Goal: Task Accomplishment & Management: Manage account settings

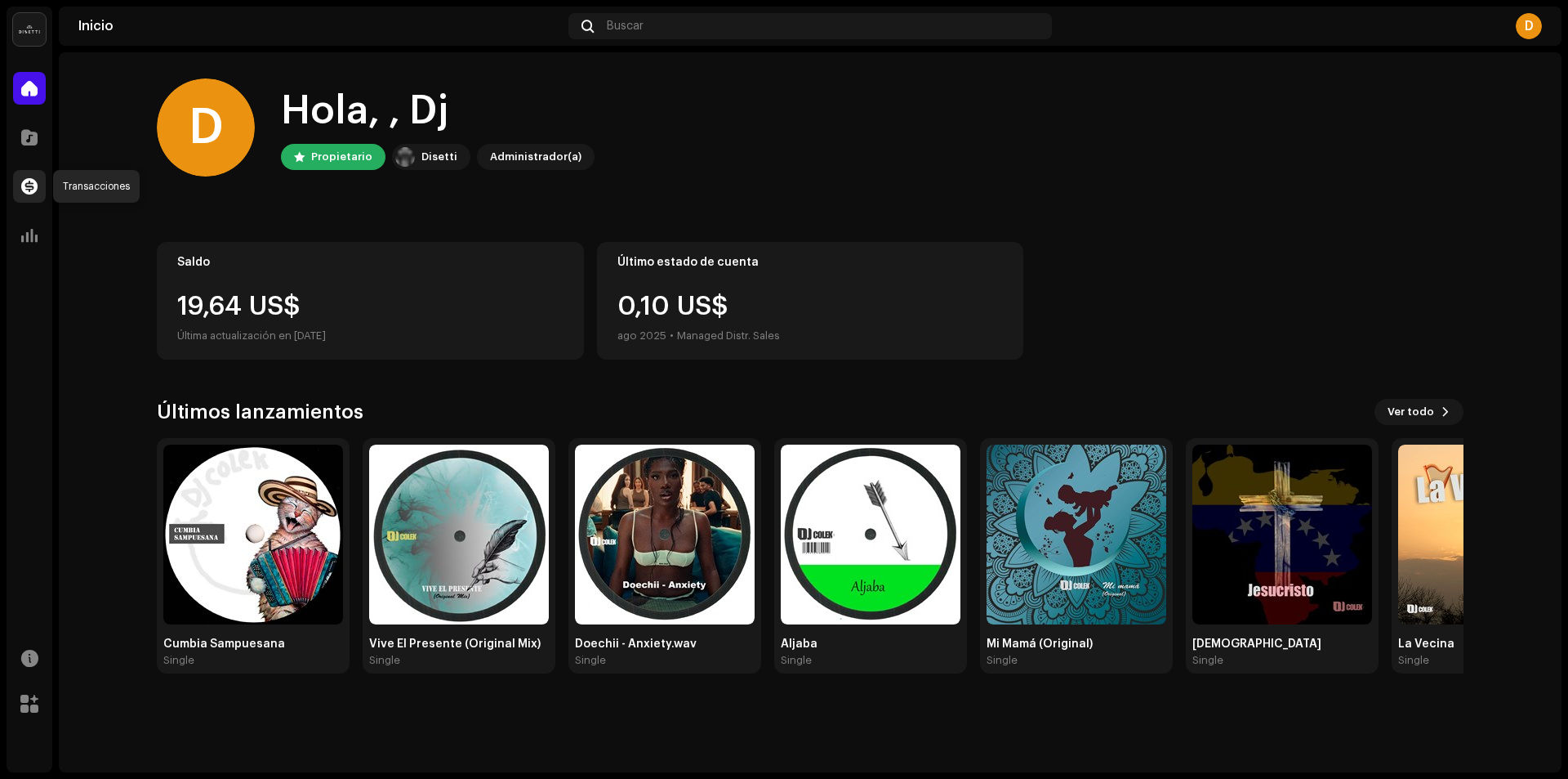
click at [29, 176] on div at bounding box center [29, 187] width 33 height 33
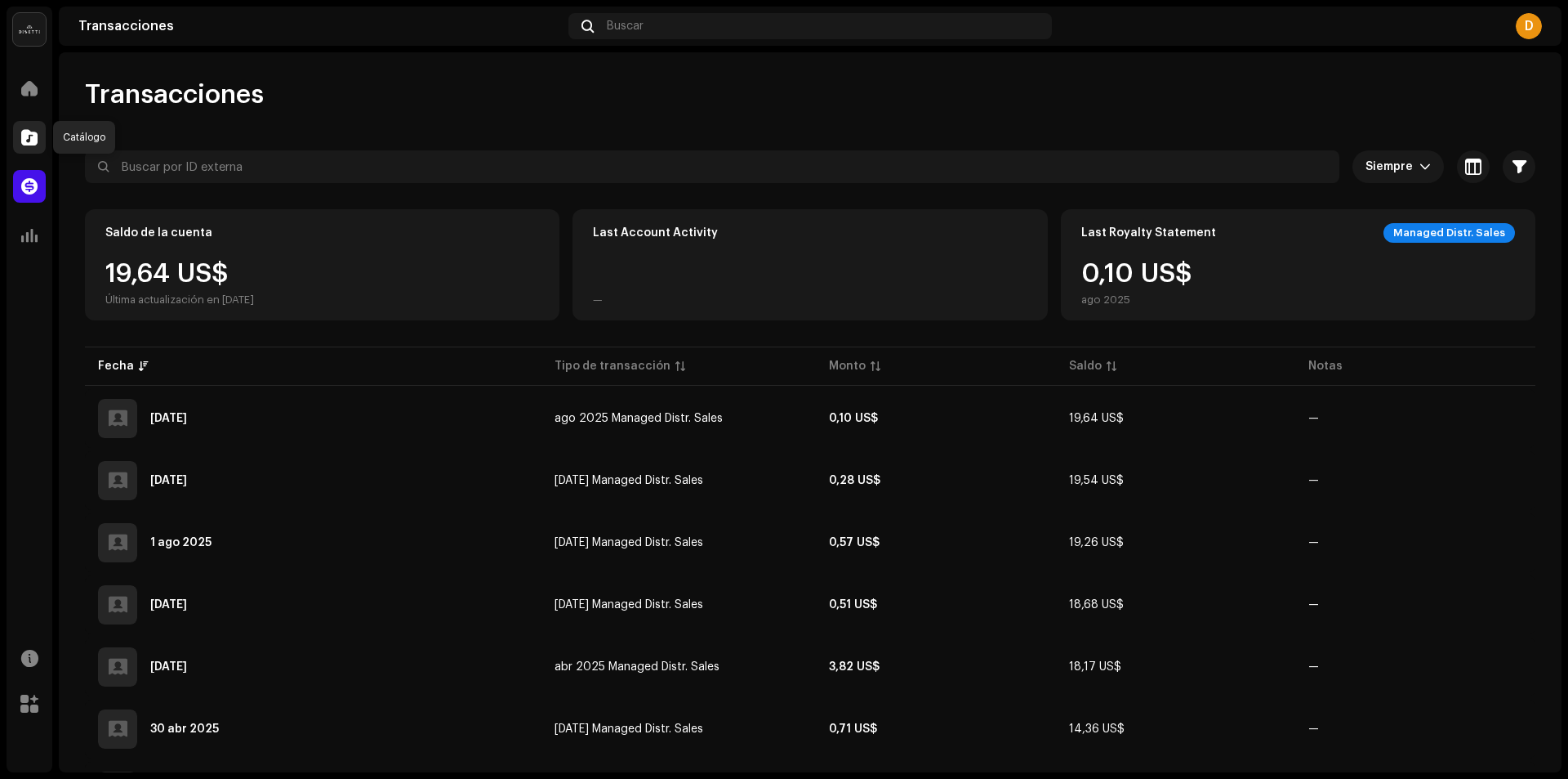
click at [24, 140] on span at bounding box center [29, 136] width 17 height 13
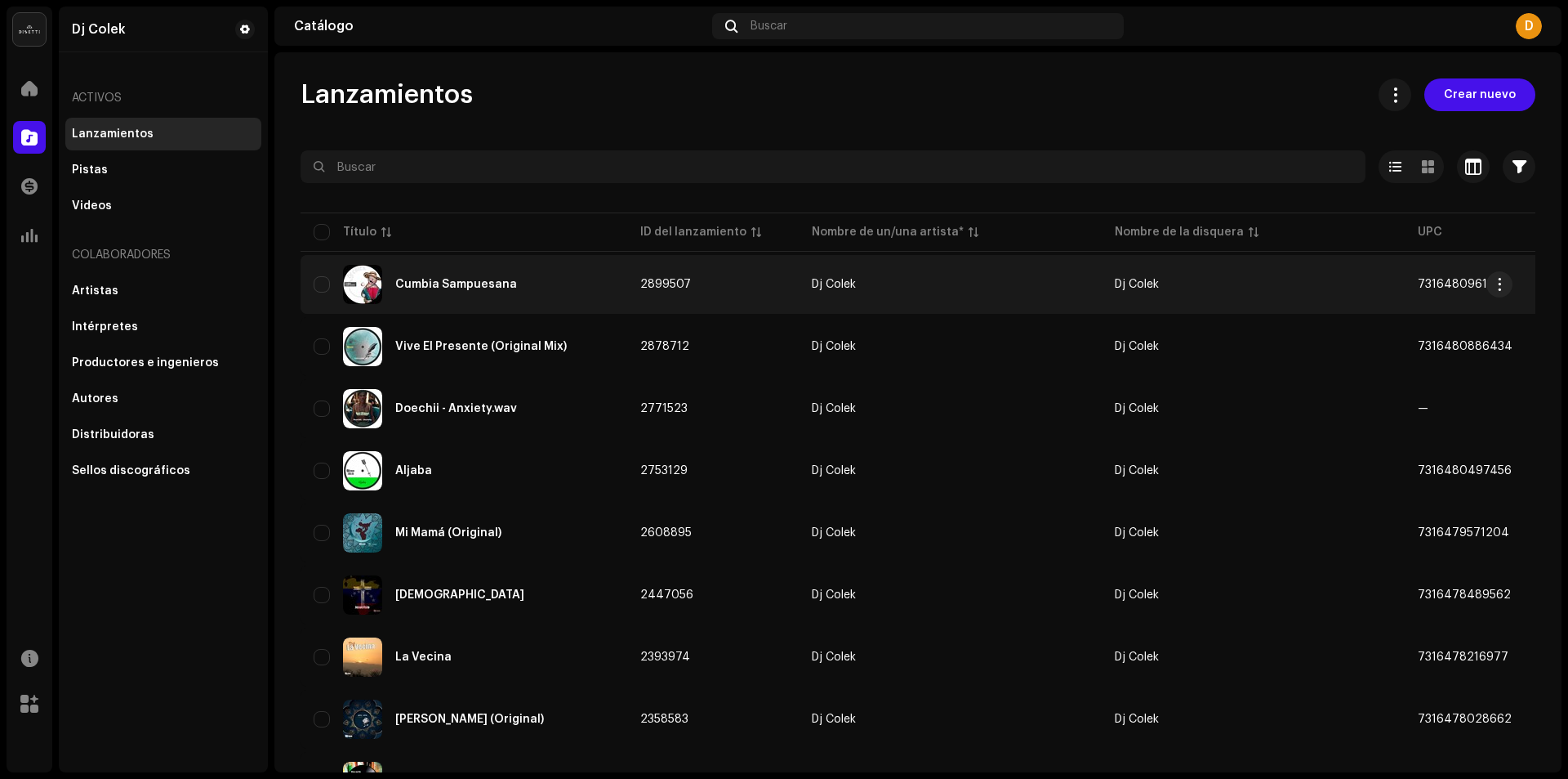
click at [413, 278] on div "Cumbia Sampuesana" at bounding box center [464, 284] width 300 height 39
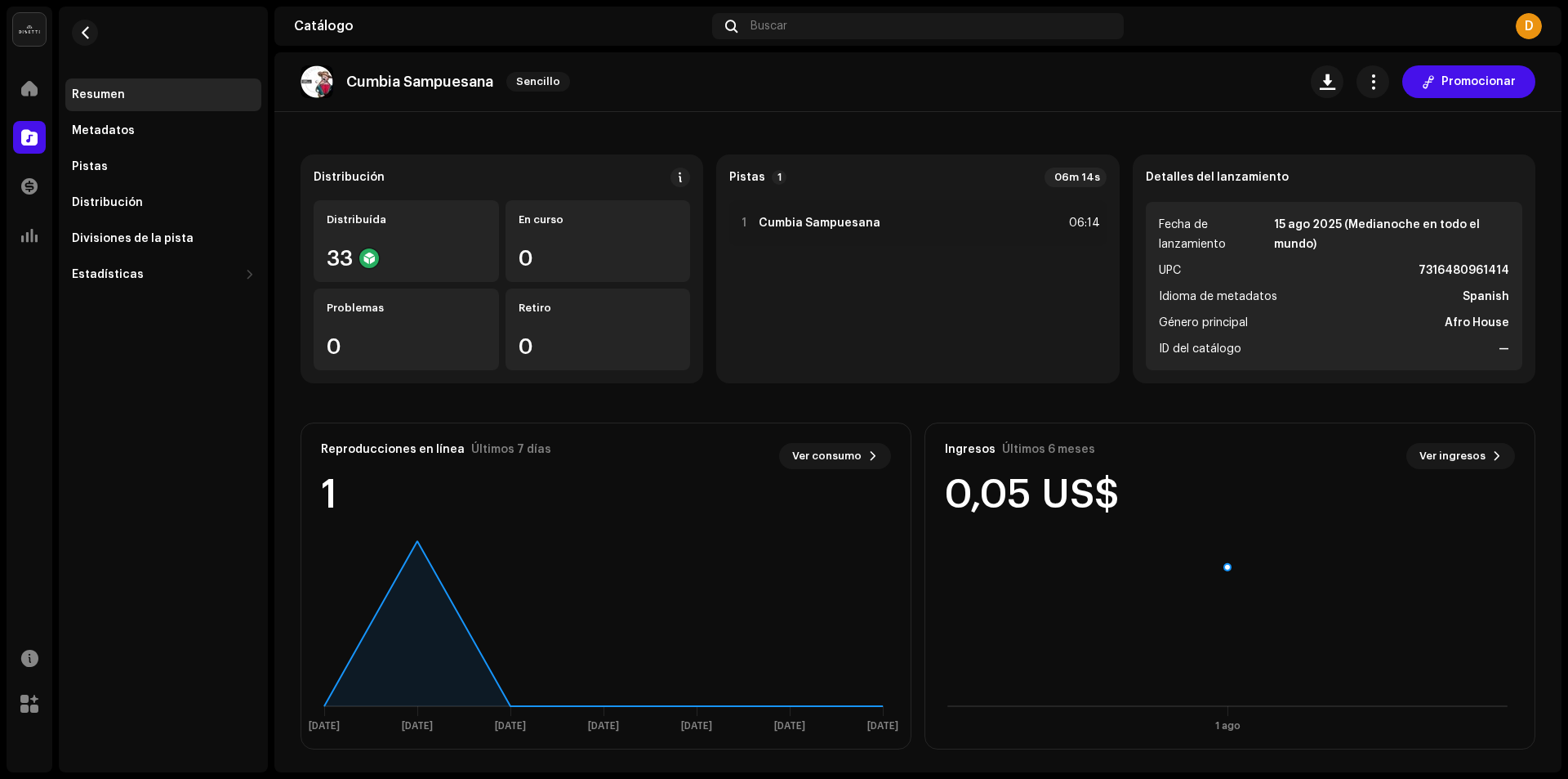
scroll to position [97, 0]
click at [23, 142] on span at bounding box center [29, 136] width 17 height 13
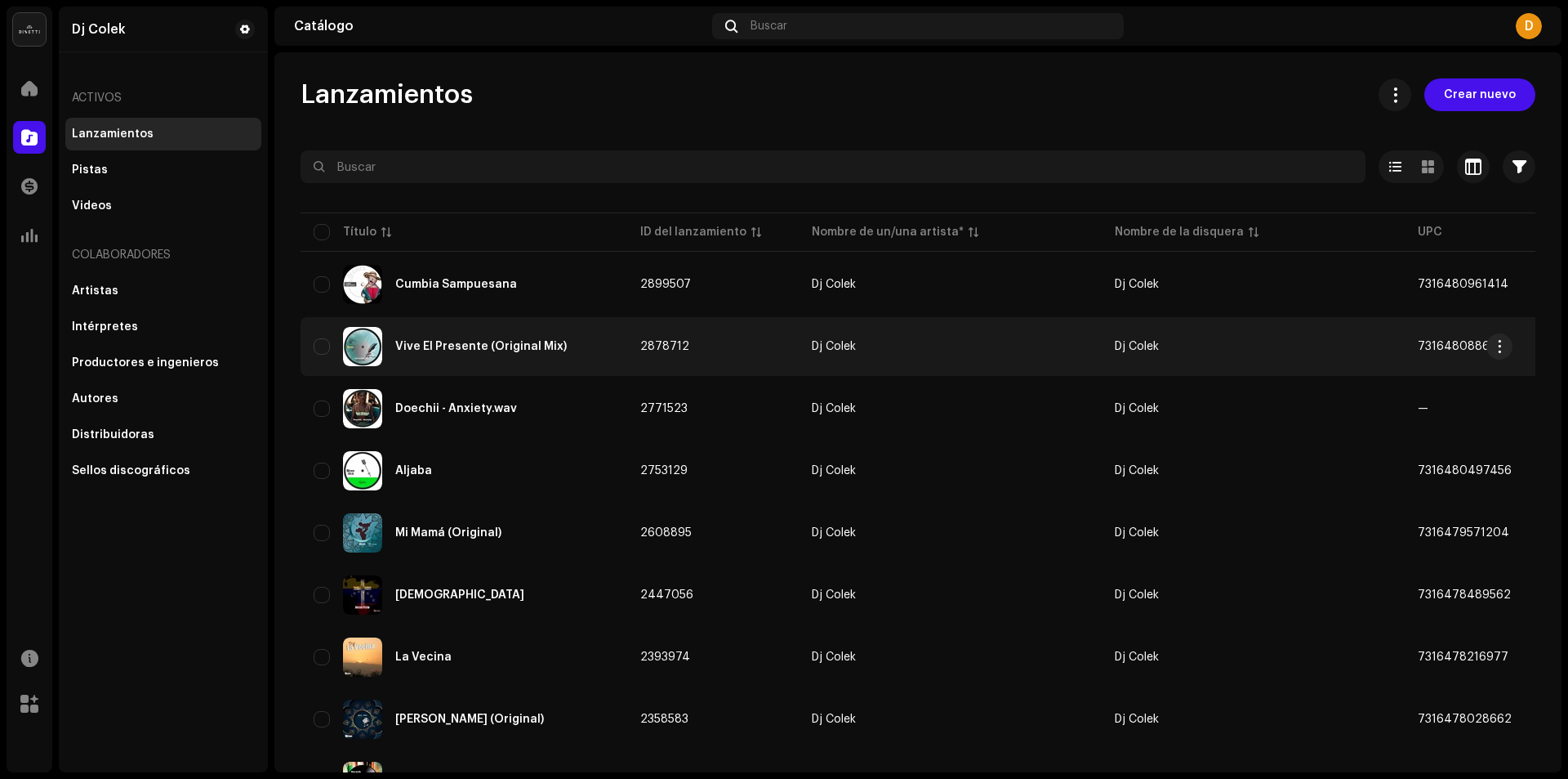
click at [405, 345] on div "Vive El Presente (Original Mix)" at bounding box center [481, 346] width 171 height 12
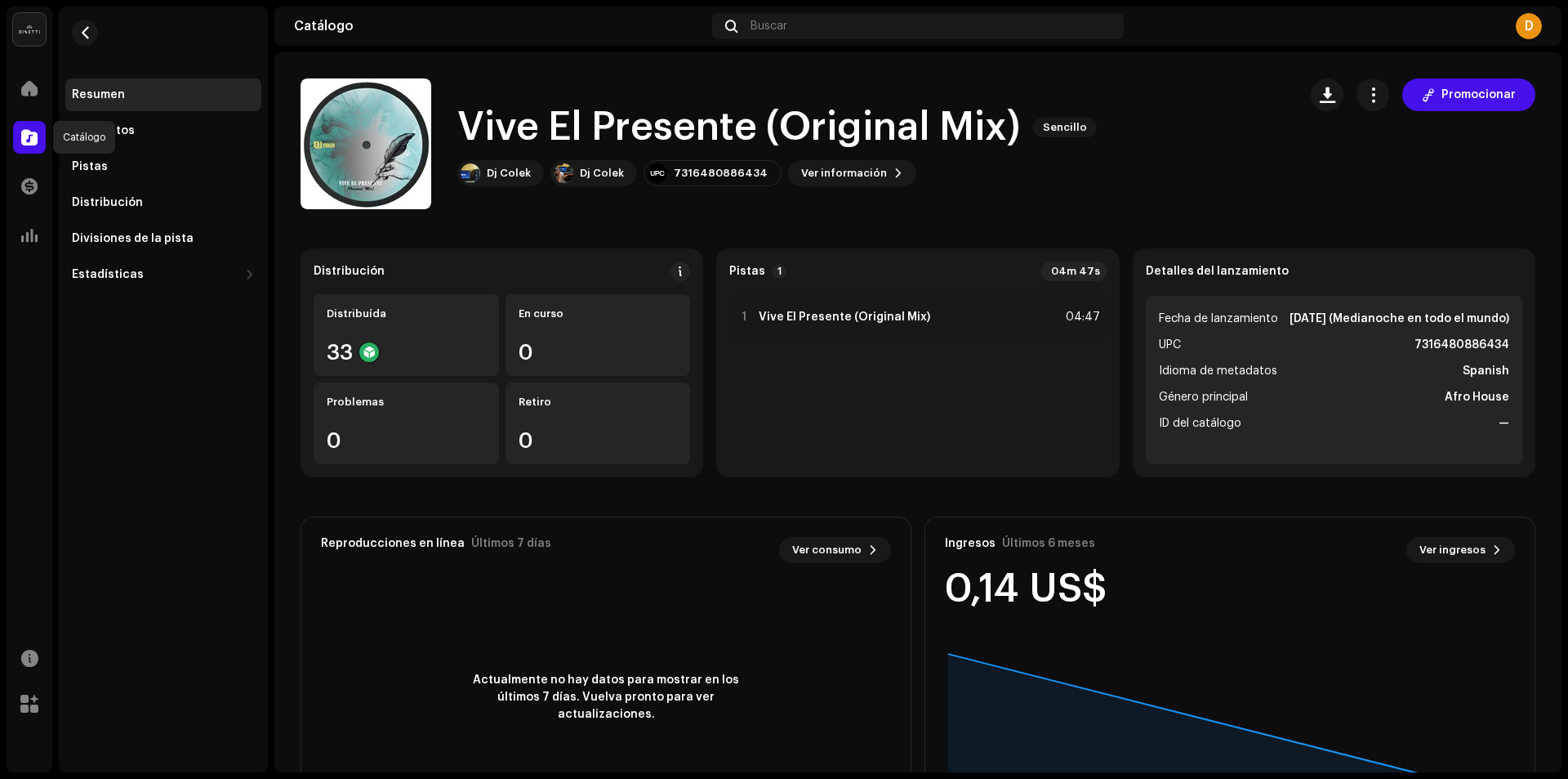
click at [31, 132] on span at bounding box center [29, 136] width 17 height 13
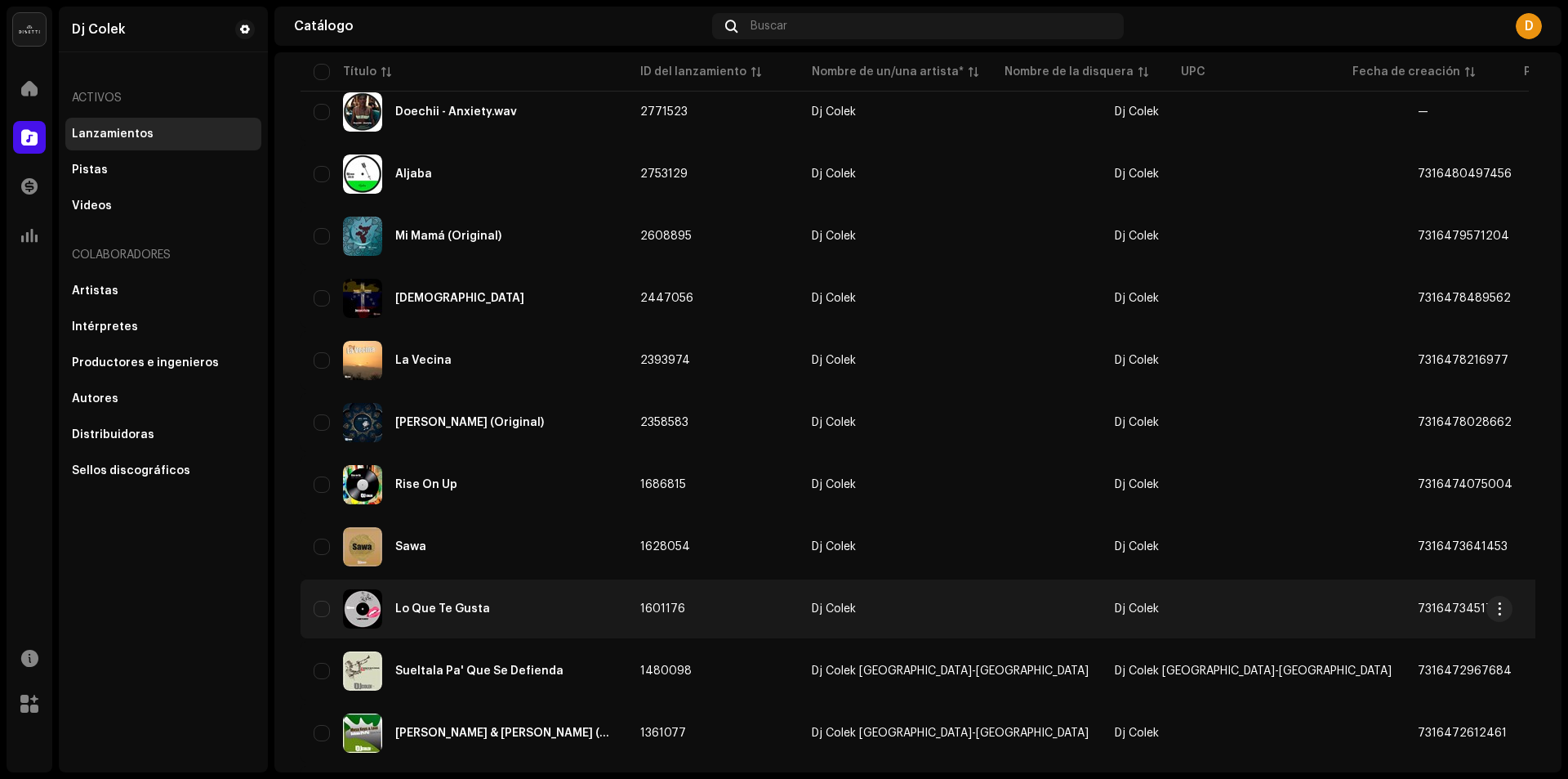
scroll to position [327, 0]
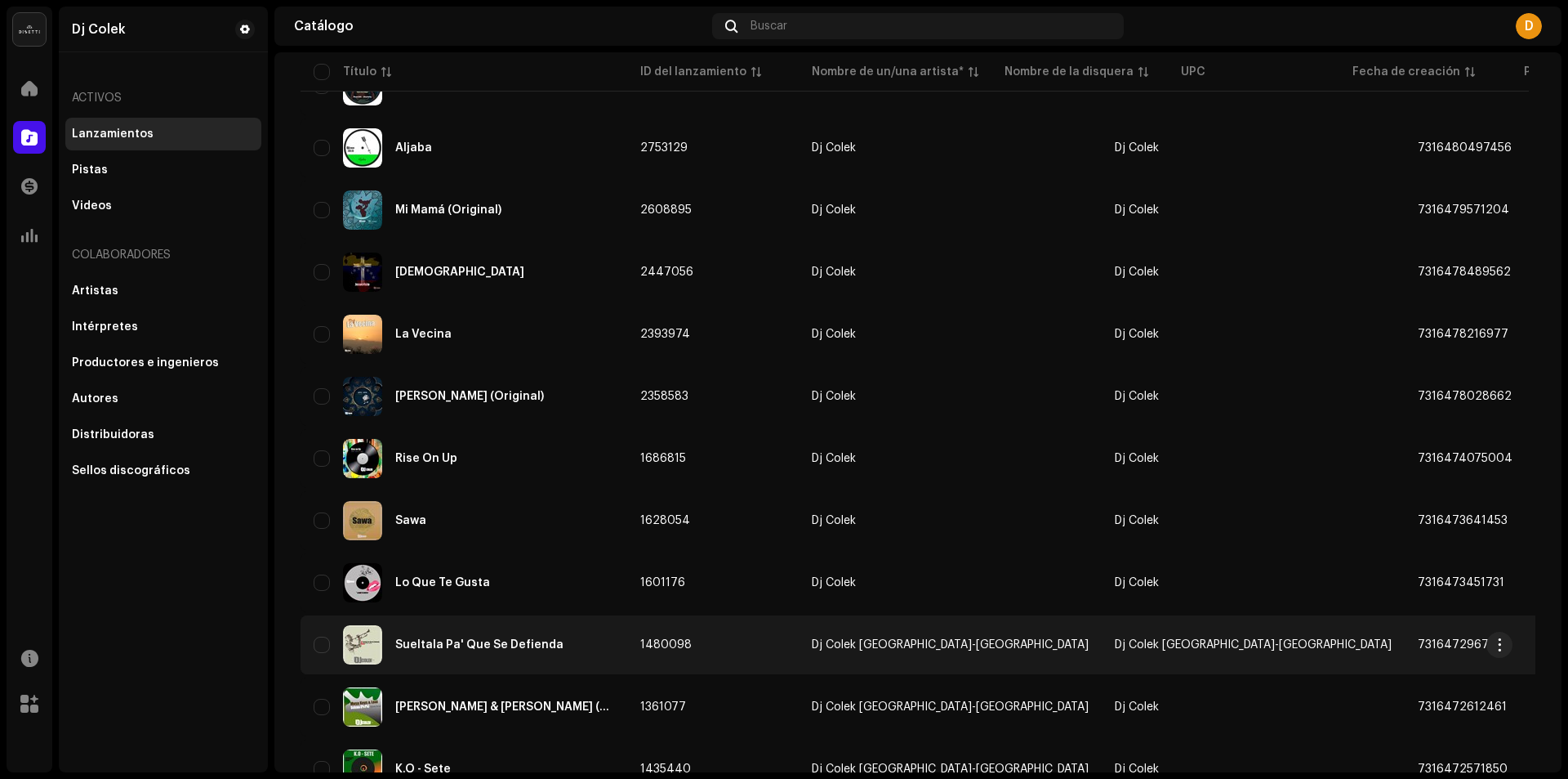
click at [811, 640] on td "Dj Colek [GEOGRAPHIC_DATA]-[GEOGRAPHIC_DATA]" at bounding box center [951, 645] width 303 height 58
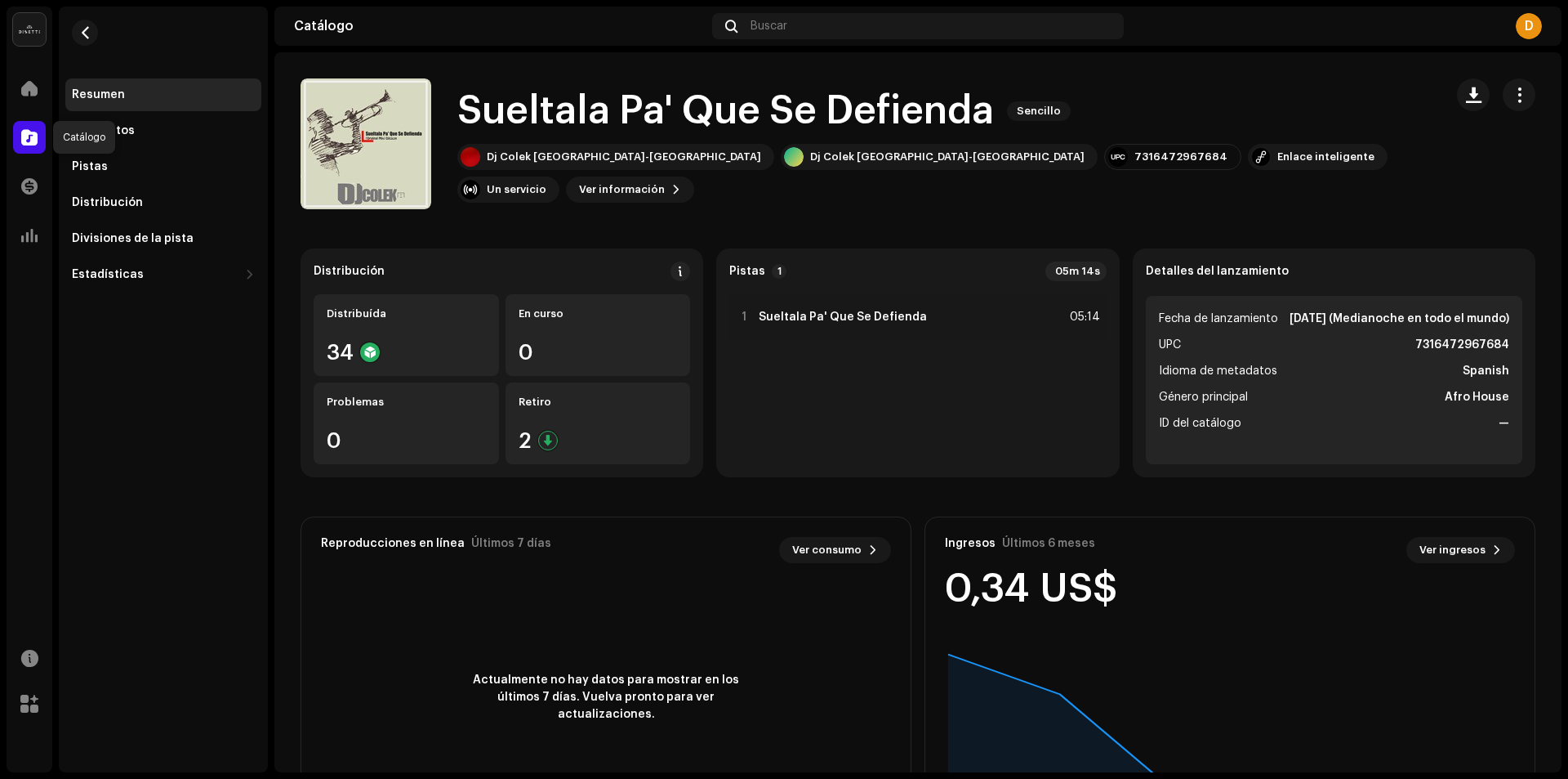
click at [28, 134] on span at bounding box center [29, 136] width 17 height 13
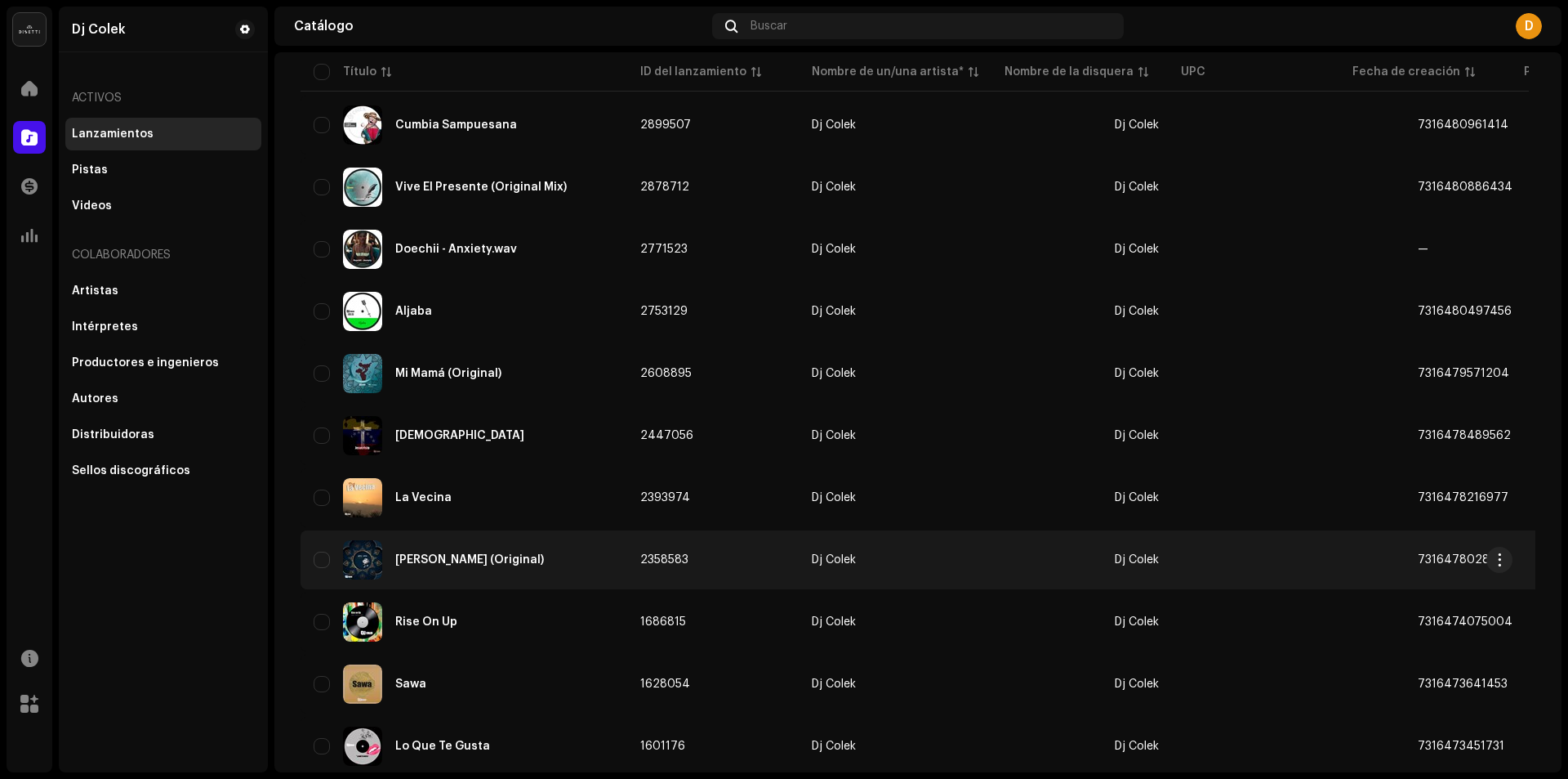
scroll to position [408, 0]
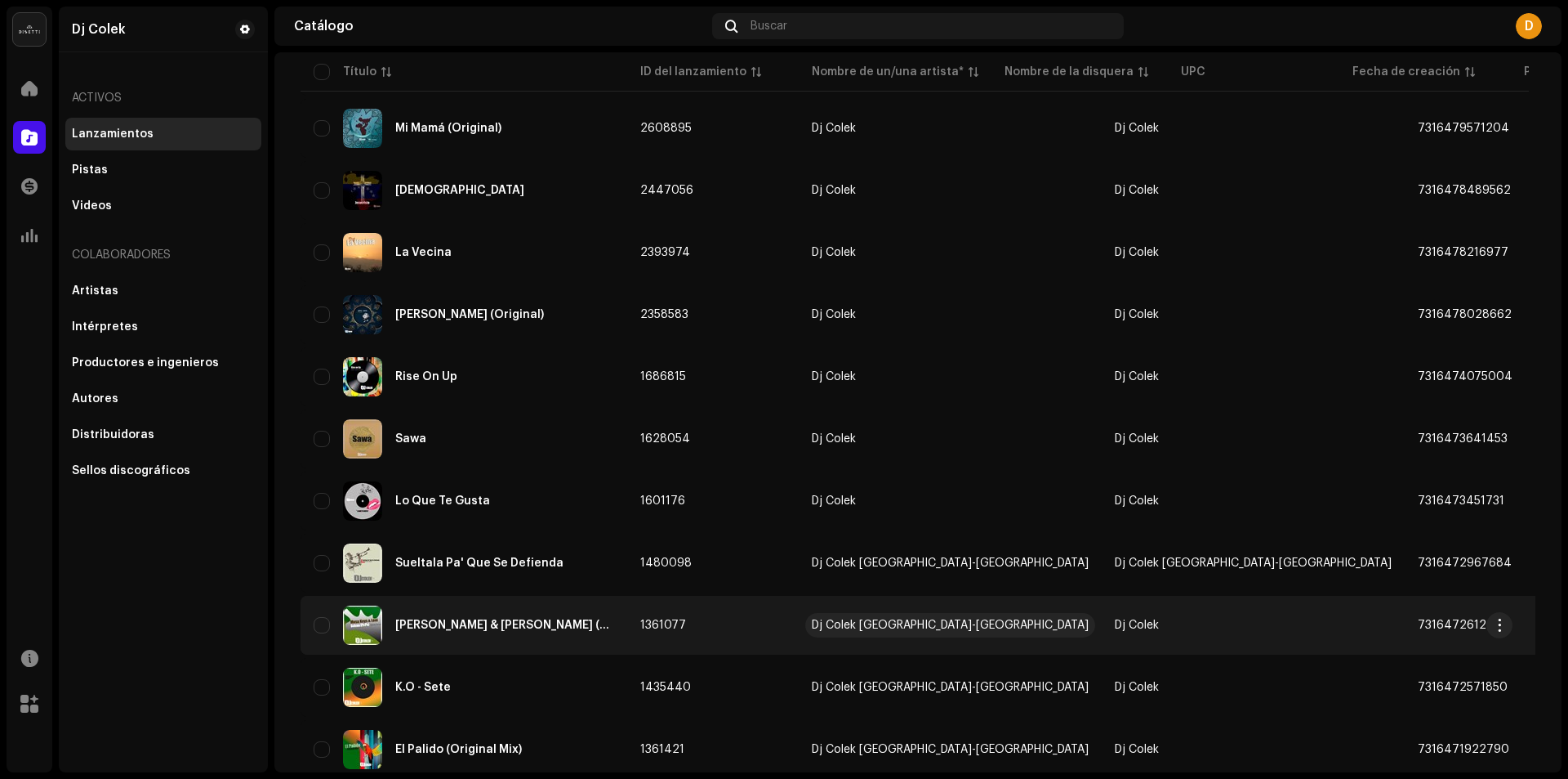
click at [895, 626] on div "Dj Colek [GEOGRAPHIC_DATA]-[GEOGRAPHIC_DATA]" at bounding box center [950, 625] width 277 height 12
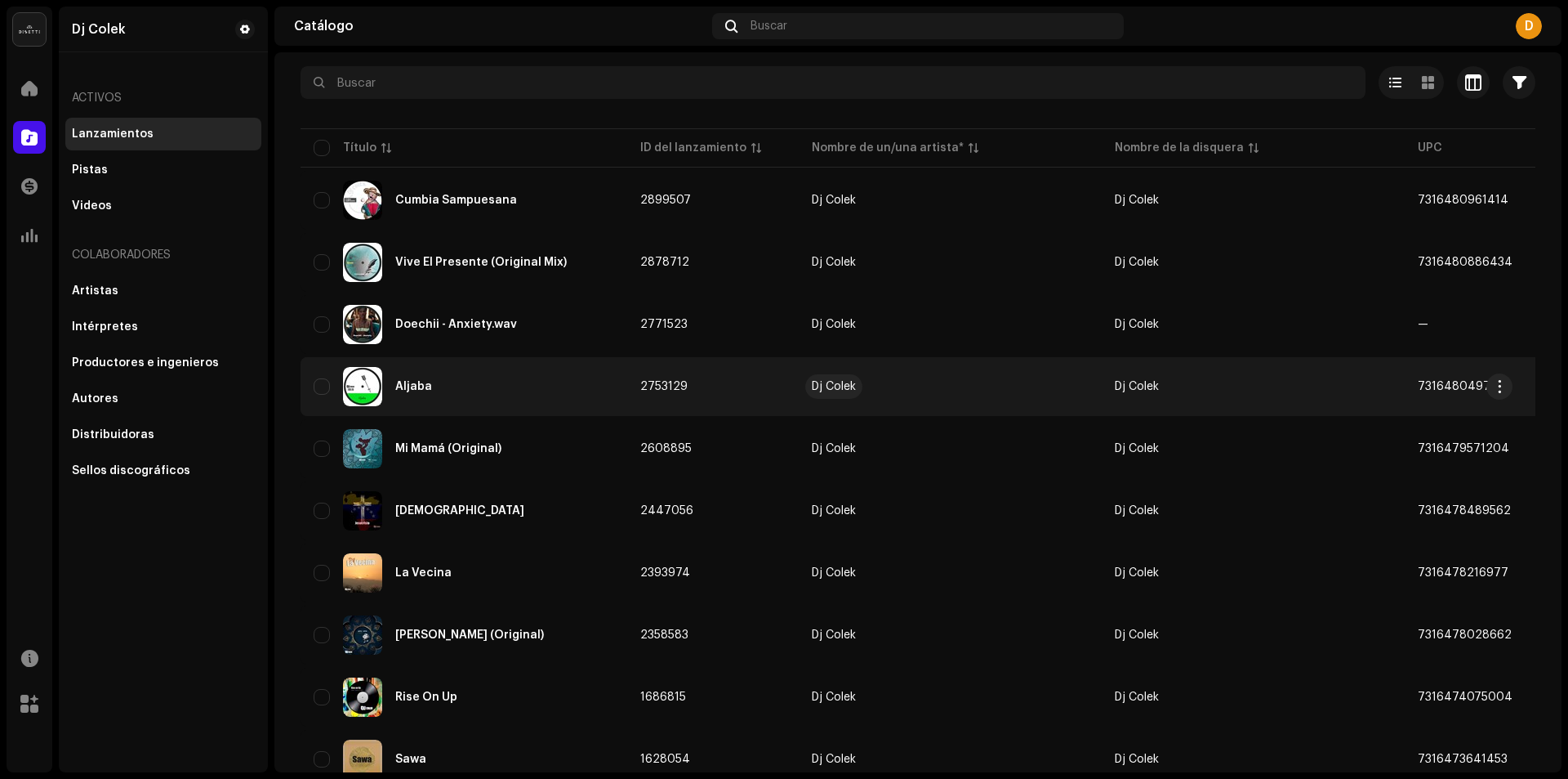
scroll to position [0, 0]
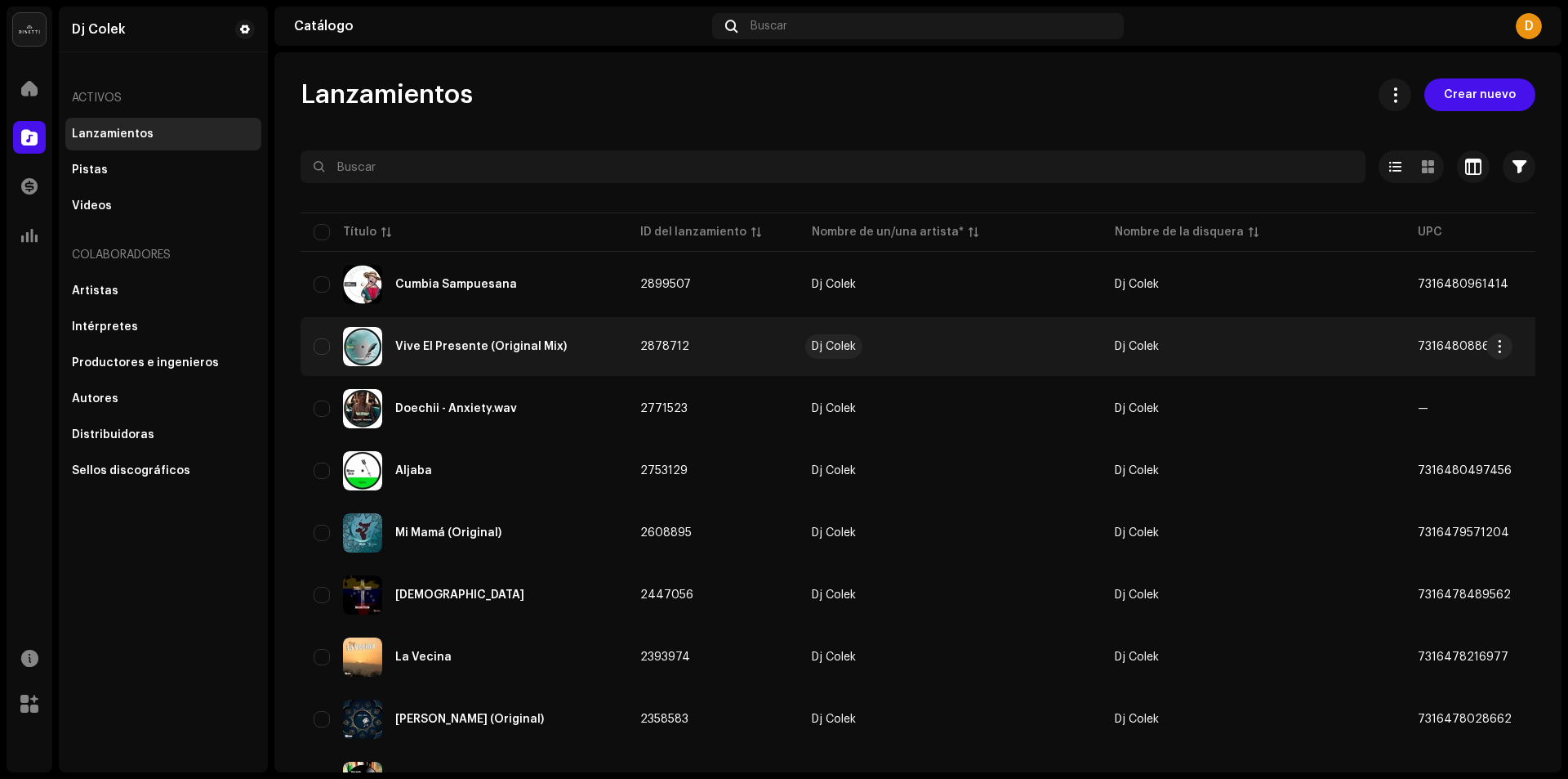
click at [829, 342] on div "Dj Colek" at bounding box center [833, 346] width 44 height 12
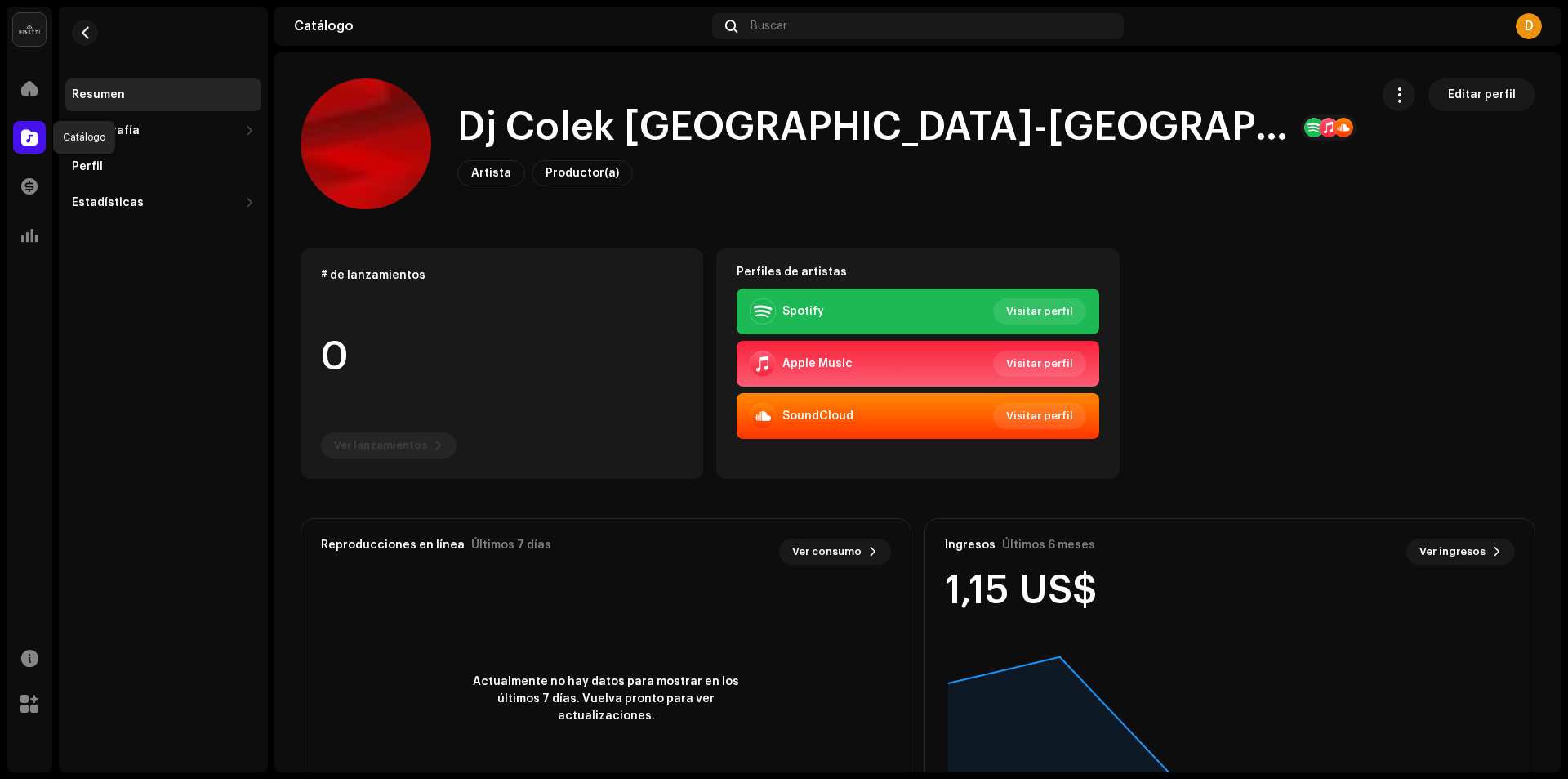
click at [26, 139] on span at bounding box center [29, 136] width 17 height 13
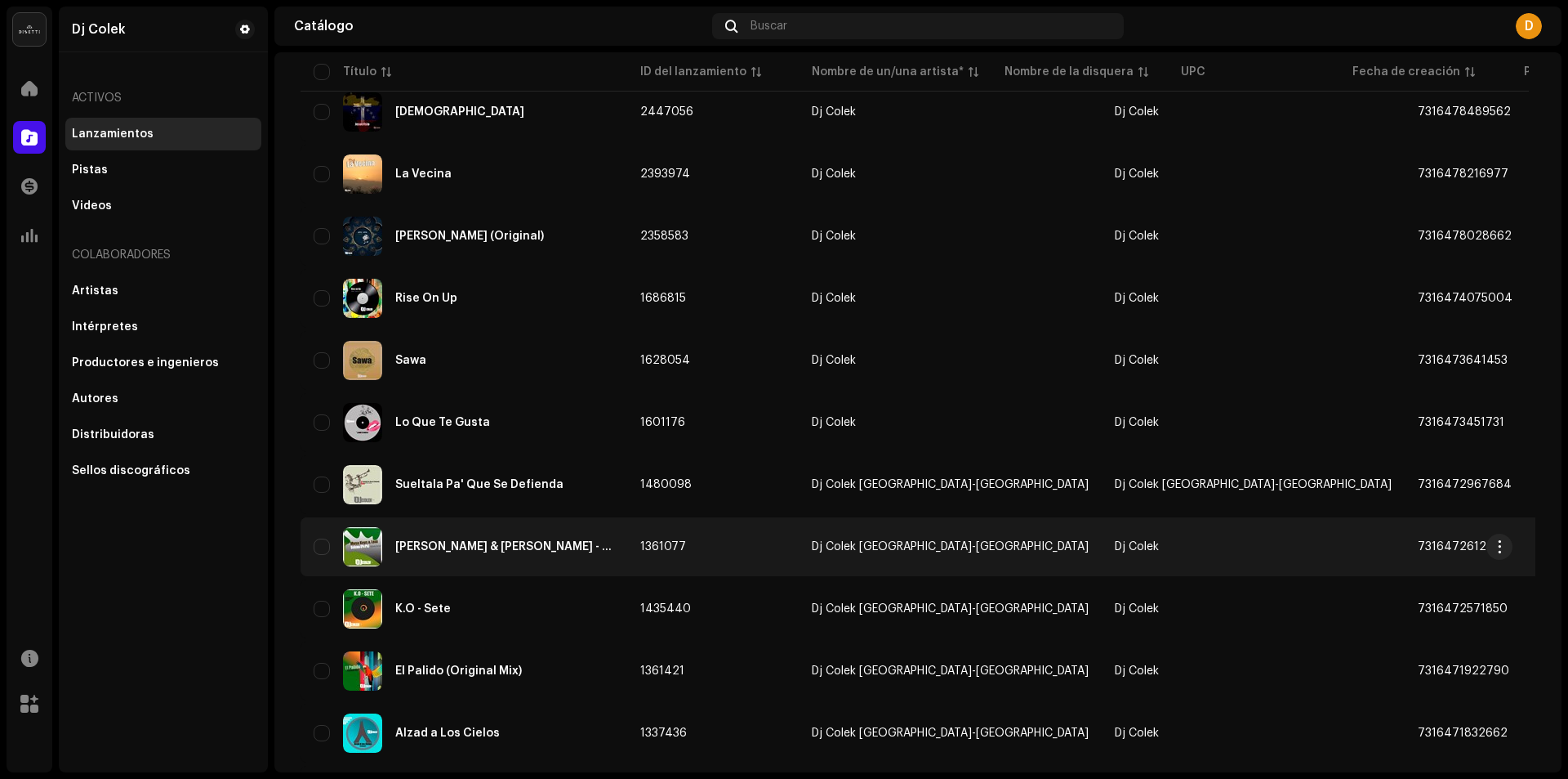
scroll to position [490, 0]
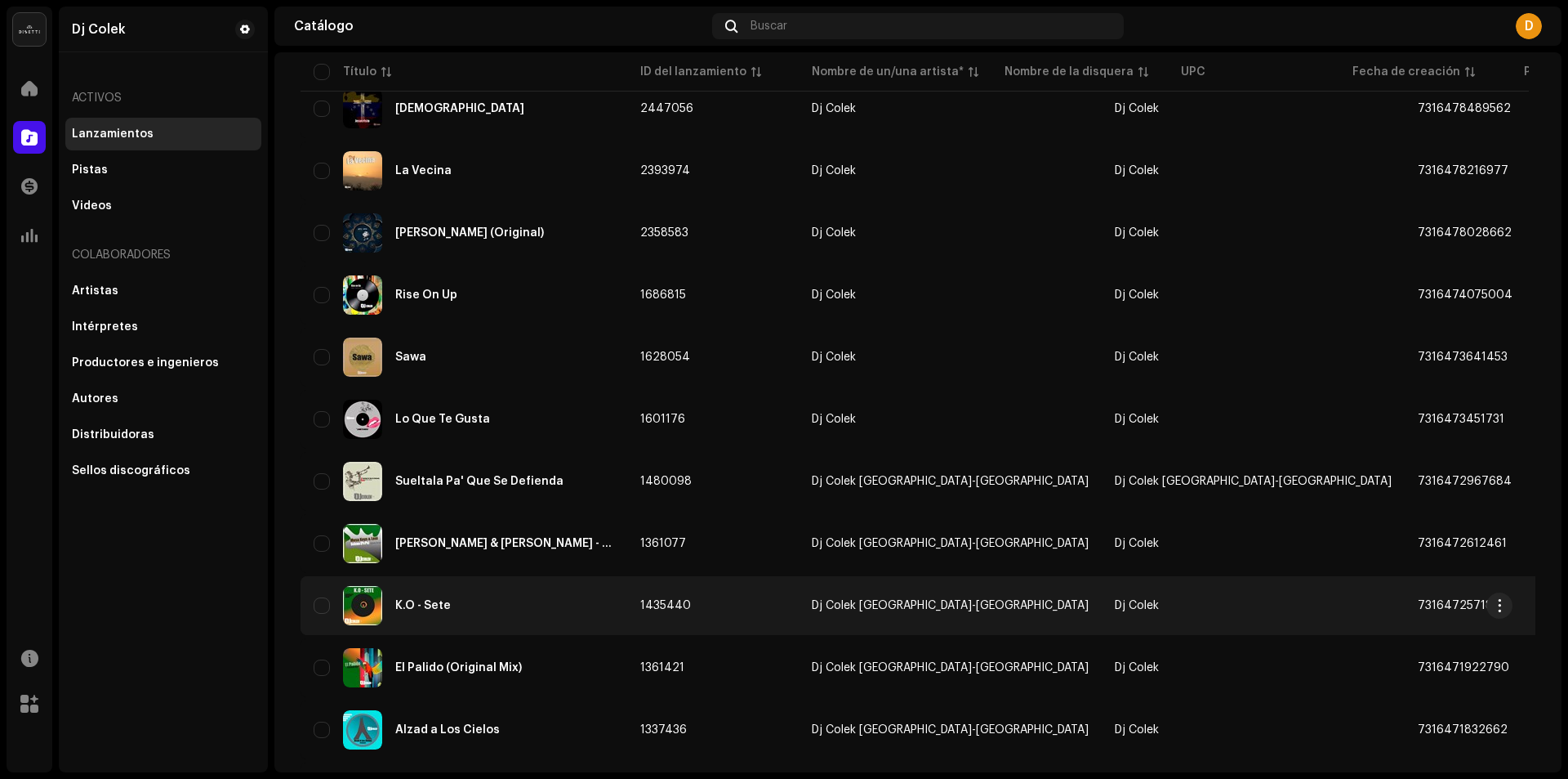
click at [1115, 609] on span "Dj Colek" at bounding box center [1136, 606] width 44 height 12
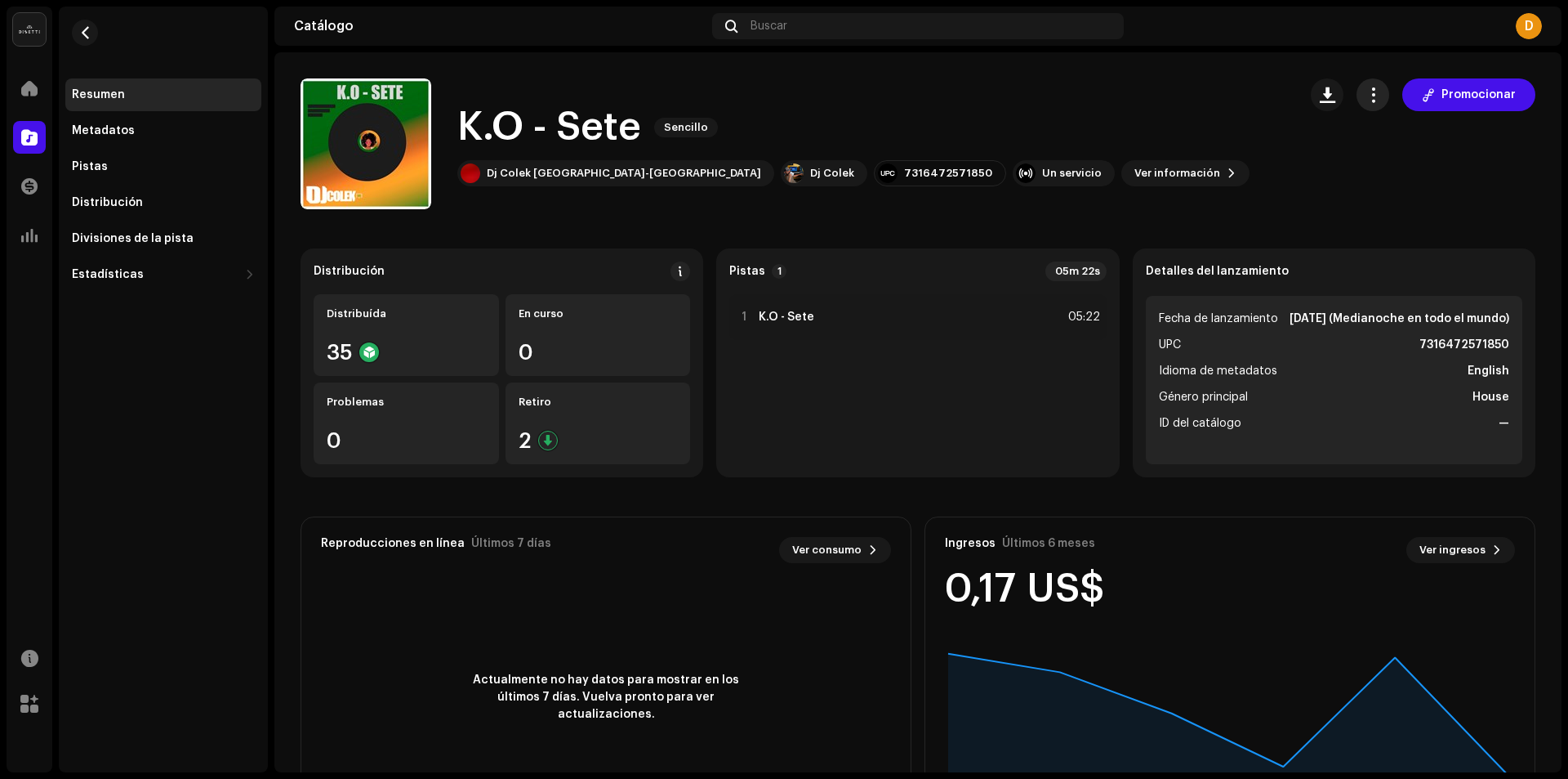
click at [1371, 100] on span "button" at bounding box center [1374, 94] width 16 height 13
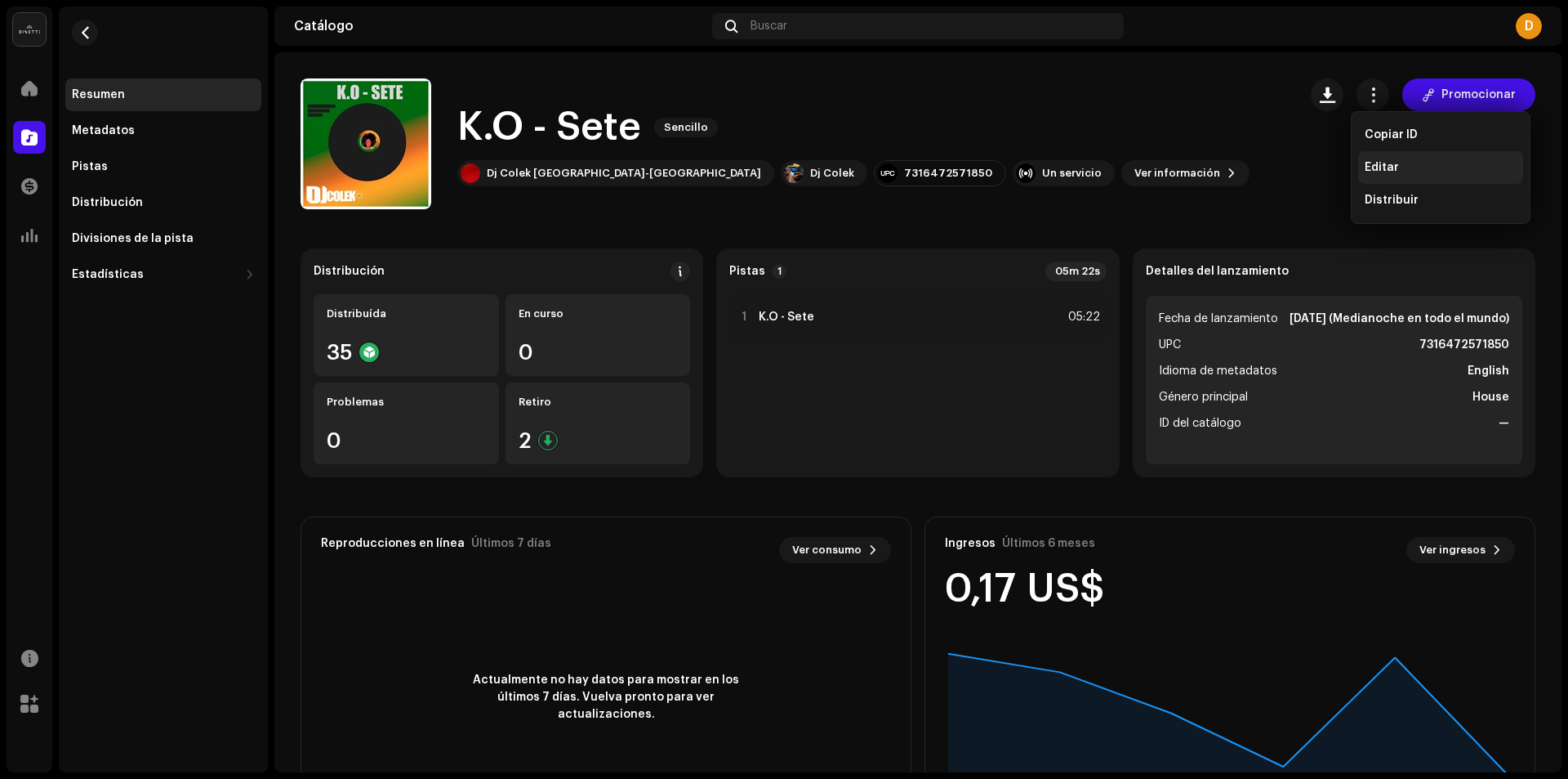
click at [1378, 166] on span "Editar" at bounding box center [1381, 167] width 34 height 13
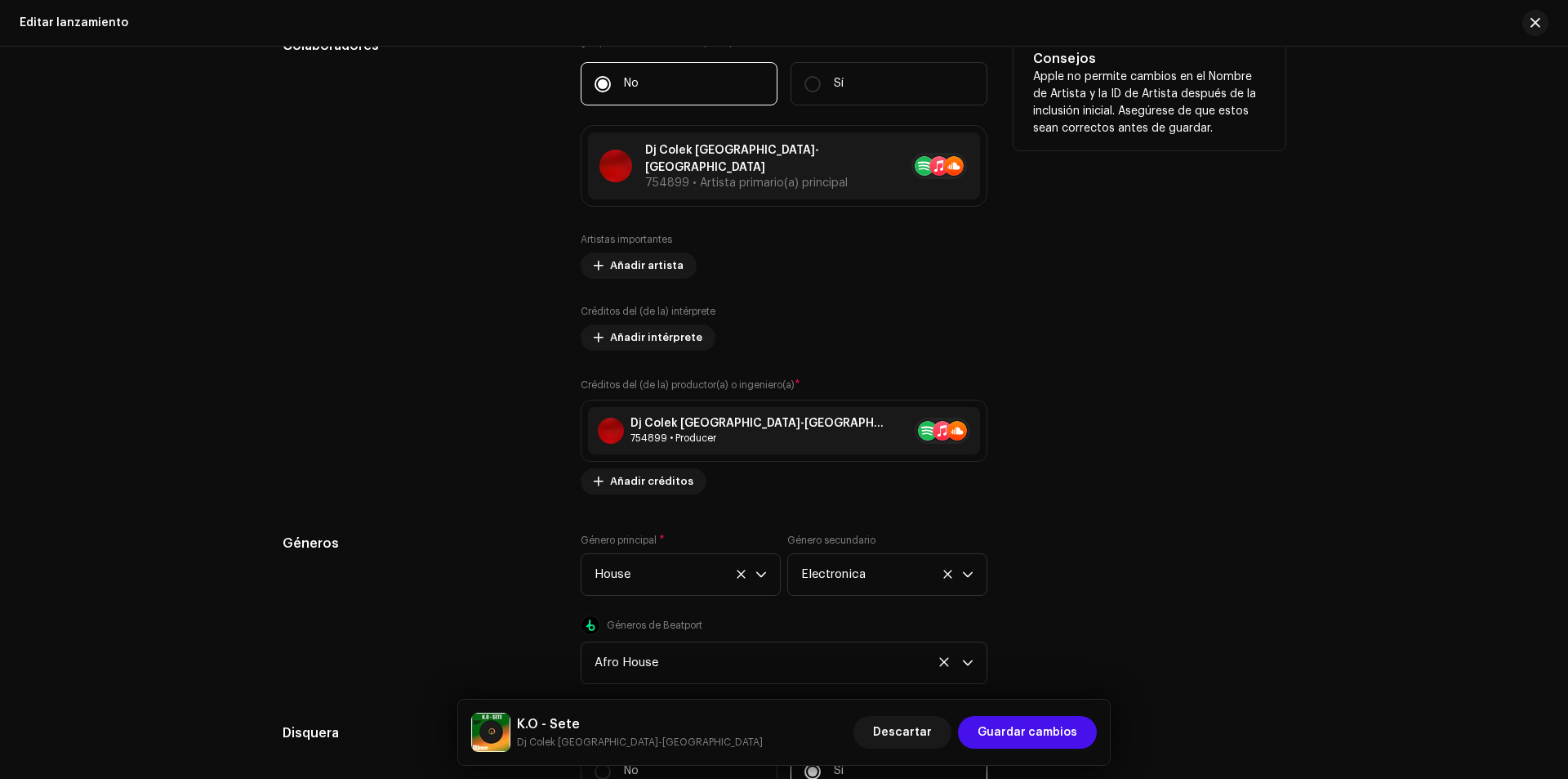
scroll to position [1552, 0]
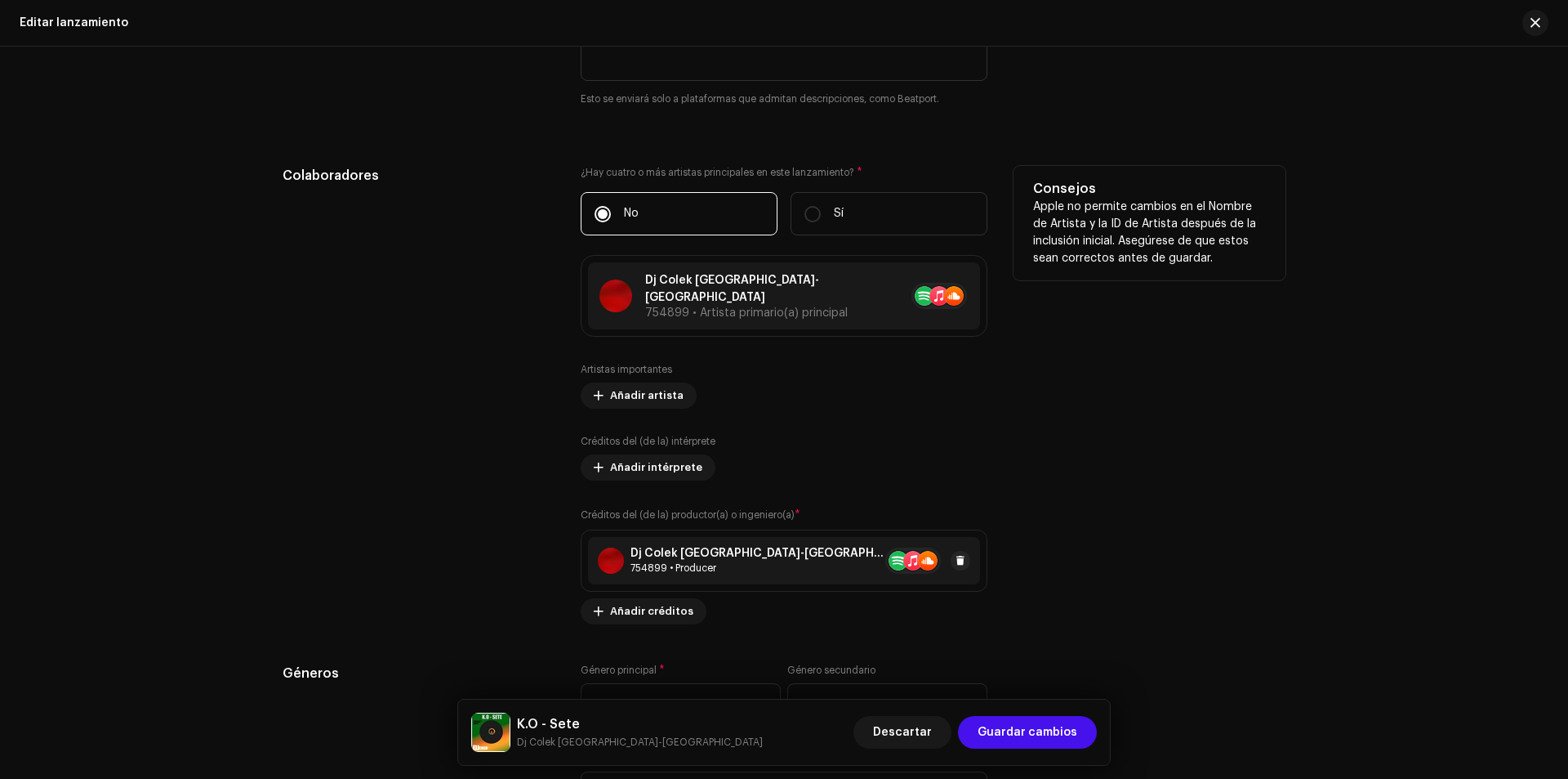
click at [657, 547] on div "[PERSON_NAME]-[GEOGRAPHIC_DATA] 754899 • Producer" at bounding box center [758, 560] width 255 height 28
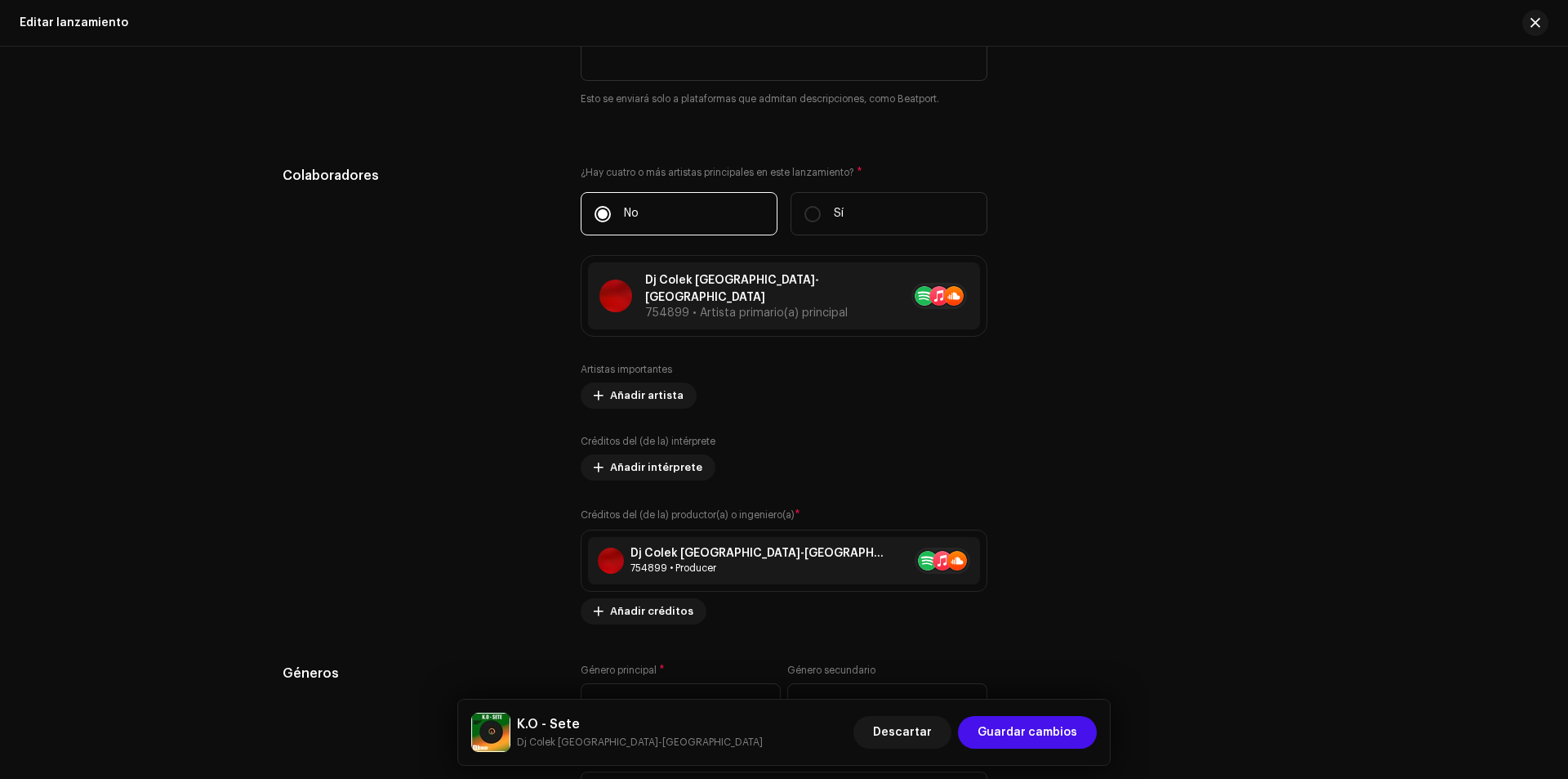
click at [435, 380] on div "Actualizar créditos del (de la) productor(a) o ingeniero(a) Rol * Producer Nomb…" at bounding box center [784, 389] width 1568 height 779
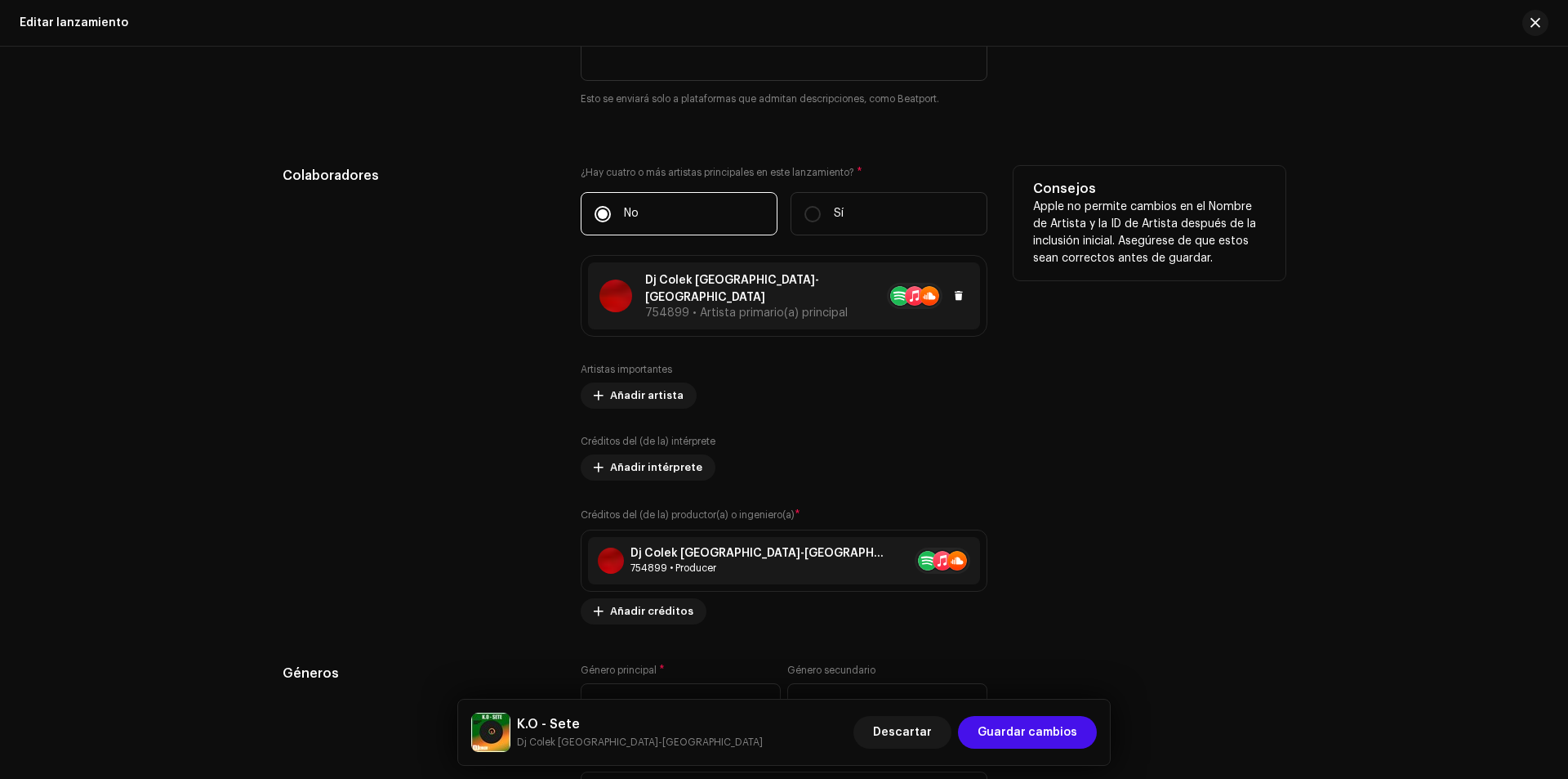
click at [667, 286] on p "Dj Colek [GEOGRAPHIC_DATA]-[GEOGRAPHIC_DATA]" at bounding box center [758, 289] width 226 height 34
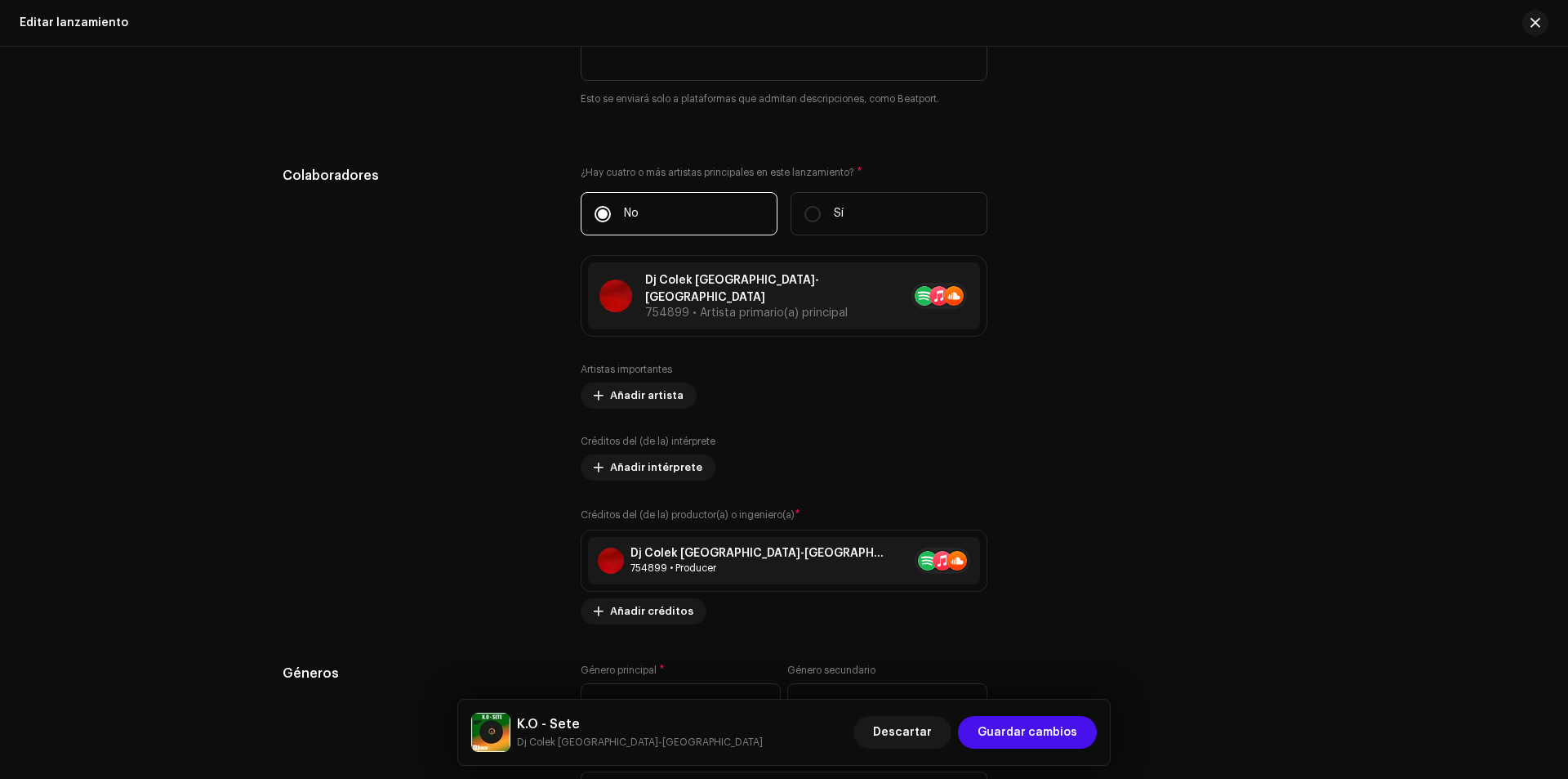
click at [383, 372] on div "Actualizar Artista primario(a) principal El nombre del (de la) artista * [PERSO…" at bounding box center [784, 389] width 1568 height 779
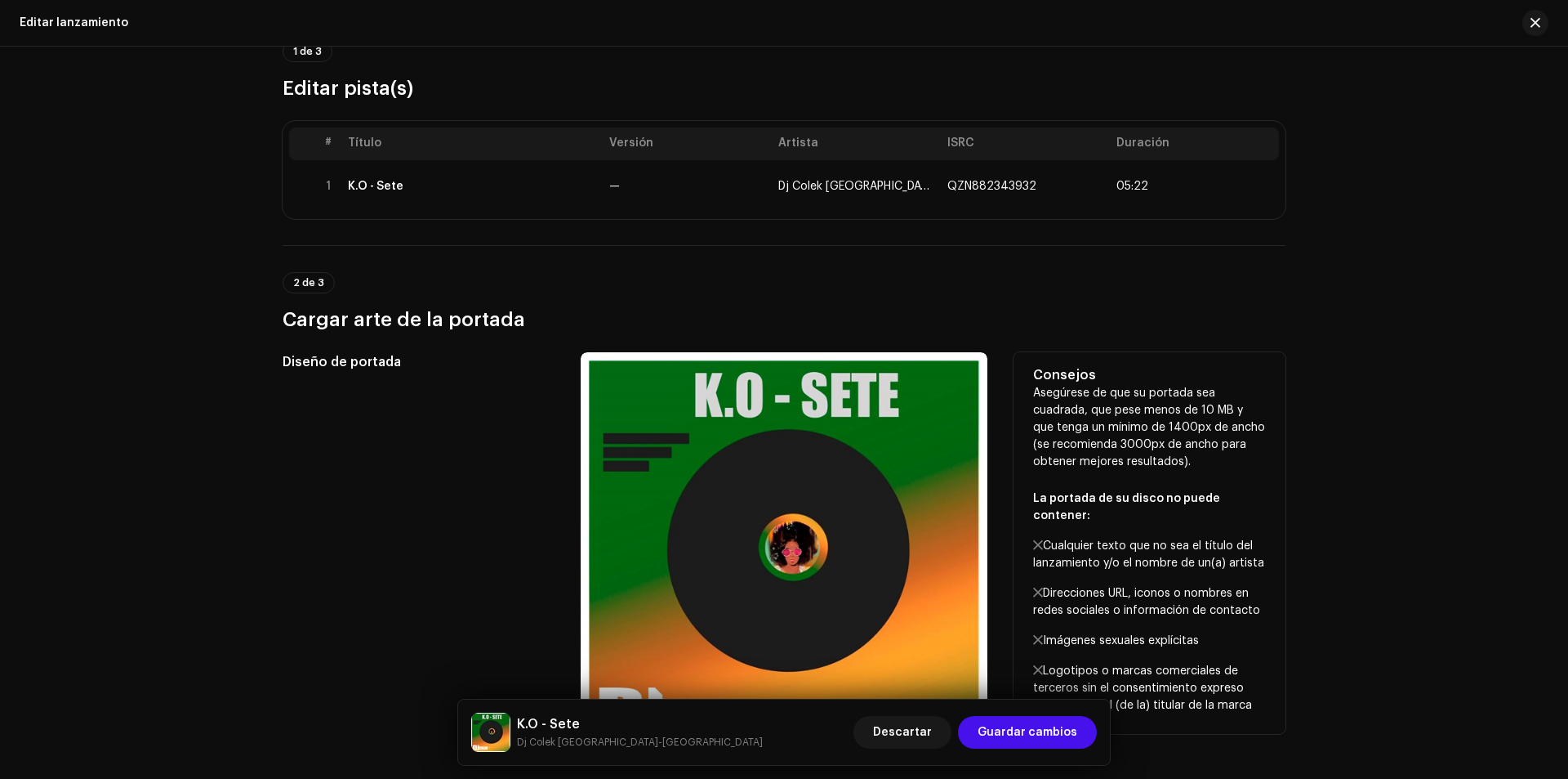
scroll to position [0, 0]
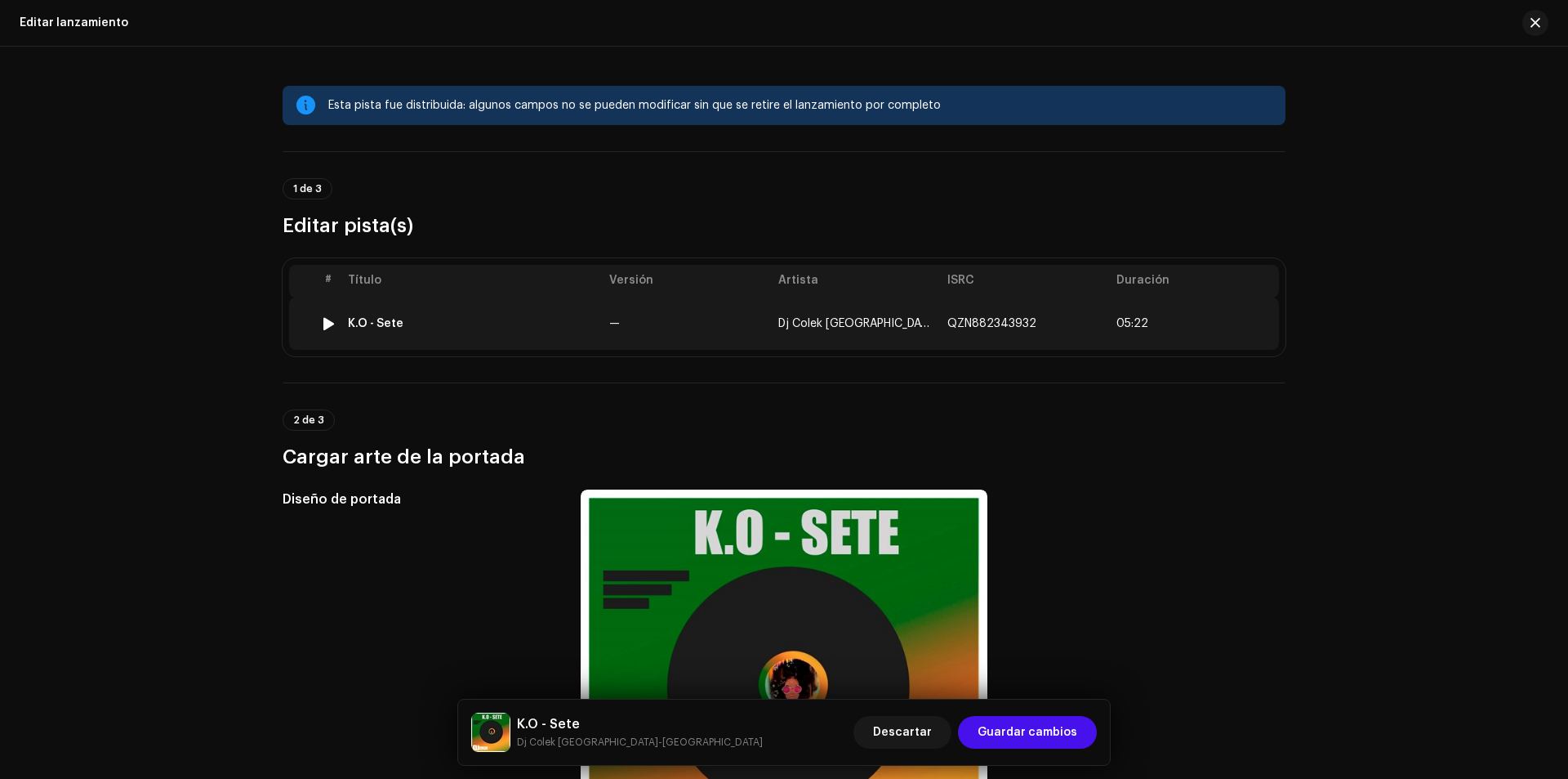
click at [367, 320] on div "K.O - Sete" at bounding box center [375, 323] width 55 height 13
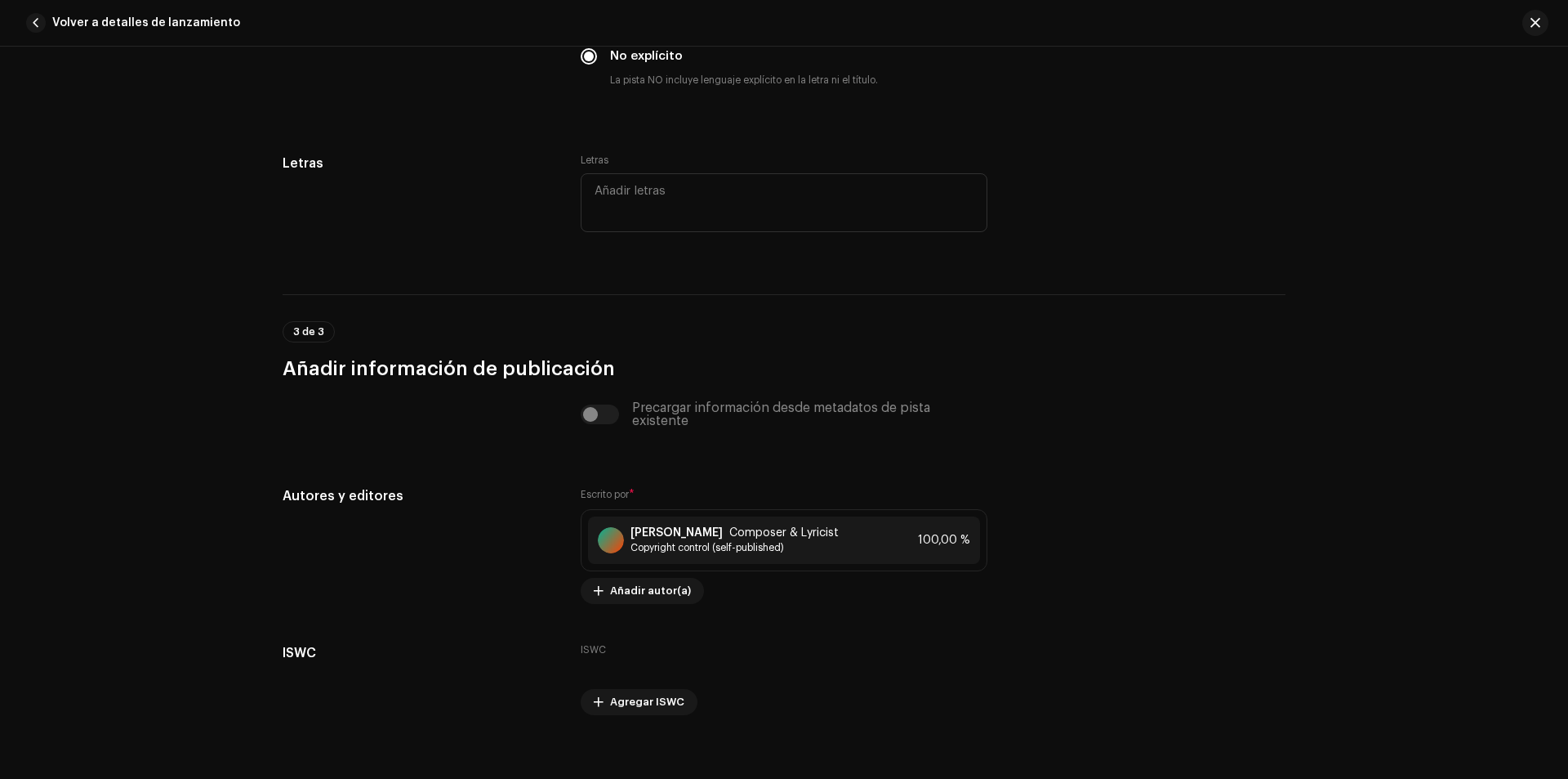
scroll to position [3187, 0]
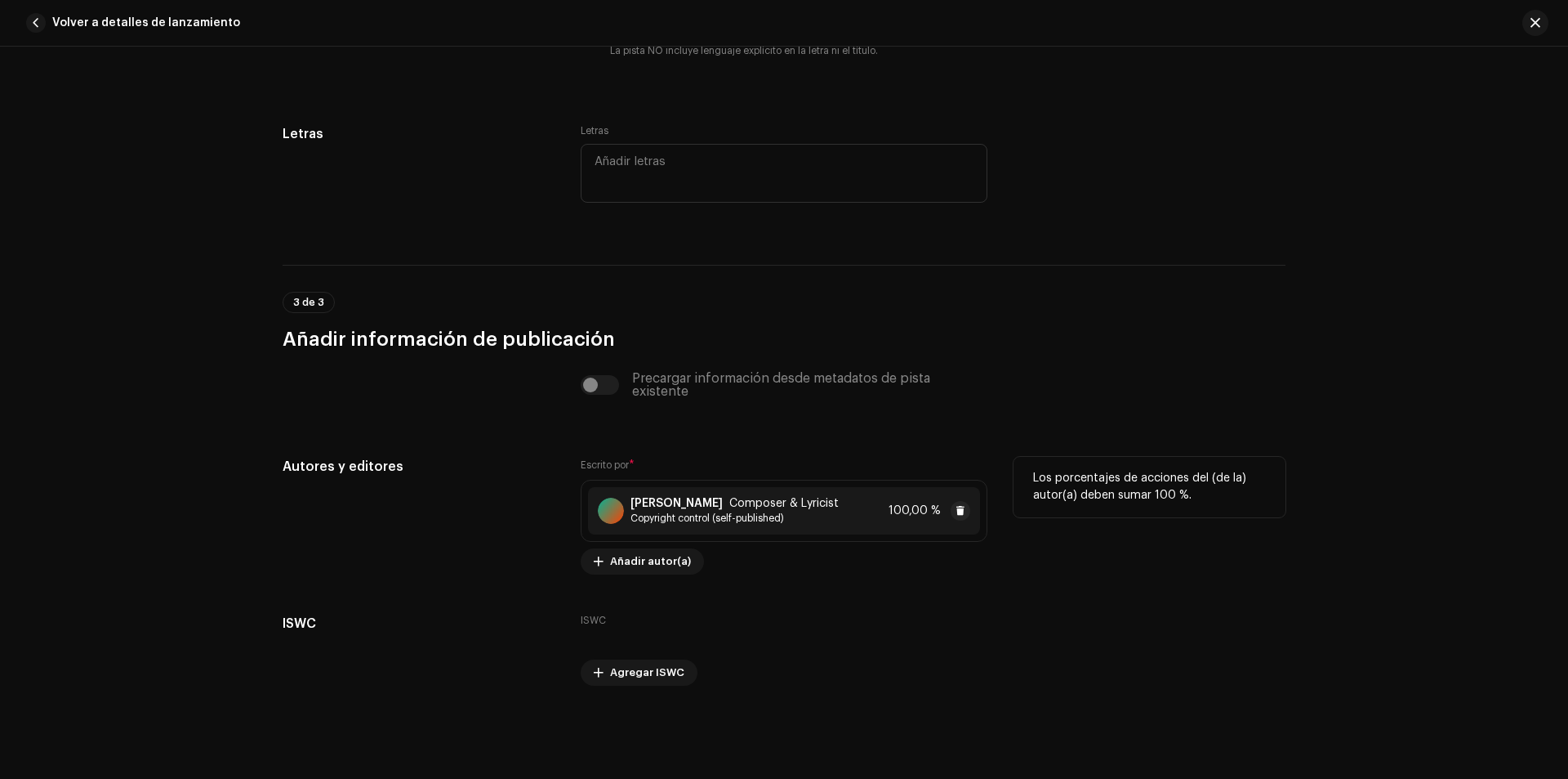
click at [729, 502] on span "Composer & Lyricist" at bounding box center [784, 503] width 110 height 13
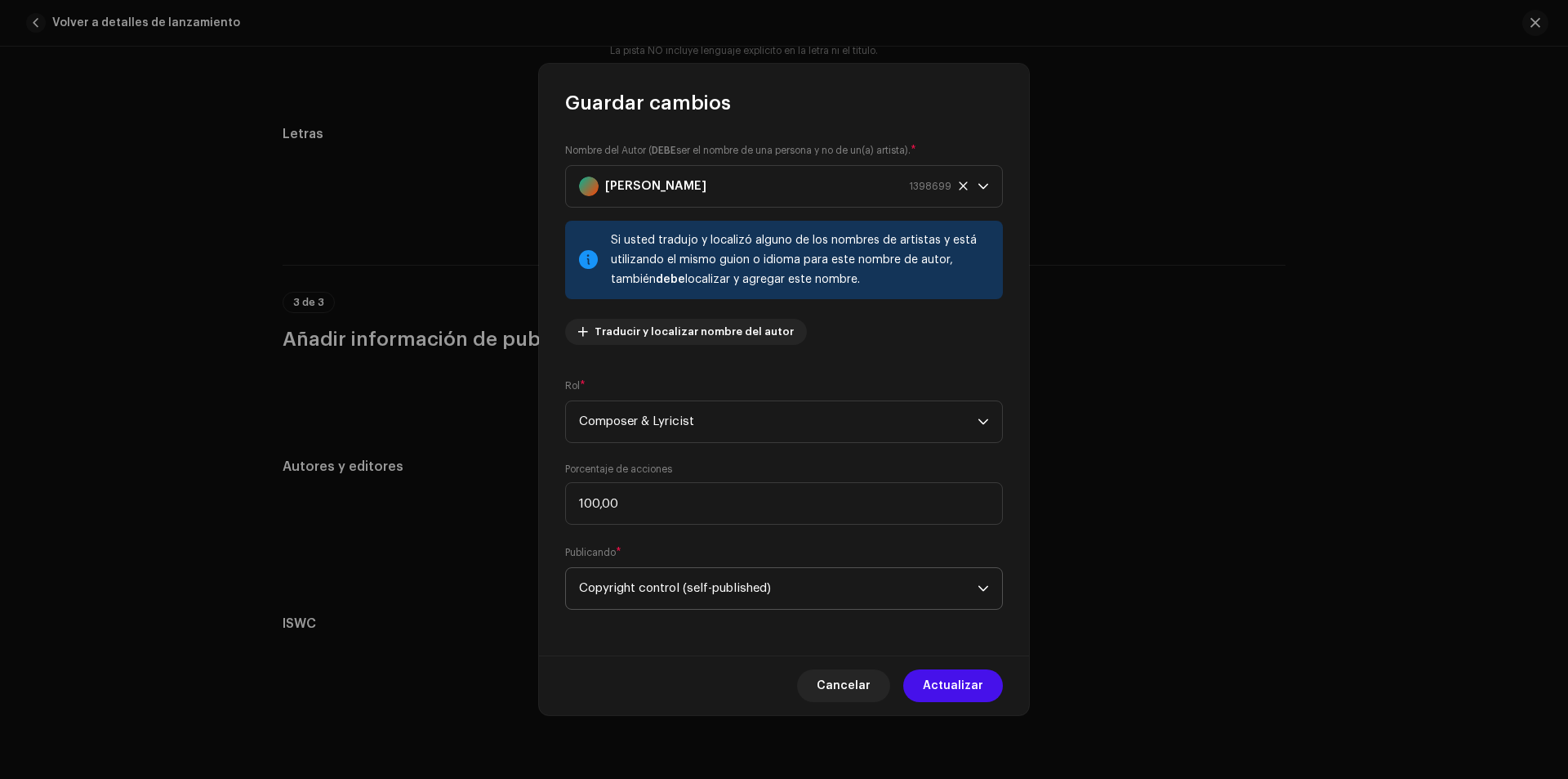
click at [775, 590] on span "Copyright control (self-published)" at bounding box center [779, 588] width 399 height 41
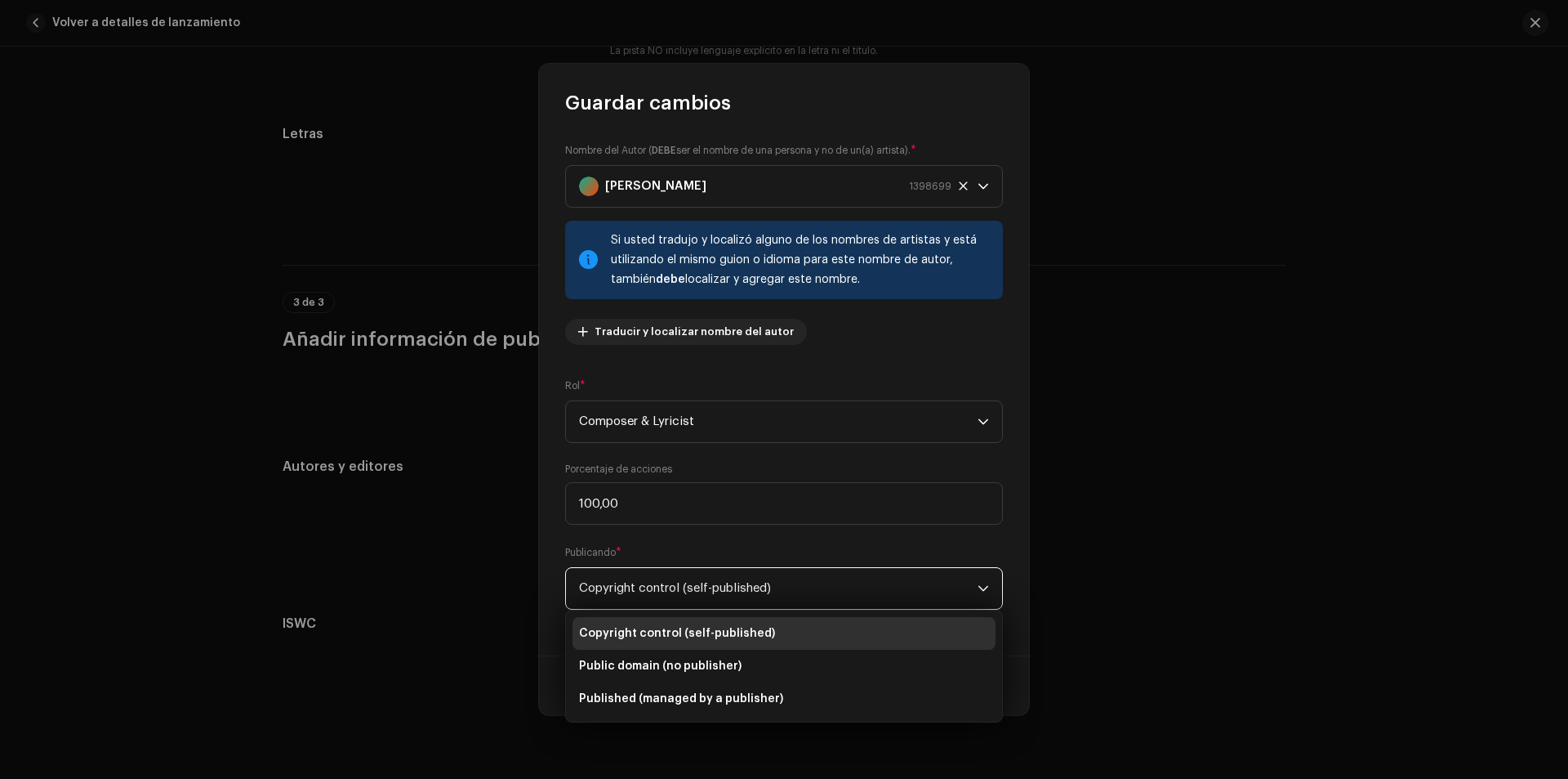
click at [776, 590] on span "Copyright control (self-published)" at bounding box center [779, 588] width 399 height 41
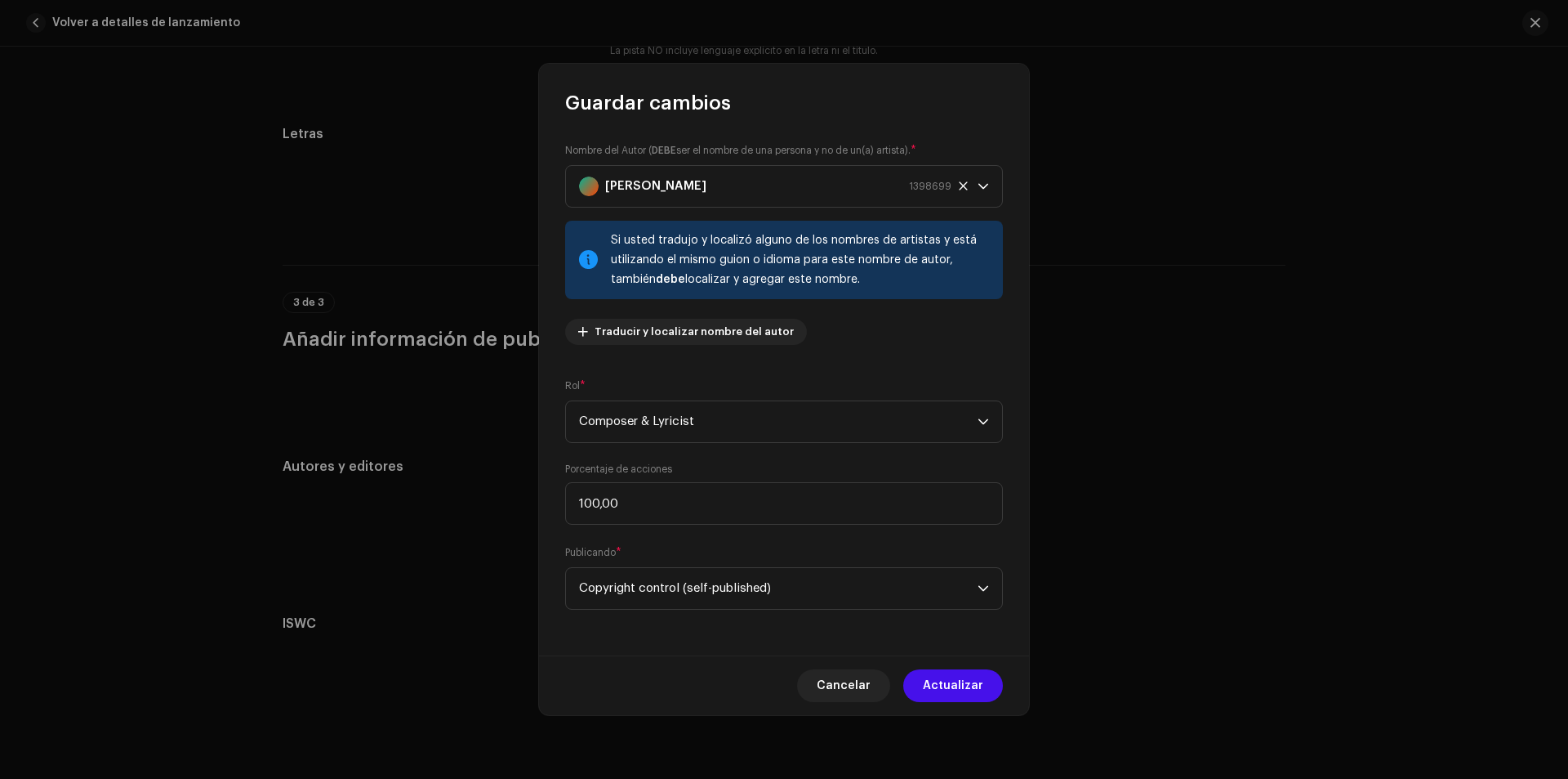
click at [545, 640] on div "Nombre del Autor ( DEBE ser el nombre de una persona y no de un(a) artista). * …" at bounding box center [784, 385] width 490 height 540
click at [836, 686] on span "Cancelar" at bounding box center [843, 686] width 53 height 33
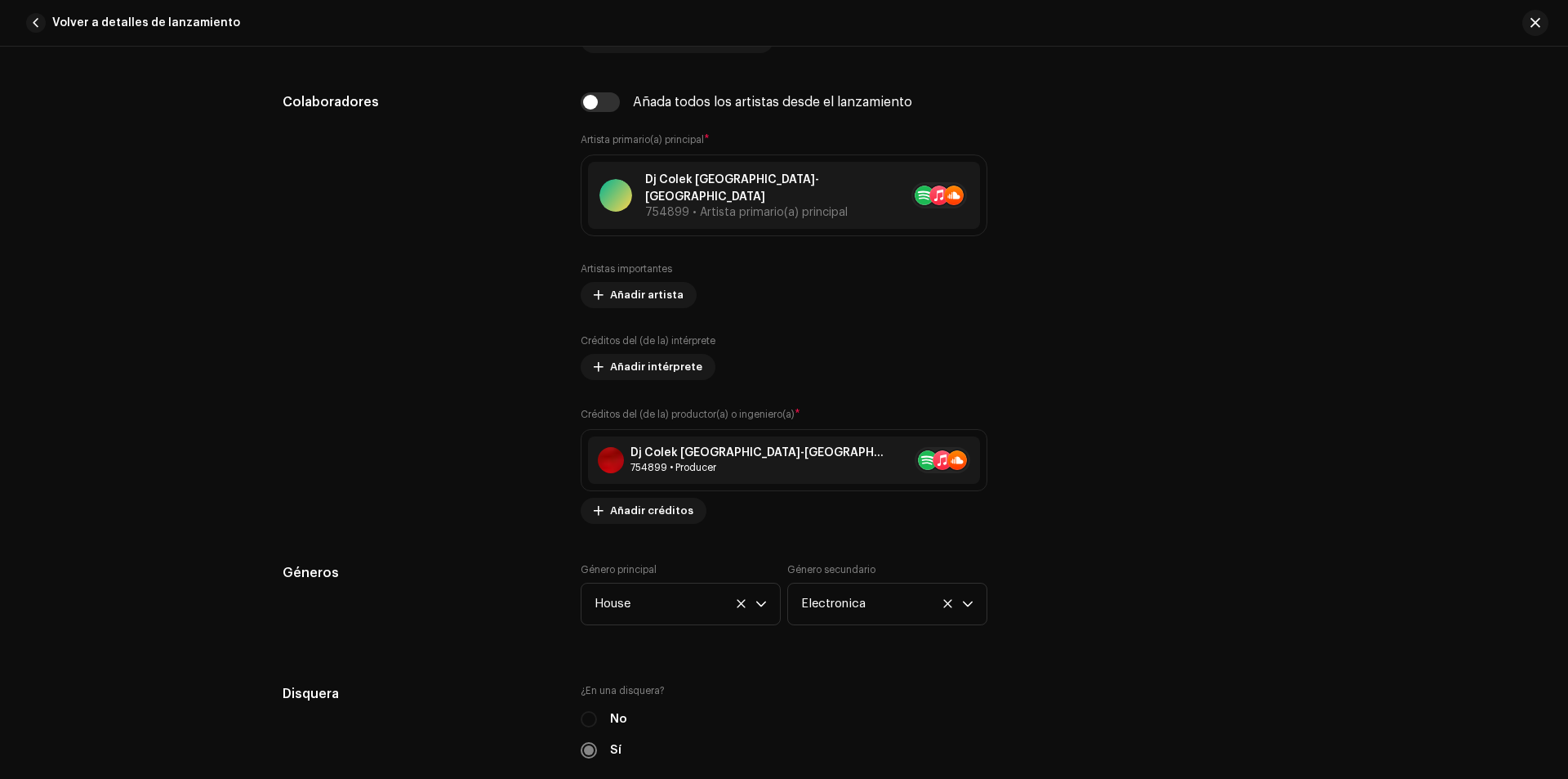
scroll to position [1062, 0]
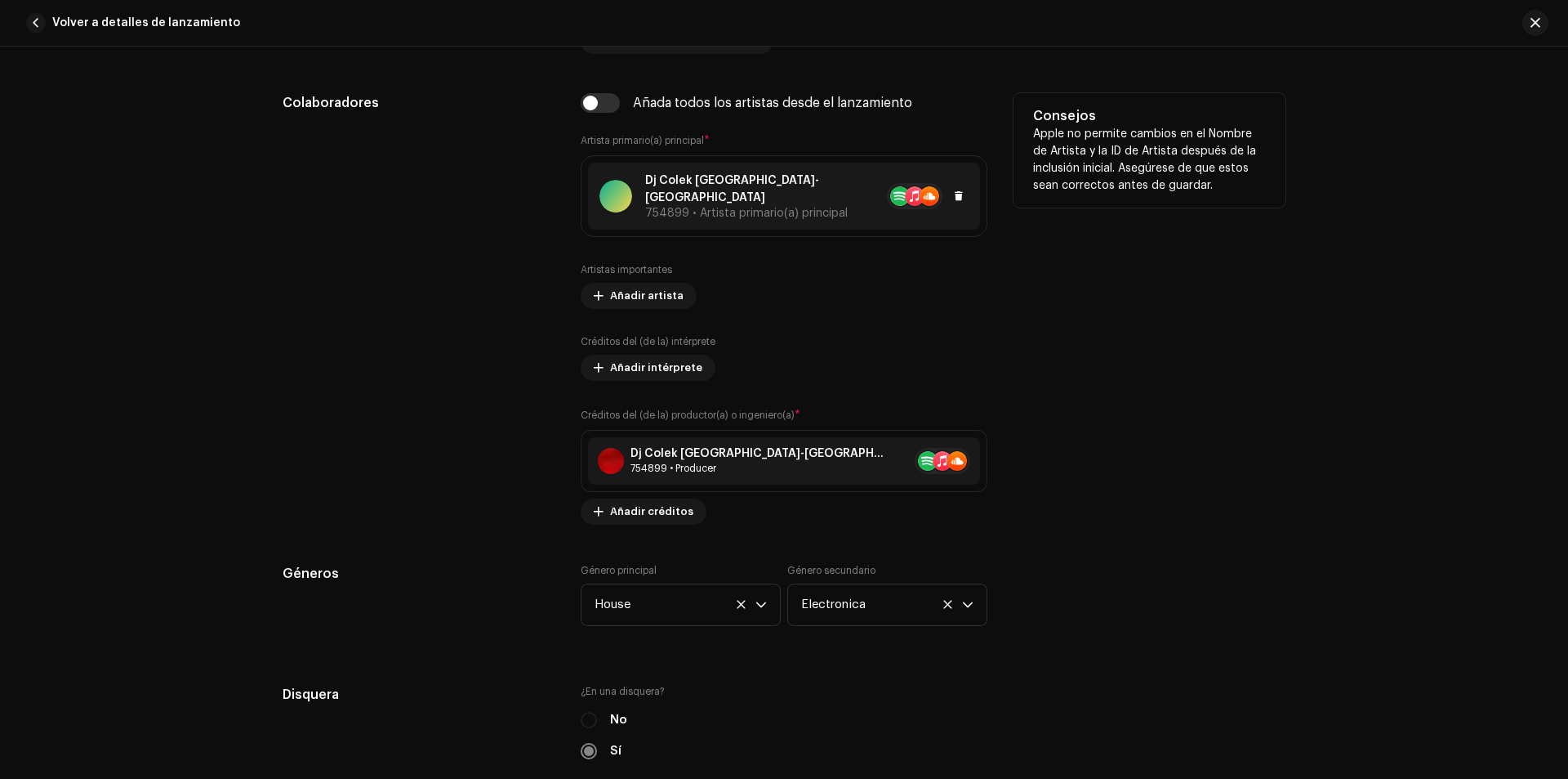
click at [672, 188] on p "Dj Colek [GEOGRAPHIC_DATA]-[GEOGRAPHIC_DATA]" at bounding box center [758, 189] width 226 height 34
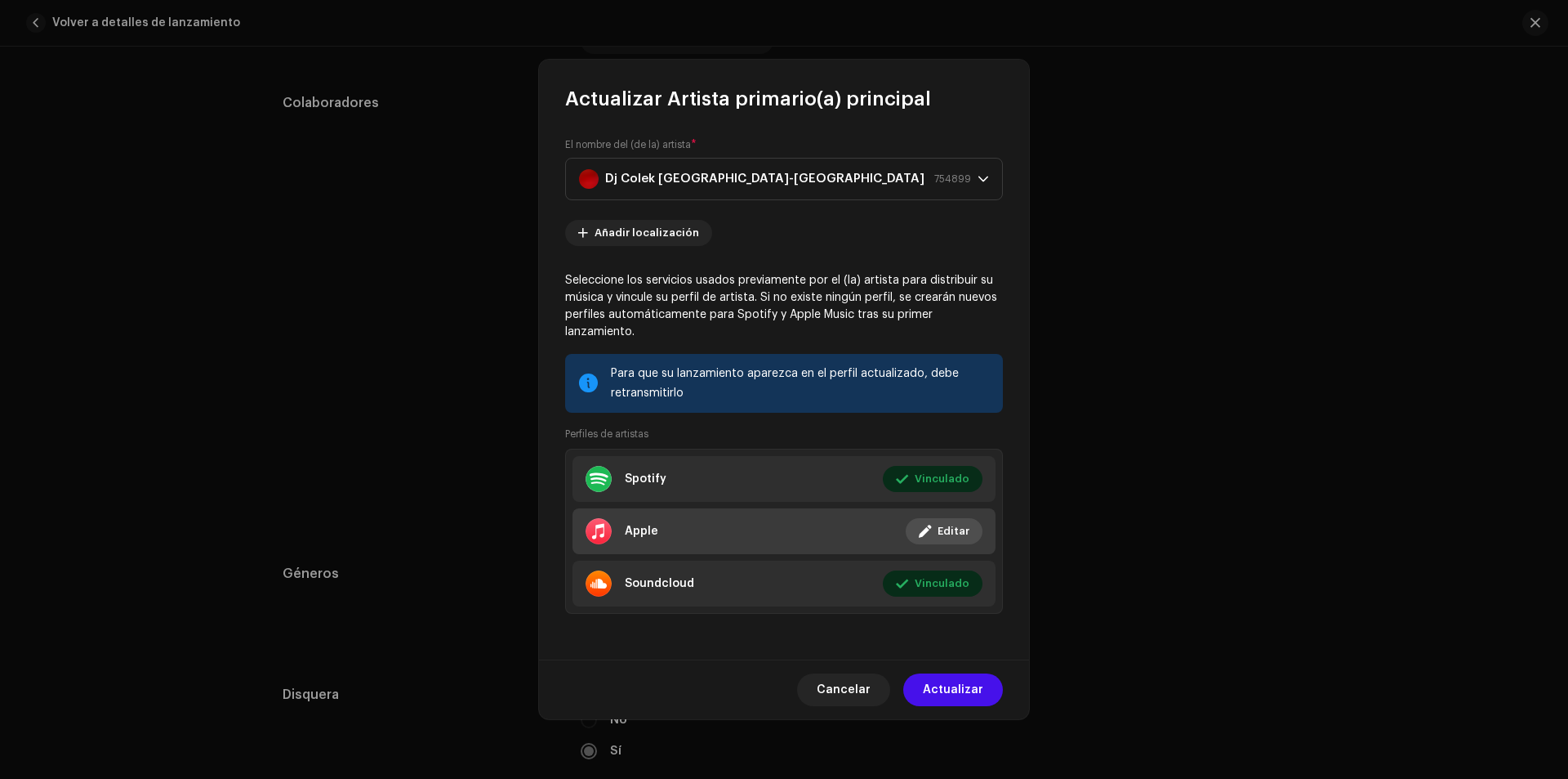
click at [615, 524] on div "Apple" at bounding box center [621, 531] width 73 height 26
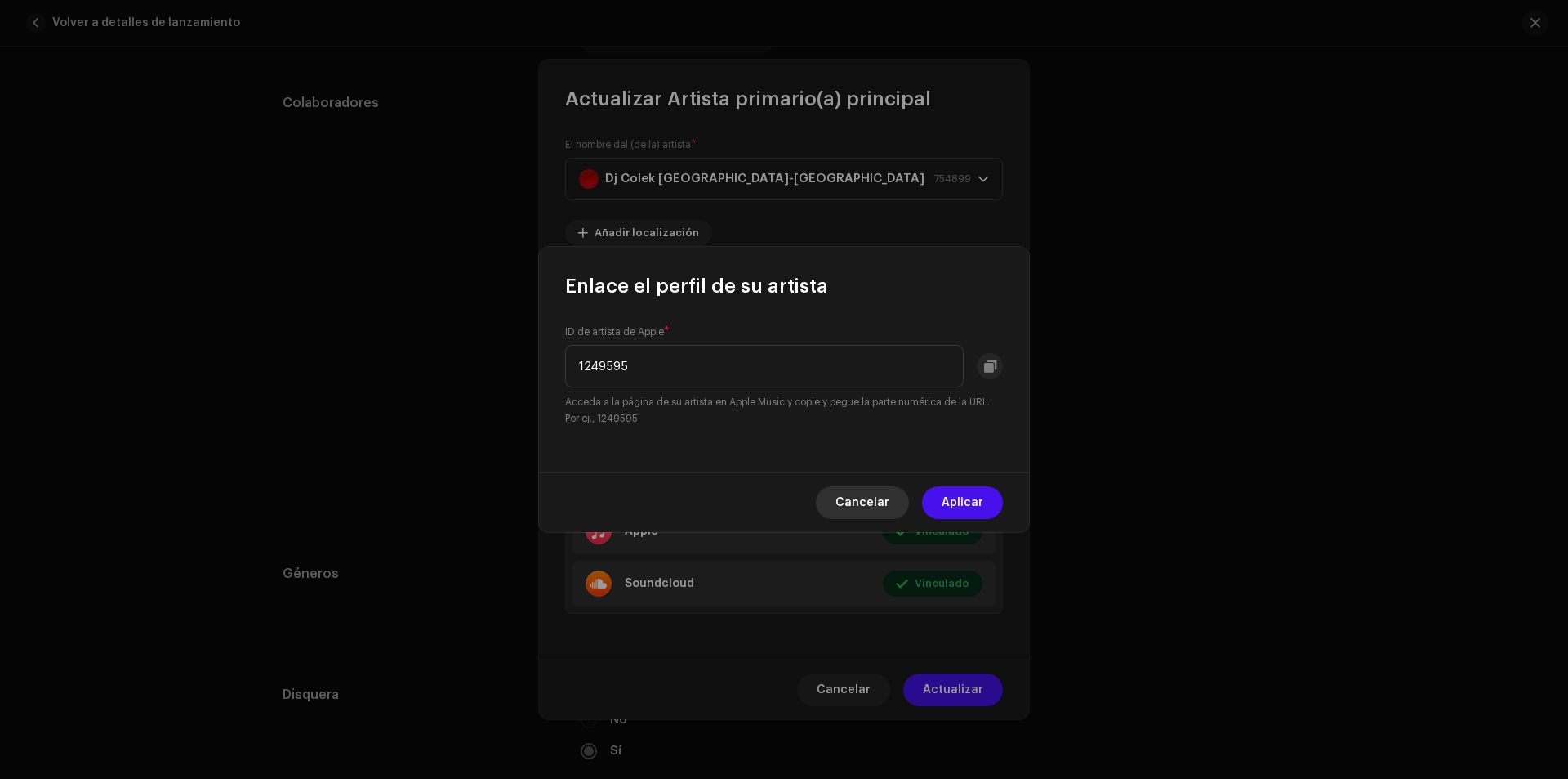
click at [844, 500] on span "Cancelar" at bounding box center [862, 503] width 53 height 33
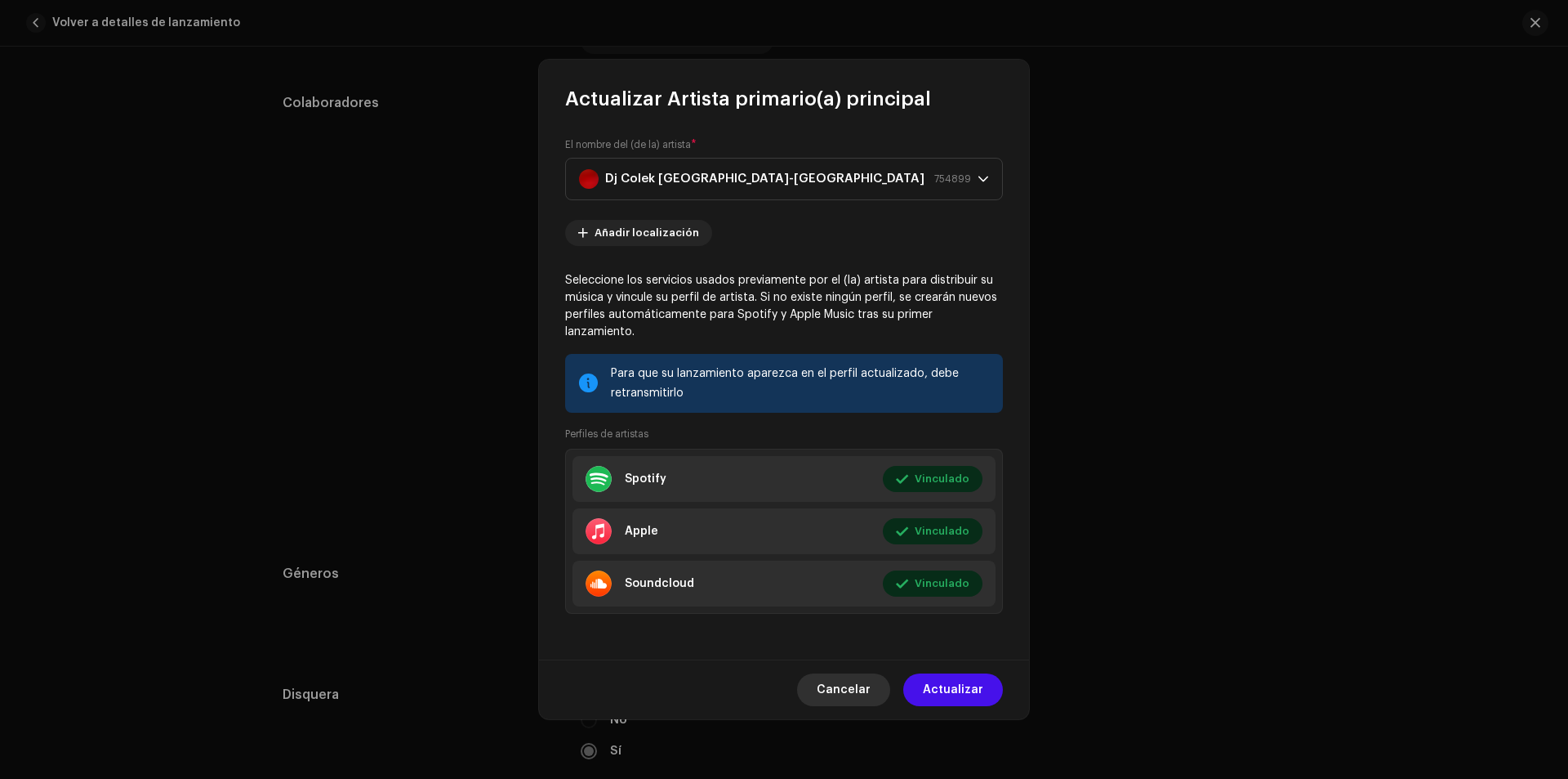
click at [849, 678] on span "Cancelar" at bounding box center [843, 690] width 53 height 33
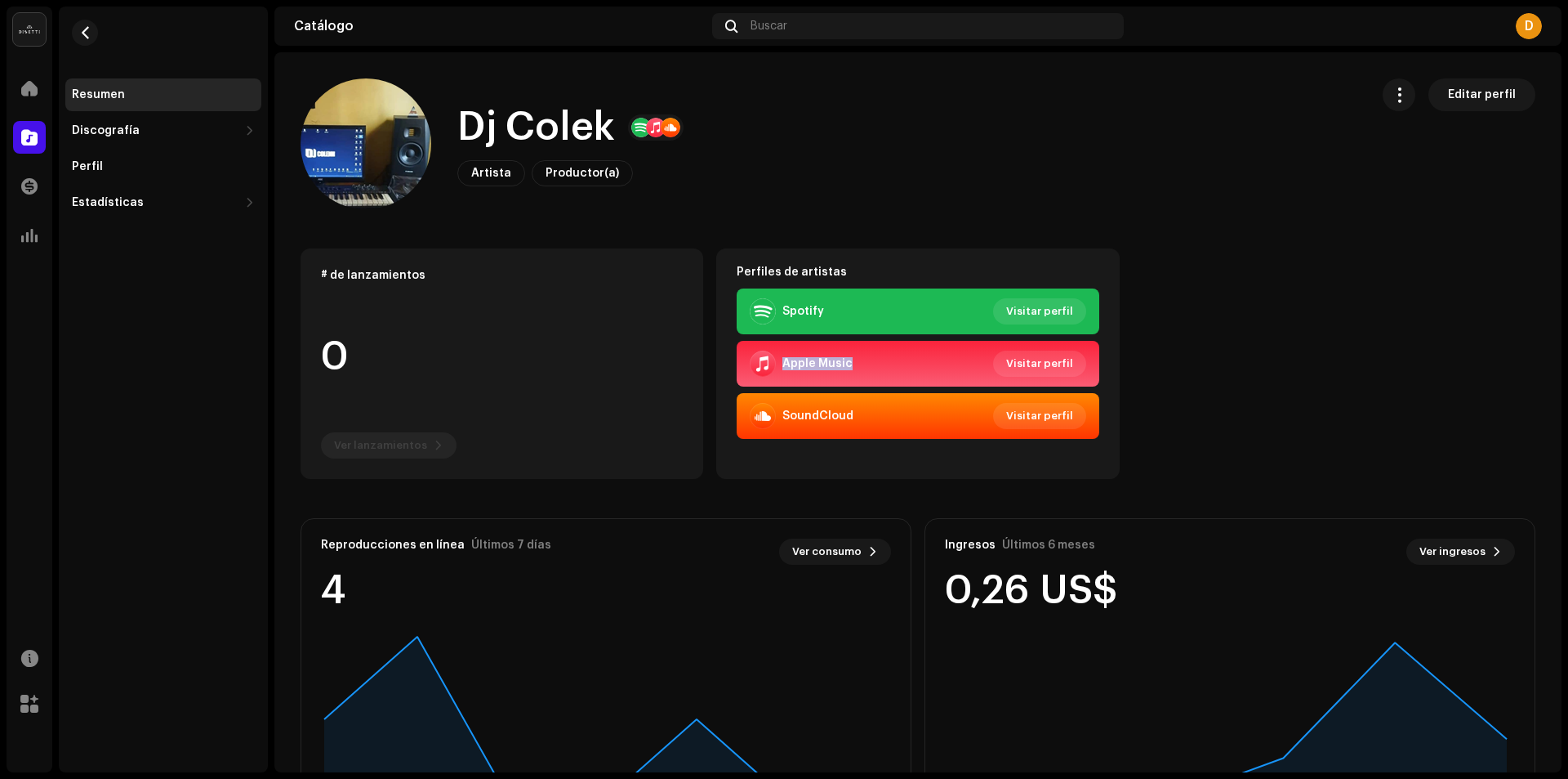
drag, startPoint x: 771, startPoint y: 359, endPoint x: 888, endPoint y: 358, distance: 117.0
click at [888, 358] on div "Apple Music Visitar perfil" at bounding box center [917, 363] width 335 height 26
copy div "Apple Music"
click at [758, 361] on div at bounding box center [762, 363] width 26 height 26
click at [1026, 362] on span "Visitar perfil" at bounding box center [1039, 364] width 67 height 33
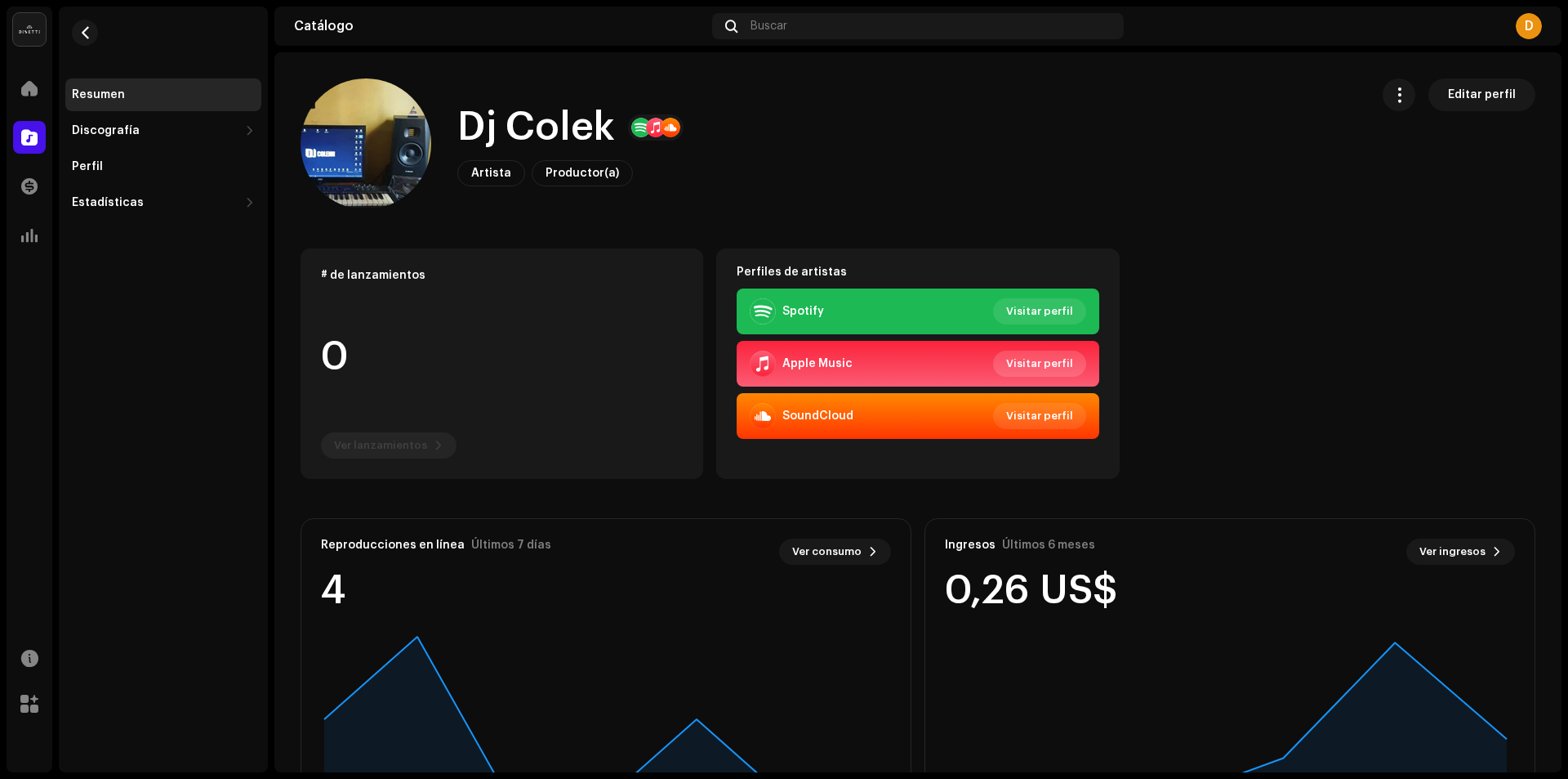
click at [1016, 363] on span "Visitar perfil" at bounding box center [1039, 364] width 67 height 33
click at [1020, 361] on span "Visitar perfil" at bounding box center [1039, 364] width 67 height 33
click at [1018, 357] on span "Visitar perfil" at bounding box center [1039, 364] width 67 height 33
drag, startPoint x: 780, startPoint y: 366, endPoint x: 859, endPoint y: 372, distance: 79.2
click at [860, 372] on div "Apple Music Visitar perfil" at bounding box center [917, 363] width 335 height 26
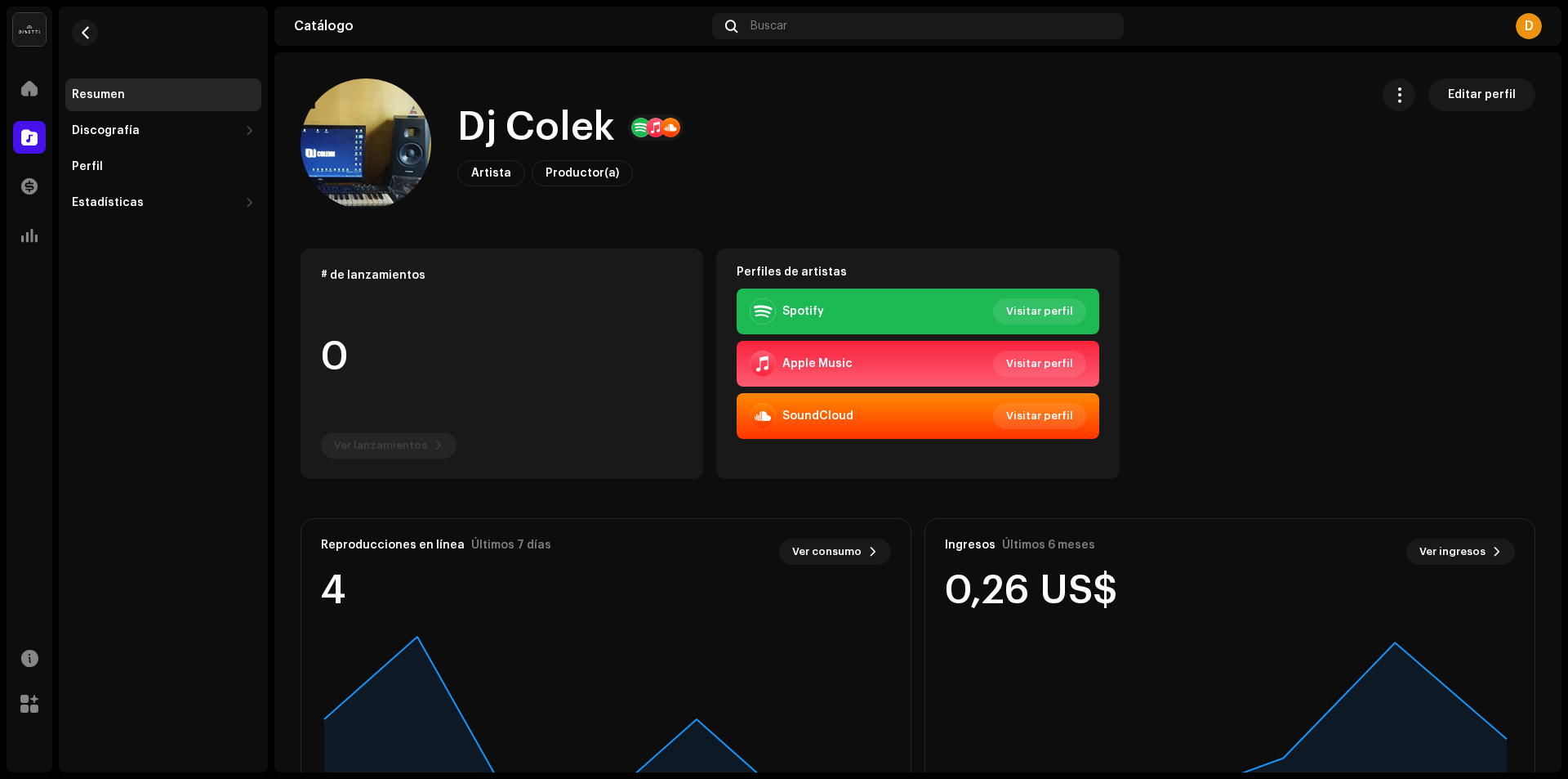
click at [562, 487] on div "# de lanzamientos 0 Ver lanzamientos Perfiles de artistas Spotify Visitar perfi…" at bounding box center [918, 703] width 1235 height 910
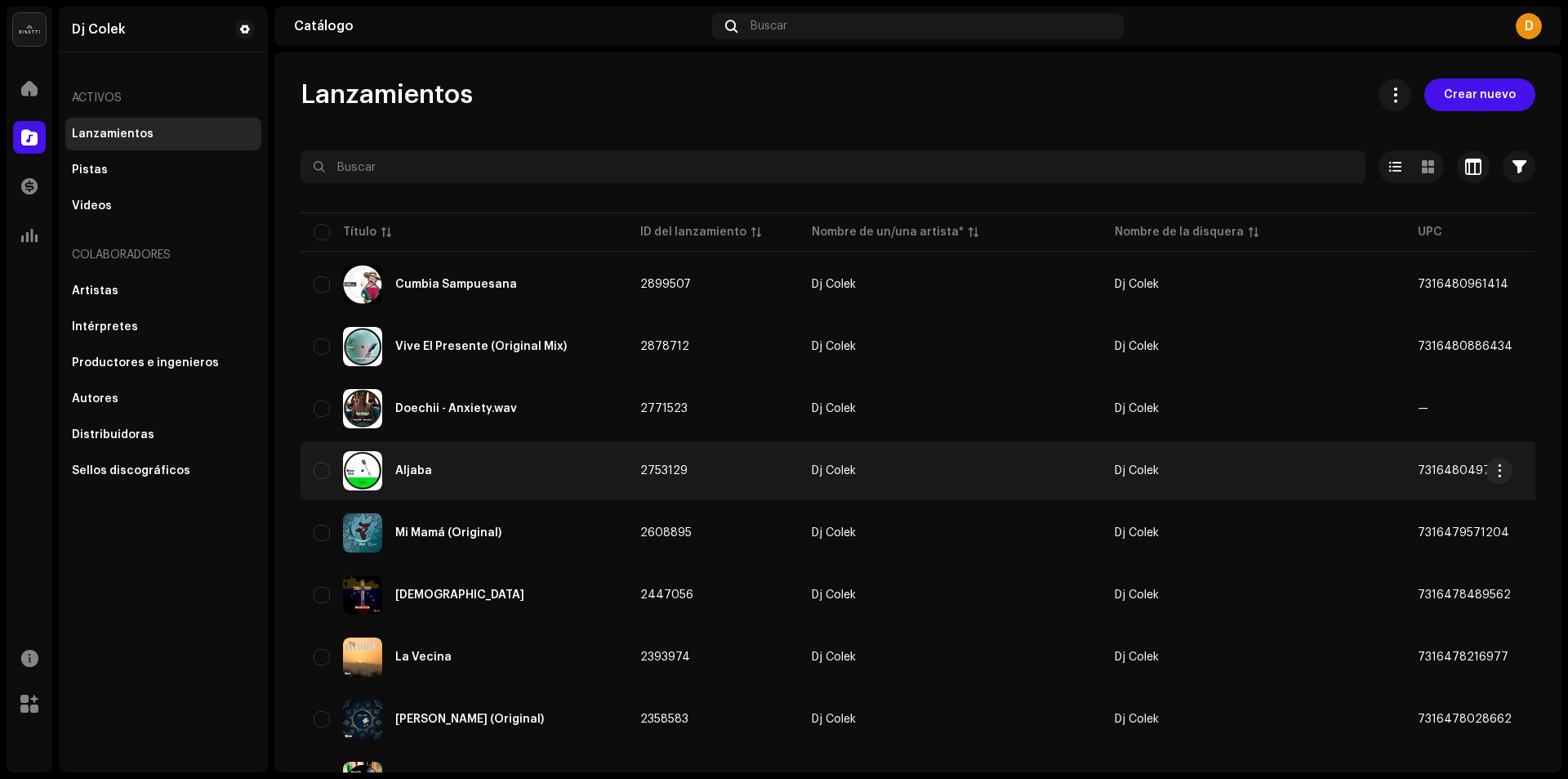
click at [406, 468] on div "Aljaba" at bounding box center [414, 471] width 37 height 12
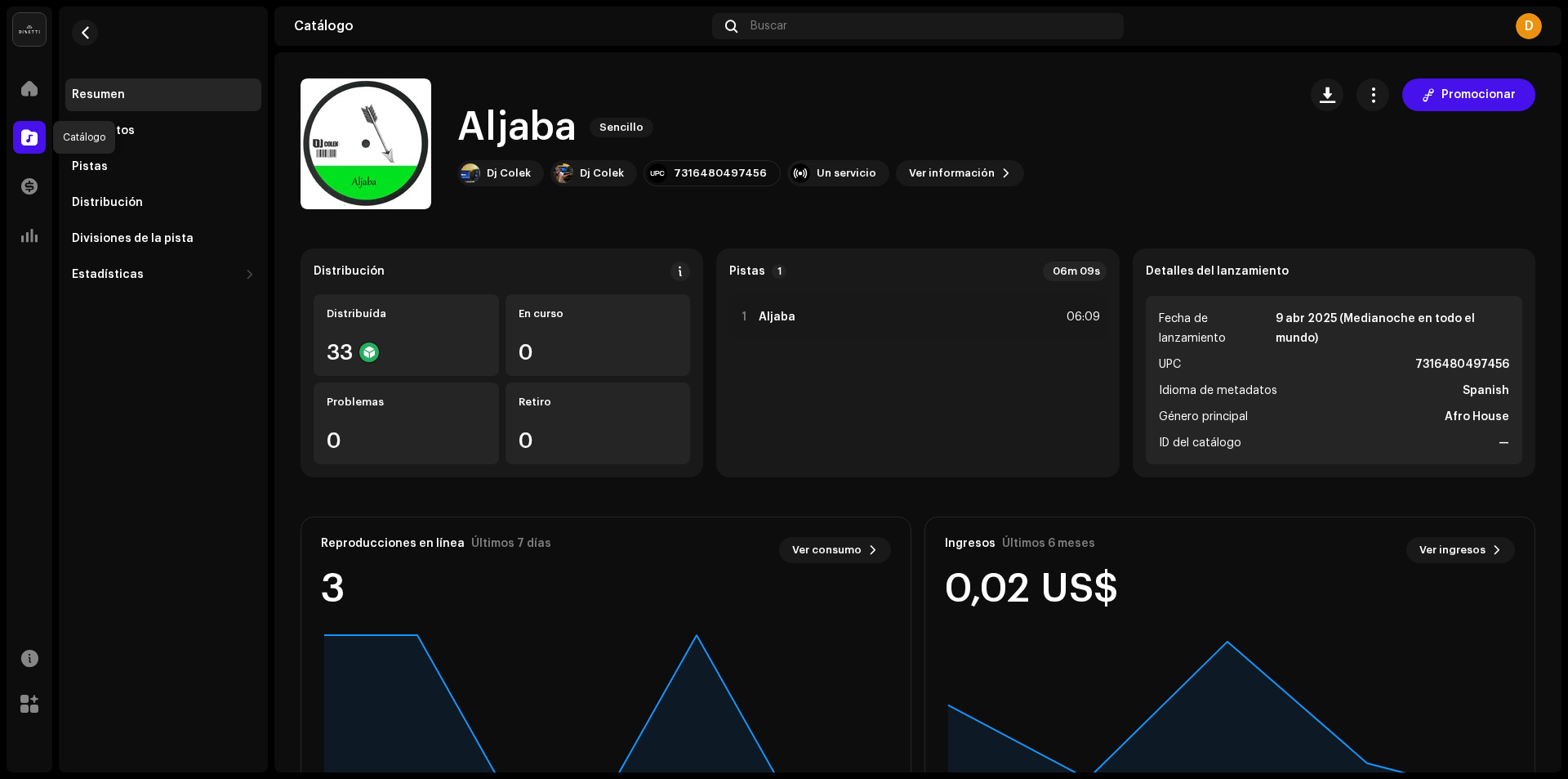
click at [38, 128] on div at bounding box center [29, 137] width 33 height 33
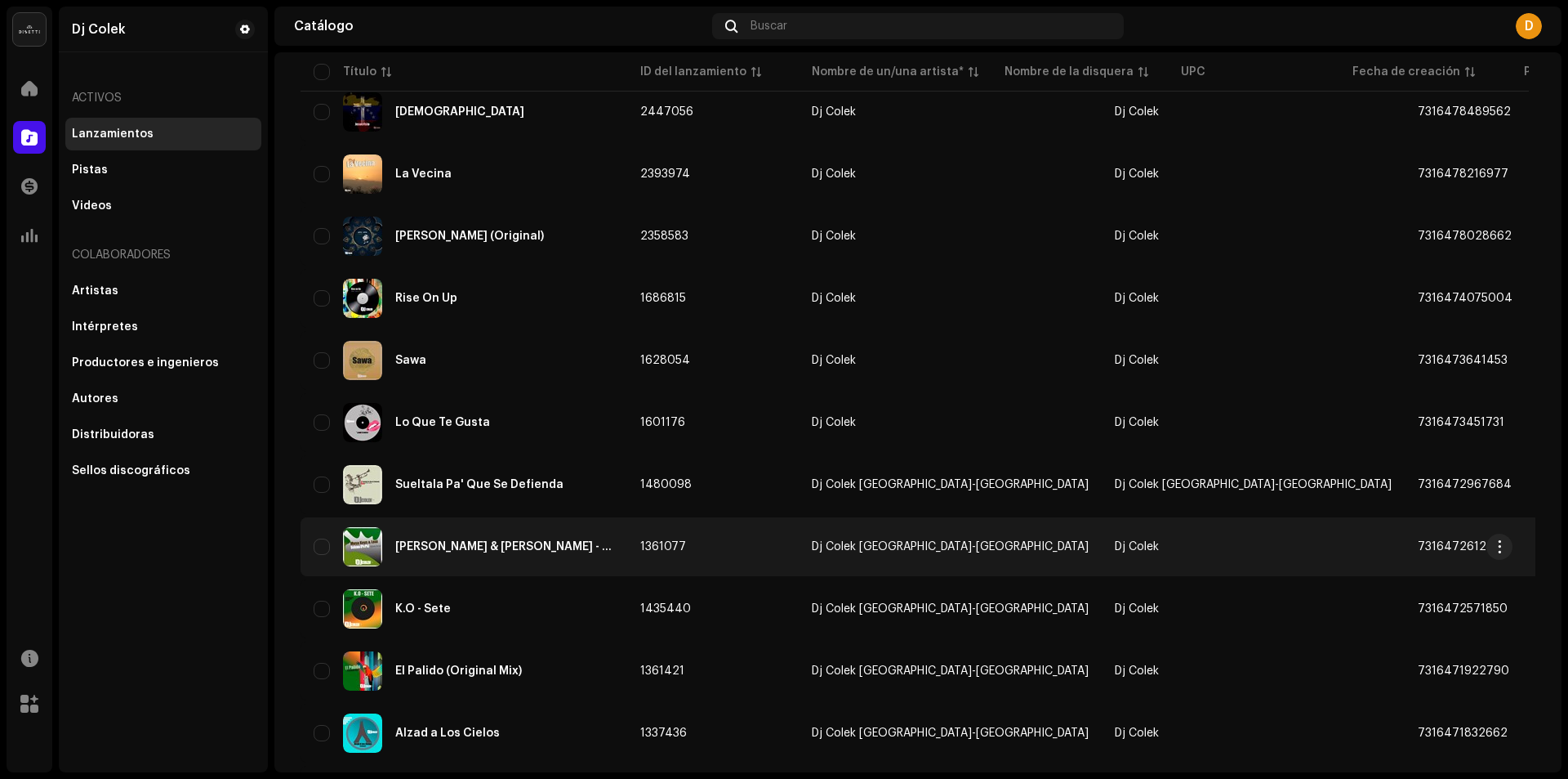
scroll to position [490, 0]
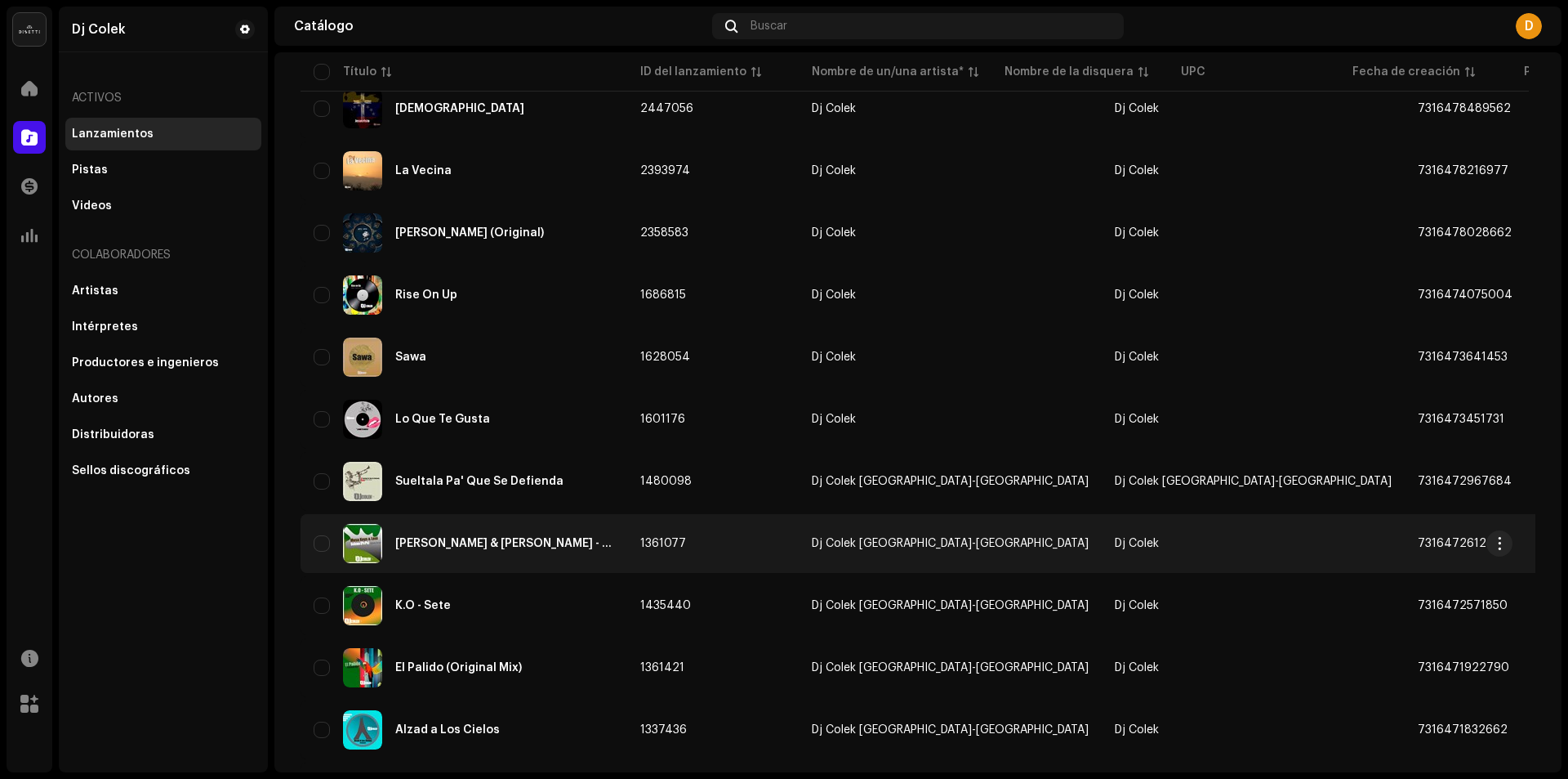
click at [1115, 540] on span "Dj Colek" at bounding box center [1136, 544] width 44 height 12
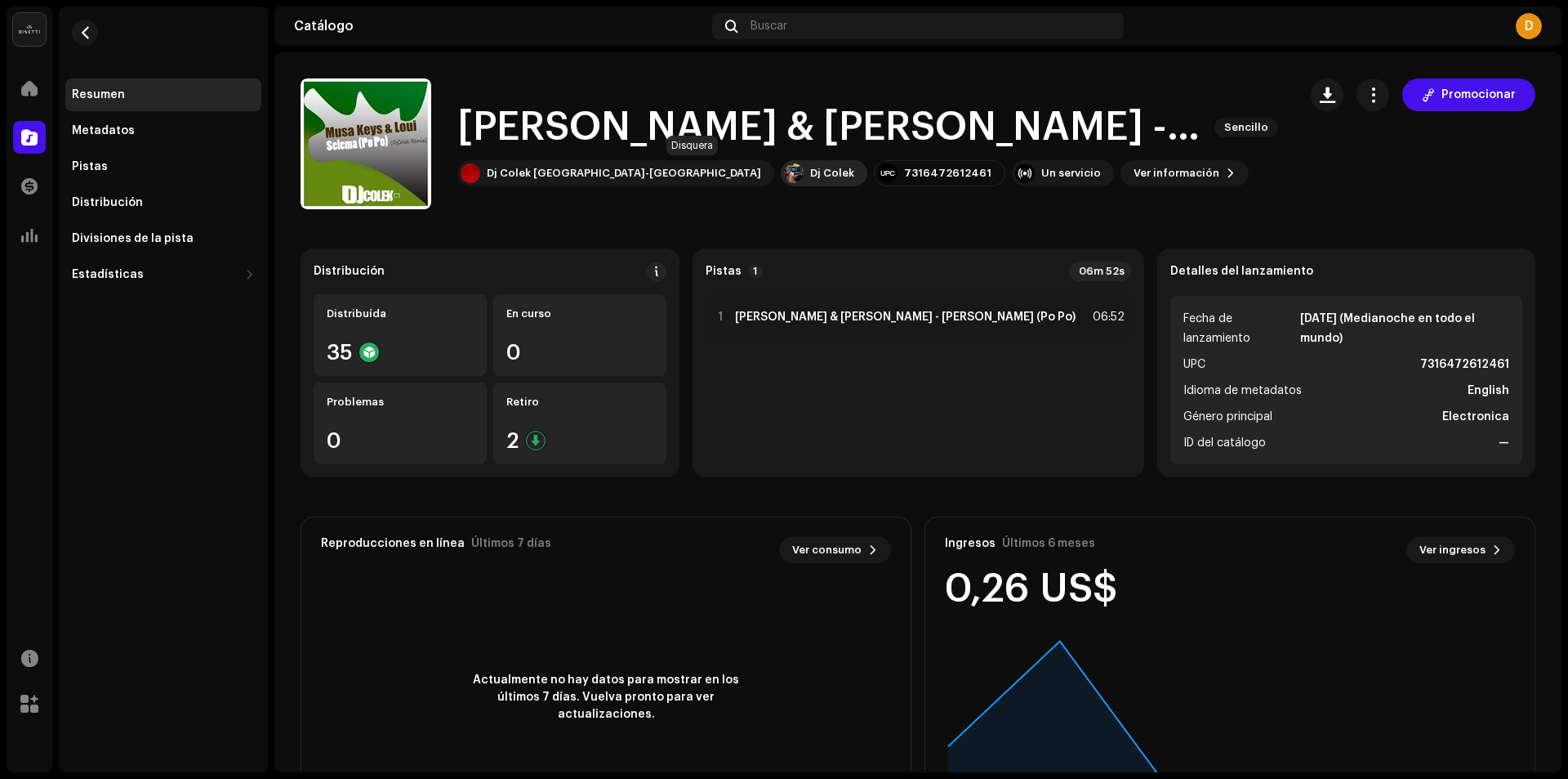
click at [811, 174] on div "Dj Colek" at bounding box center [832, 172] width 44 height 13
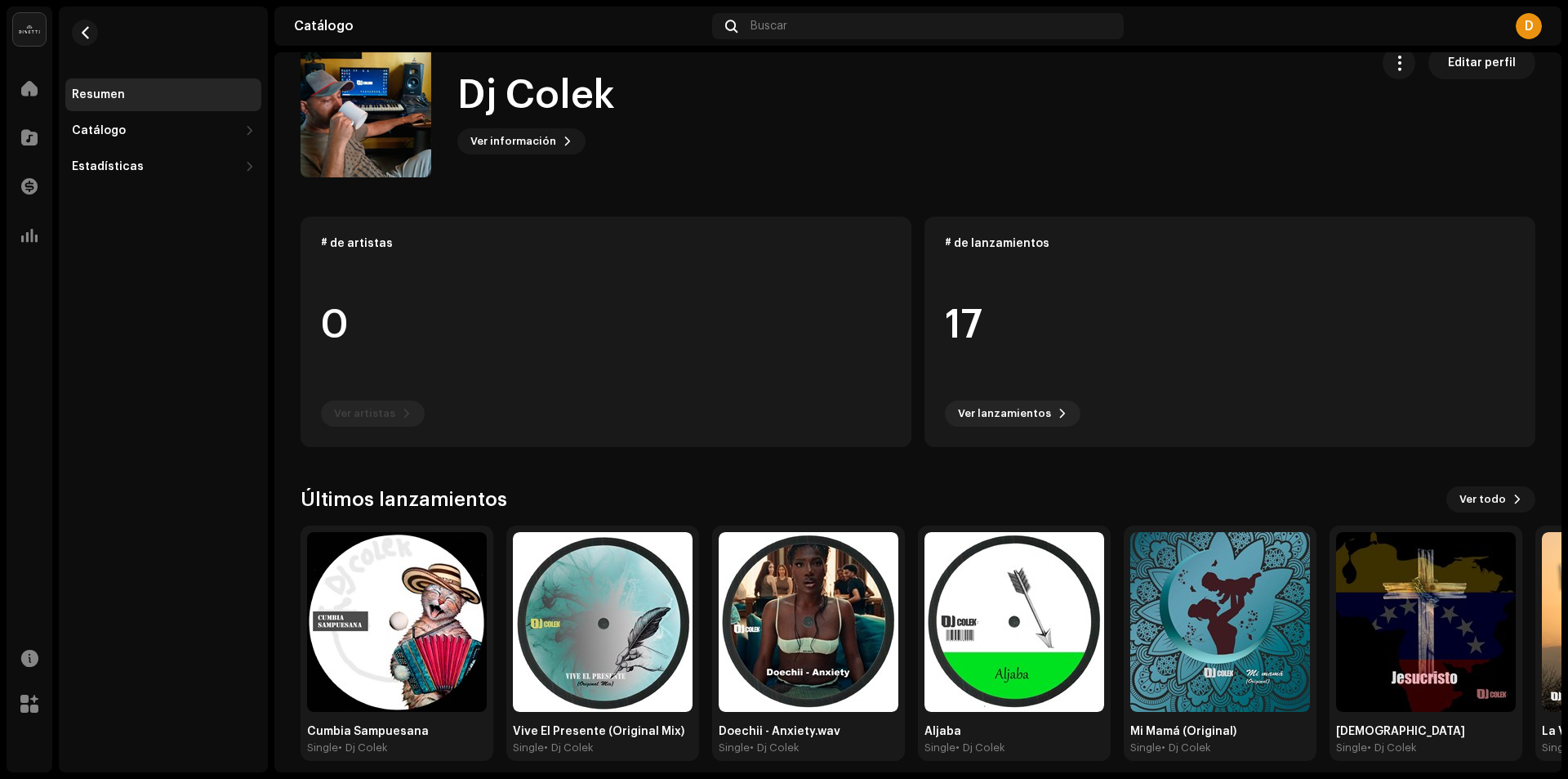
scroll to position [47, 0]
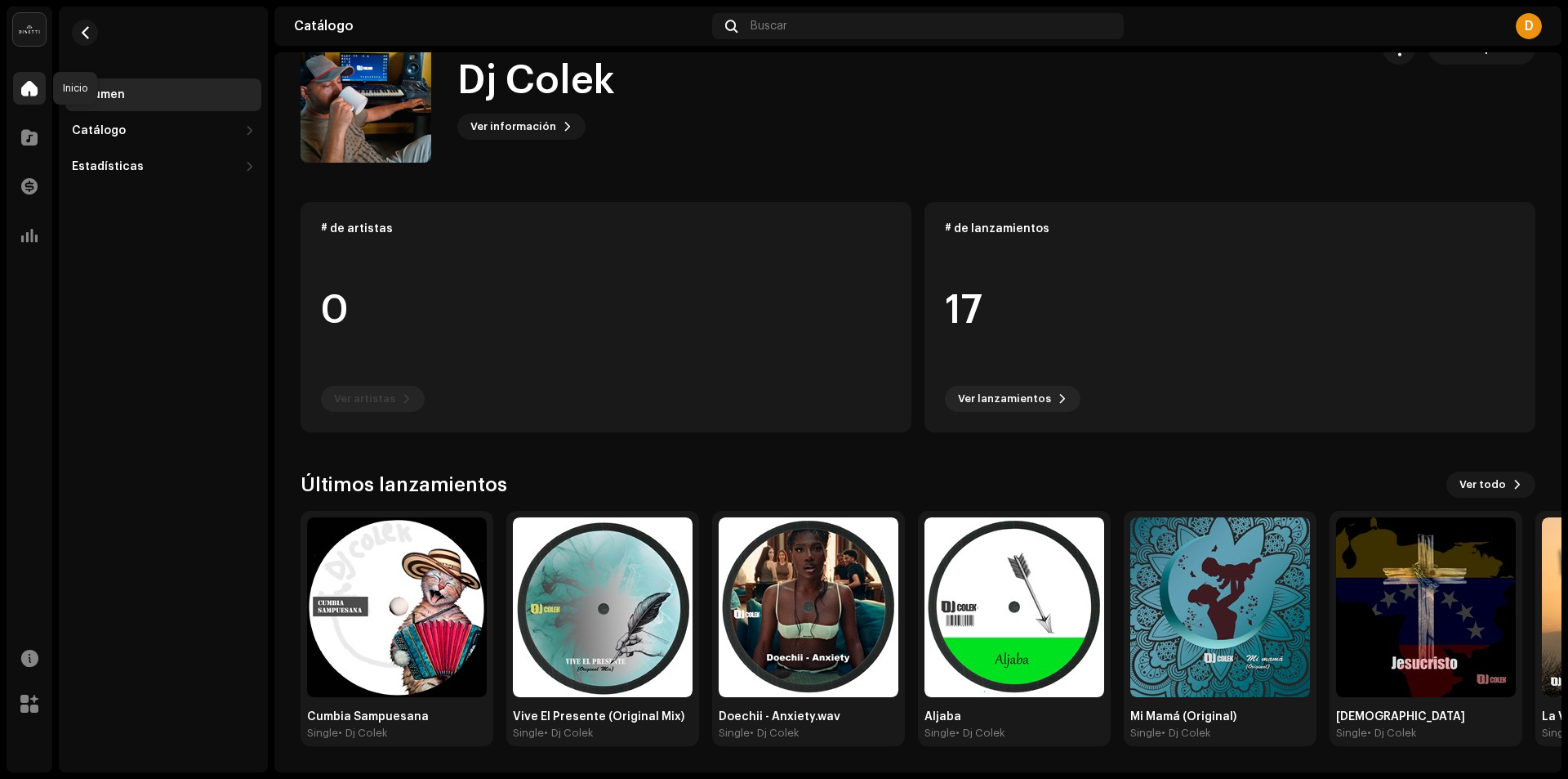
click at [33, 89] on span at bounding box center [29, 88] width 17 height 13
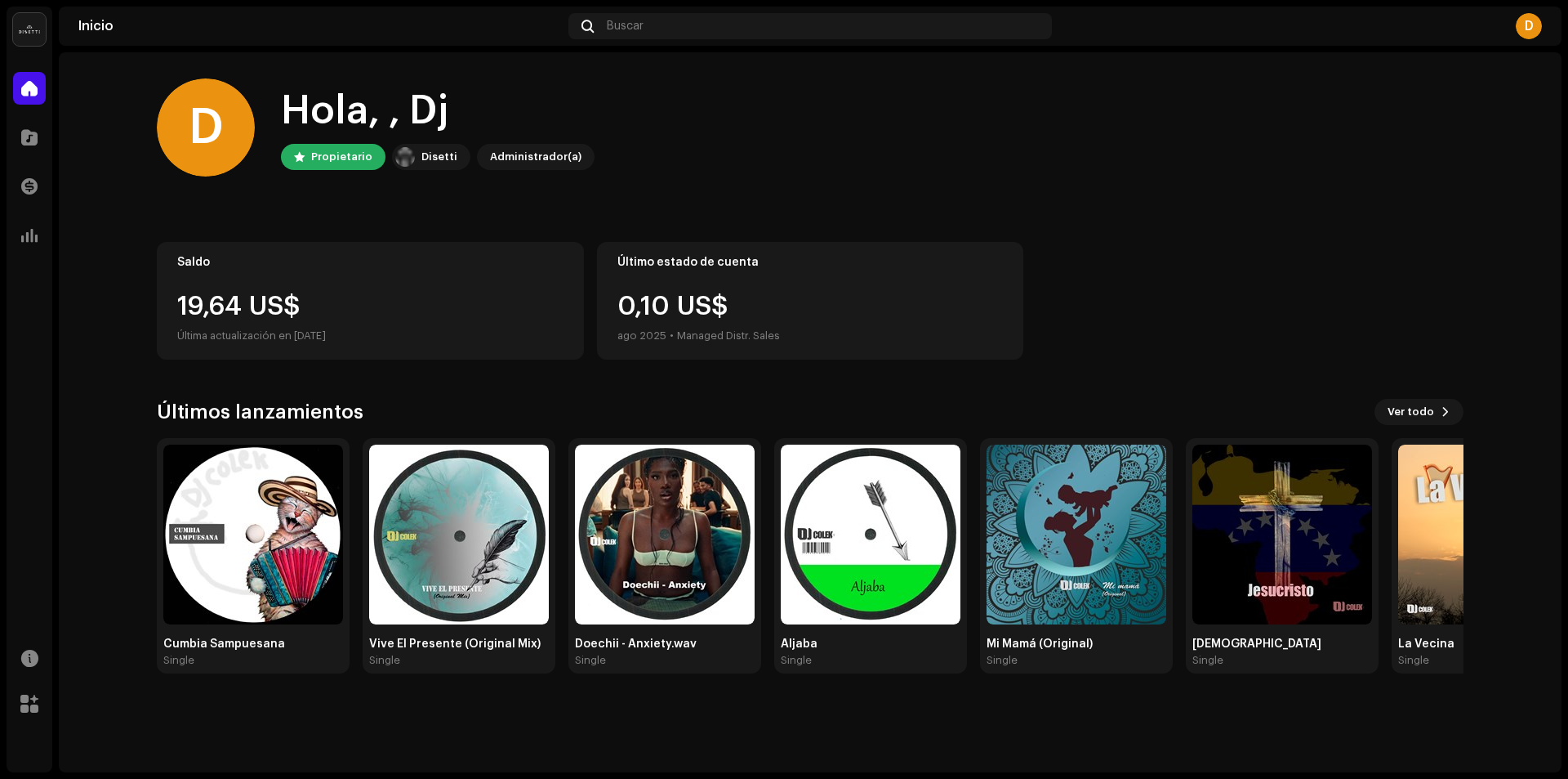
click at [33, 107] on div "Inicio" at bounding box center [29, 88] width 46 height 46
click at [24, 98] on div at bounding box center [29, 89] width 33 height 33
click at [32, 140] on span at bounding box center [29, 136] width 17 height 13
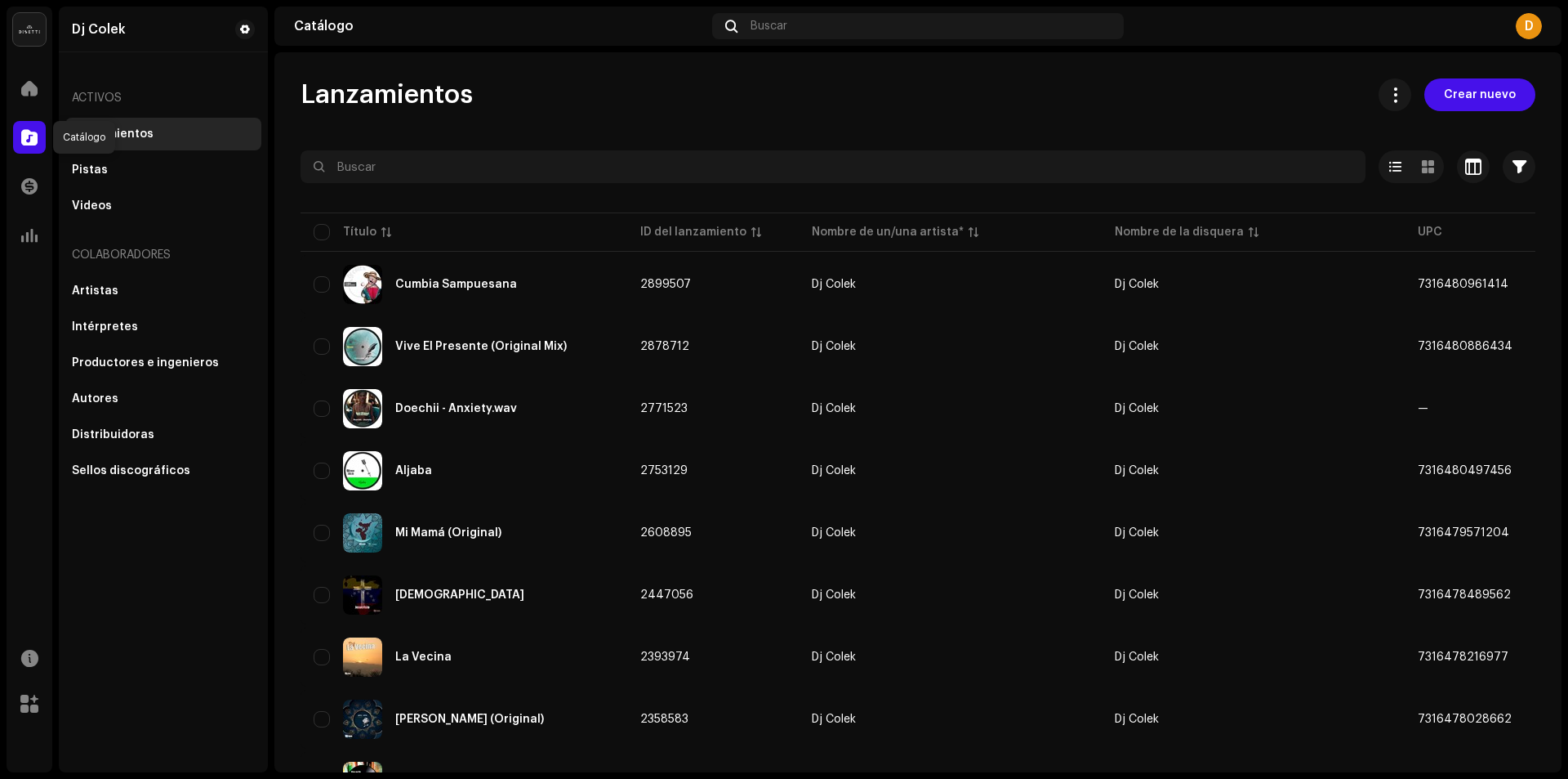
click at [31, 146] on div at bounding box center [29, 137] width 33 height 33
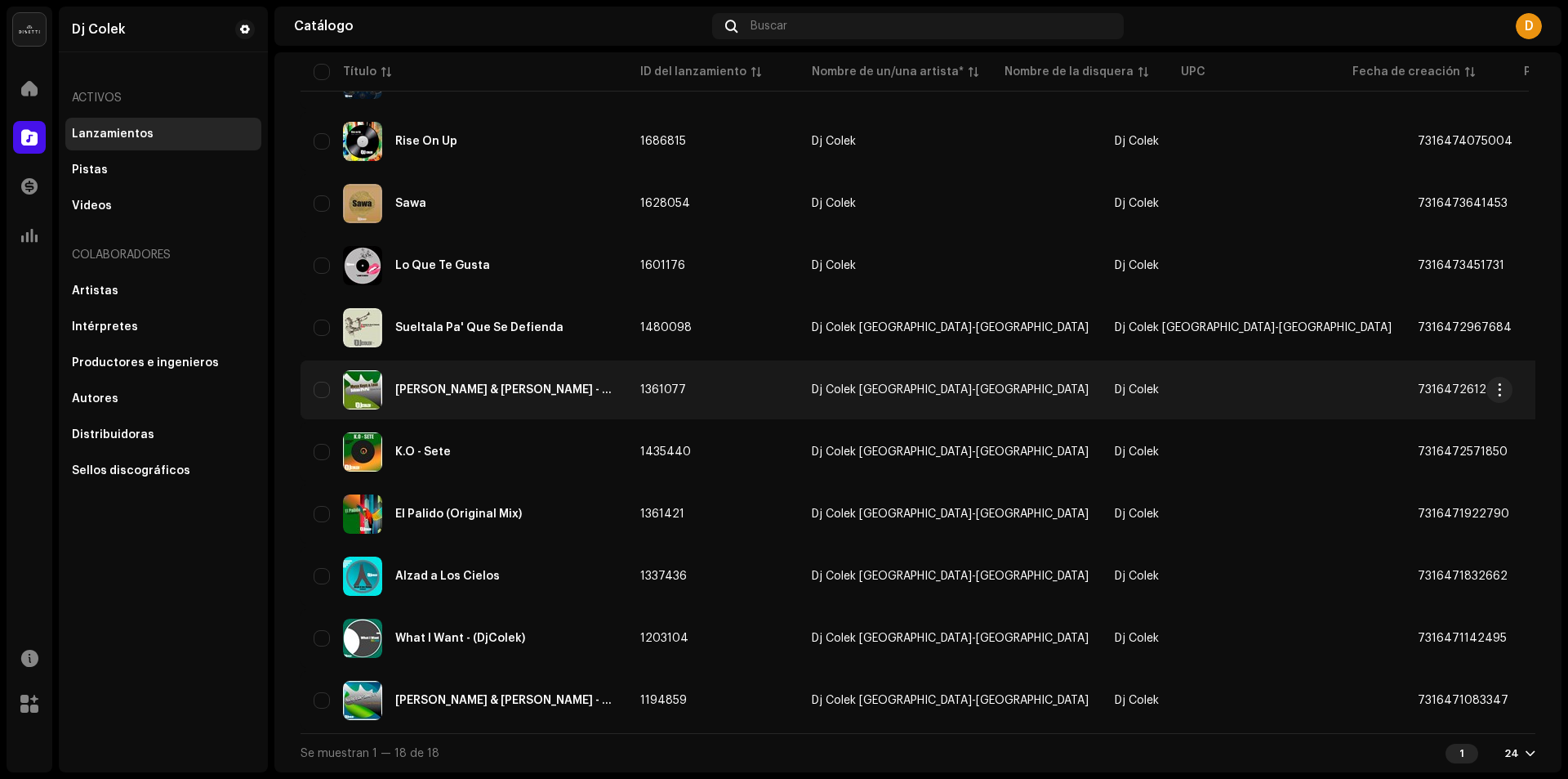
scroll to position [651, 0]
click at [1115, 387] on span "Dj Colek" at bounding box center [1136, 390] width 44 height 12
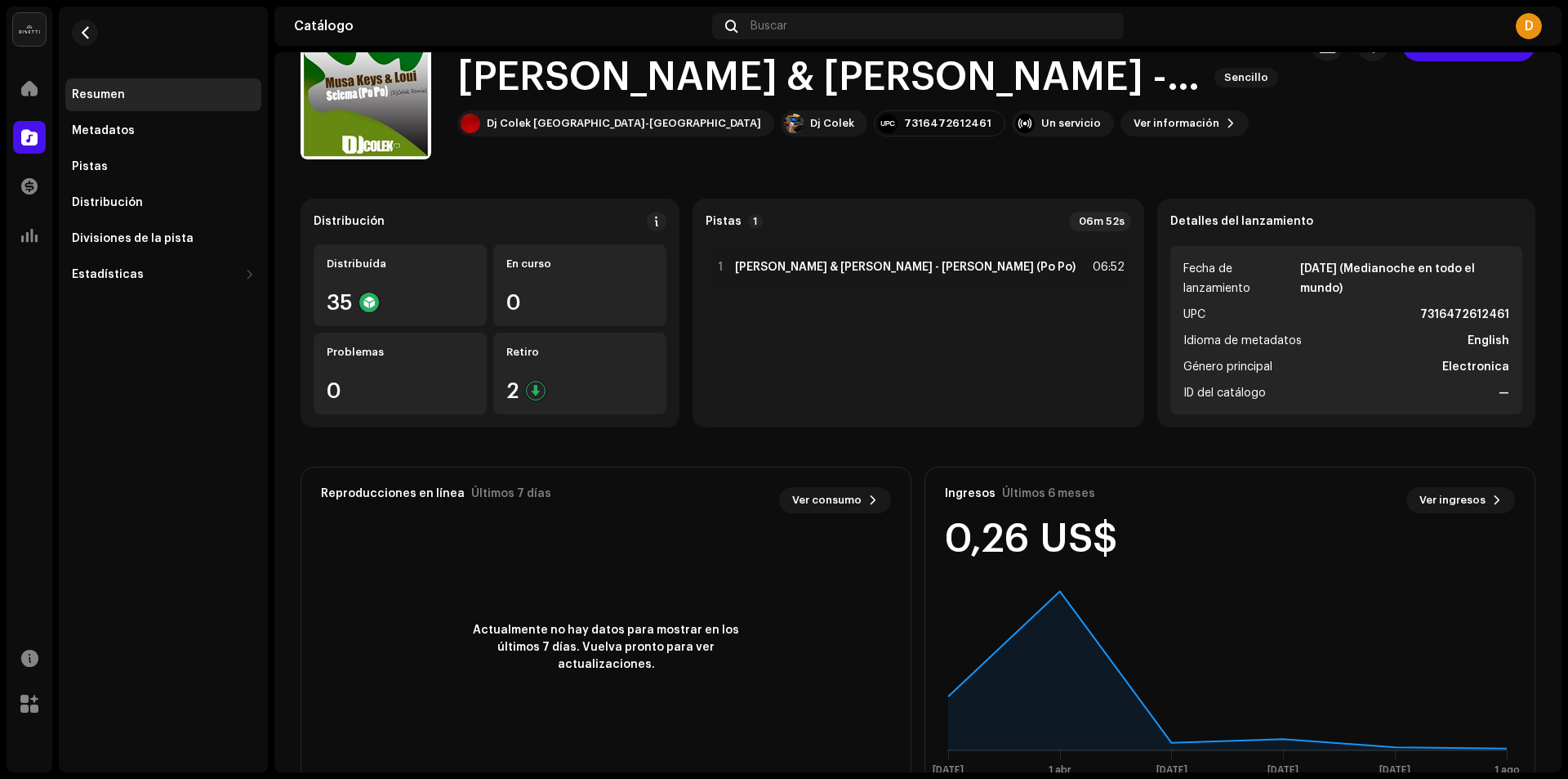
scroll to position [97, 0]
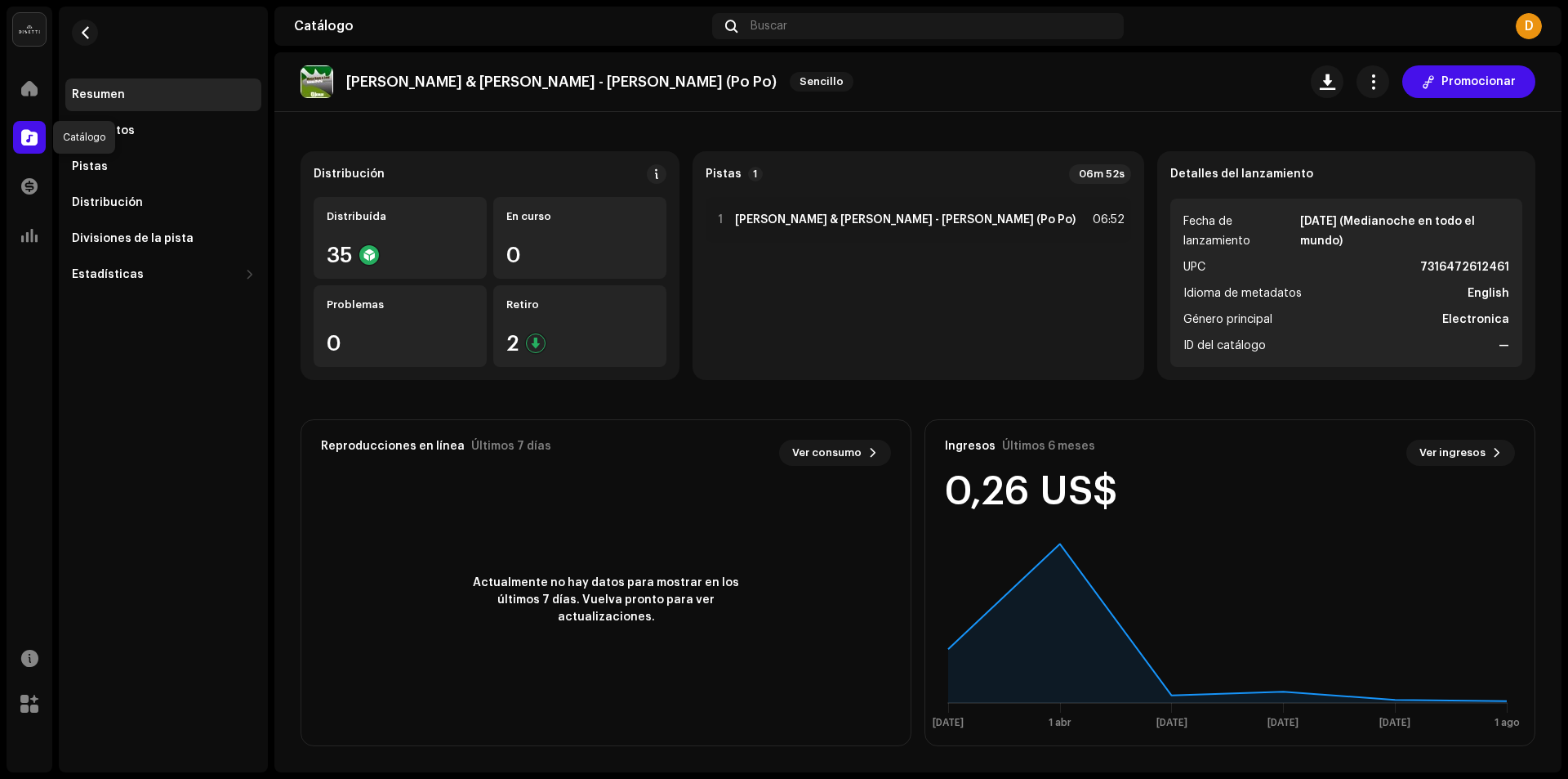
click at [27, 135] on span at bounding box center [29, 136] width 17 height 13
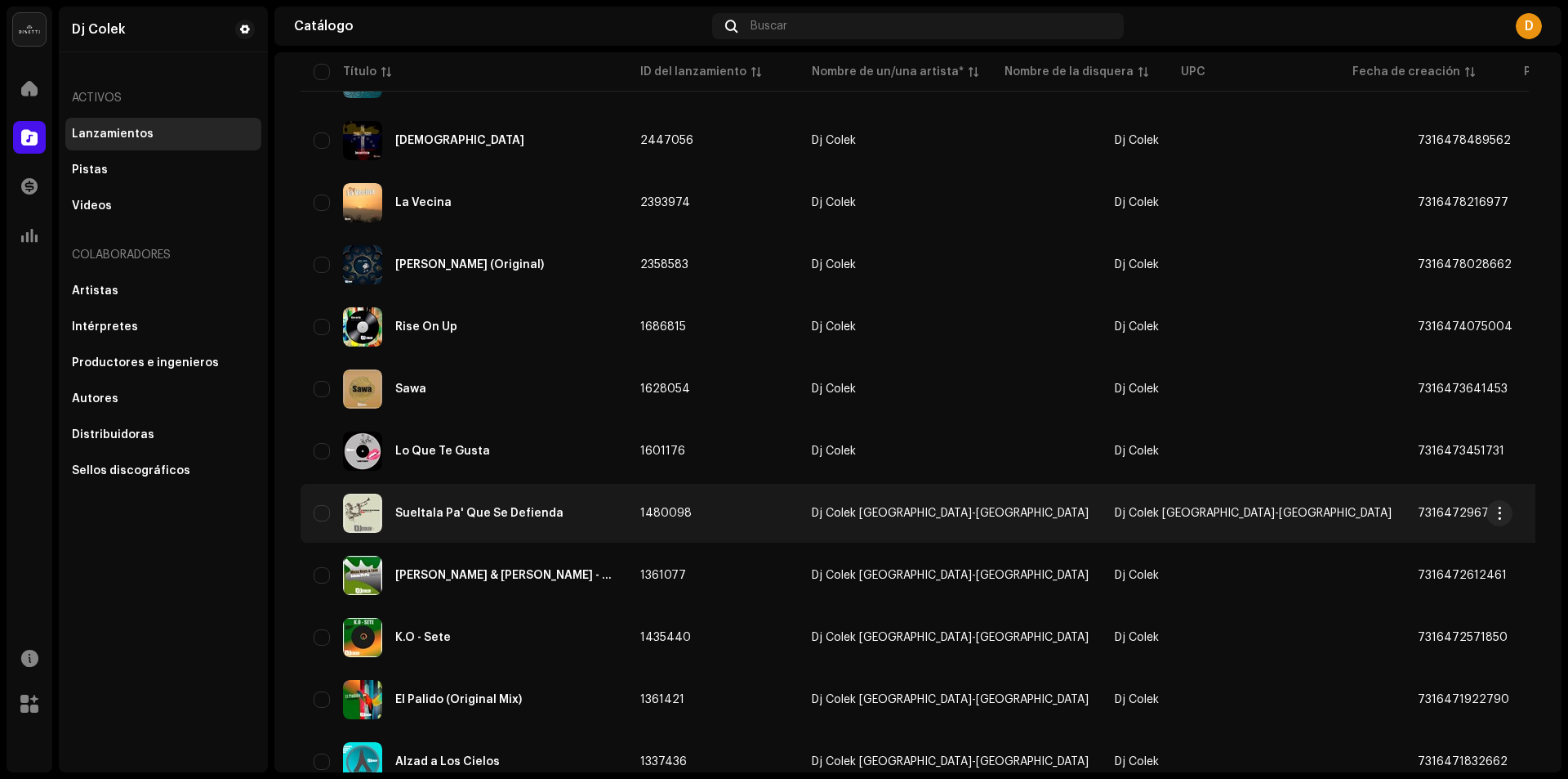
scroll to position [572, 0]
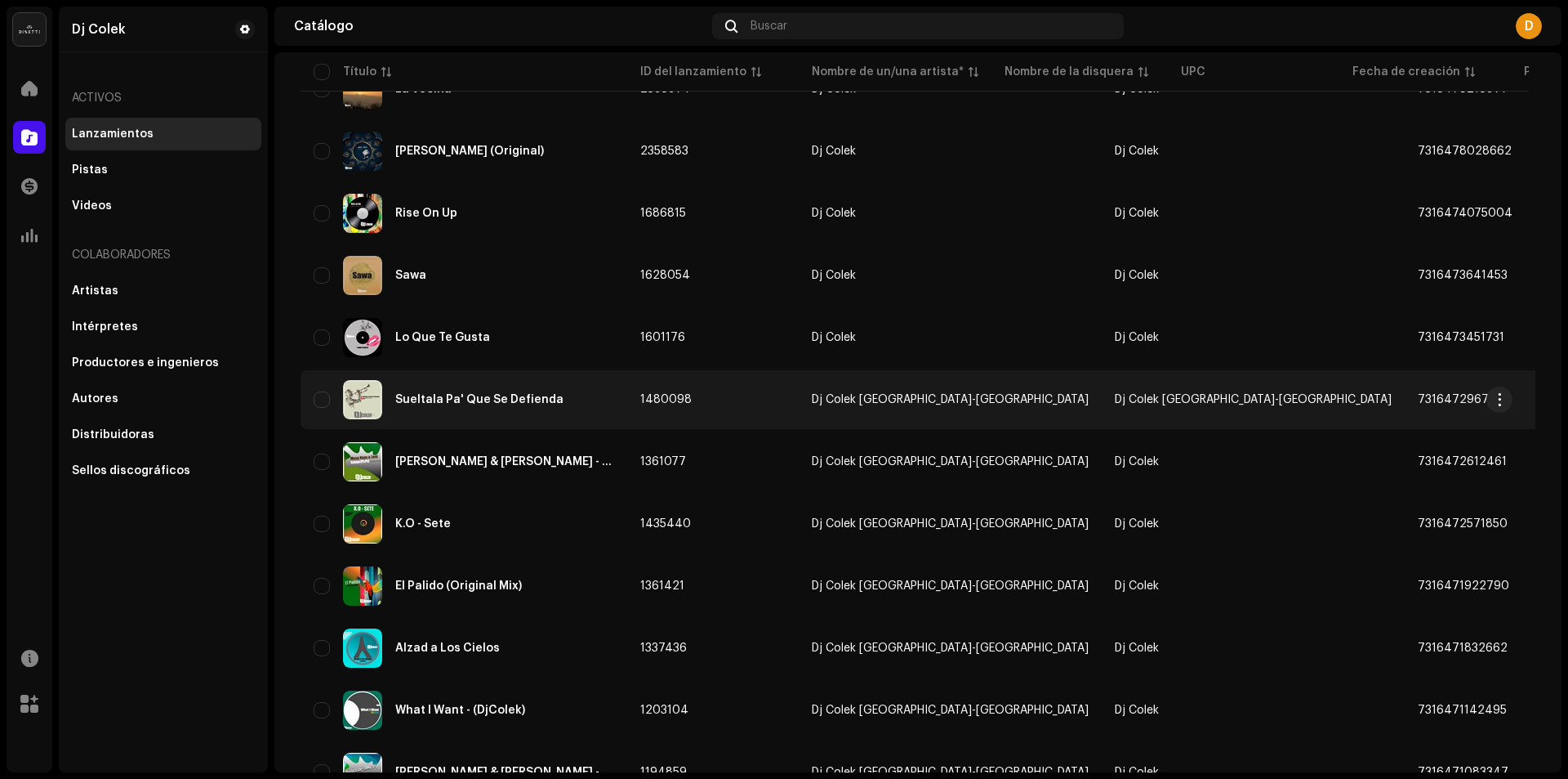
click at [1115, 401] on span "Dj Colek [GEOGRAPHIC_DATA]-[GEOGRAPHIC_DATA]" at bounding box center [1253, 400] width 277 height 12
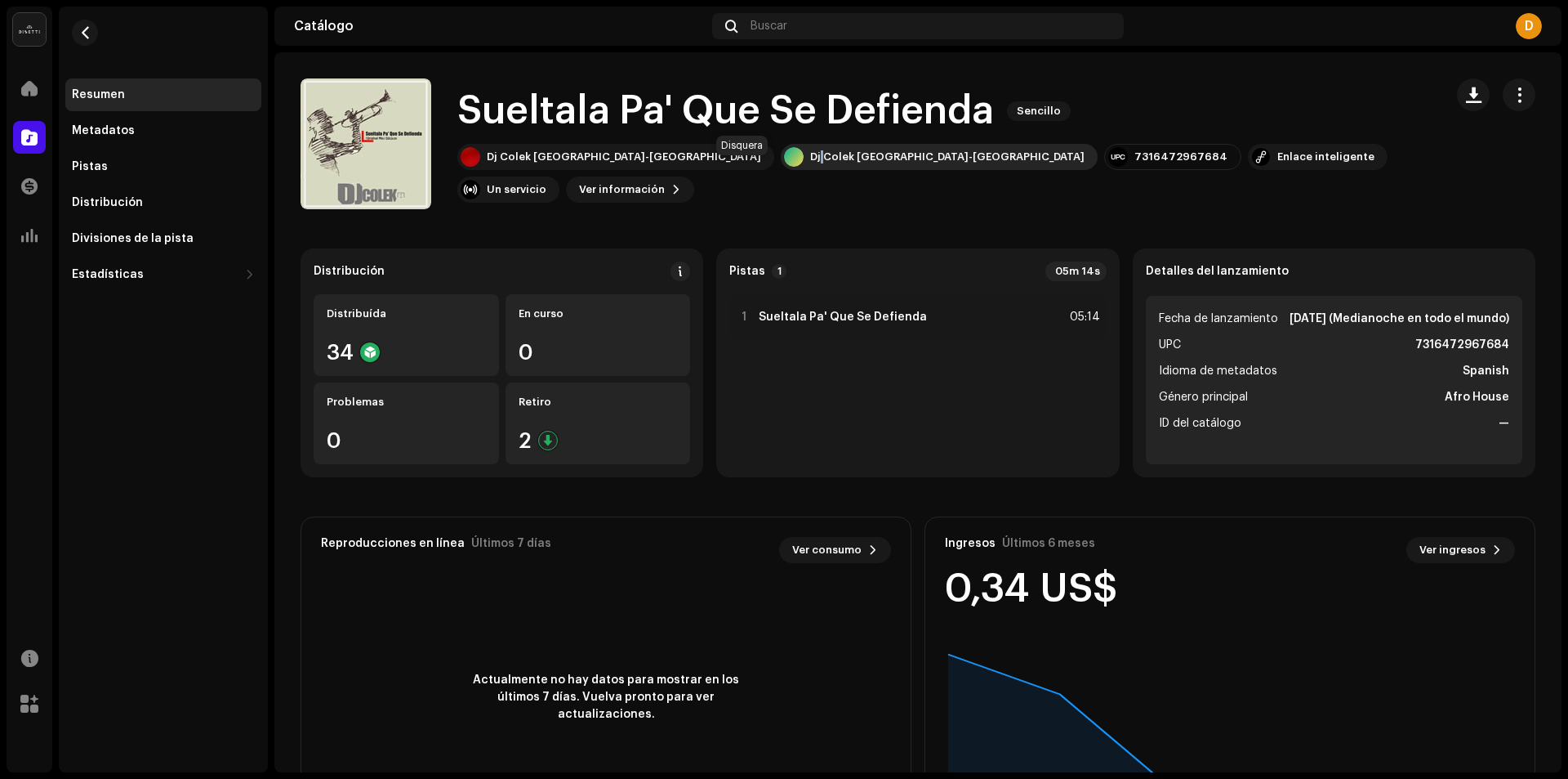
click at [811, 163] on div "Dj Colek [GEOGRAPHIC_DATA]-[GEOGRAPHIC_DATA]" at bounding box center [948, 157] width 274 height 13
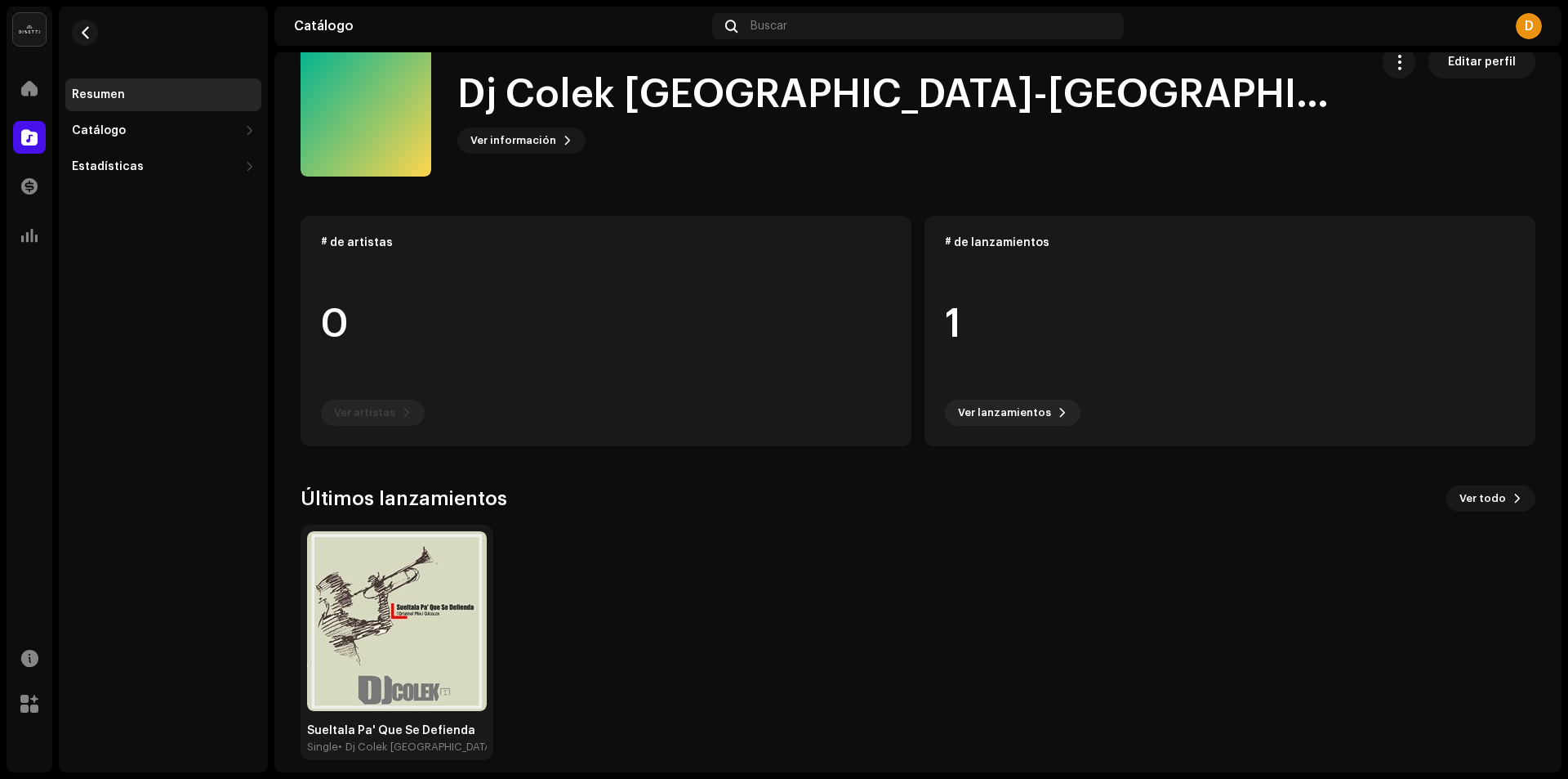
scroll to position [47, 0]
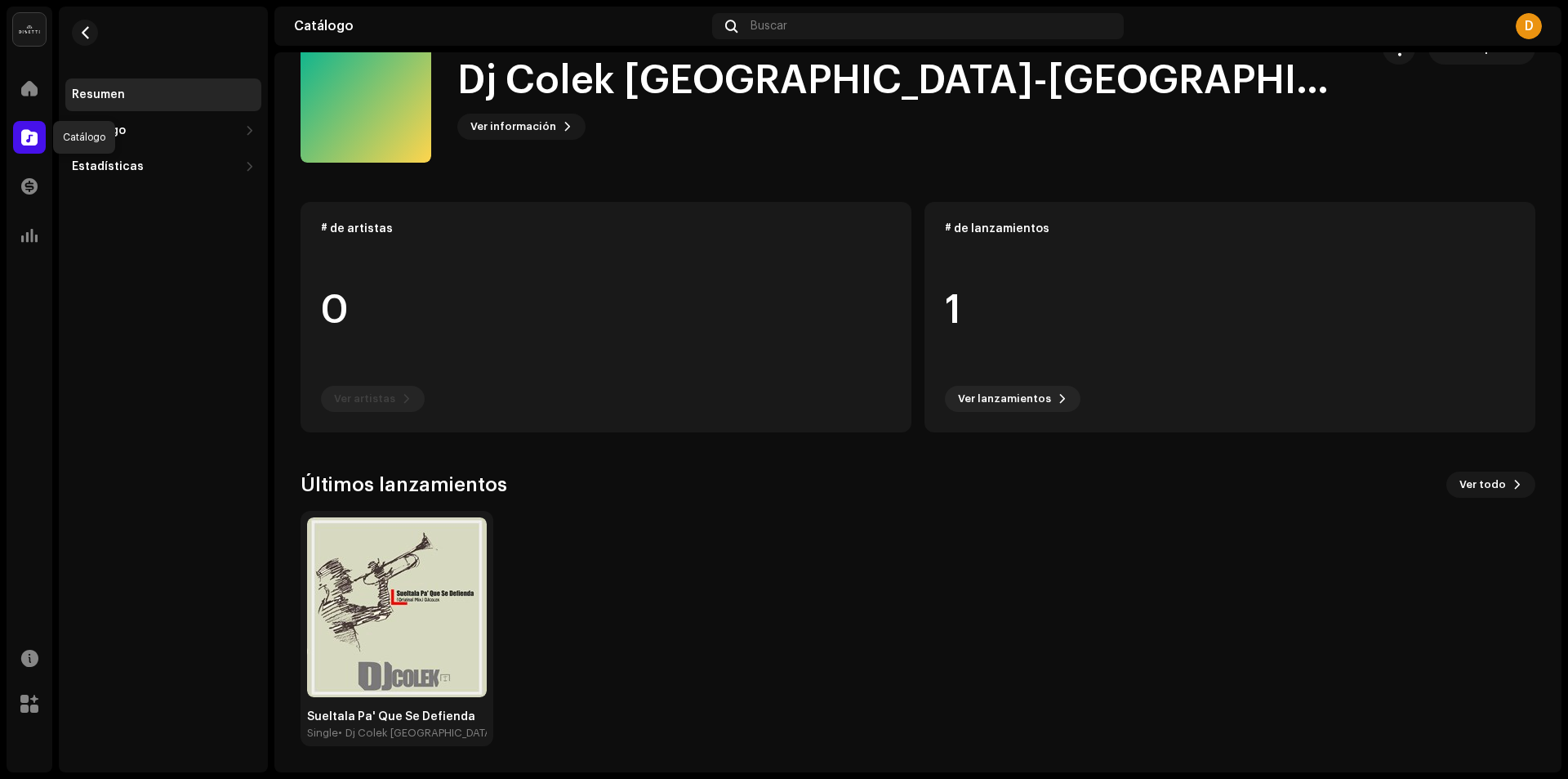
click at [24, 138] on span at bounding box center [29, 136] width 17 height 13
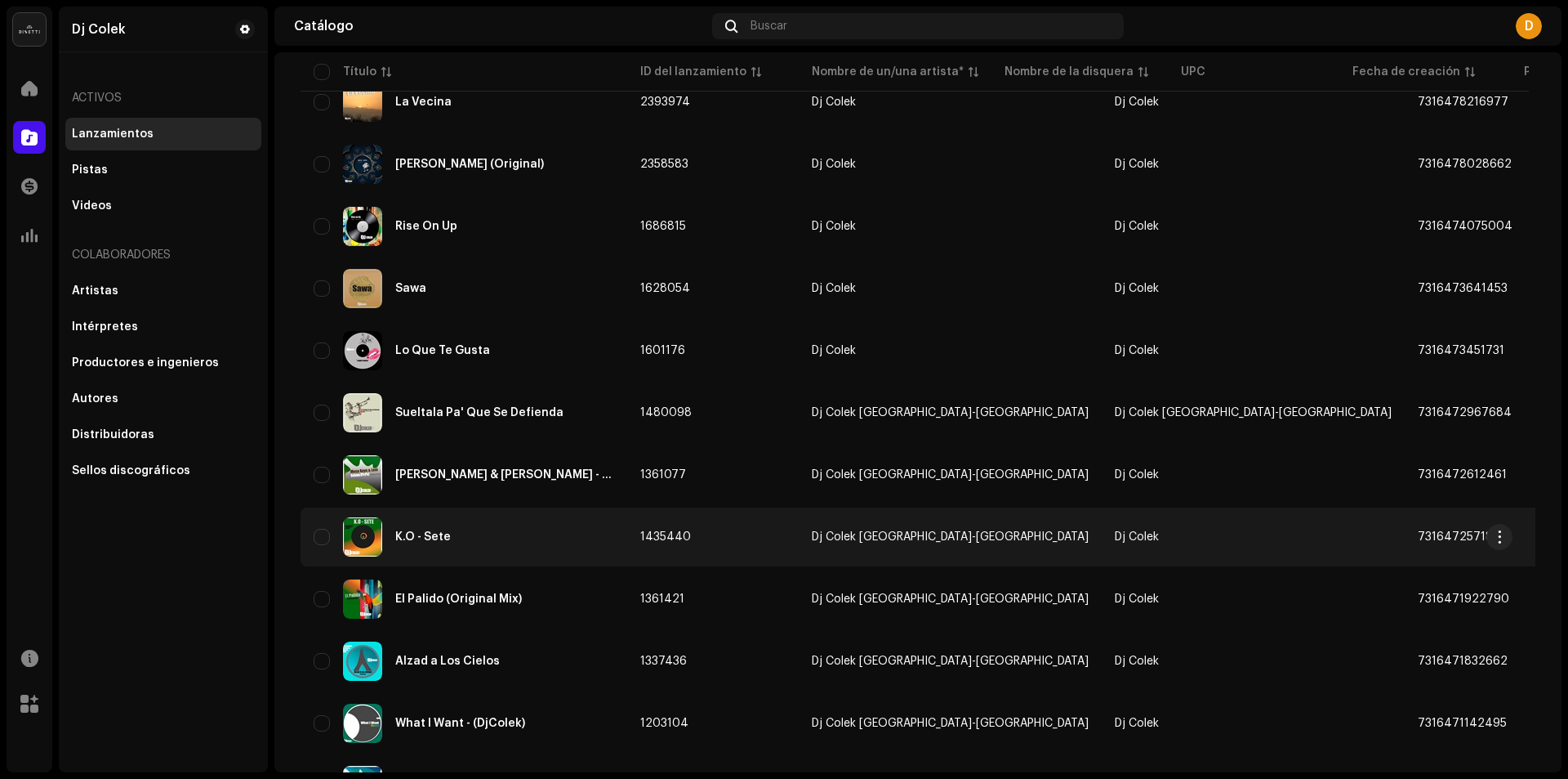
scroll to position [572, 0]
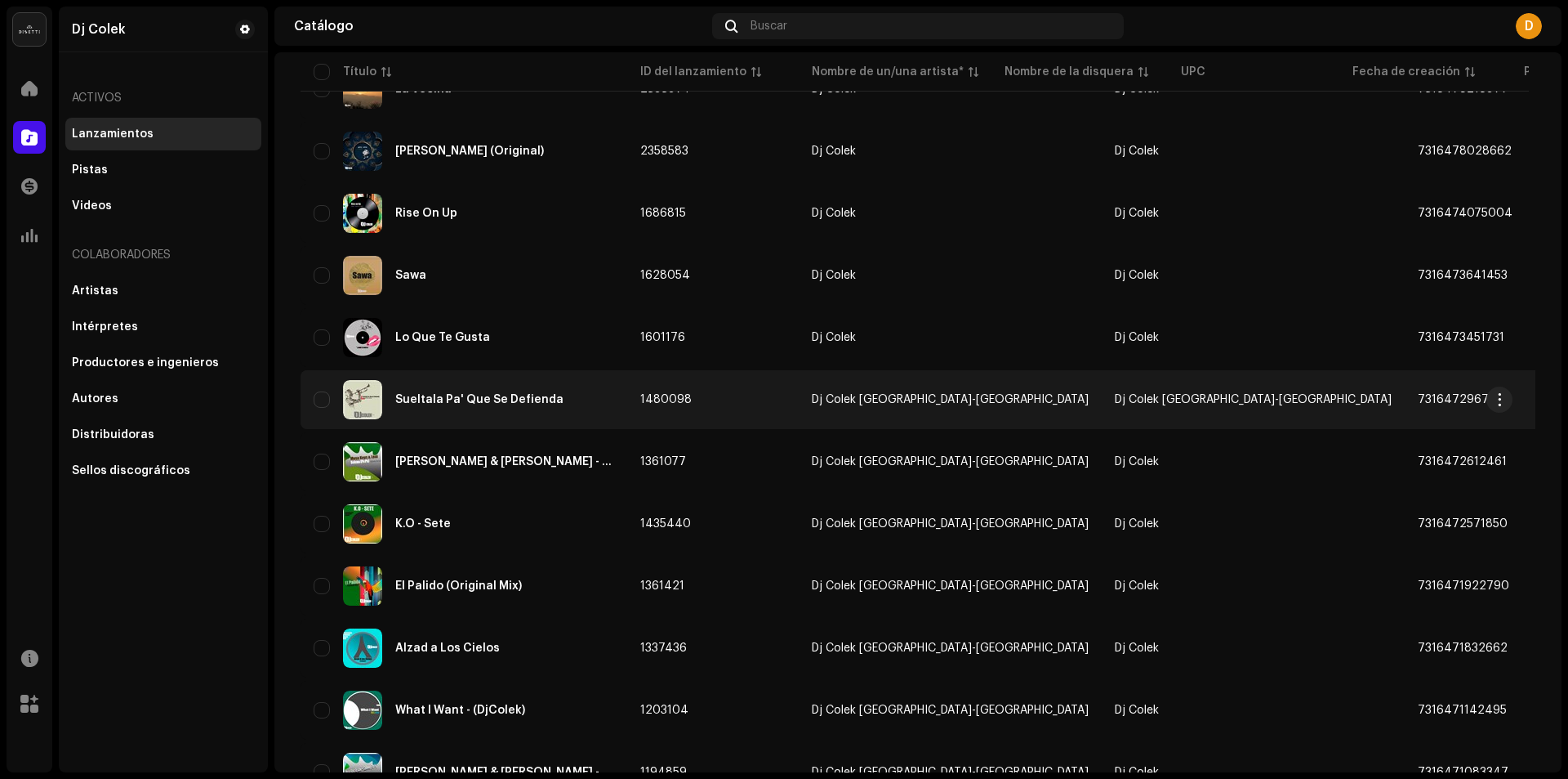
click at [1115, 400] on span "Dj Colek [GEOGRAPHIC_DATA]-[GEOGRAPHIC_DATA]" at bounding box center [1253, 400] width 277 height 12
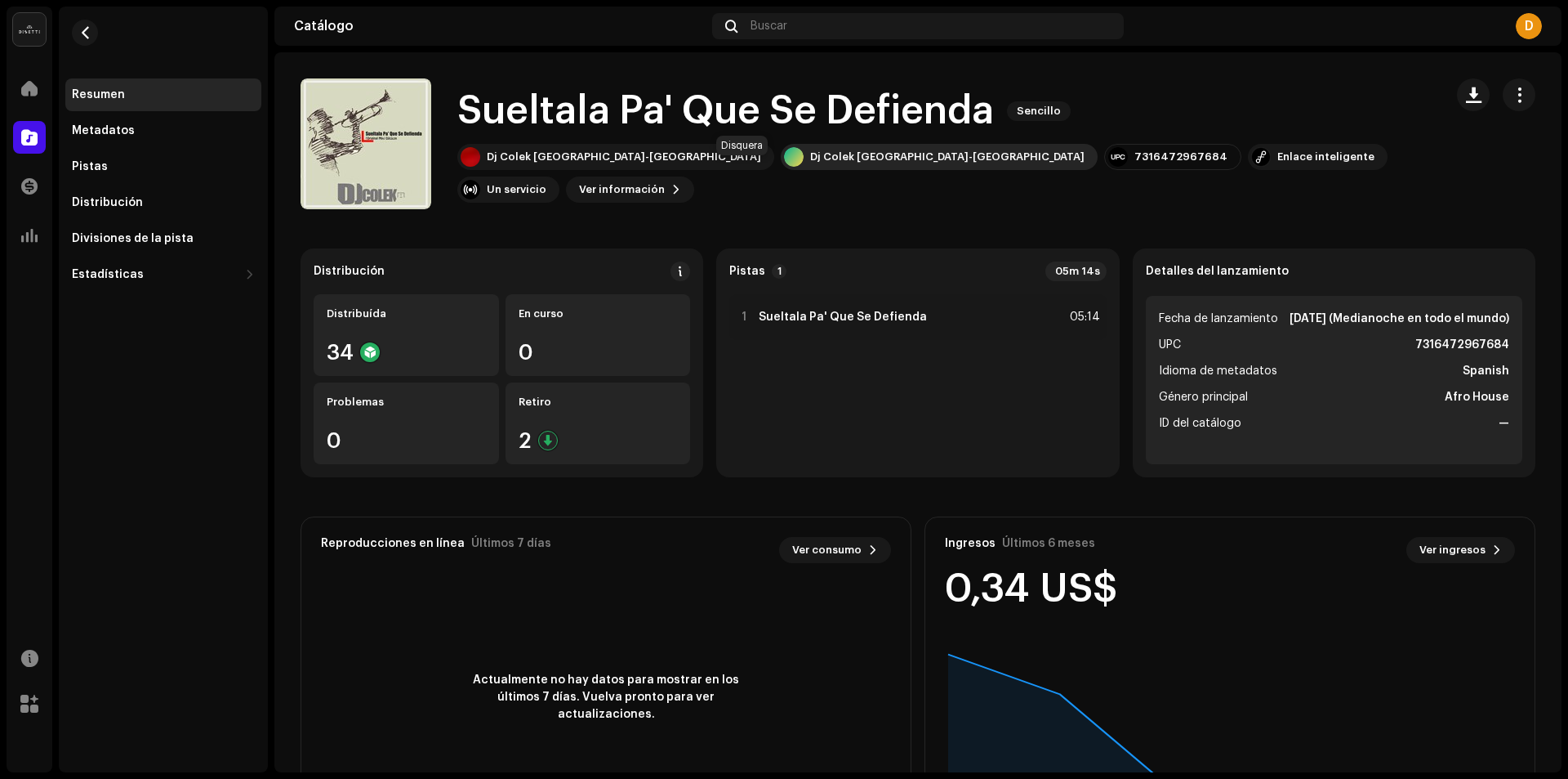
click at [811, 163] on div "Dj Colek [GEOGRAPHIC_DATA]-[GEOGRAPHIC_DATA]" at bounding box center [948, 157] width 274 height 13
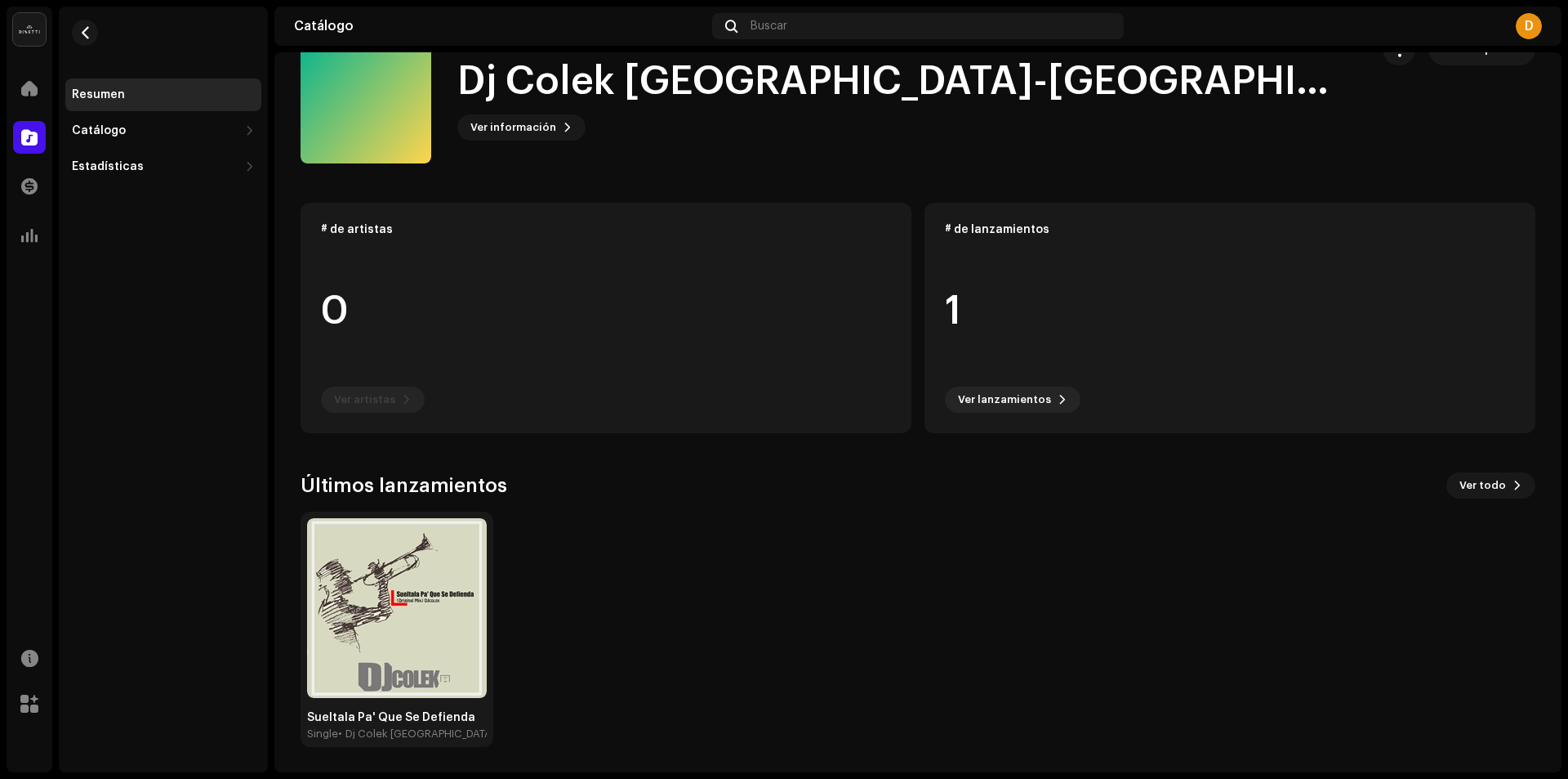
scroll to position [47, 0]
click at [87, 121] on div "Catálogo" at bounding box center [163, 131] width 196 height 33
click at [97, 165] on div "Lanzamientos" at bounding box center [120, 166] width 82 height 13
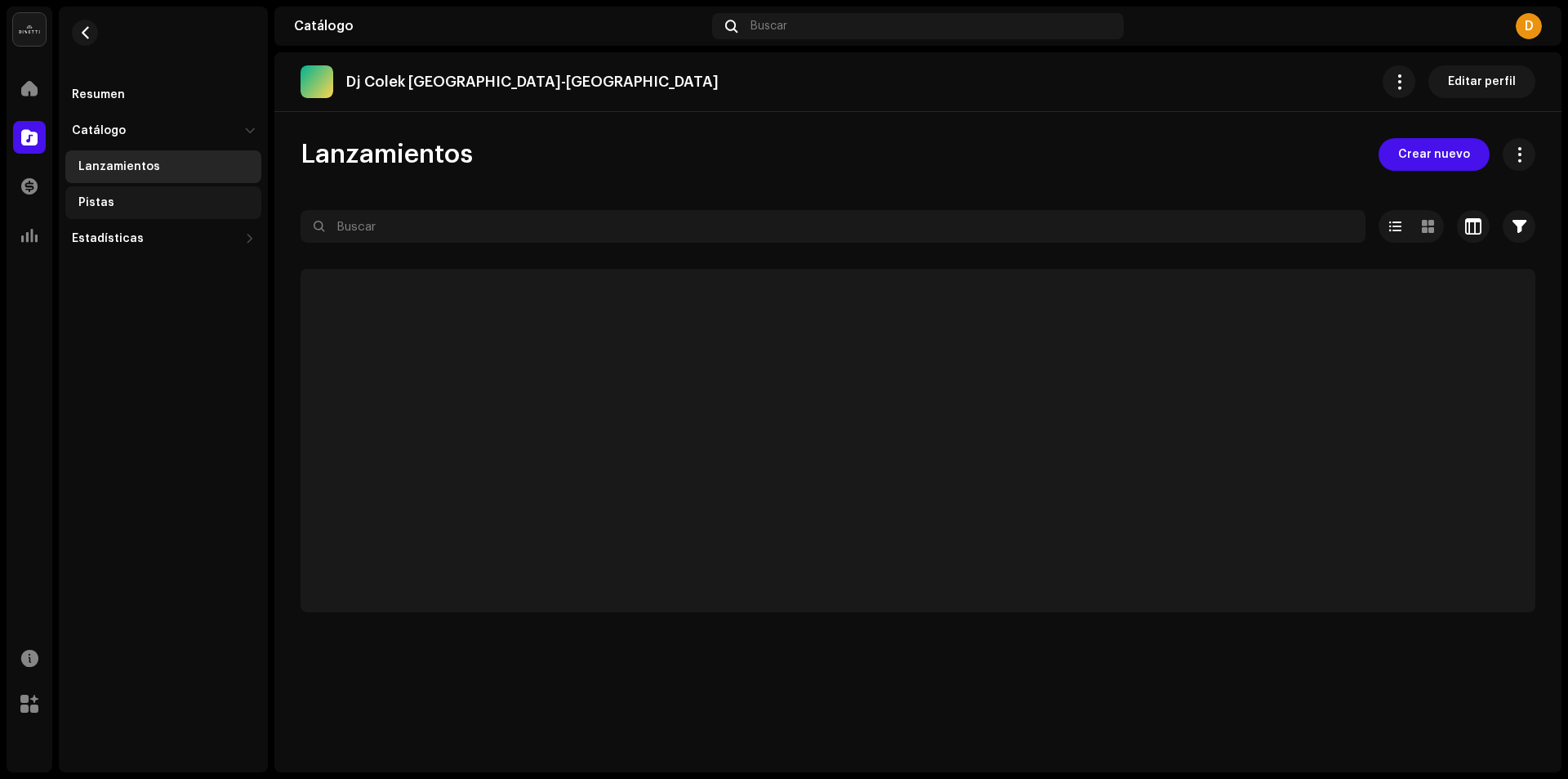
click at [92, 194] on div "Pistas" at bounding box center [163, 203] width 196 height 33
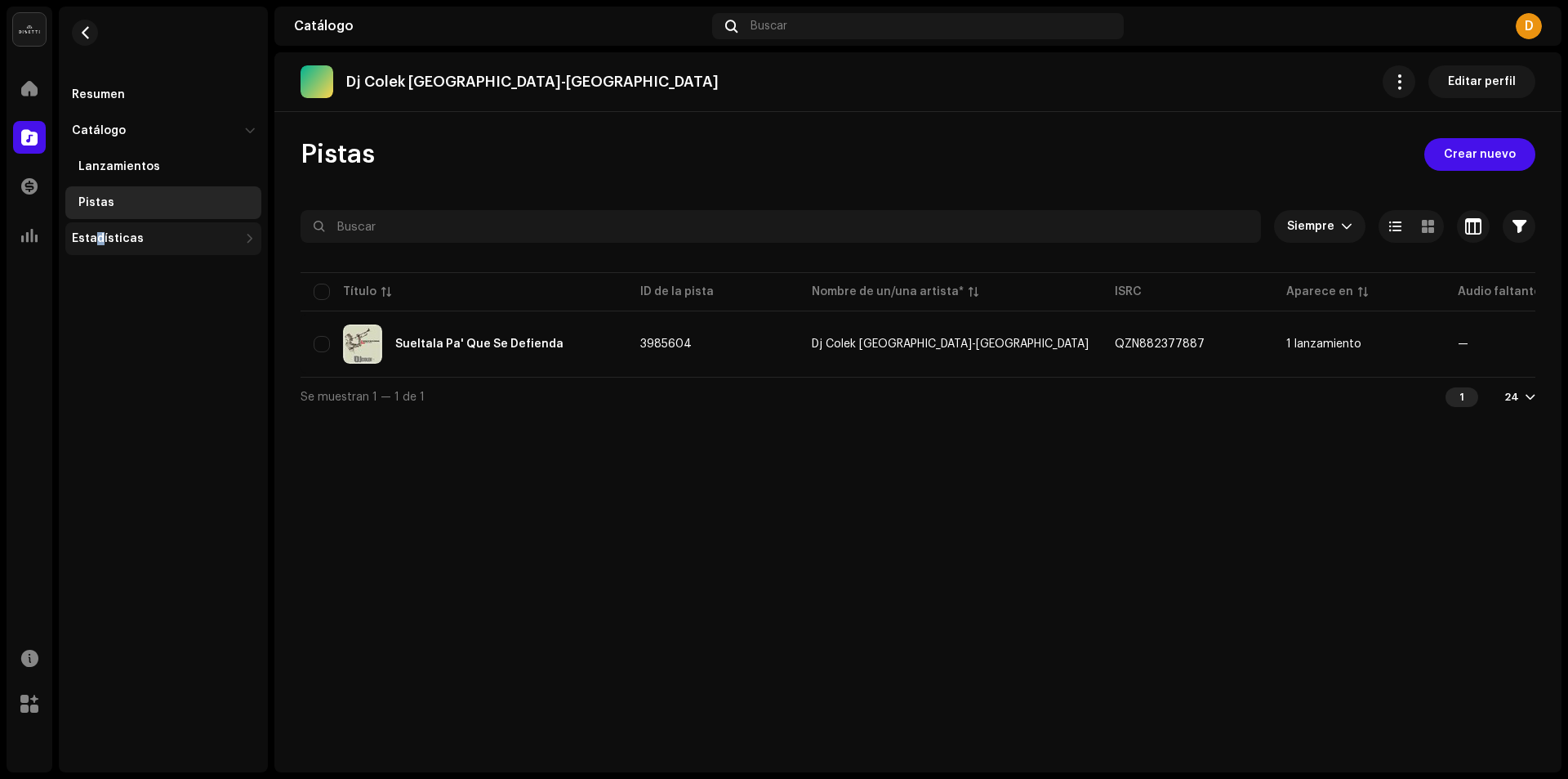
click at [100, 235] on div "Estadísticas" at bounding box center [108, 238] width 72 height 13
click at [1403, 84] on span "button" at bounding box center [1400, 81] width 16 height 13
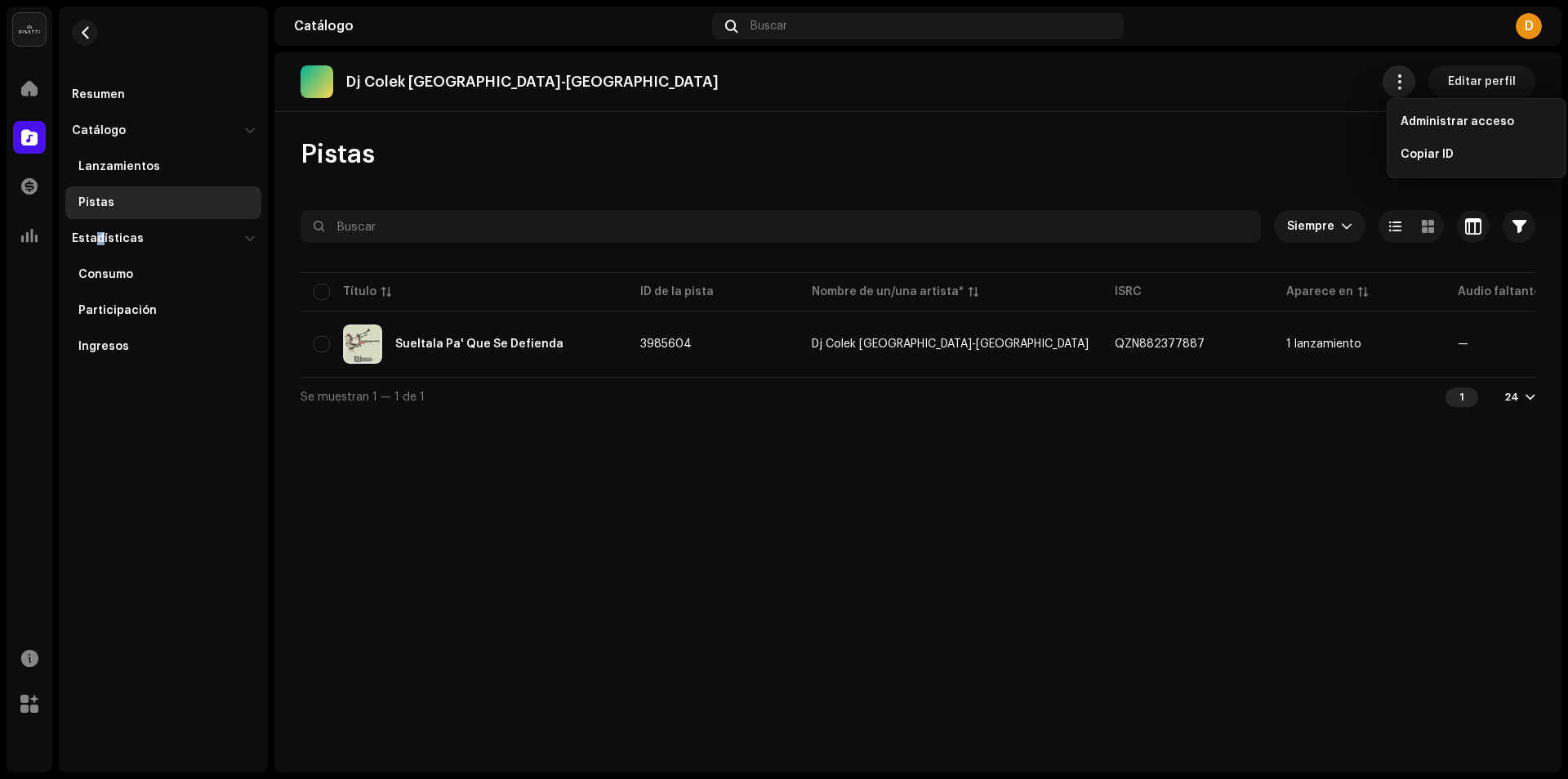
click at [1401, 75] on span "button" at bounding box center [1400, 81] width 16 height 13
click at [29, 148] on div at bounding box center [29, 137] width 33 height 33
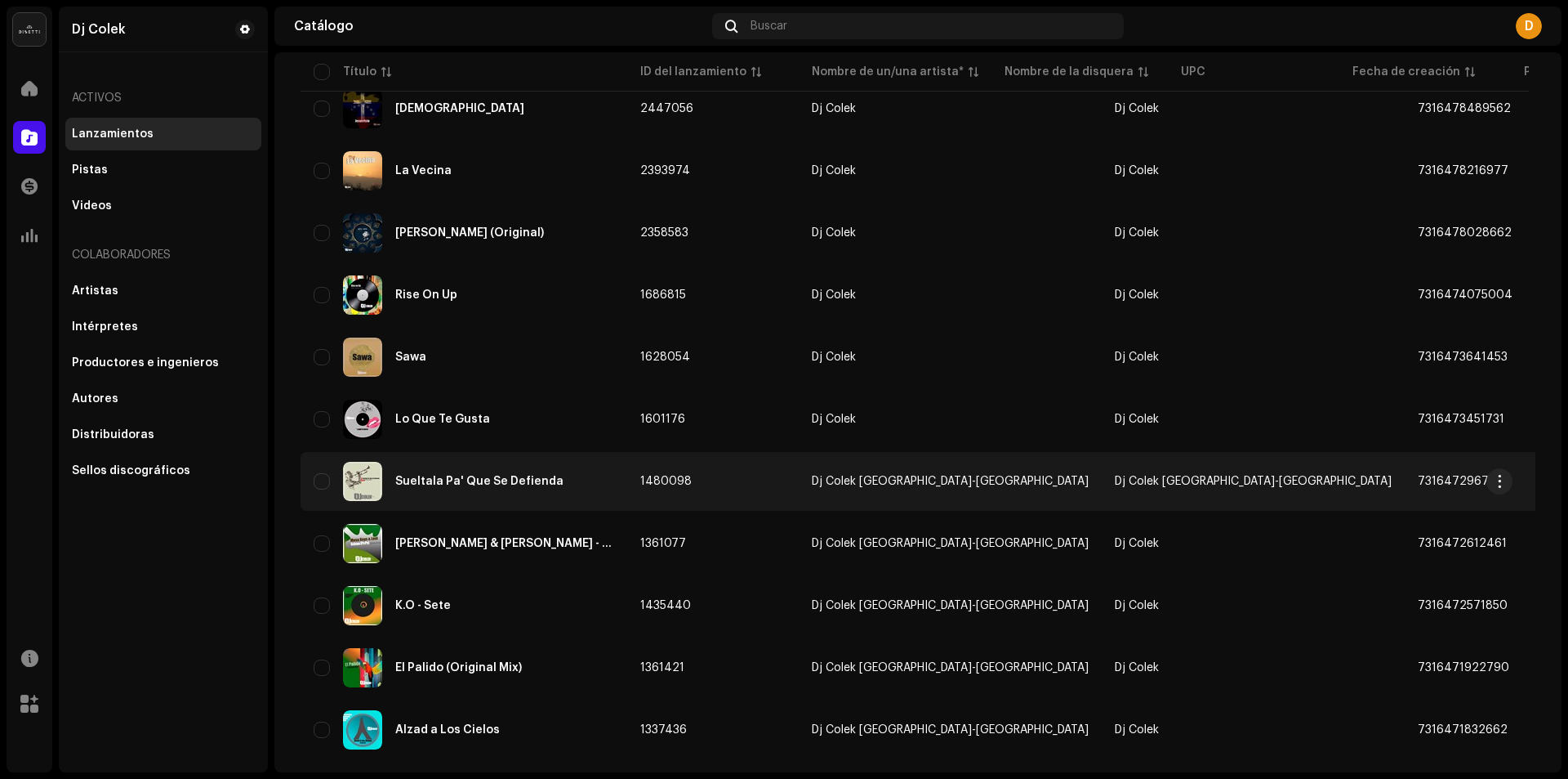
scroll to position [408, 0]
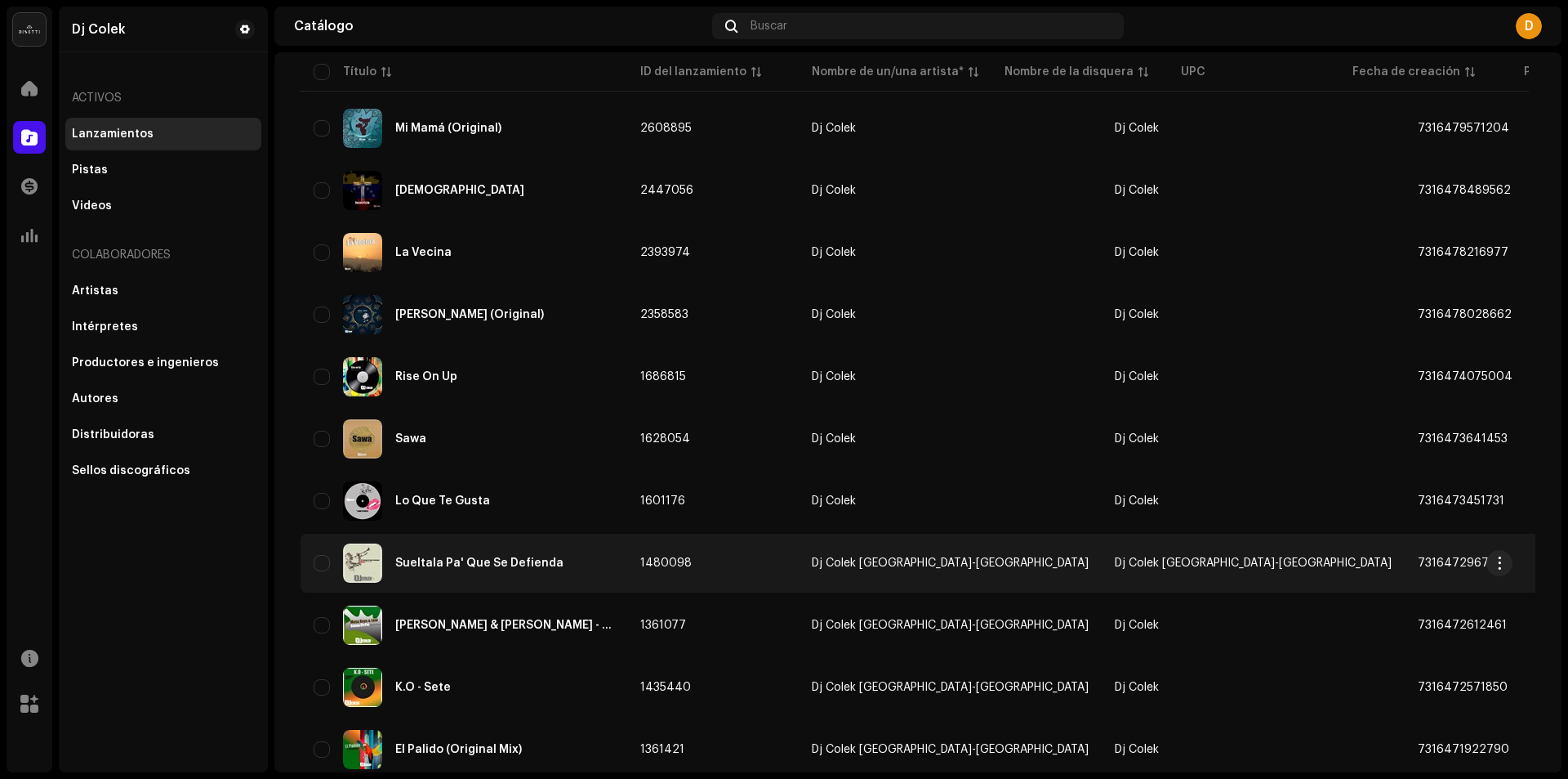
click at [1115, 560] on span "Dj Colek [GEOGRAPHIC_DATA]-[GEOGRAPHIC_DATA]" at bounding box center [1253, 563] width 277 height 12
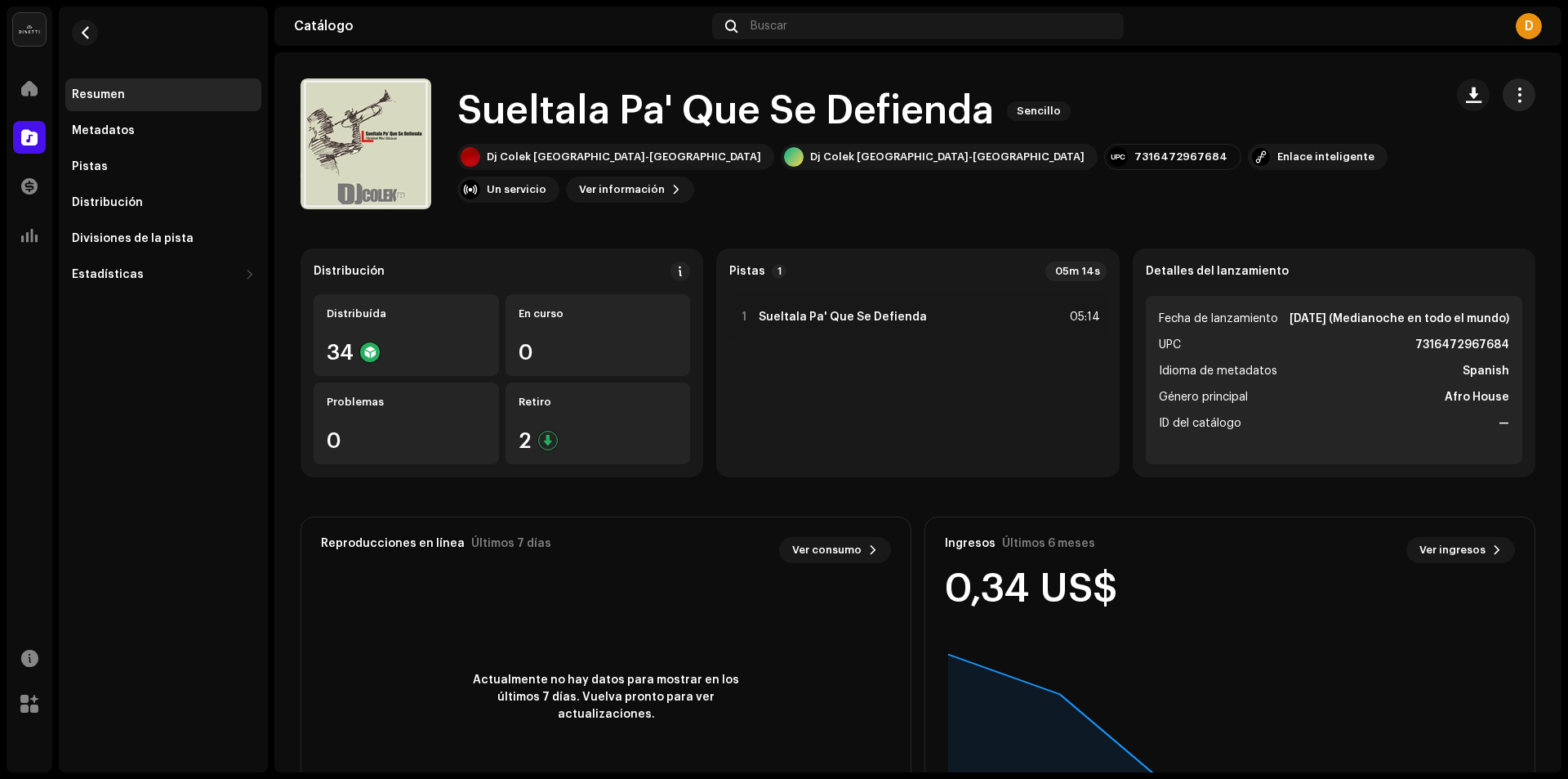
click at [1512, 91] on span "button" at bounding box center [1519, 94] width 16 height 13
click at [1374, 165] on span "Editar" at bounding box center [1376, 167] width 34 height 13
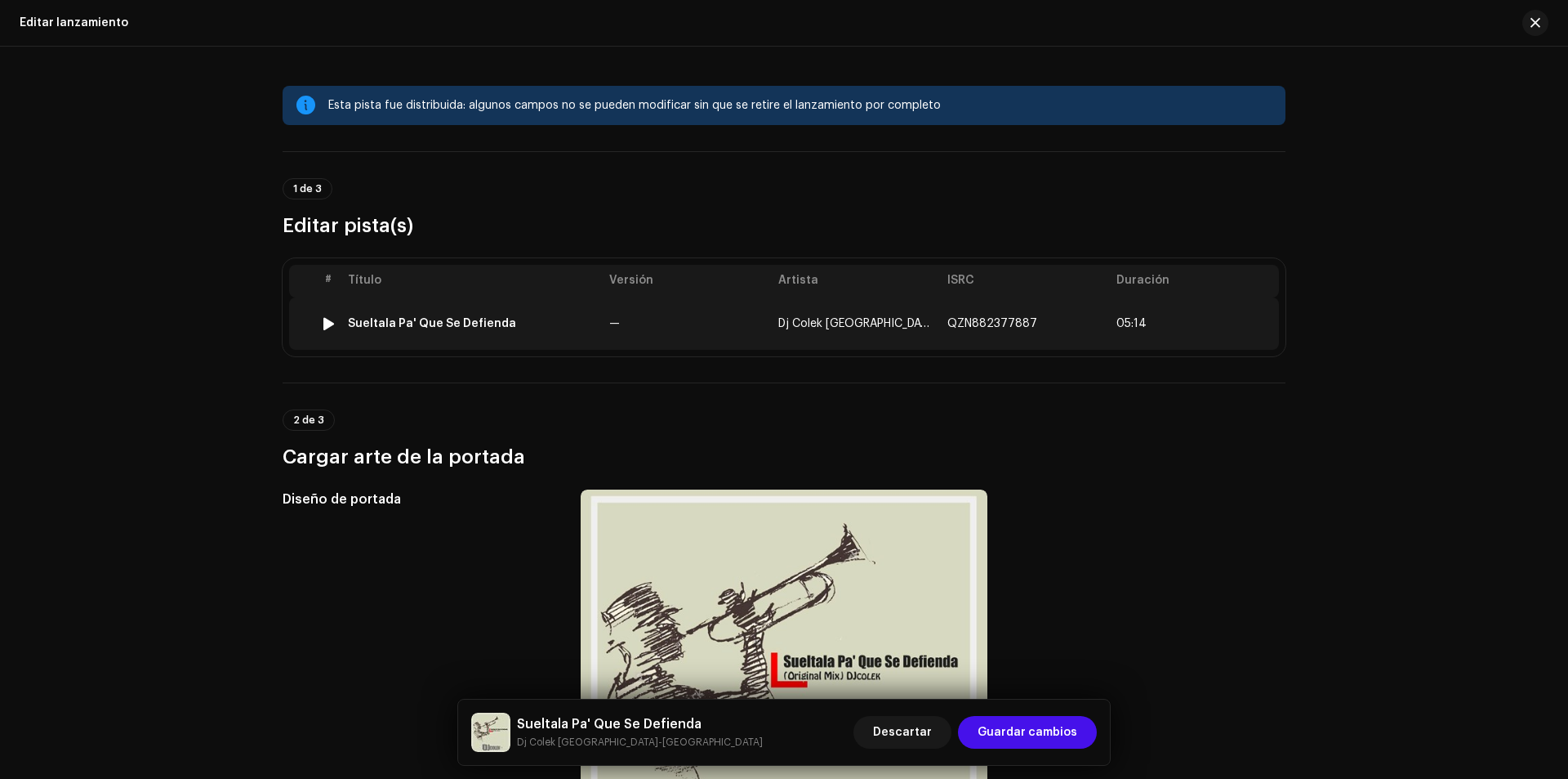
click at [396, 318] on div "Sueltala Pa' Que Se Defienda" at bounding box center [432, 323] width 168 height 13
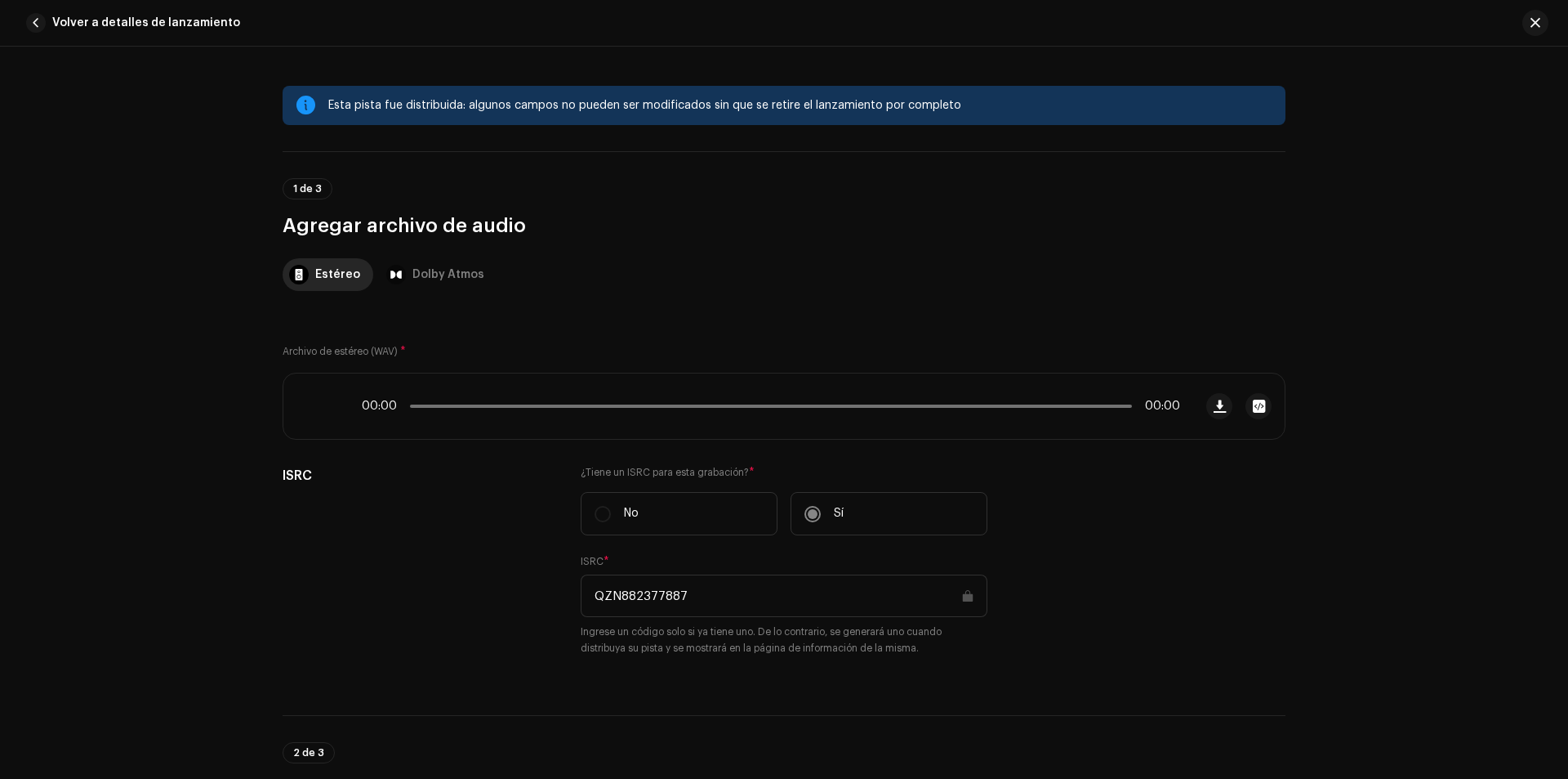
scroll to position [753, 0]
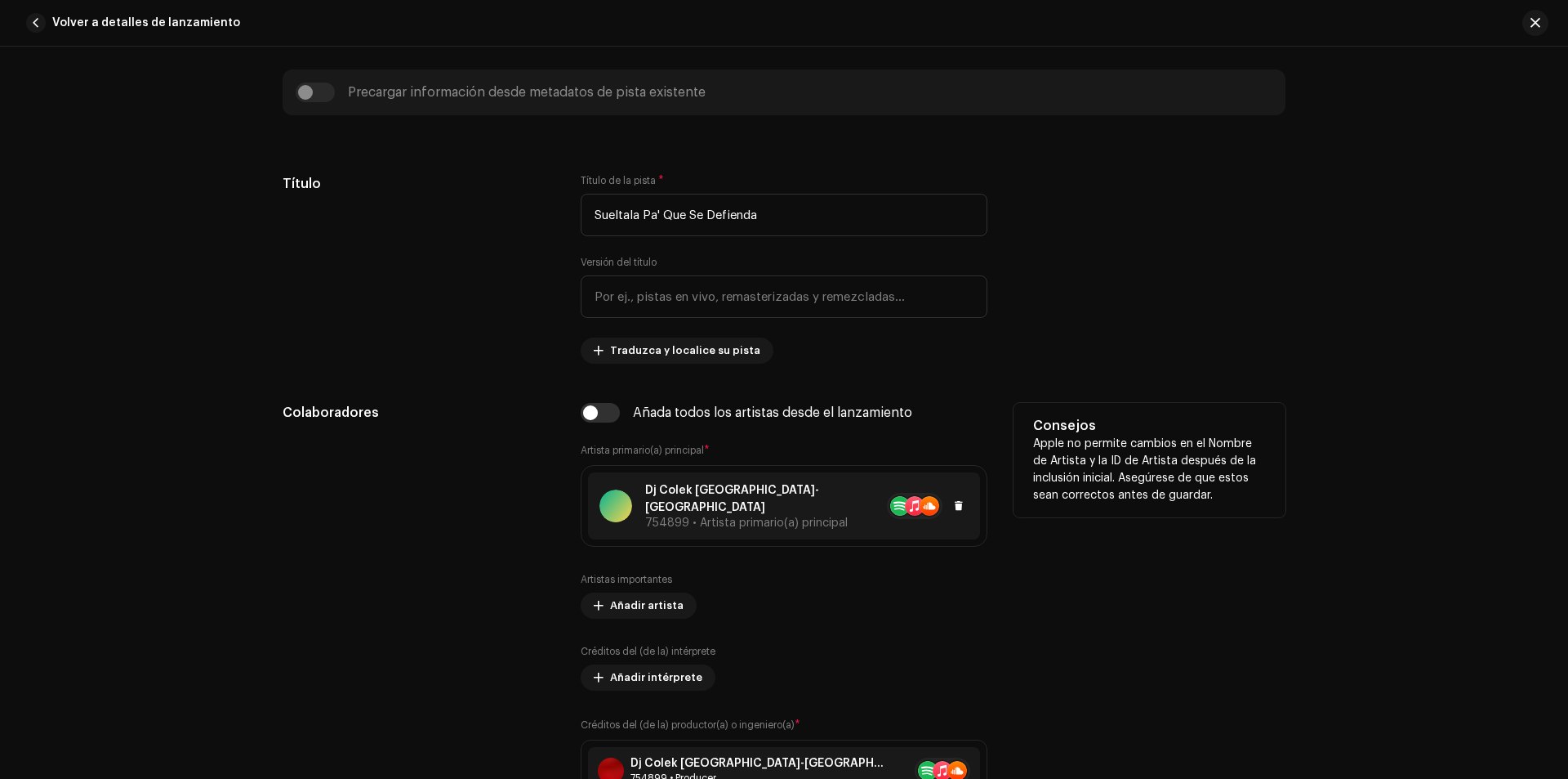
click at [727, 494] on p "Dj Colek [GEOGRAPHIC_DATA]-[GEOGRAPHIC_DATA]" at bounding box center [758, 499] width 226 height 34
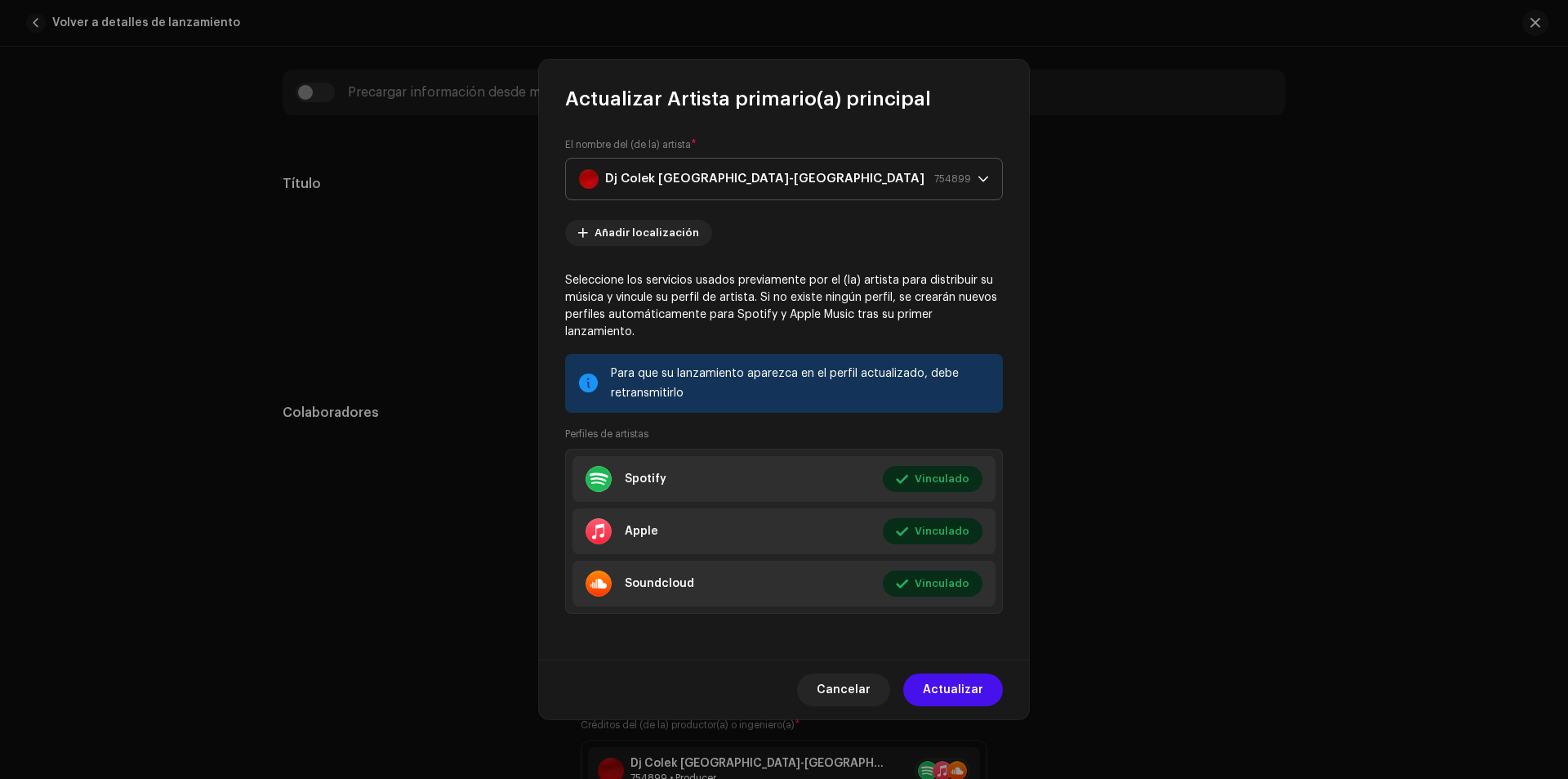
click at [714, 189] on strong "Dj Colek [GEOGRAPHIC_DATA]-[GEOGRAPHIC_DATA]" at bounding box center [765, 179] width 320 height 41
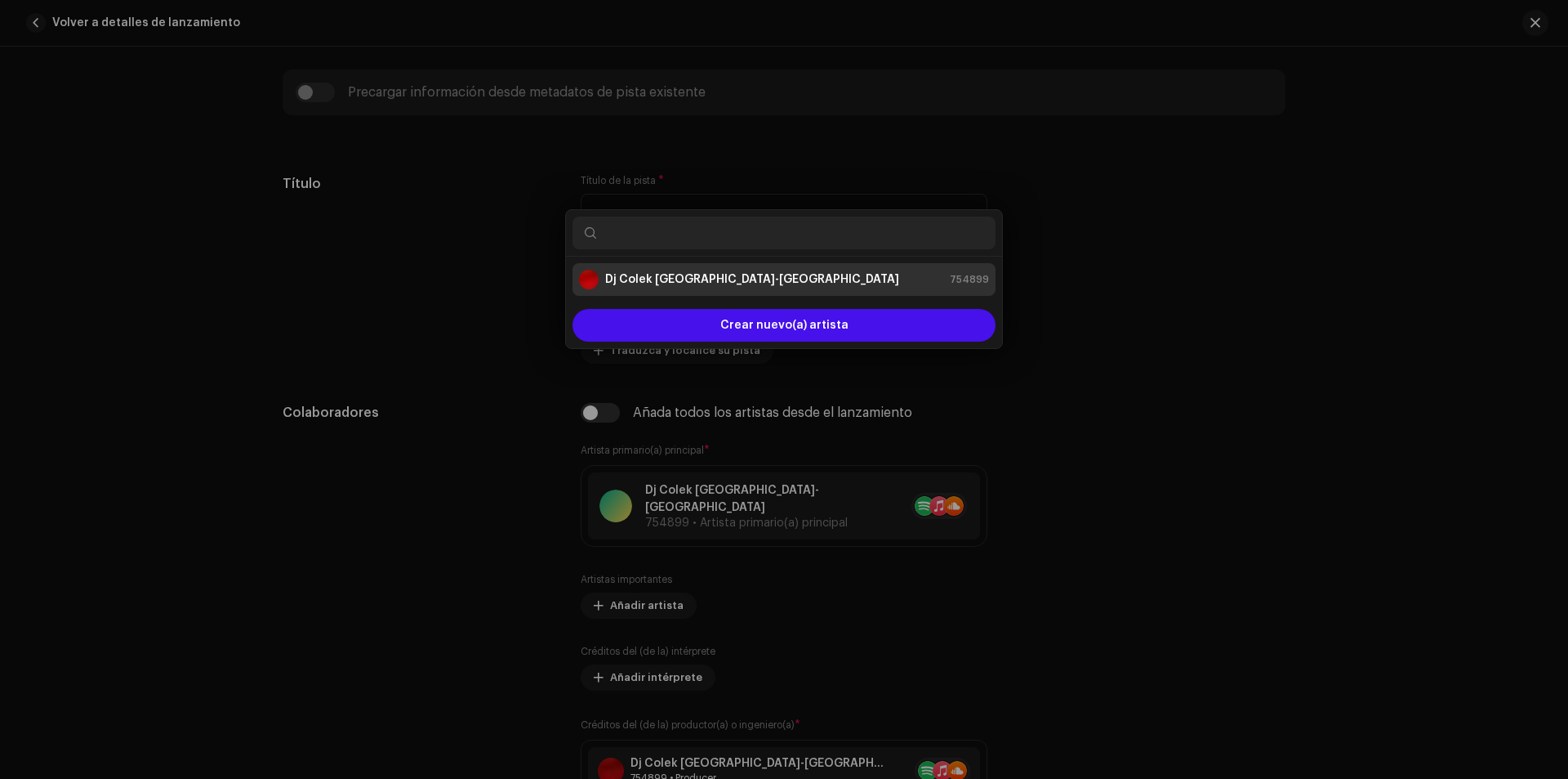
click at [526, 207] on div "Actualizar Artista primario(a) principal El nombre del (de la) artista * Dj Col…" at bounding box center [784, 389] width 1568 height 779
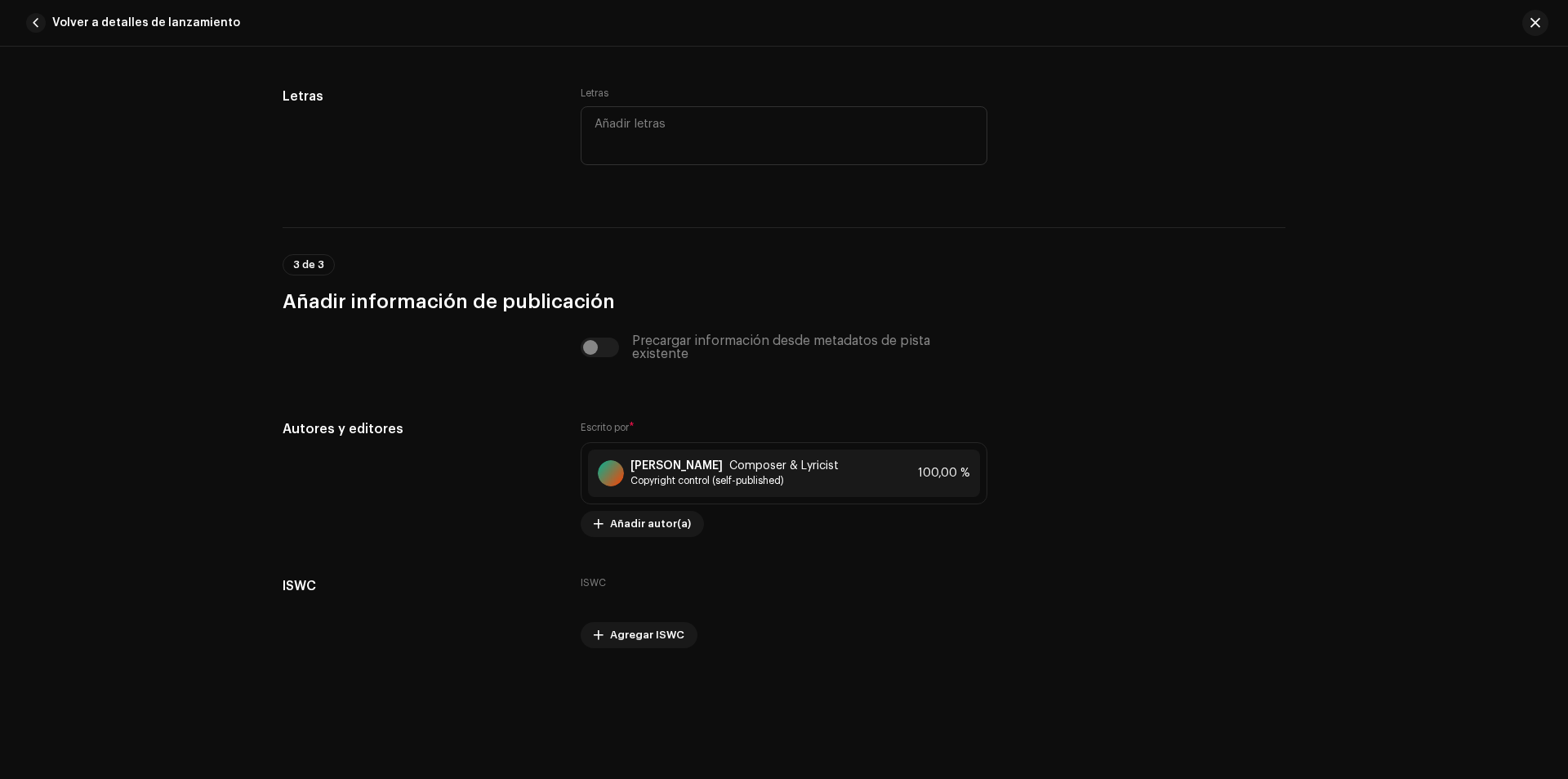
scroll to position [3251, 0]
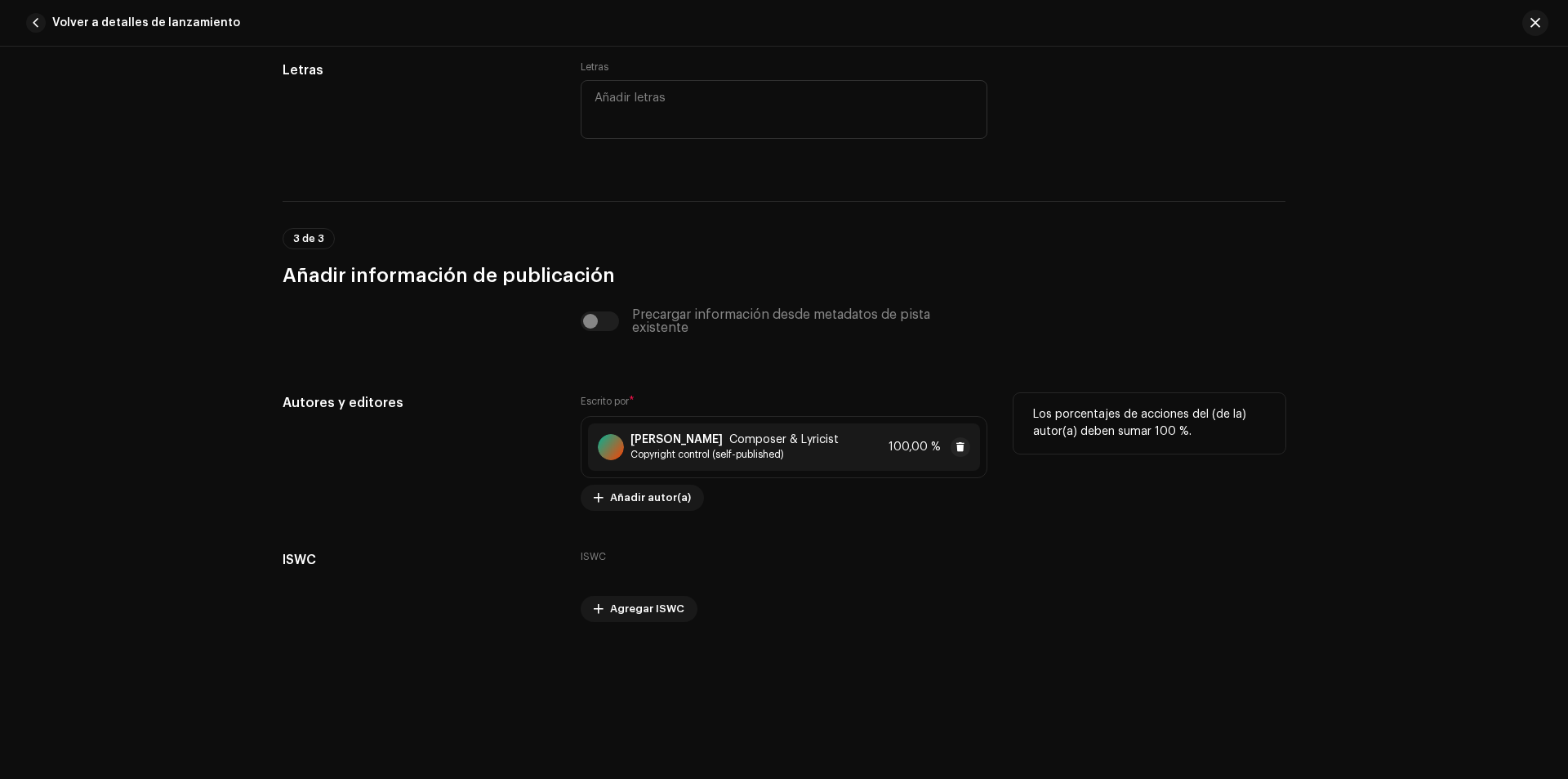
click at [682, 451] on span "Copyright control (self-published)" at bounding box center [735, 453] width 208 height 13
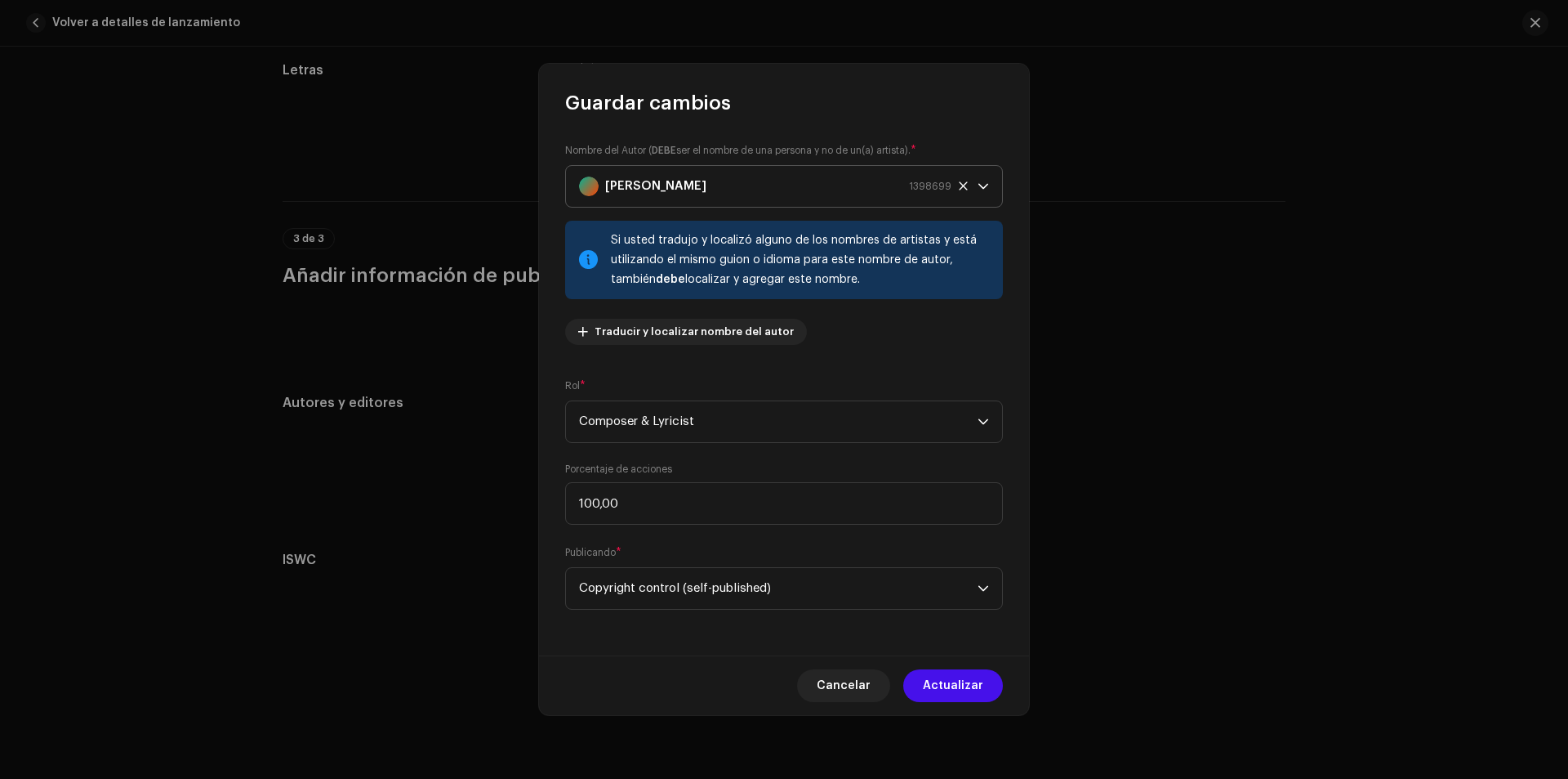
click at [875, 190] on div "[PERSON_NAME] [PERSON_NAME] 1398699" at bounding box center [765, 187] width 372 height 41
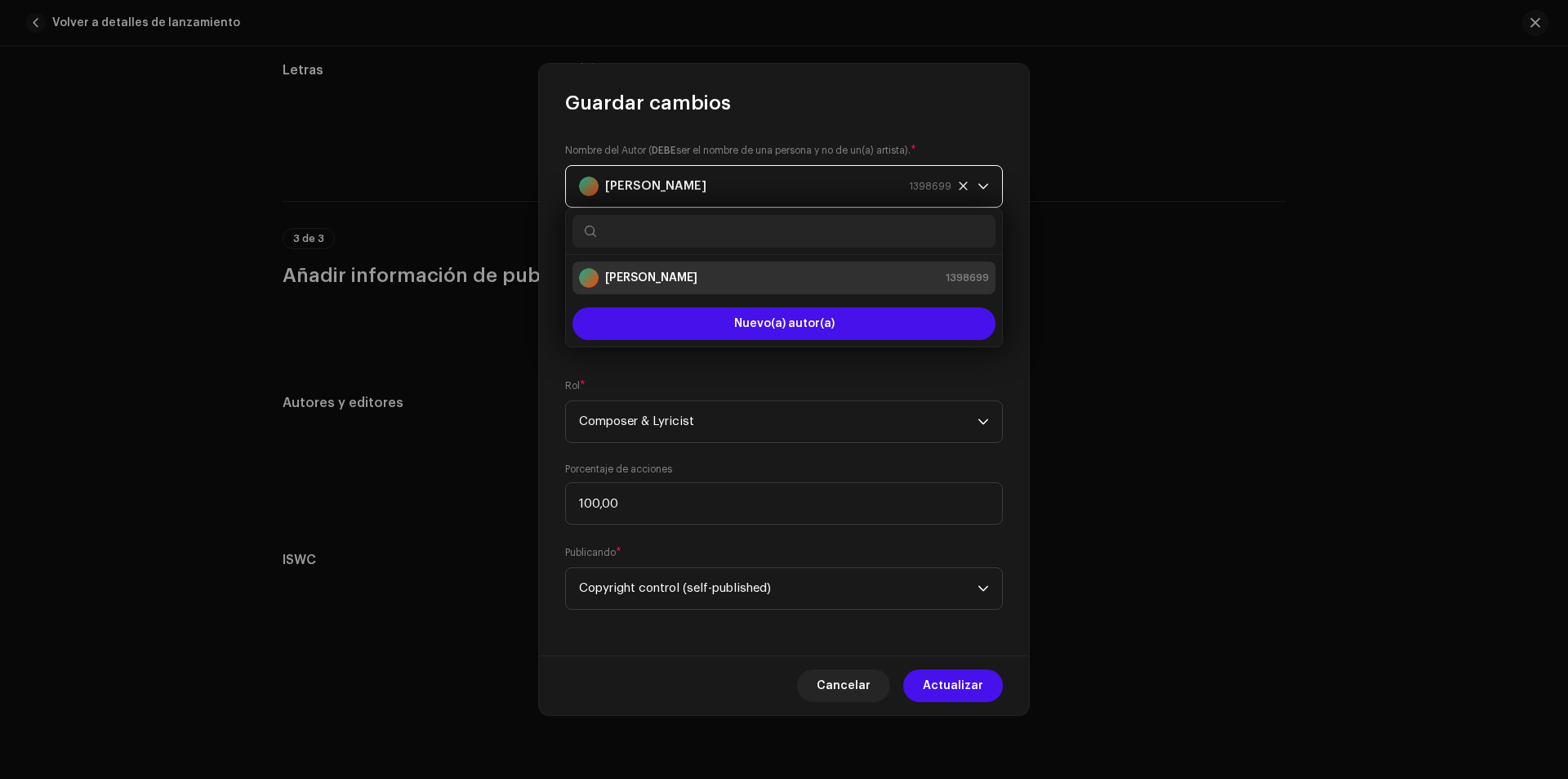
click at [876, 190] on div "[PERSON_NAME] [PERSON_NAME] 1398699" at bounding box center [765, 187] width 372 height 41
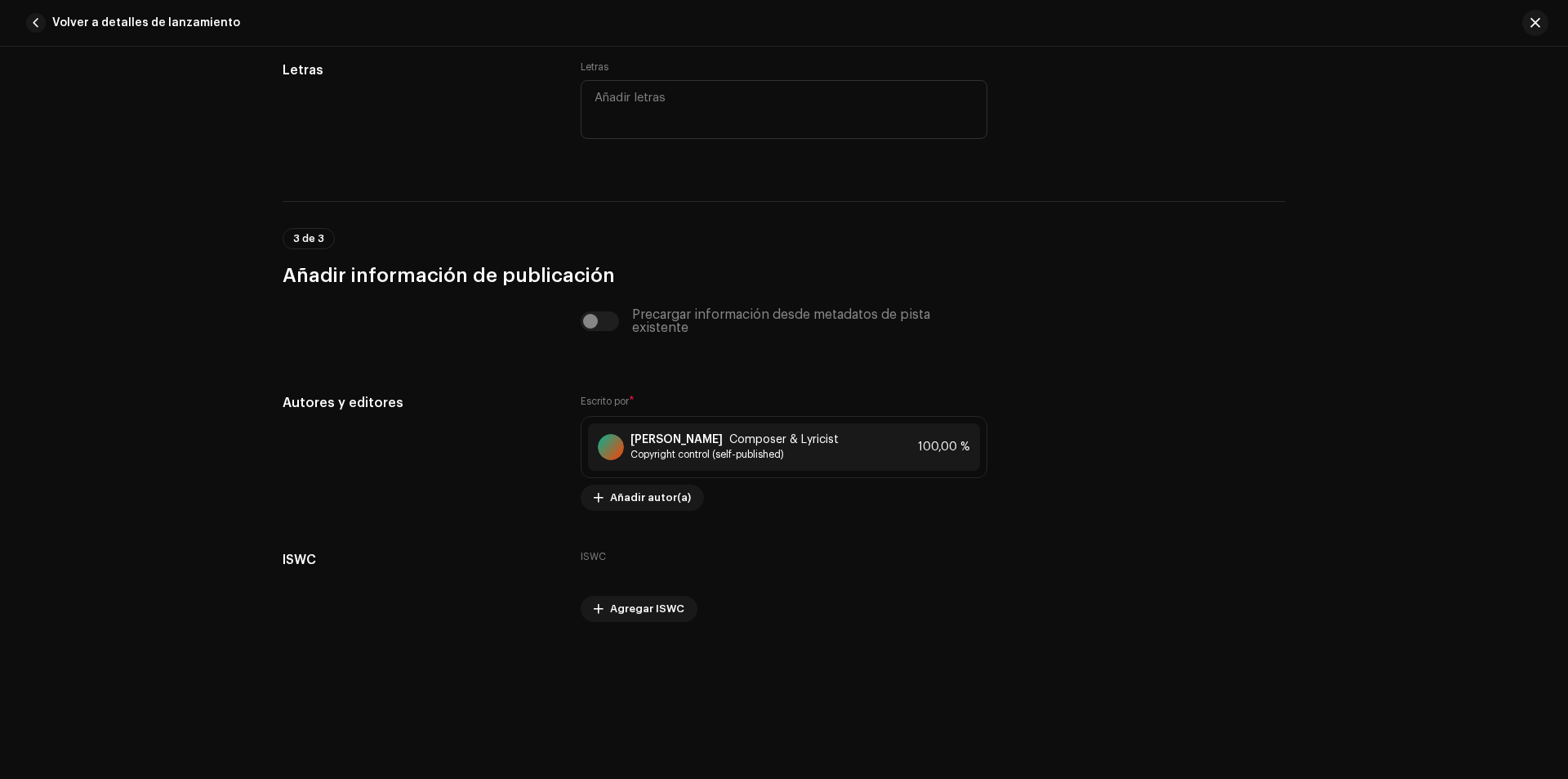
click at [492, 488] on div "Guardar cambios Nombre del Autor ( DEBE ser el nombre de una persona y no de un…" at bounding box center [784, 389] width 1568 height 779
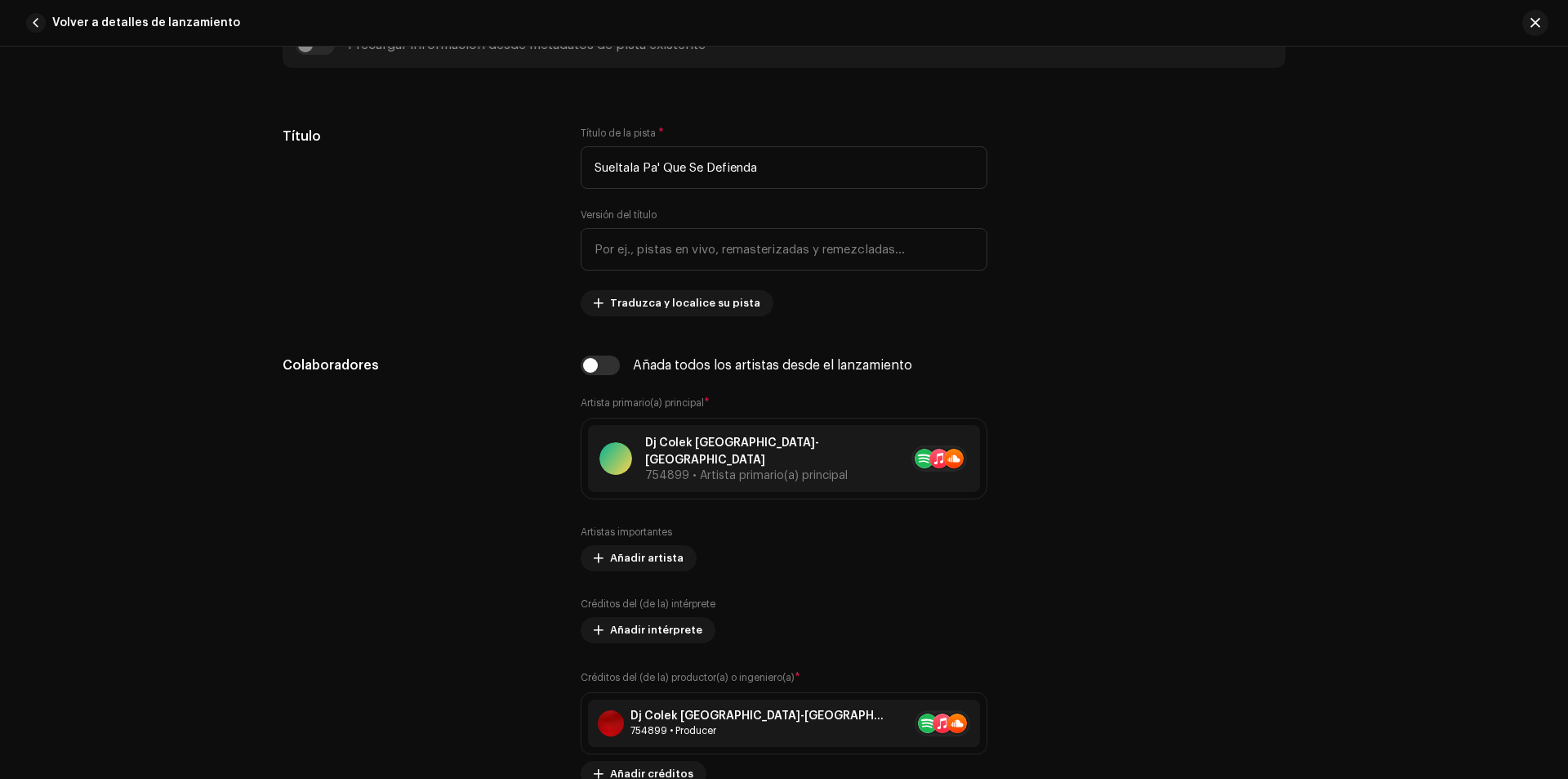
scroll to position [817, 0]
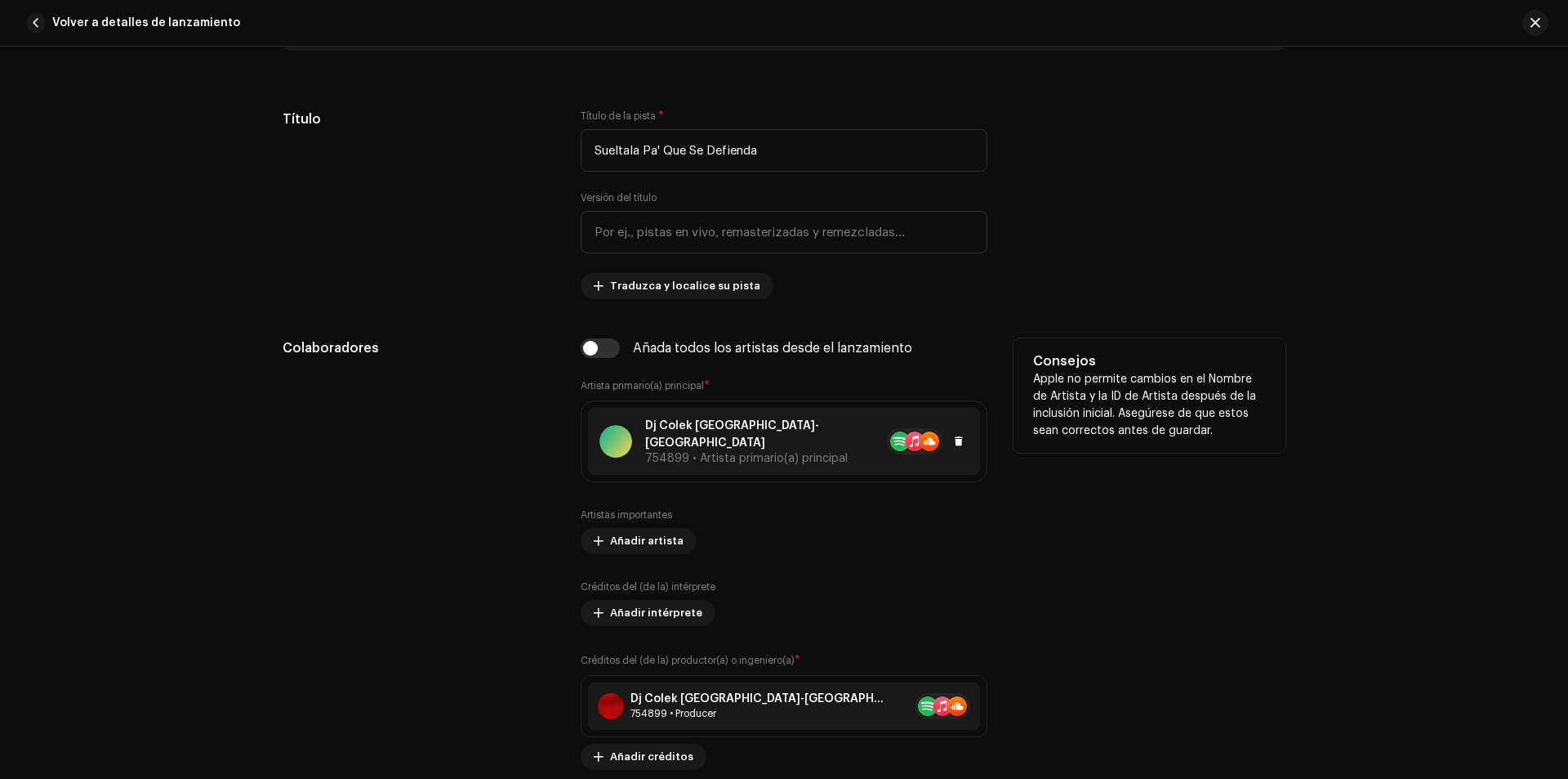
click at [743, 428] on p "Dj Colek [GEOGRAPHIC_DATA]-[GEOGRAPHIC_DATA]" at bounding box center [758, 434] width 226 height 34
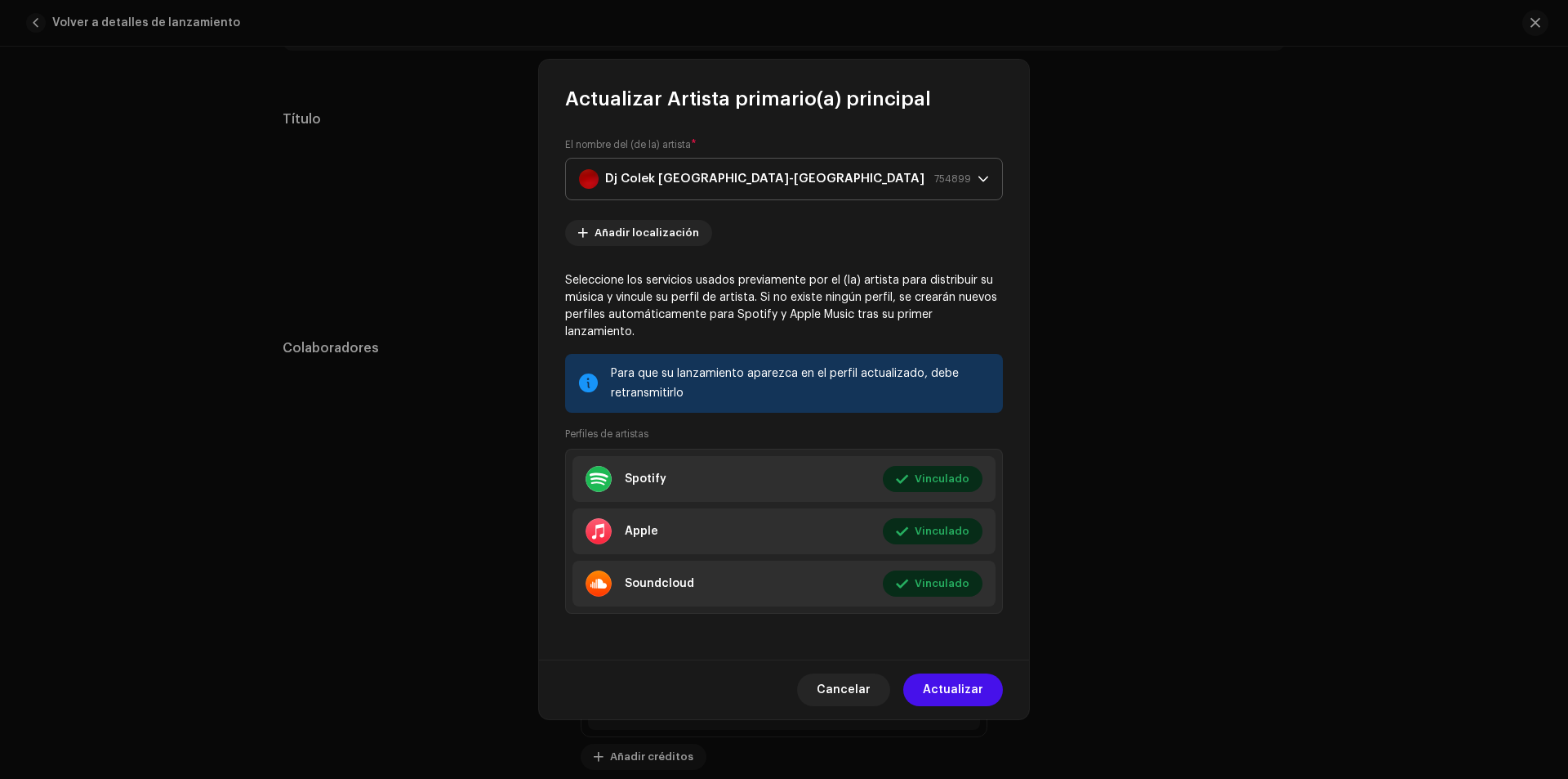
click at [951, 190] on span "754899" at bounding box center [953, 179] width 37 height 41
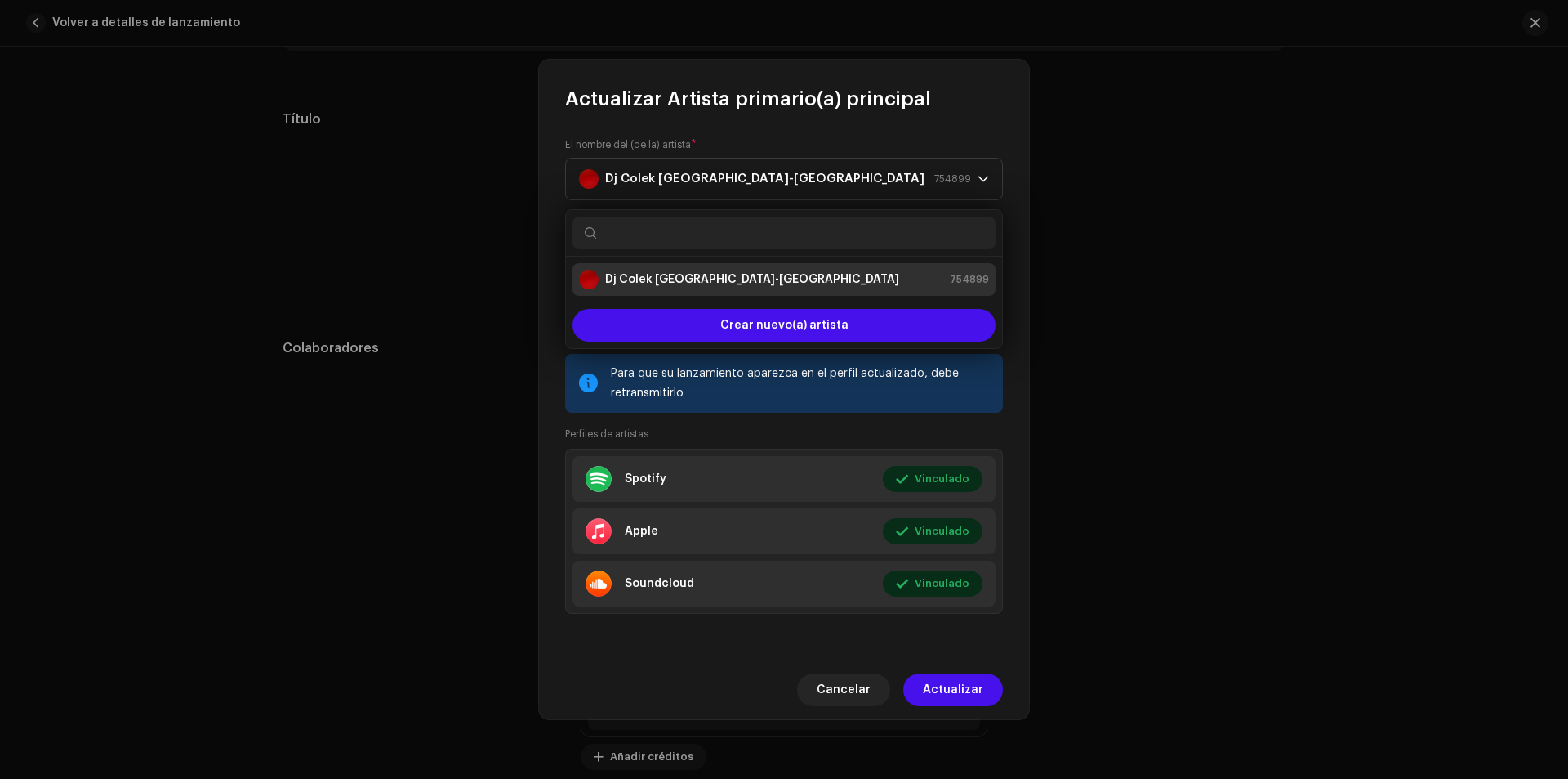
click at [614, 234] on input "text" at bounding box center [784, 233] width 423 height 33
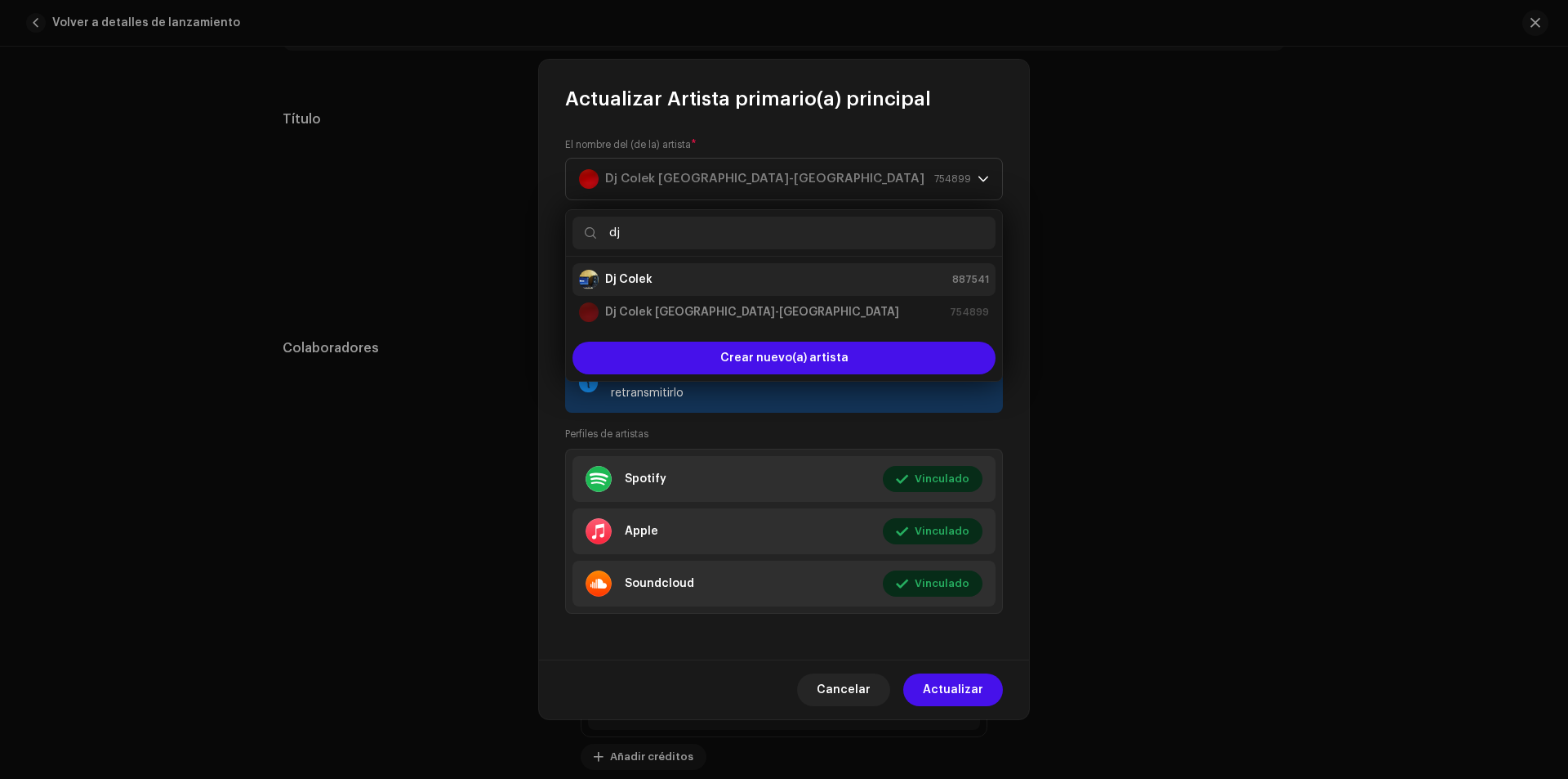
type input "dj"
click at [615, 278] on strong "Dj Colek" at bounding box center [629, 279] width 48 height 17
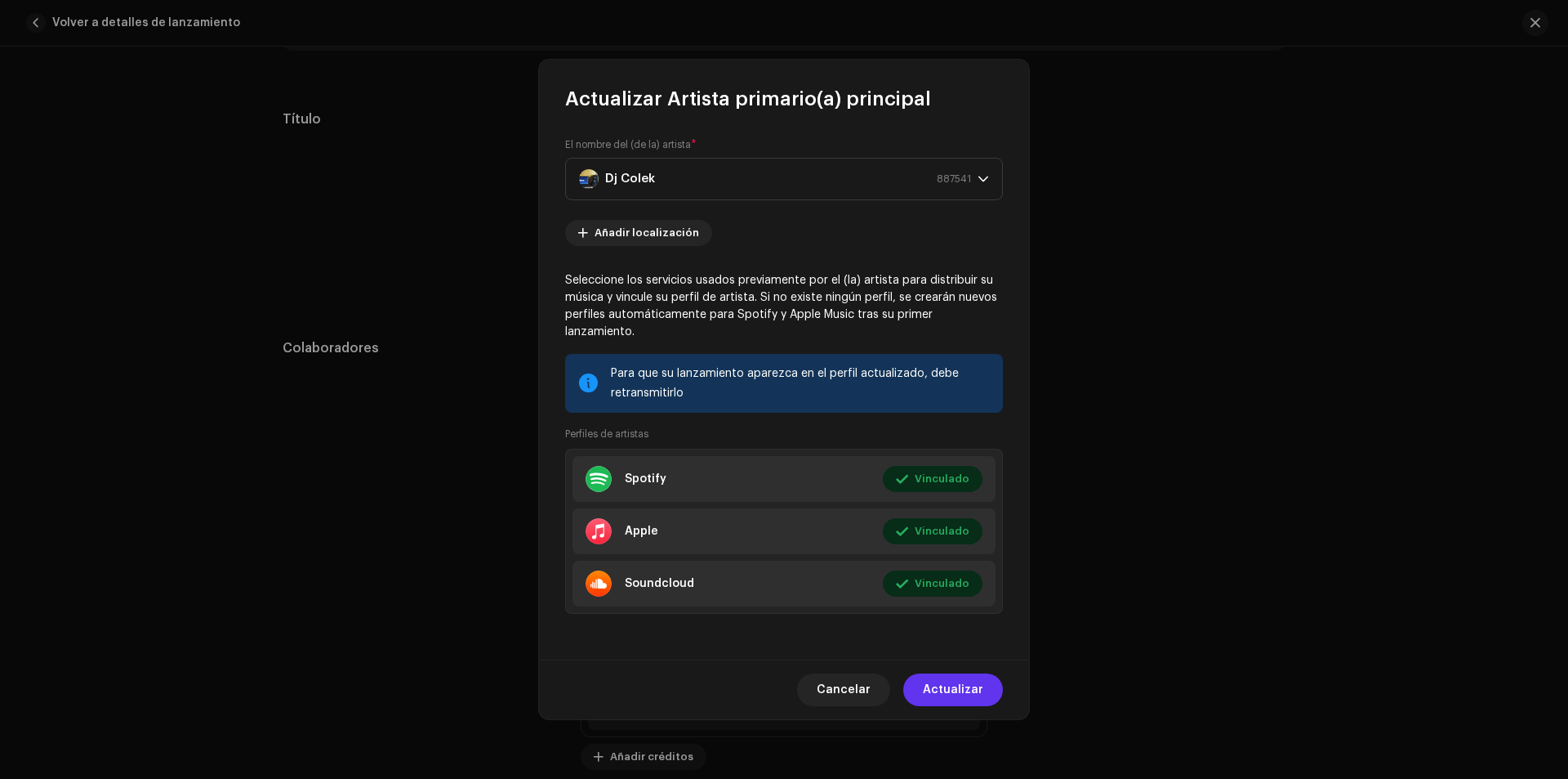
click at [938, 679] on span "Actualizar" at bounding box center [953, 690] width 60 height 33
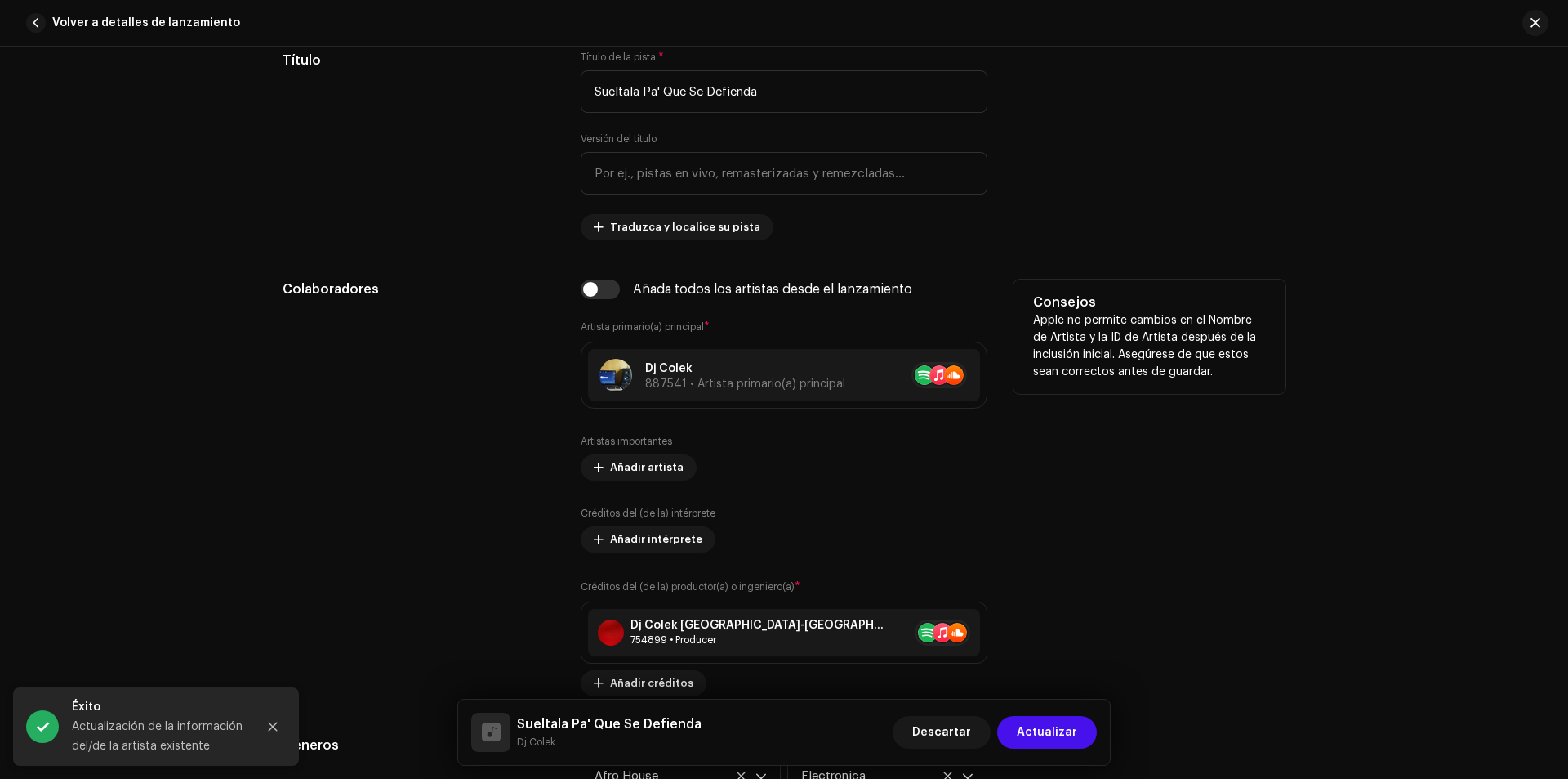
scroll to position [980, 0]
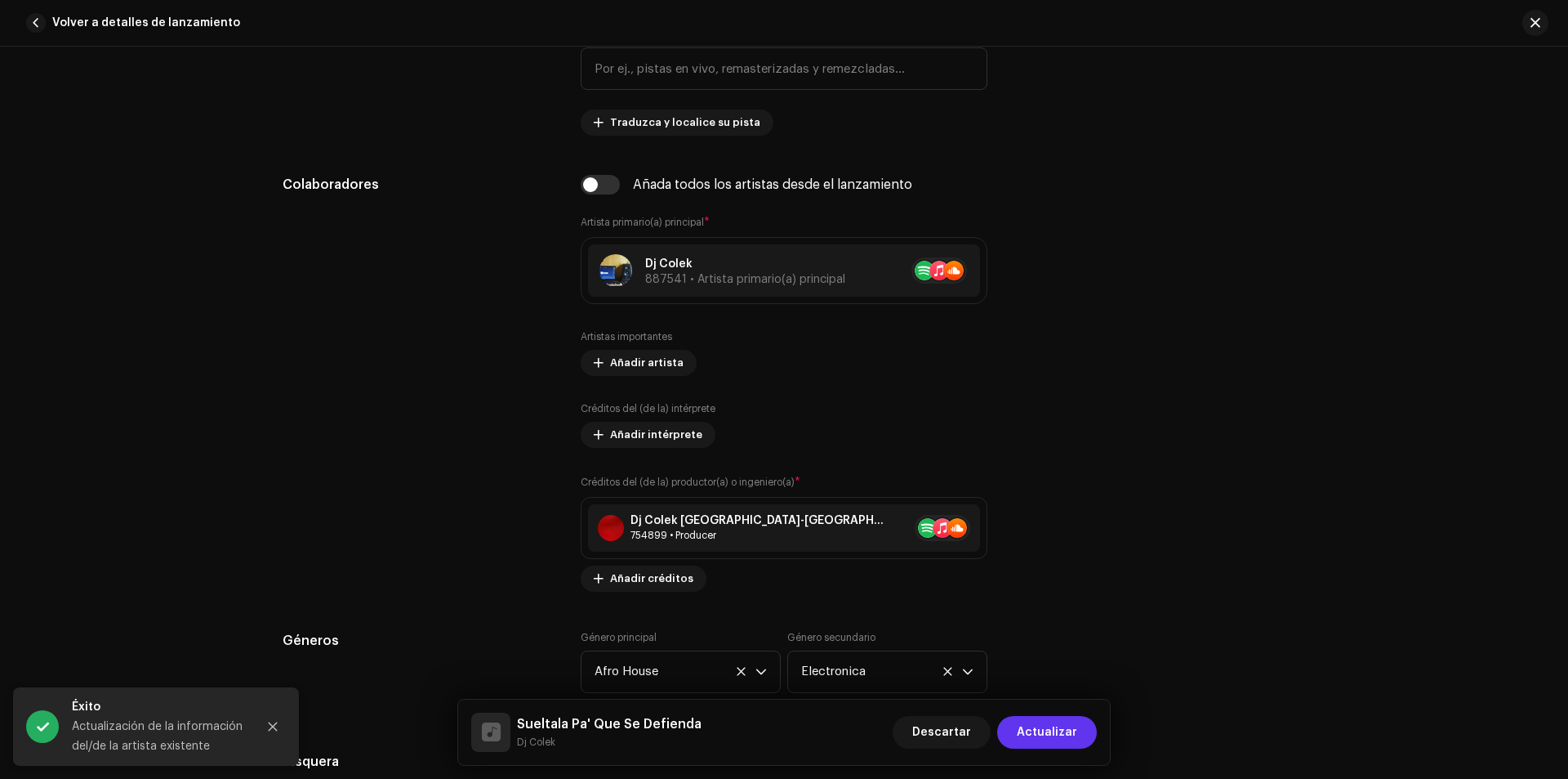
click at [1036, 734] on span "Actualizar" at bounding box center [1047, 732] width 60 height 33
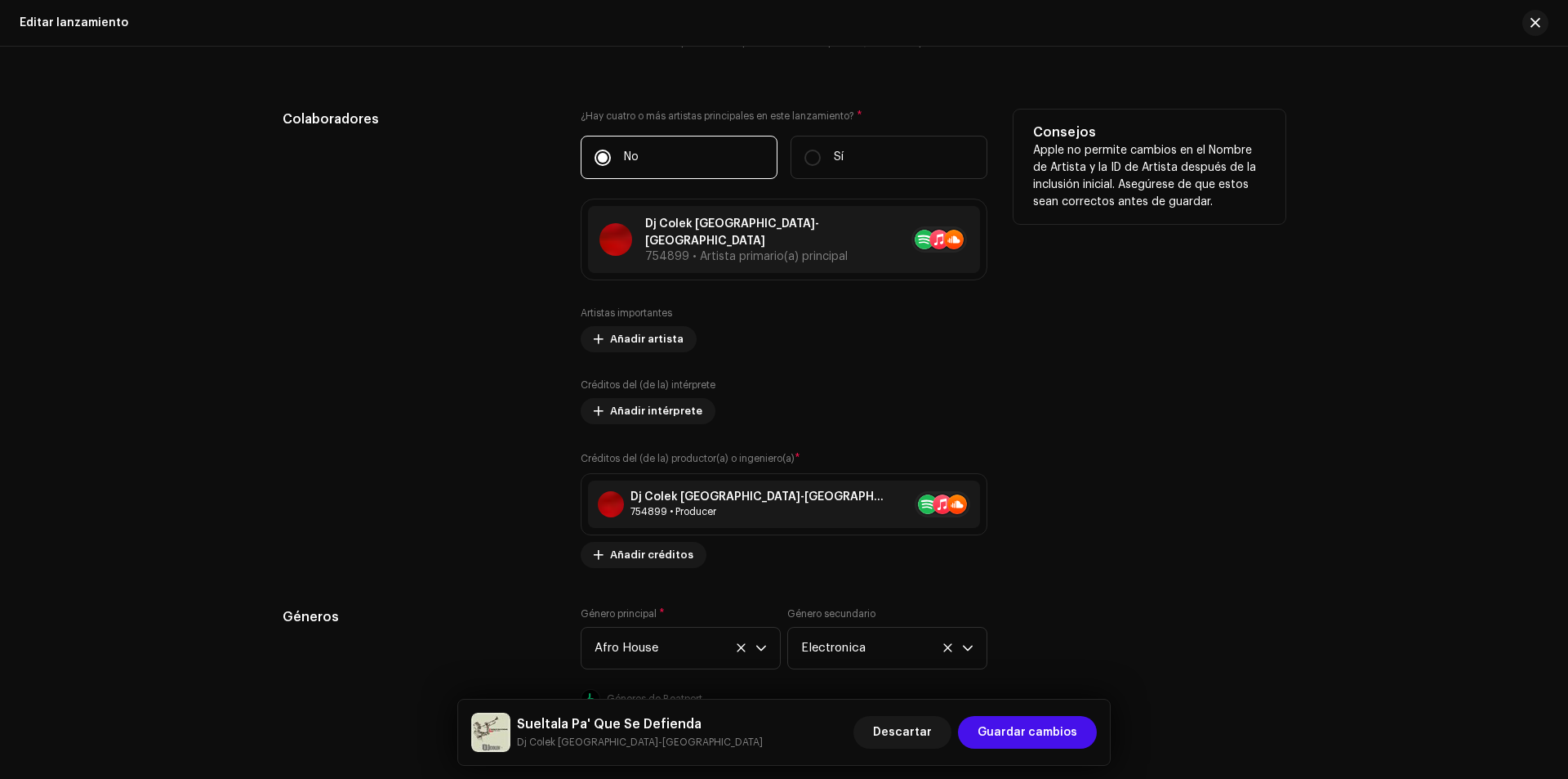
scroll to position [1635, 0]
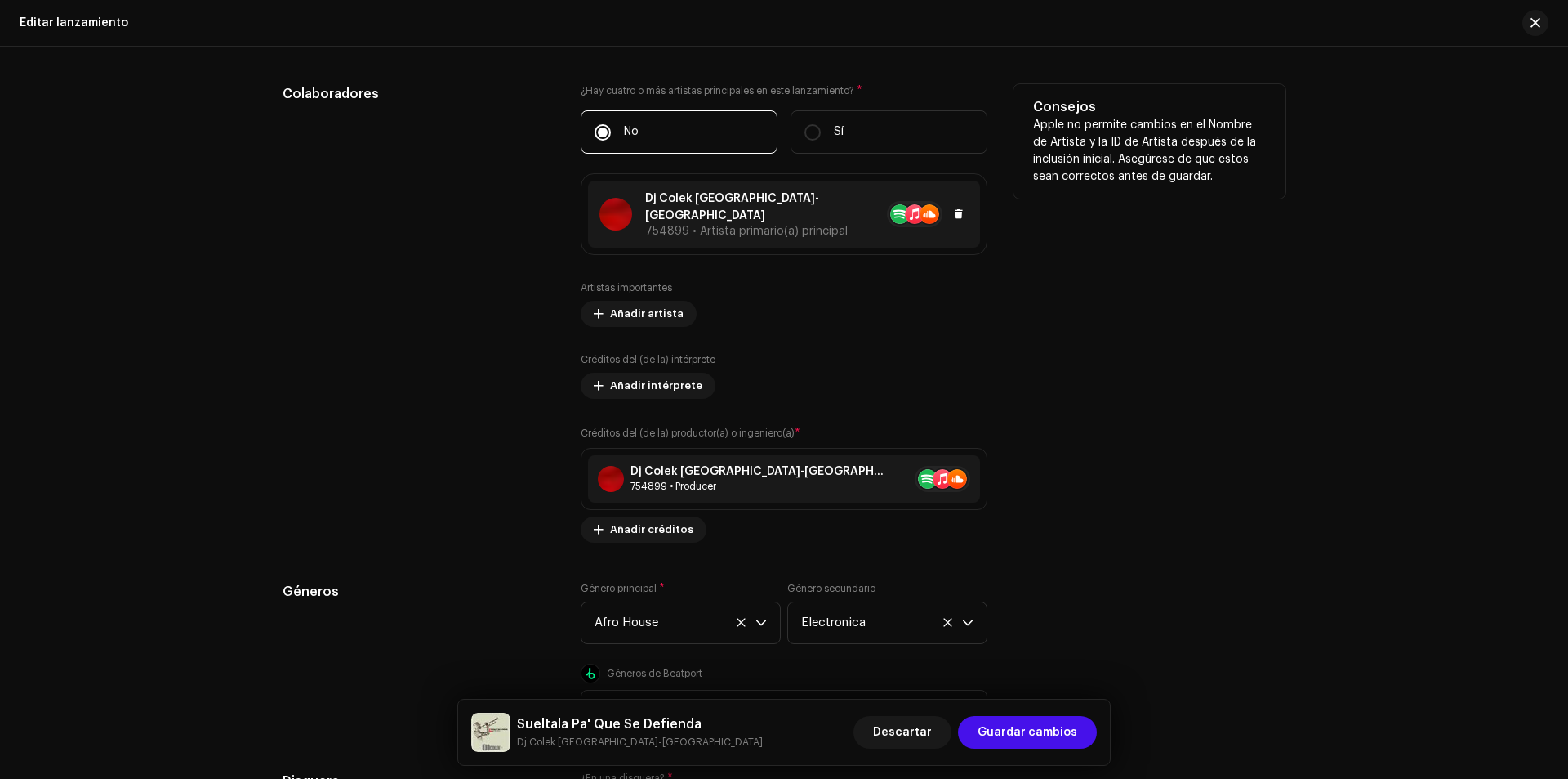
click at [717, 226] on span "754899 • Artista primario(a) principal" at bounding box center [747, 231] width 202 height 12
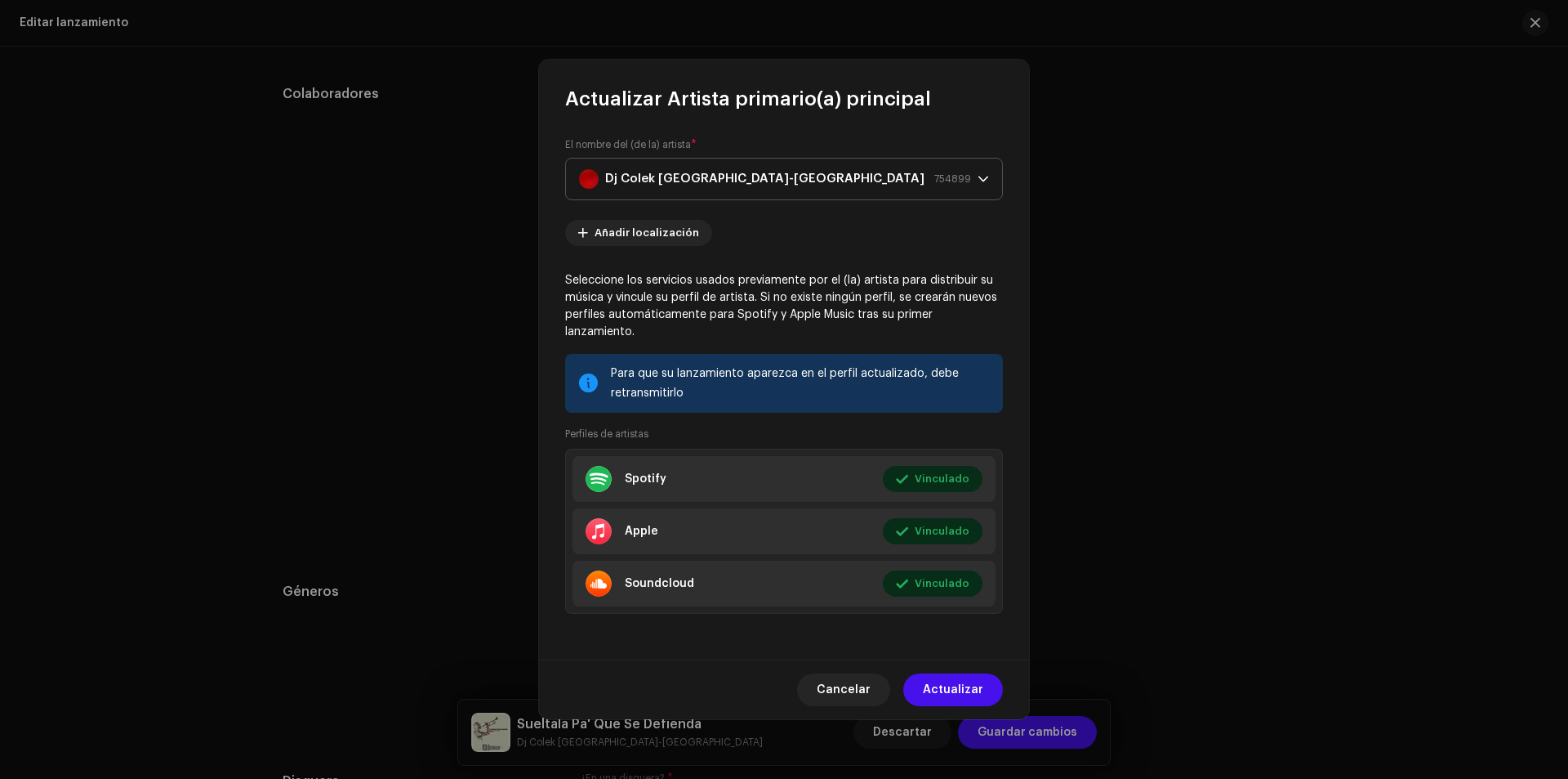
click at [873, 192] on div "Dj Colek Valencia-Venezuela 754899" at bounding box center [775, 179] width 392 height 41
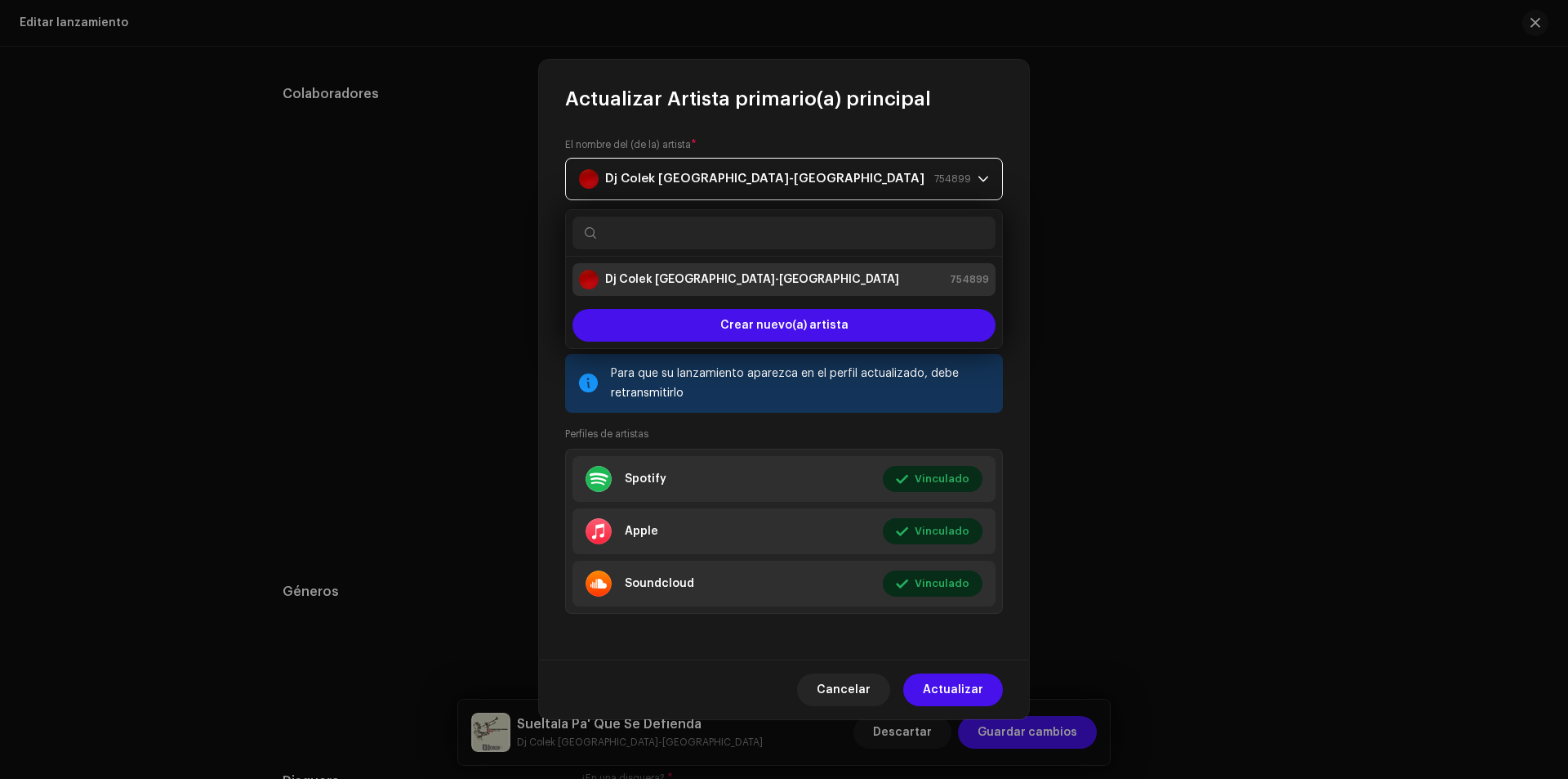
click at [873, 192] on div "Dj Colek Valencia-Venezuela 754899" at bounding box center [775, 179] width 392 height 41
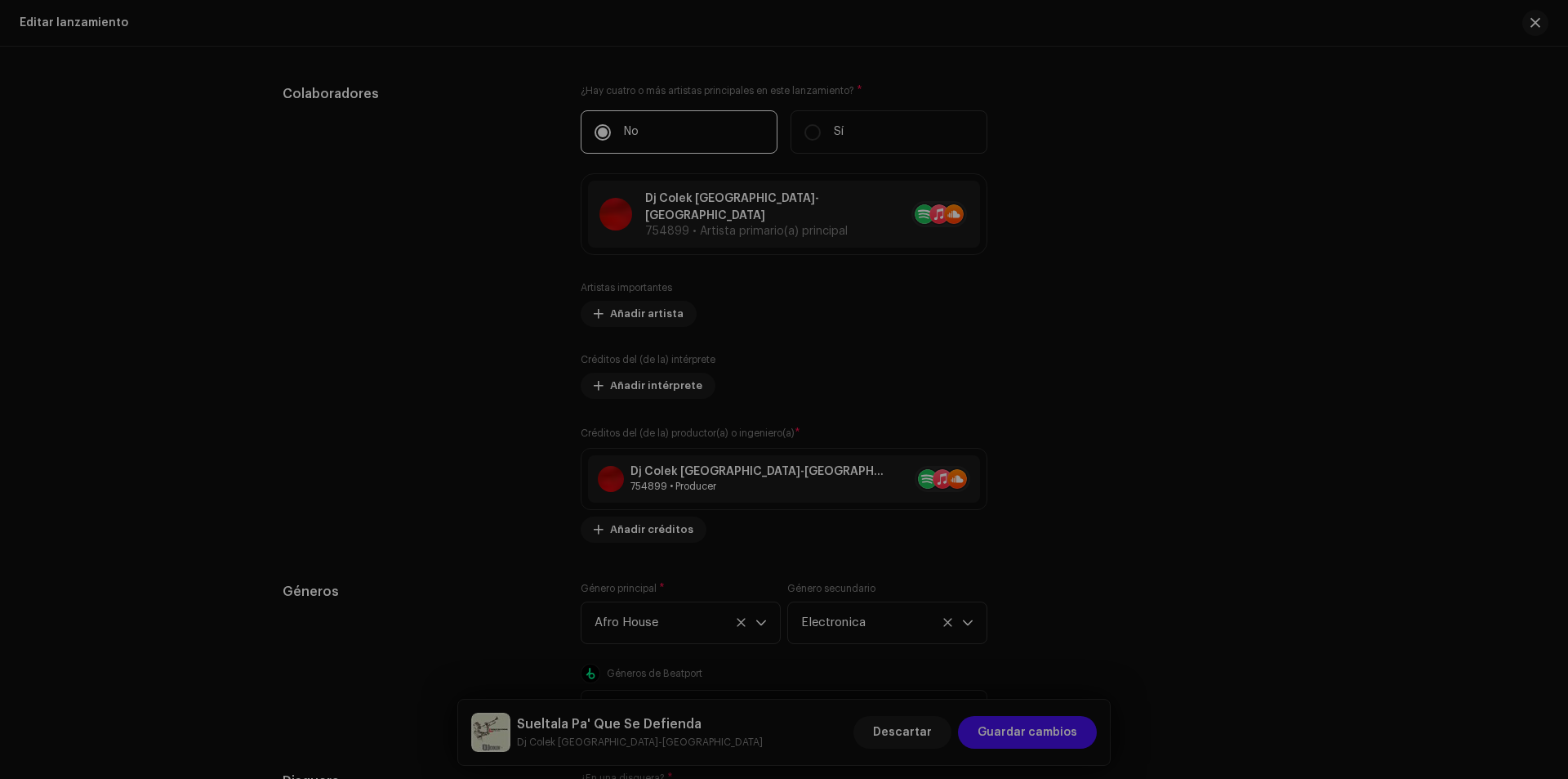
click at [519, 268] on div "Actualizar Artista primario(a) principal El nombre del (de la) artista * Dj Col…" at bounding box center [784, 389] width 1568 height 779
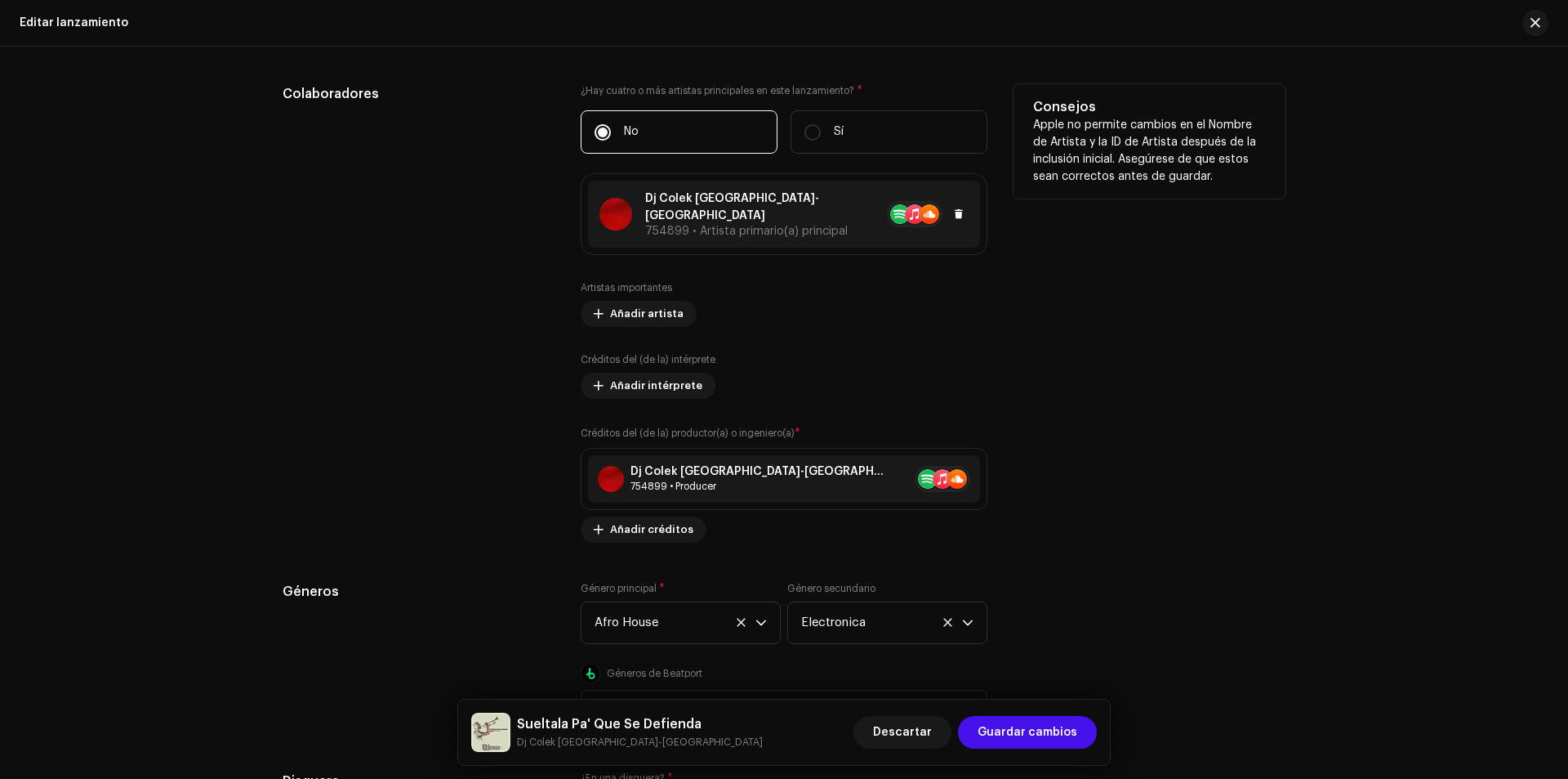
click at [716, 192] on p "Dj Colek [GEOGRAPHIC_DATA]-[GEOGRAPHIC_DATA]" at bounding box center [758, 207] width 226 height 34
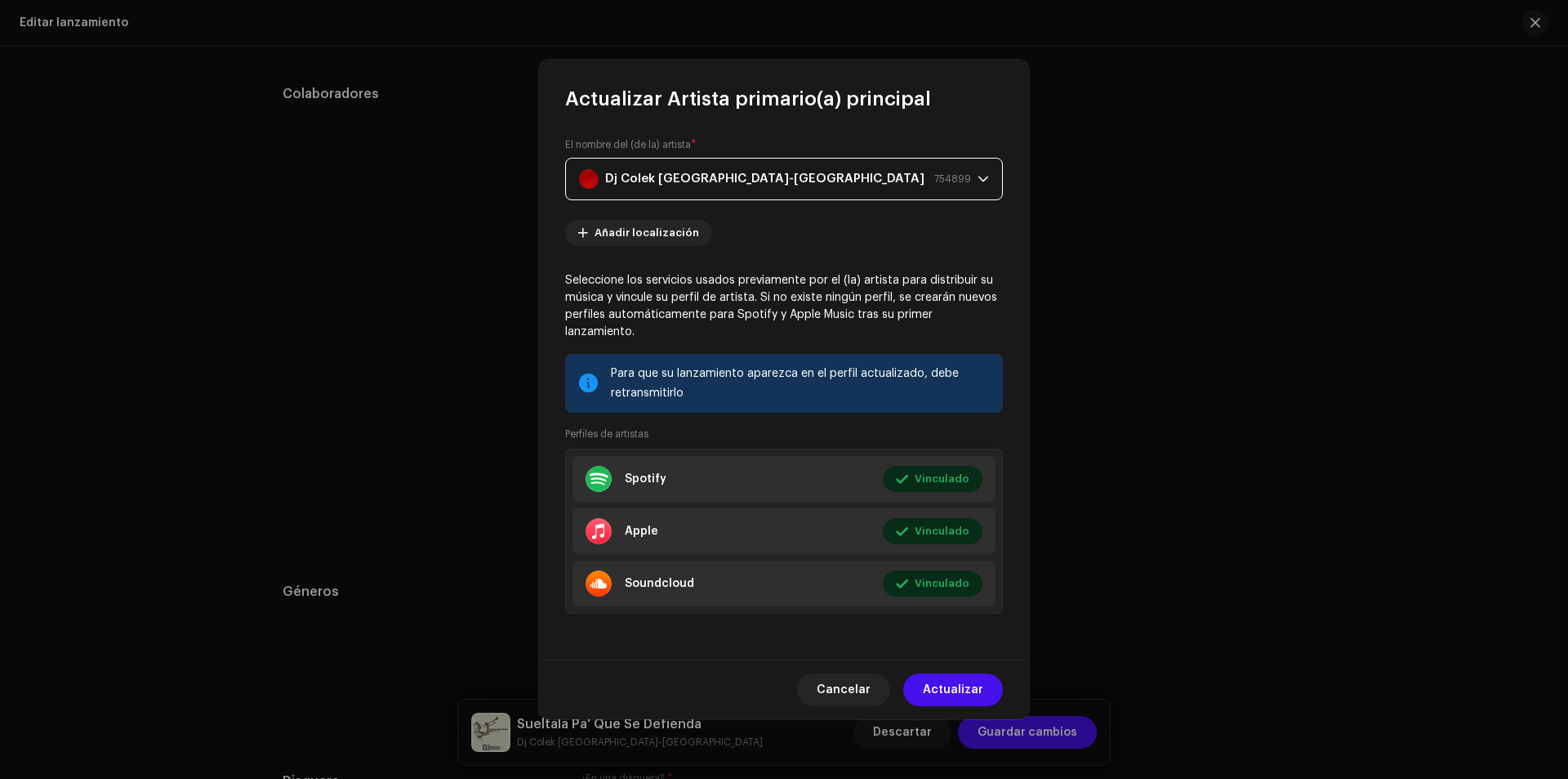
click at [626, 192] on strong "Dj Colek [GEOGRAPHIC_DATA]-[GEOGRAPHIC_DATA]" at bounding box center [765, 179] width 320 height 41
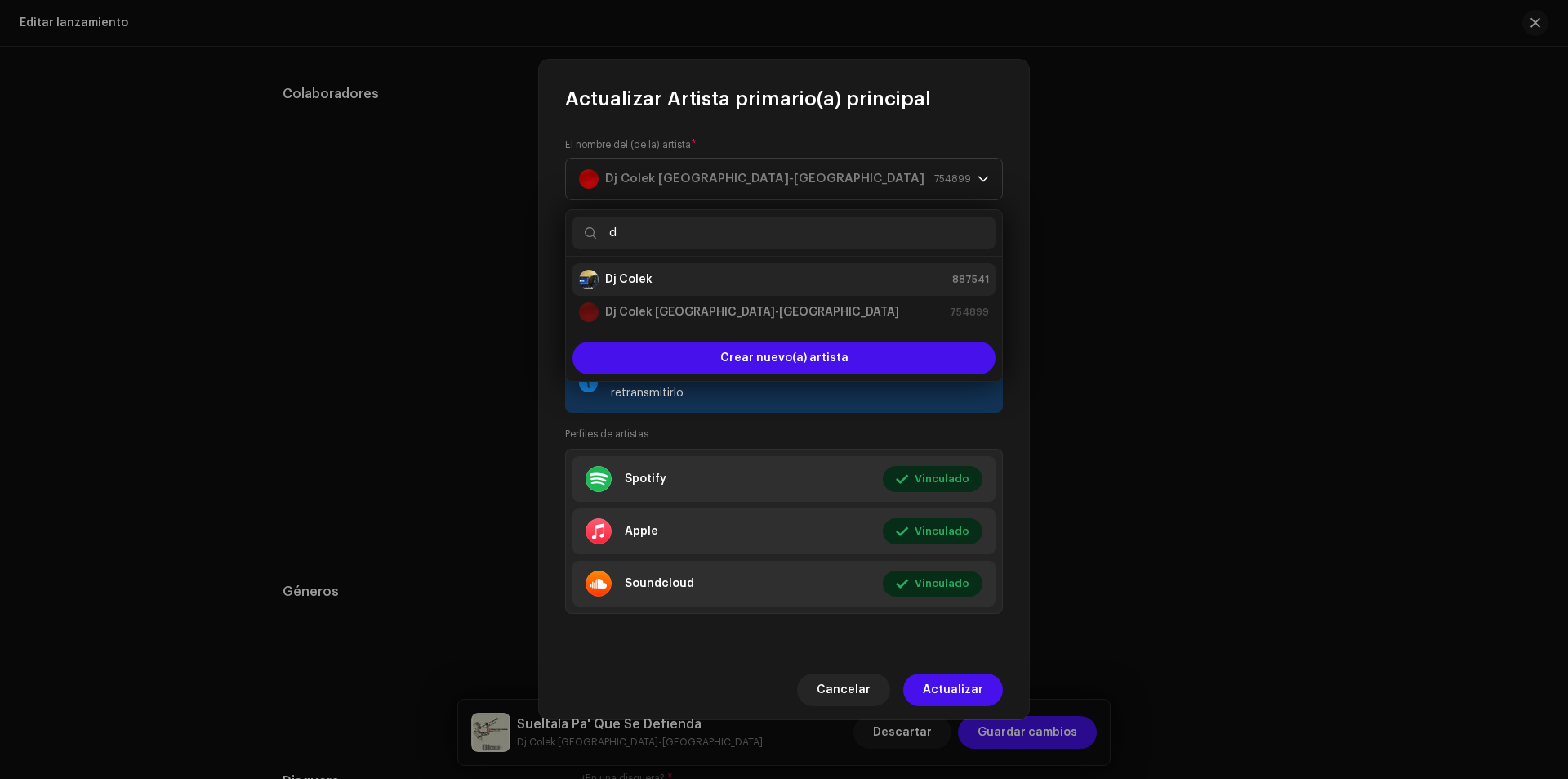
type input "d"
click at [613, 278] on strong "Dj Colek" at bounding box center [629, 279] width 48 height 17
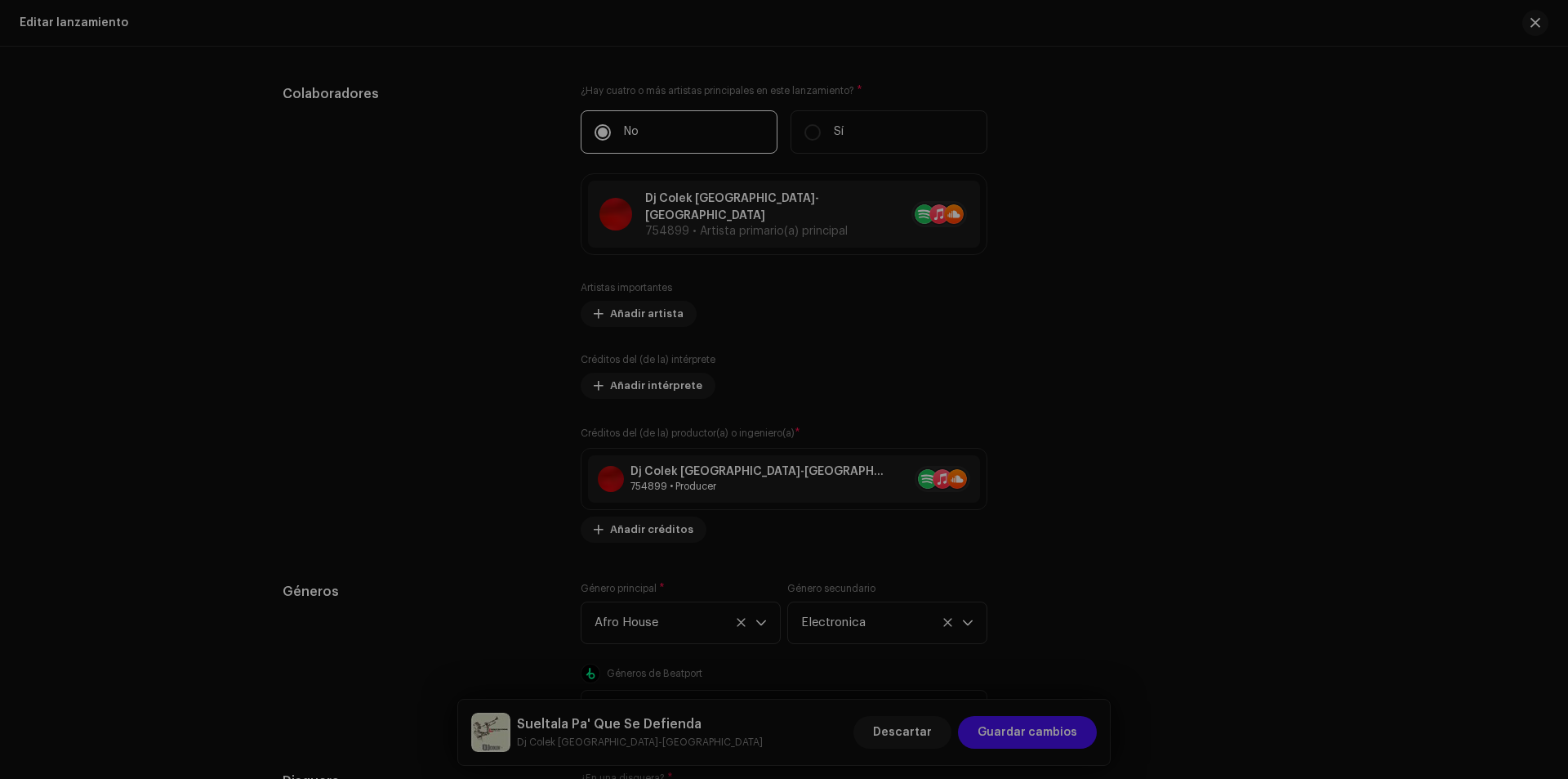
click at [478, 309] on div "Actualizar Artista primario(a) principal El nombre del (de la) artista * Dj Col…" at bounding box center [784, 389] width 1568 height 779
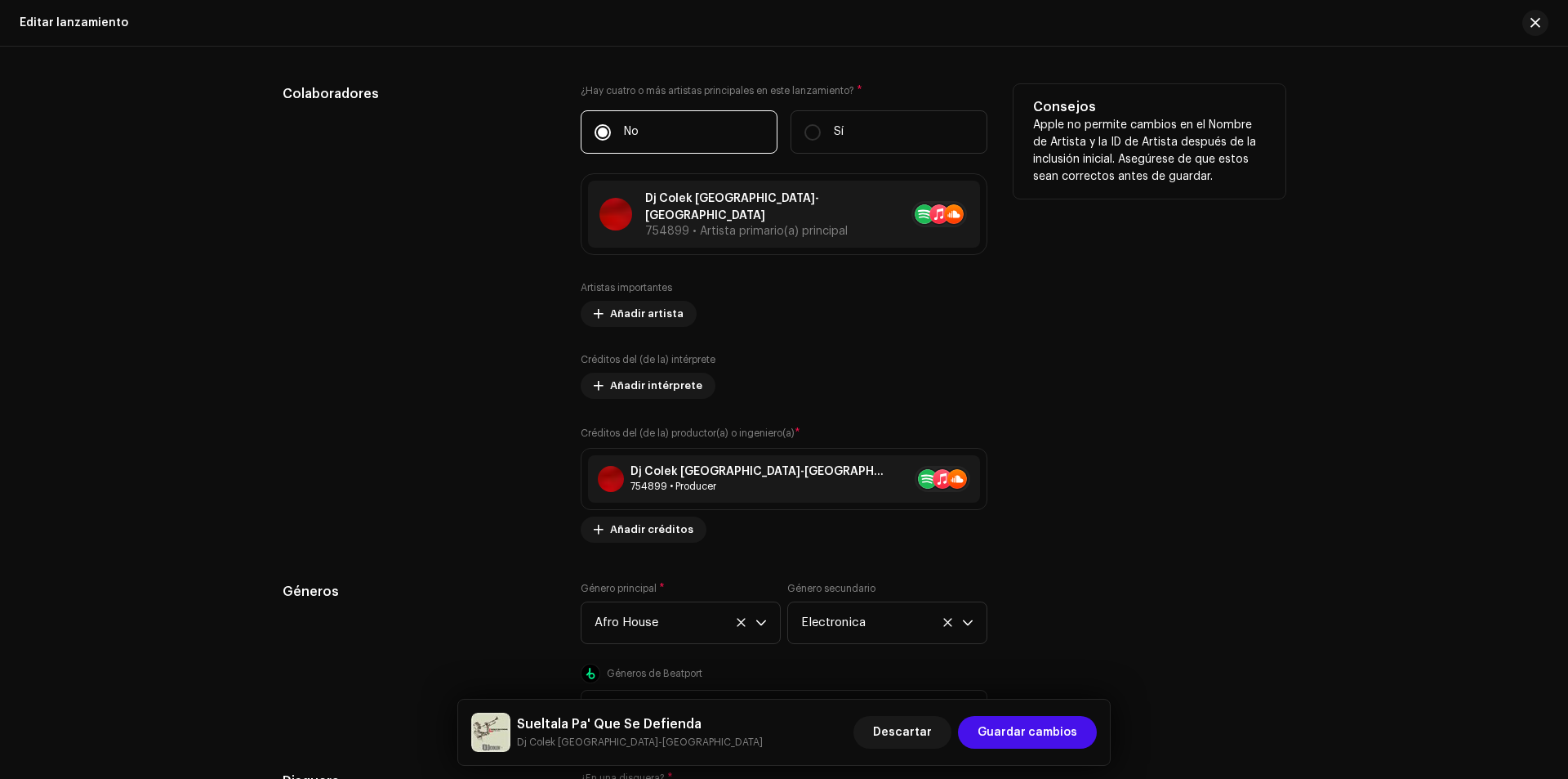
click at [470, 237] on div "Colaboradores" at bounding box center [419, 313] width 272 height 458
click at [661, 226] on span "754899 • Artista primario(a) principal" at bounding box center [747, 231] width 202 height 12
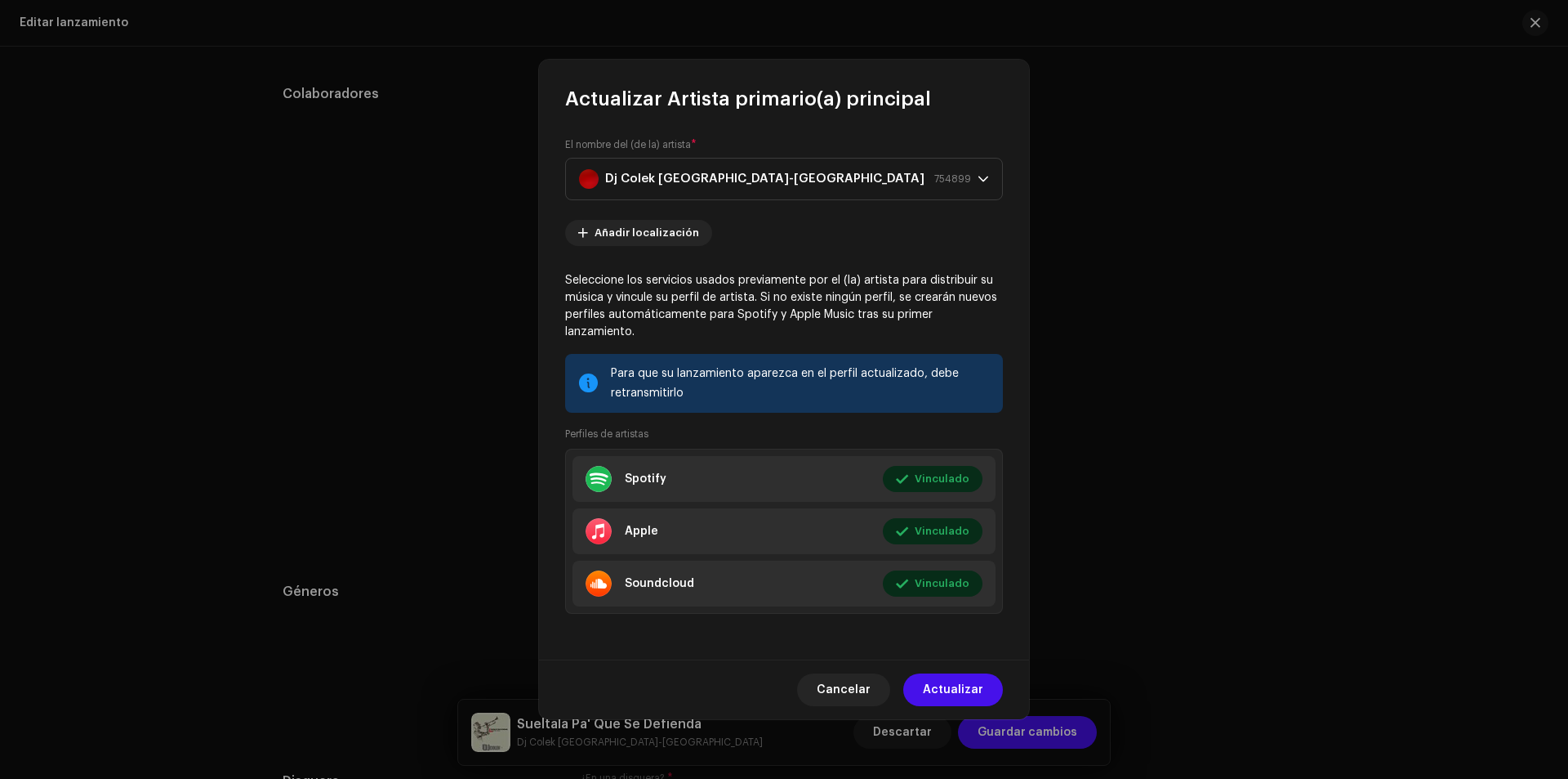
click at [596, 151] on label "El nombre del (de la) artista *" at bounding box center [630, 144] width 131 height 13
click at [590, 160] on div "El nombre del (de la) artista * Dj Colek Valencia-Venezuela 754899" at bounding box center [784, 169] width 437 height 62
click at [617, 160] on div "El nombre del (de la) artista * Dj Colek Valencia-Venezuela 754899" at bounding box center [784, 169] width 437 height 62
click at [575, 151] on label "El nombre del (de la) artista *" at bounding box center [630, 144] width 131 height 13
click at [811, 187] on div "Dj Colek Valencia-Venezuela 754899" at bounding box center [775, 179] width 392 height 41
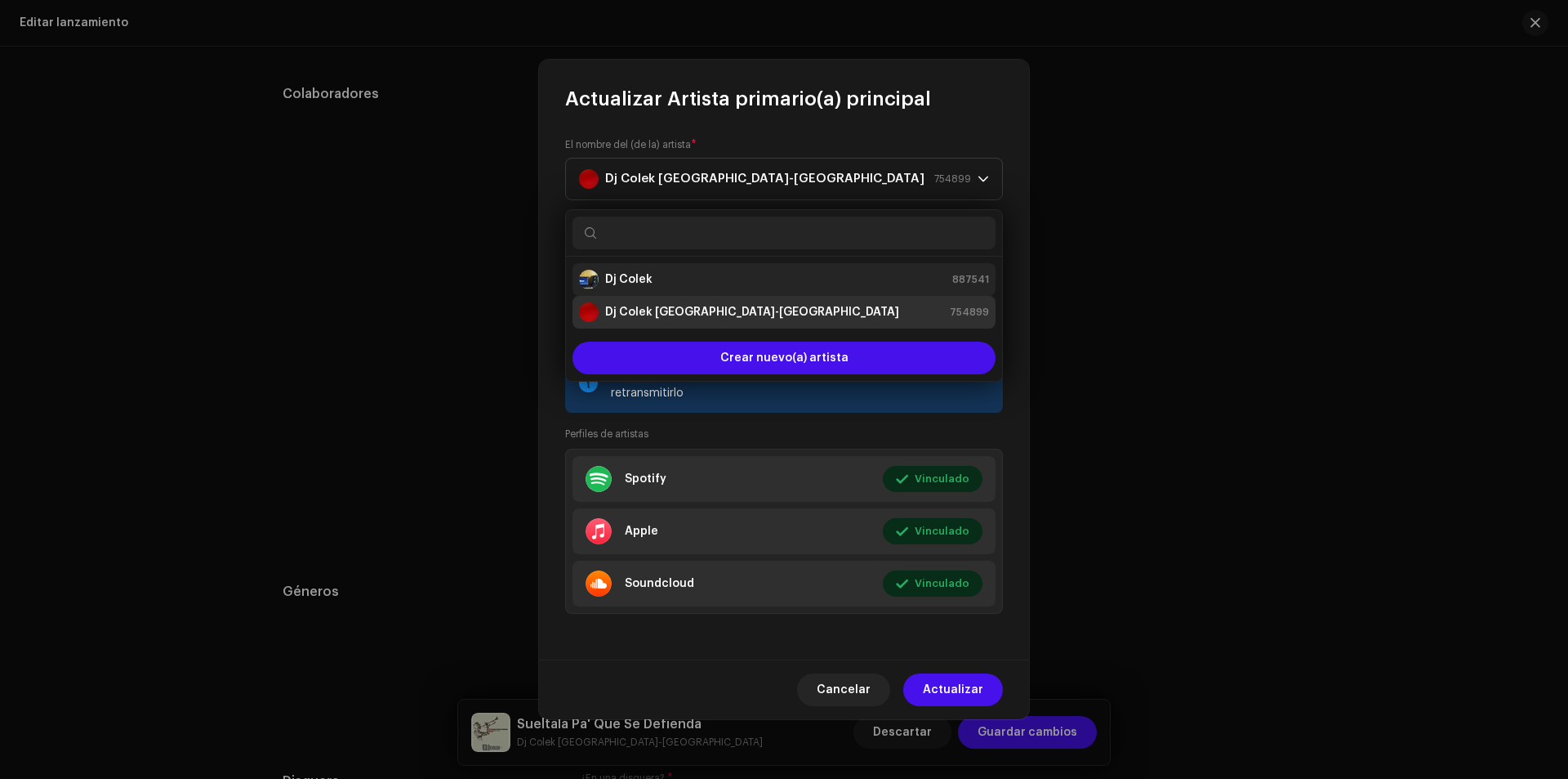
click at [616, 273] on strong "Dj Colek" at bounding box center [629, 279] width 48 height 17
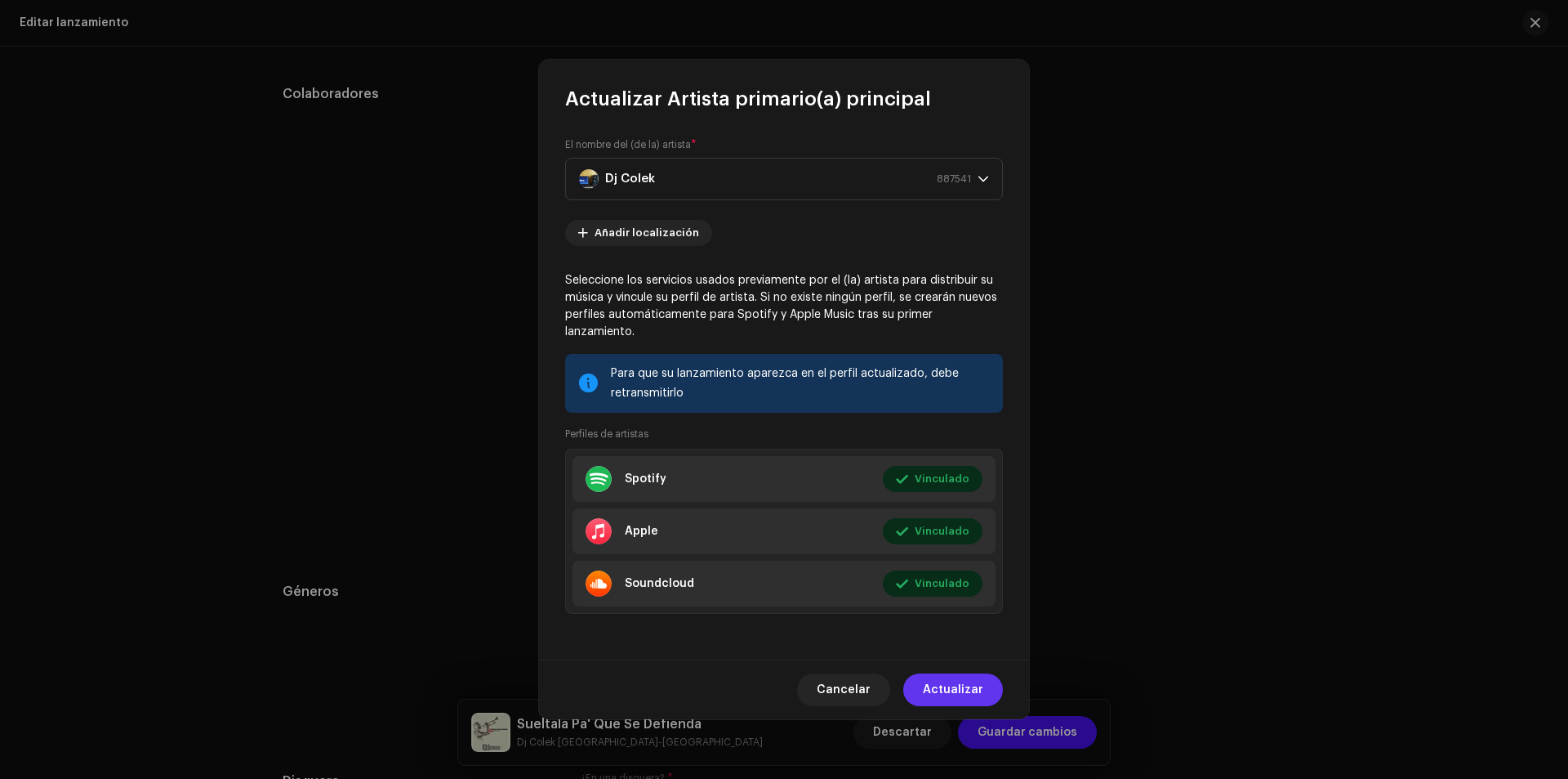
click at [923, 683] on button "Actualizar" at bounding box center [953, 690] width 100 height 33
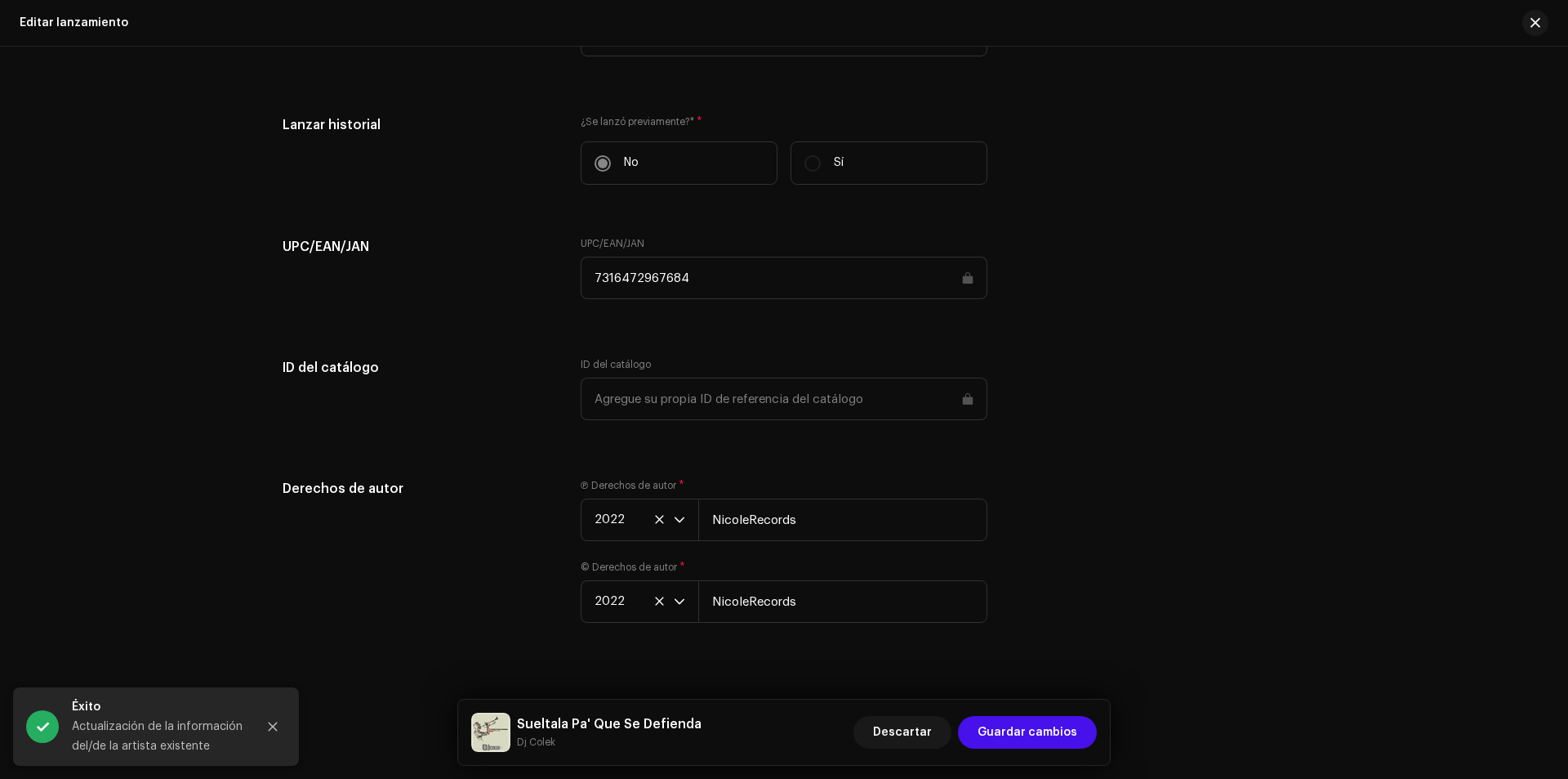
scroll to position [2506, 0]
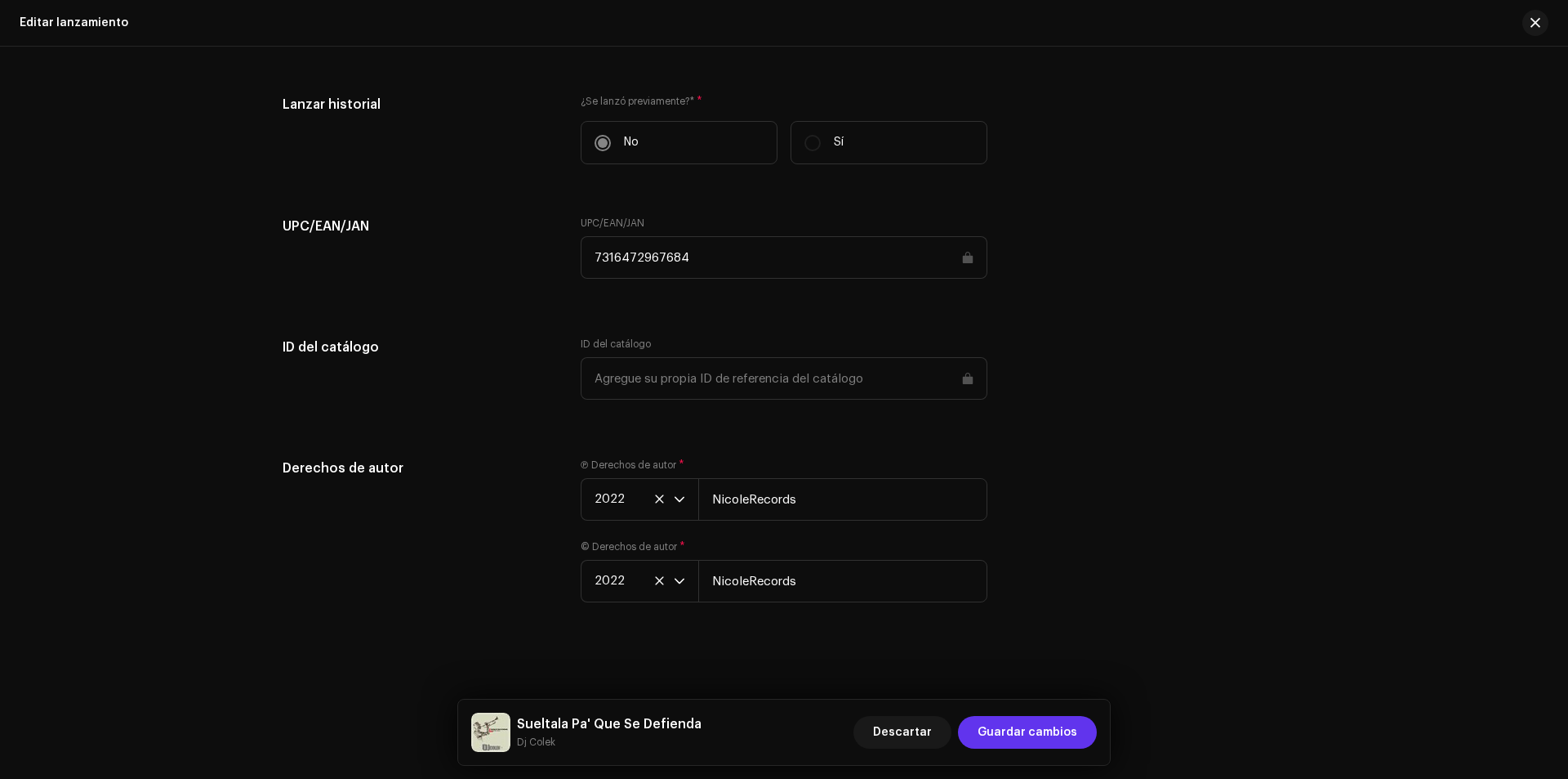
click at [992, 731] on span "Guardar cambios" at bounding box center [1028, 732] width 100 height 33
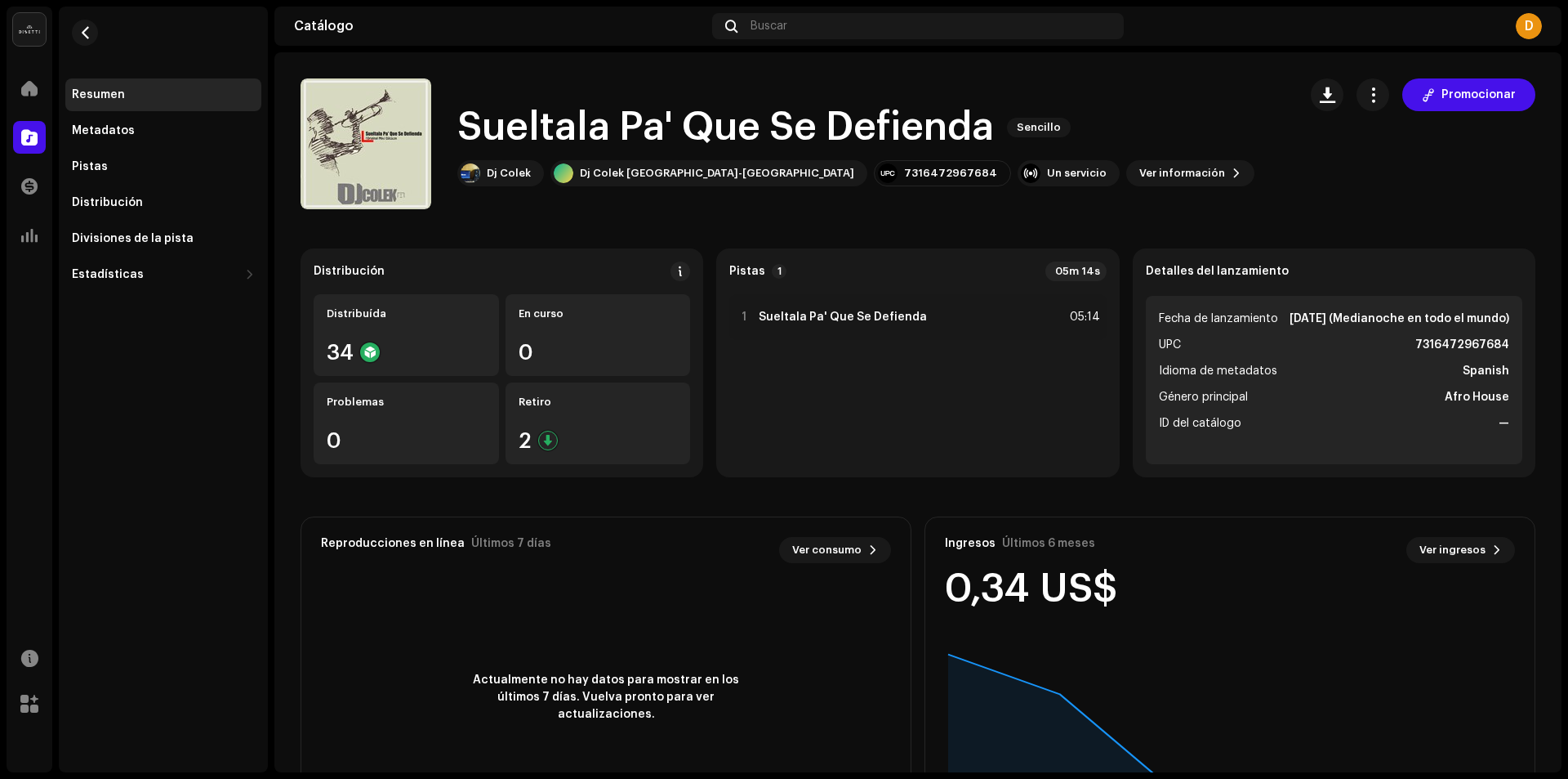
click at [59, 132] on div "Resumen Metadatos Pistas Distribución Divisiones de la pista Estadísticas Consu…" at bounding box center [162, 149] width 209 height 284
click at [74, 135] on div "Metadatos" at bounding box center [103, 130] width 63 height 13
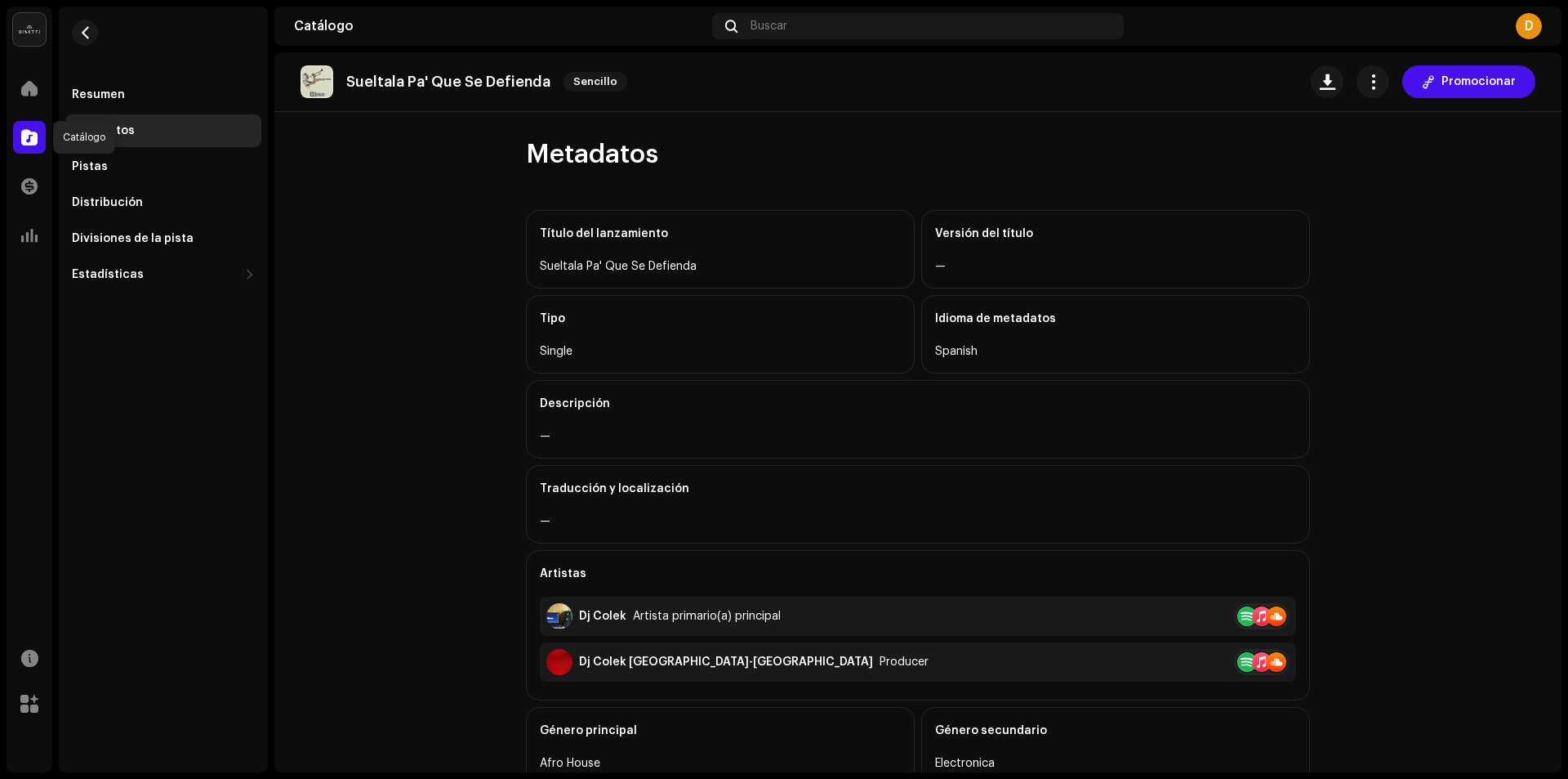
click at [17, 129] on div at bounding box center [29, 137] width 33 height 33
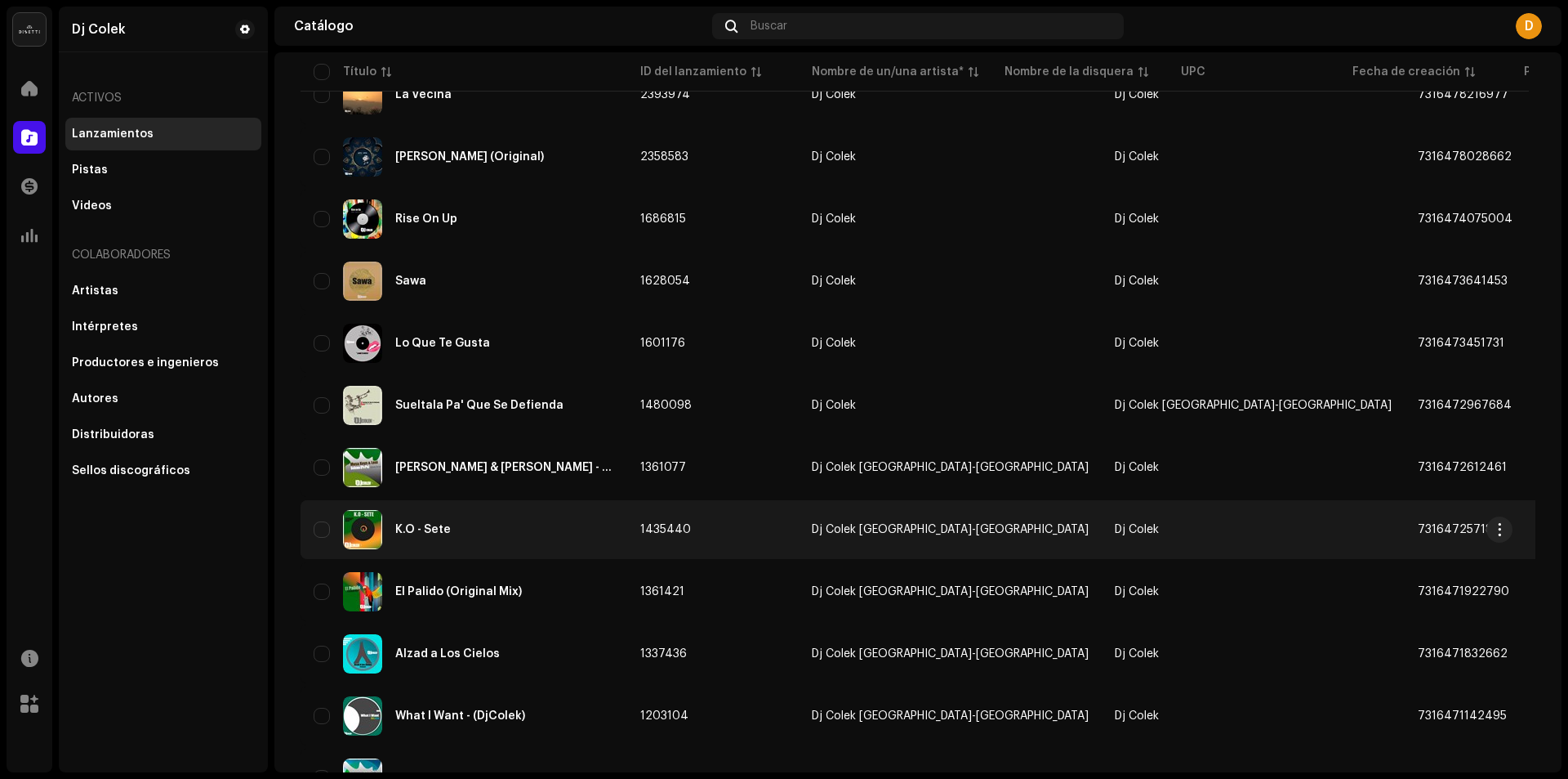
scroll to position [572, 0]
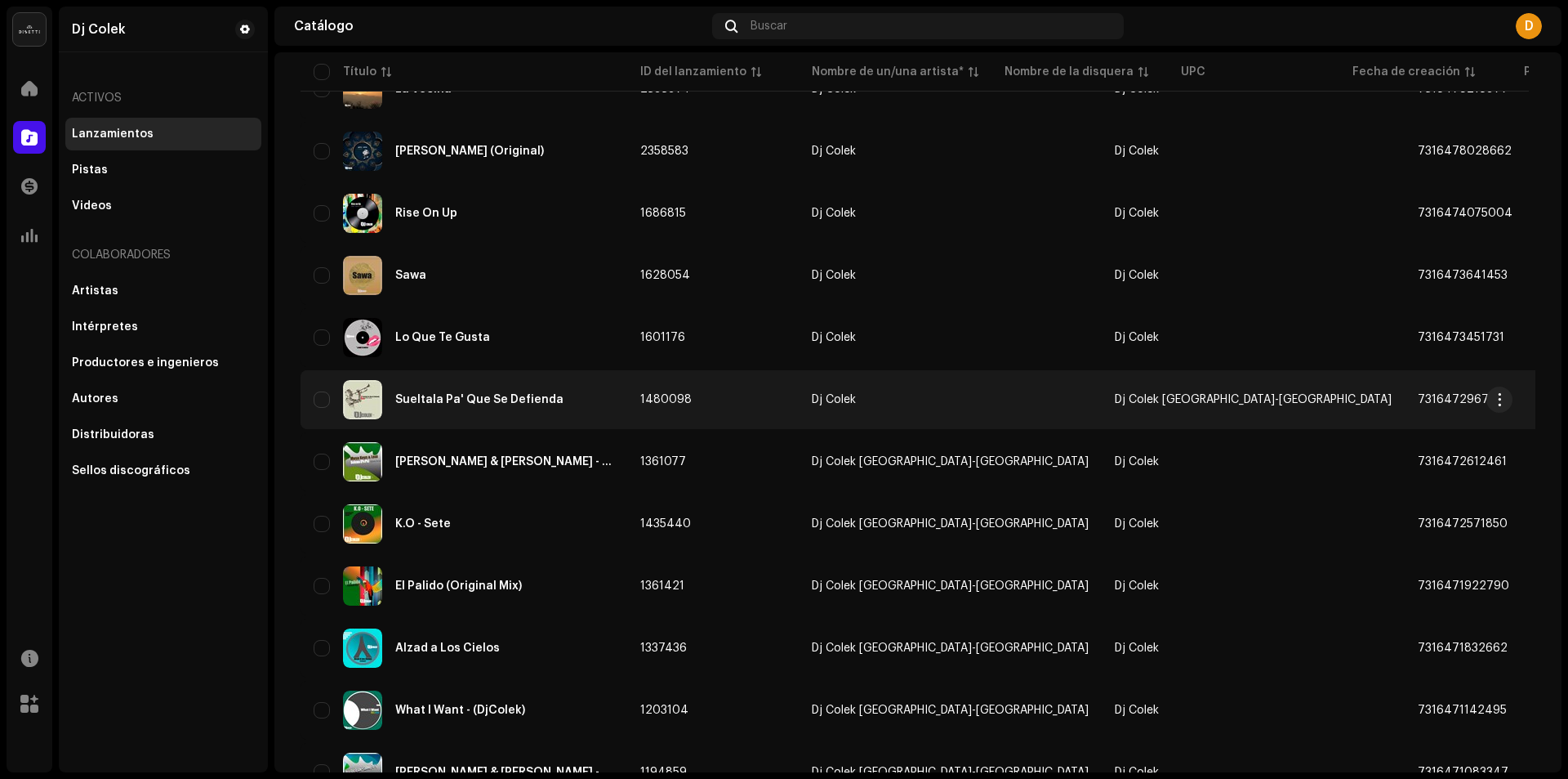
click at [1115, 397] on span "Dj Colek [GEOGRAPHIC_DATA]-[GEOGRAPHIC_DATA]" at bounding box center [1253, 400] width 277 height 12
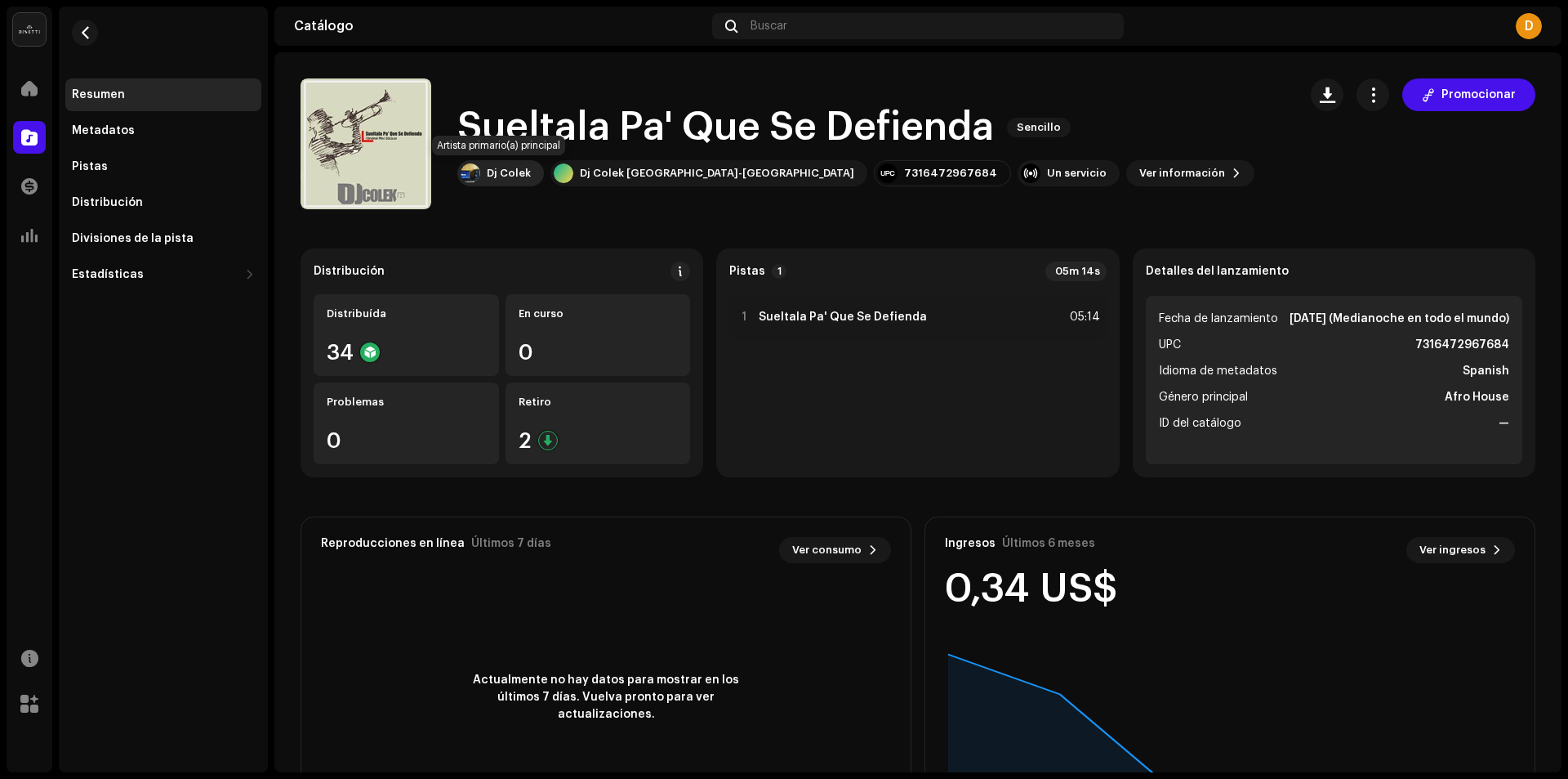
click at [524, 163] on div "Dj Colek" at bounding box center [501, 173] width 87 height 26
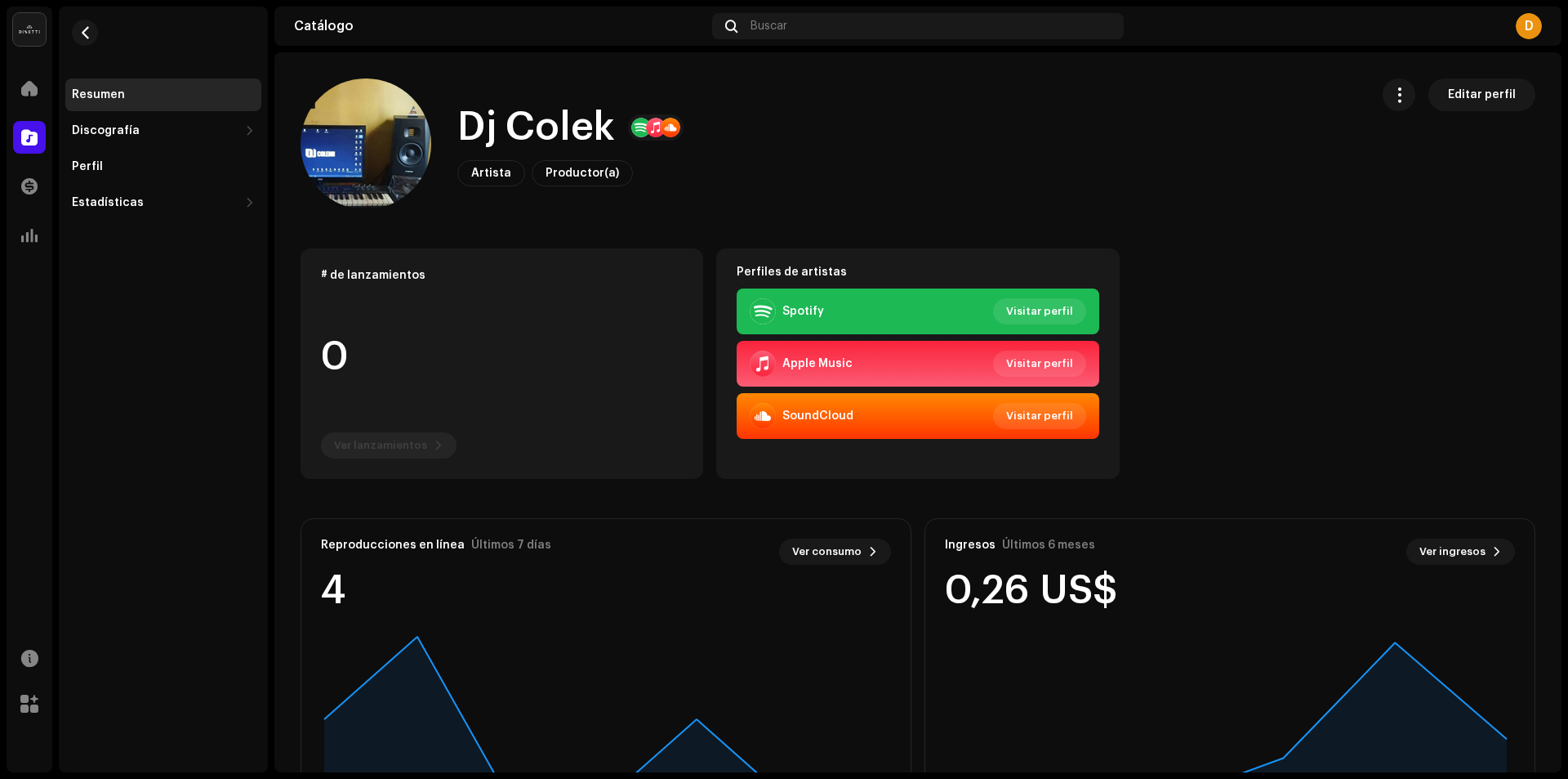
click at [796, 354] on div "Apple Music" at bounding box center [801, 363] width 103 height 26
click at [1033, 363] on span "Visitar perfil" at bounding box center [1039, 364] width 67 height 33
click at [30, 142] on span at bounding box center [29, 136] width 17 height 13
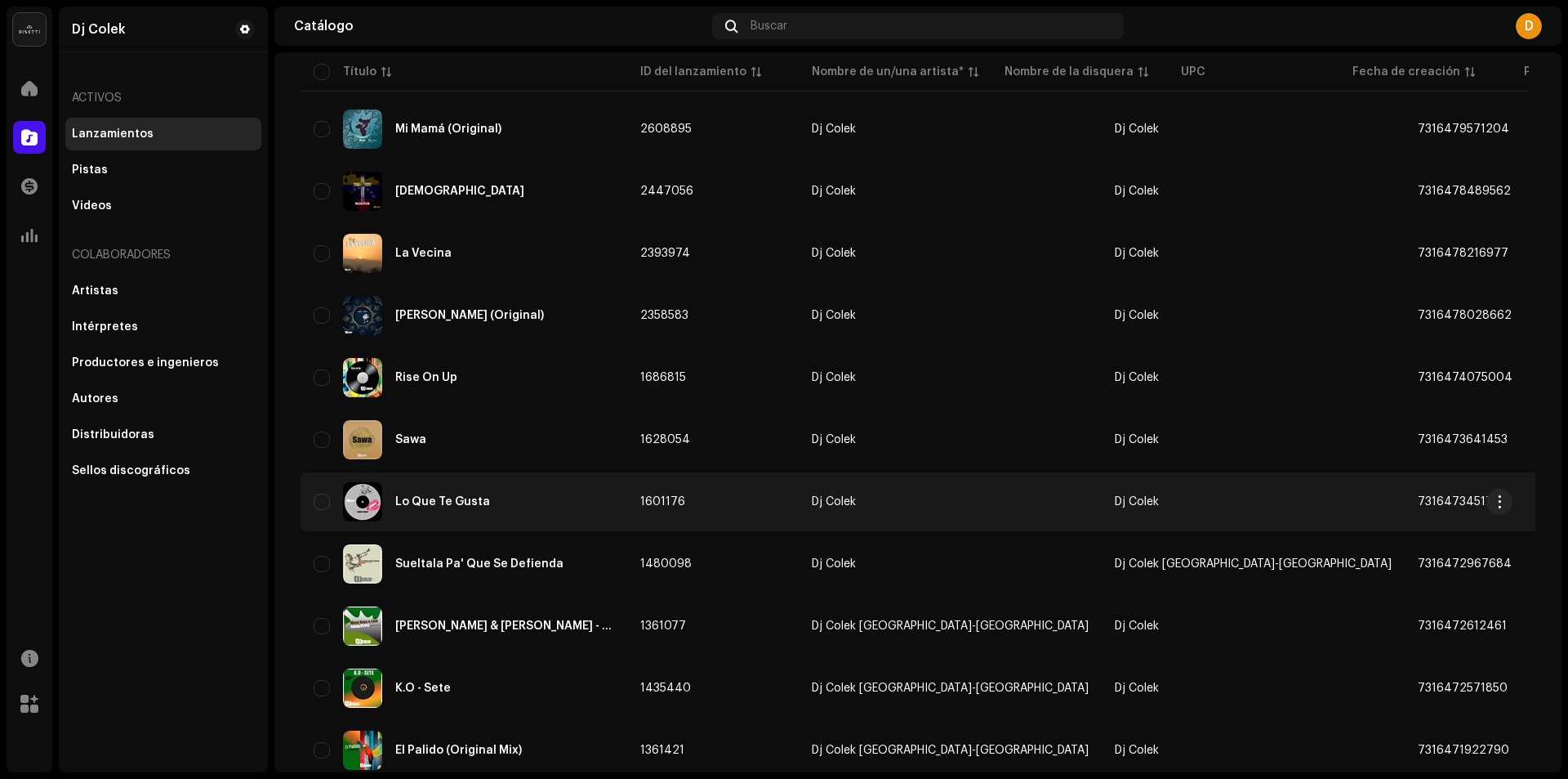
scroll to position [408, 0]
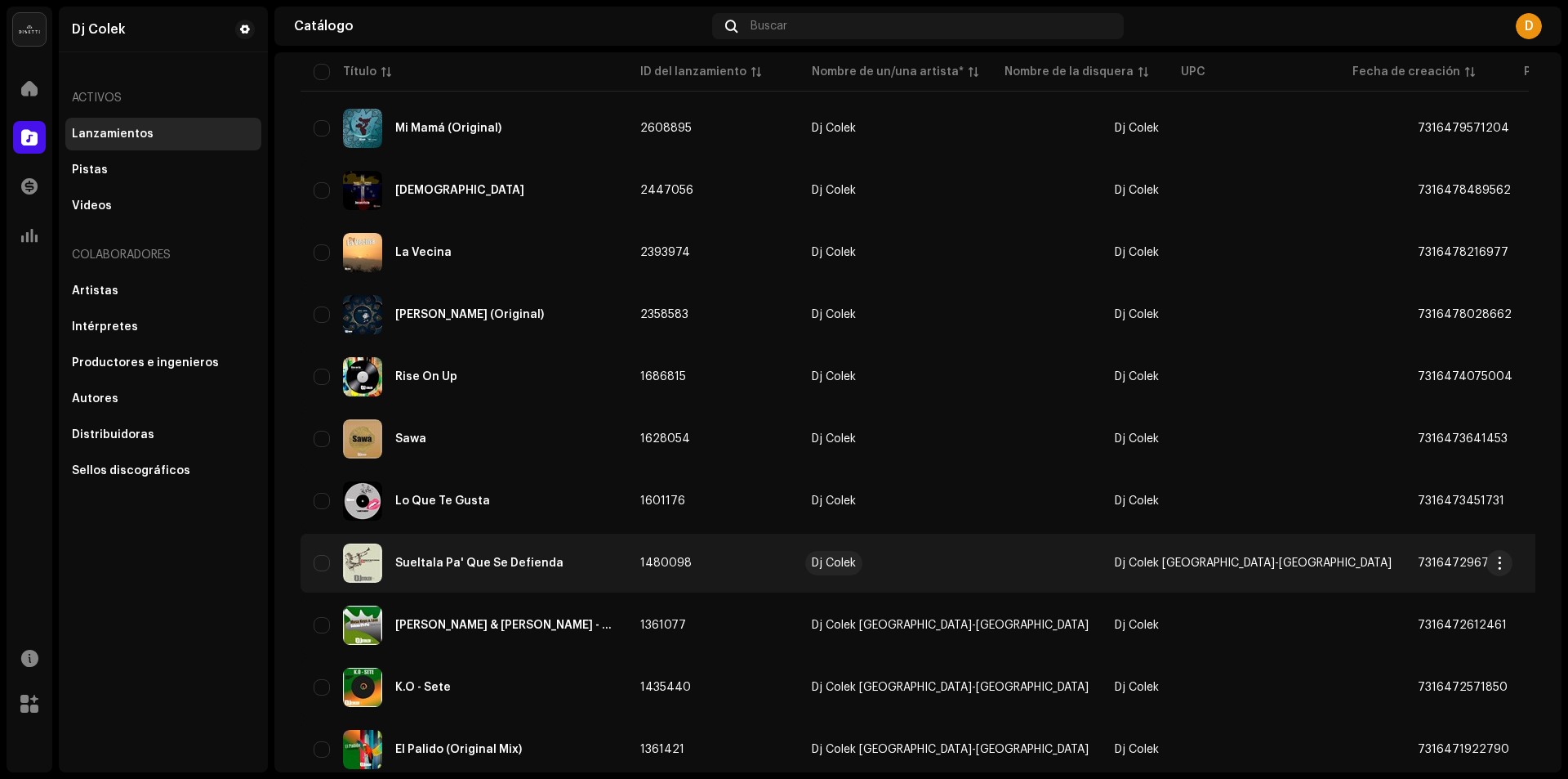
click at [844, 564] on div "Dj Colek" at bounding box center [833, 563] width 44 height 12
click at [472, 555] on div "Sueltala Pa' Que Se Defienda" at bounding box center [464, 563] width 300 height 39
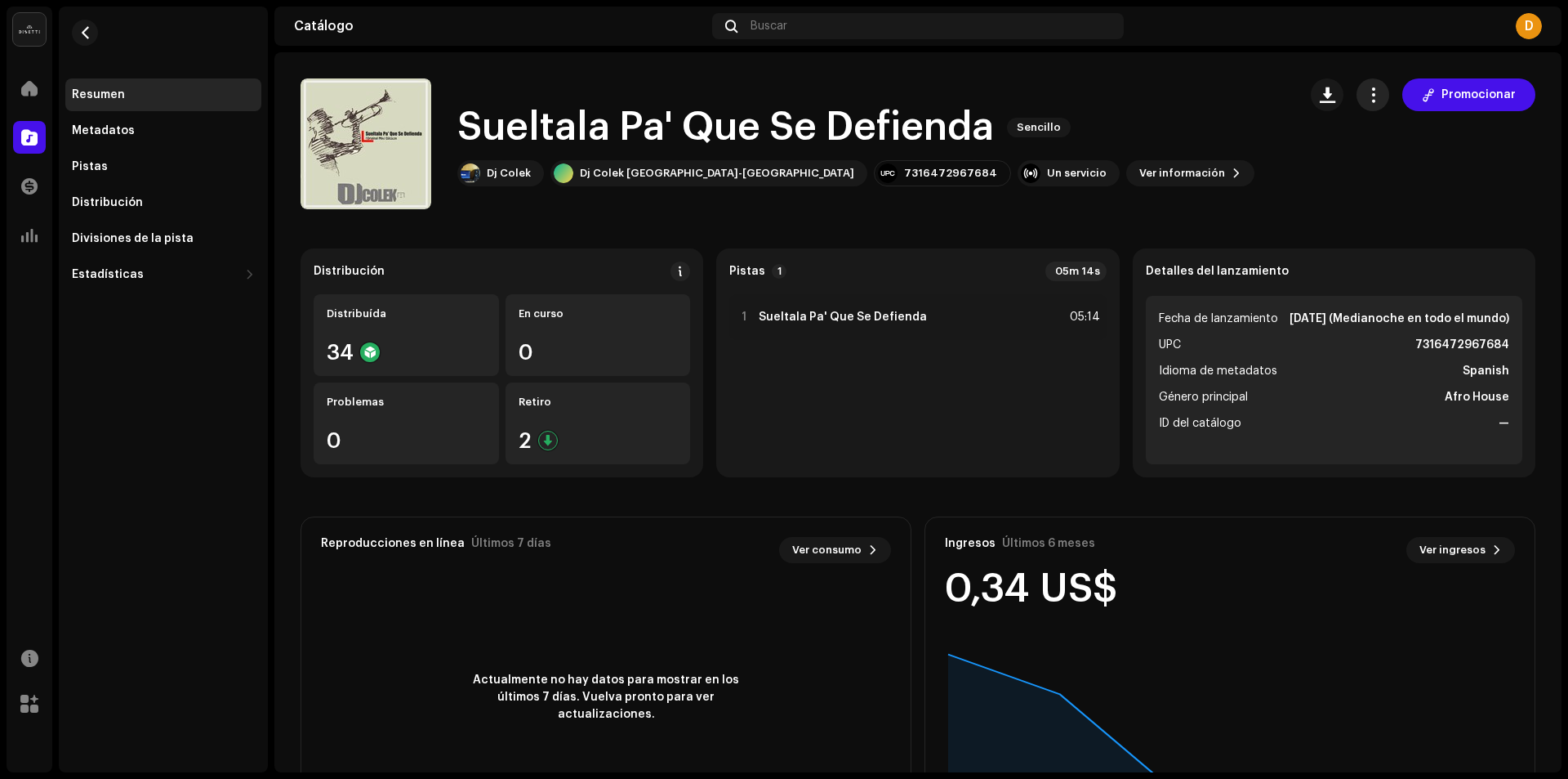
click at [1369, 97] on span "button" at bounding box center [1374, 94] width 16 height 13
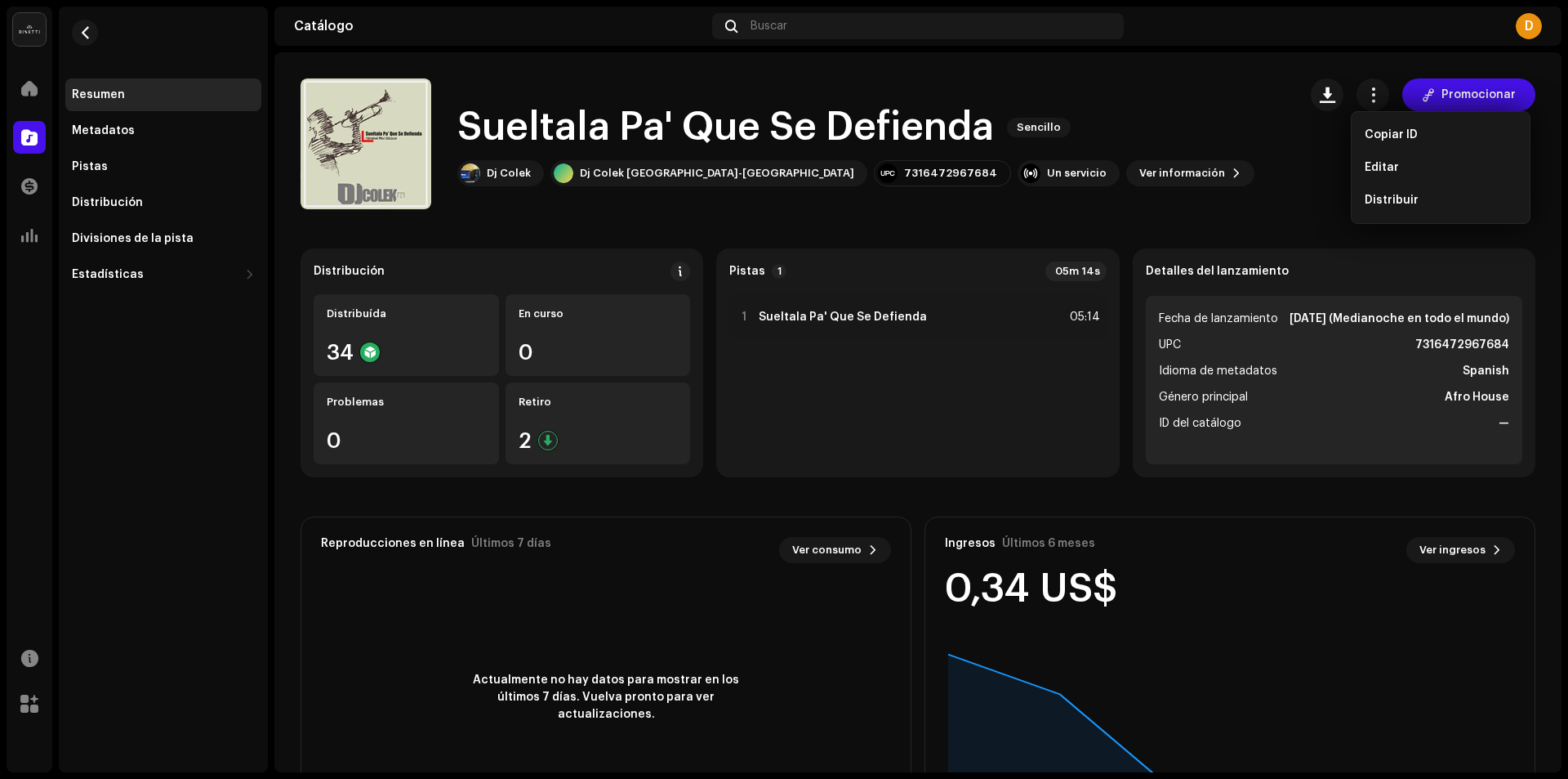
click at [1373, 155] on div "Editar" at bounding box center [1441, 167] width 165 height 33
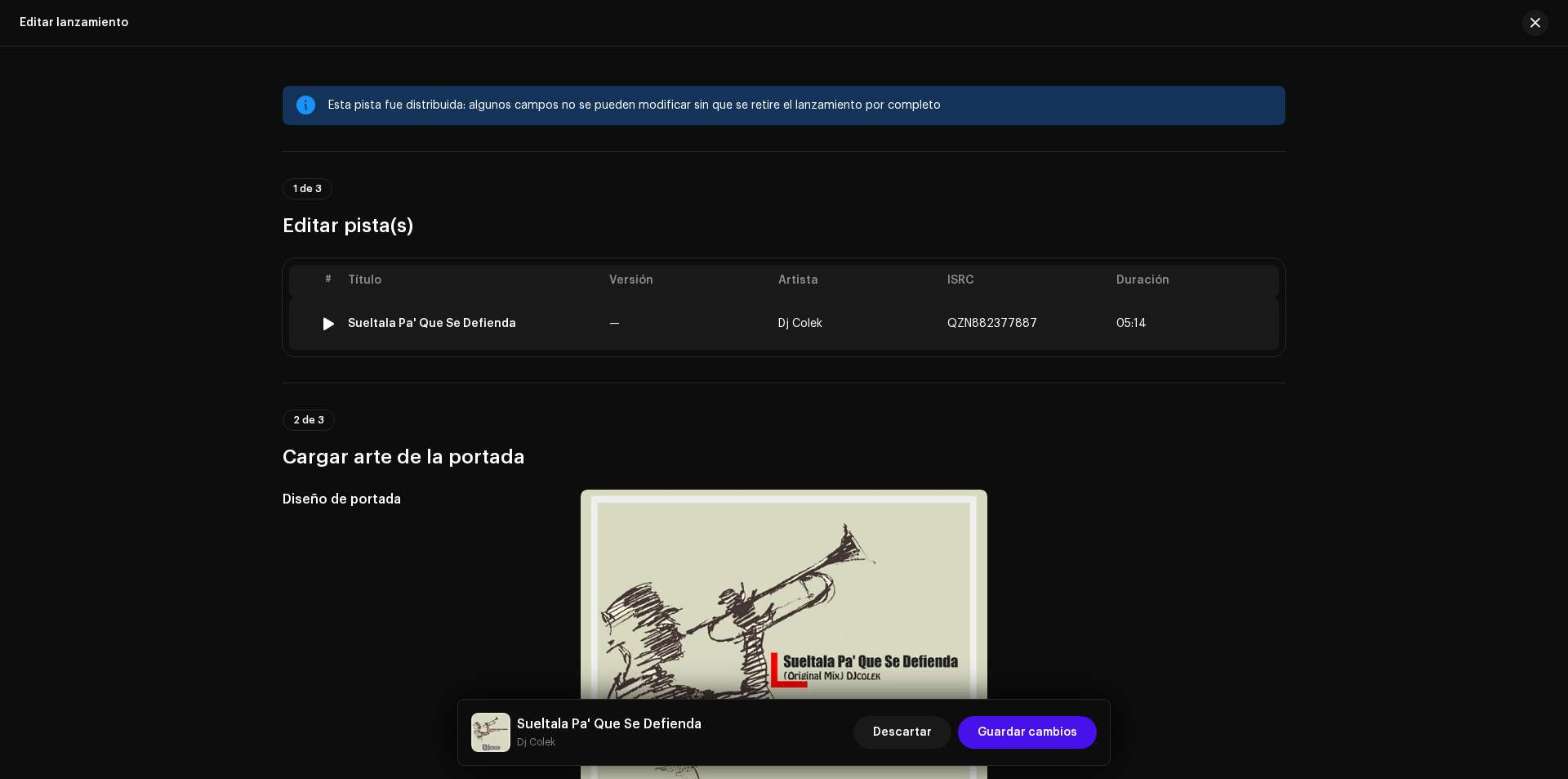
click at [376, 325] on div "Sueltala Pa' Que Se Defienda" at bounding box center [432, 323] width 168 height 13
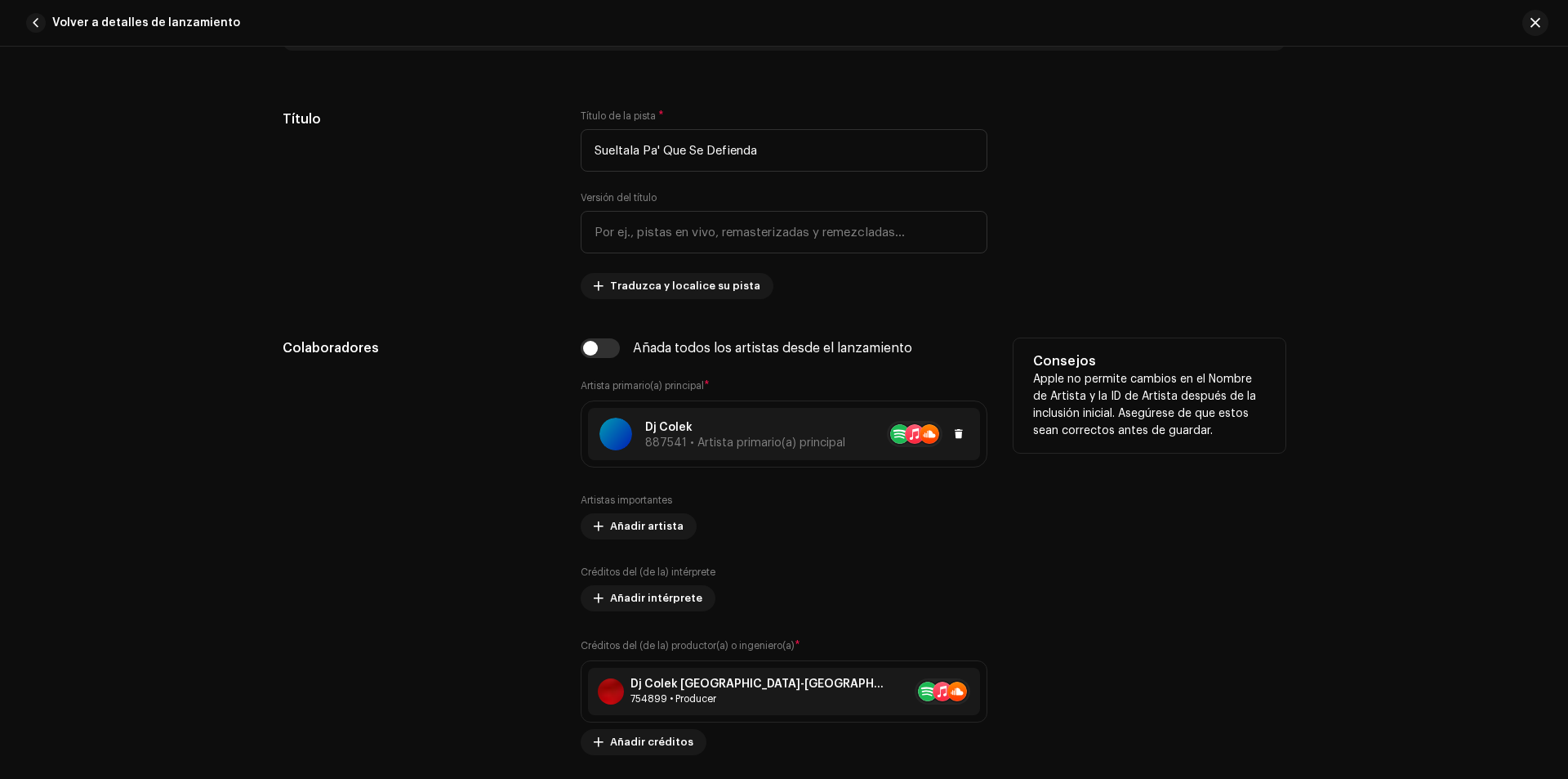
scroll to position [899, 0]
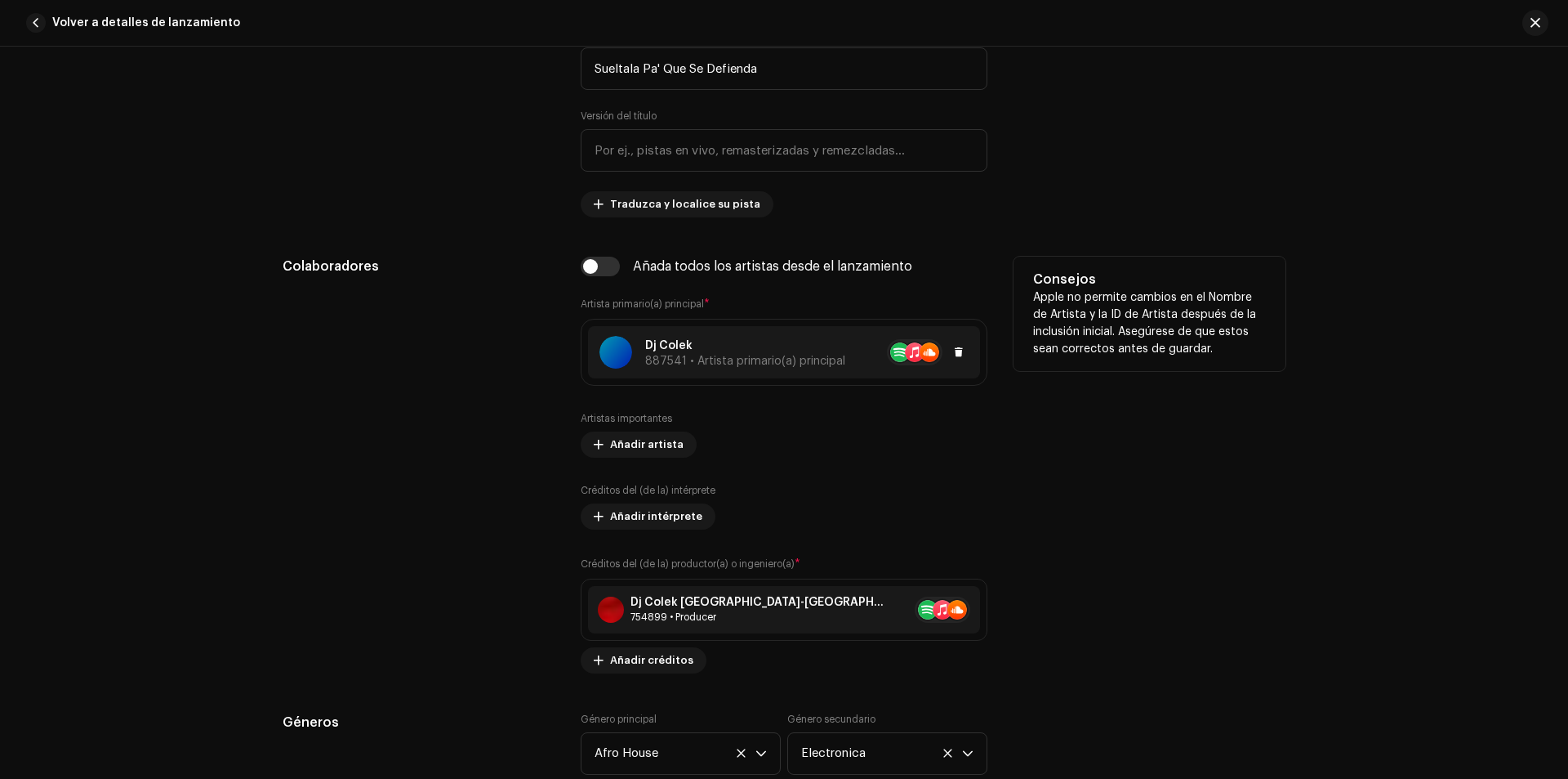
click at [704, 343] on p "Dj Colek" at bounding box center [746, 346] width 200 height 18
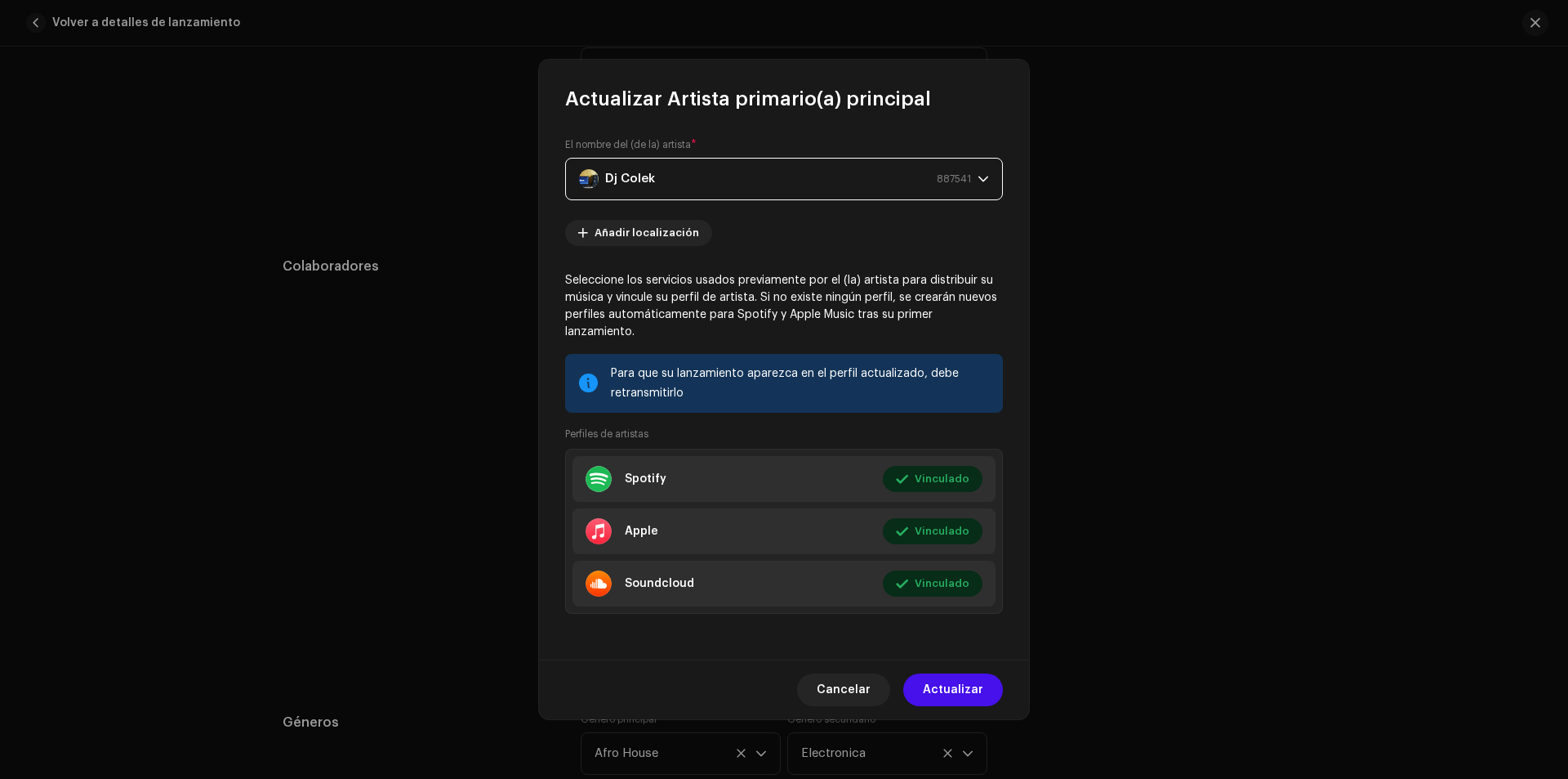
click at [662, 189] on div "Dj Colek 887541" at bounding box center [775, 179] width 392 height 41
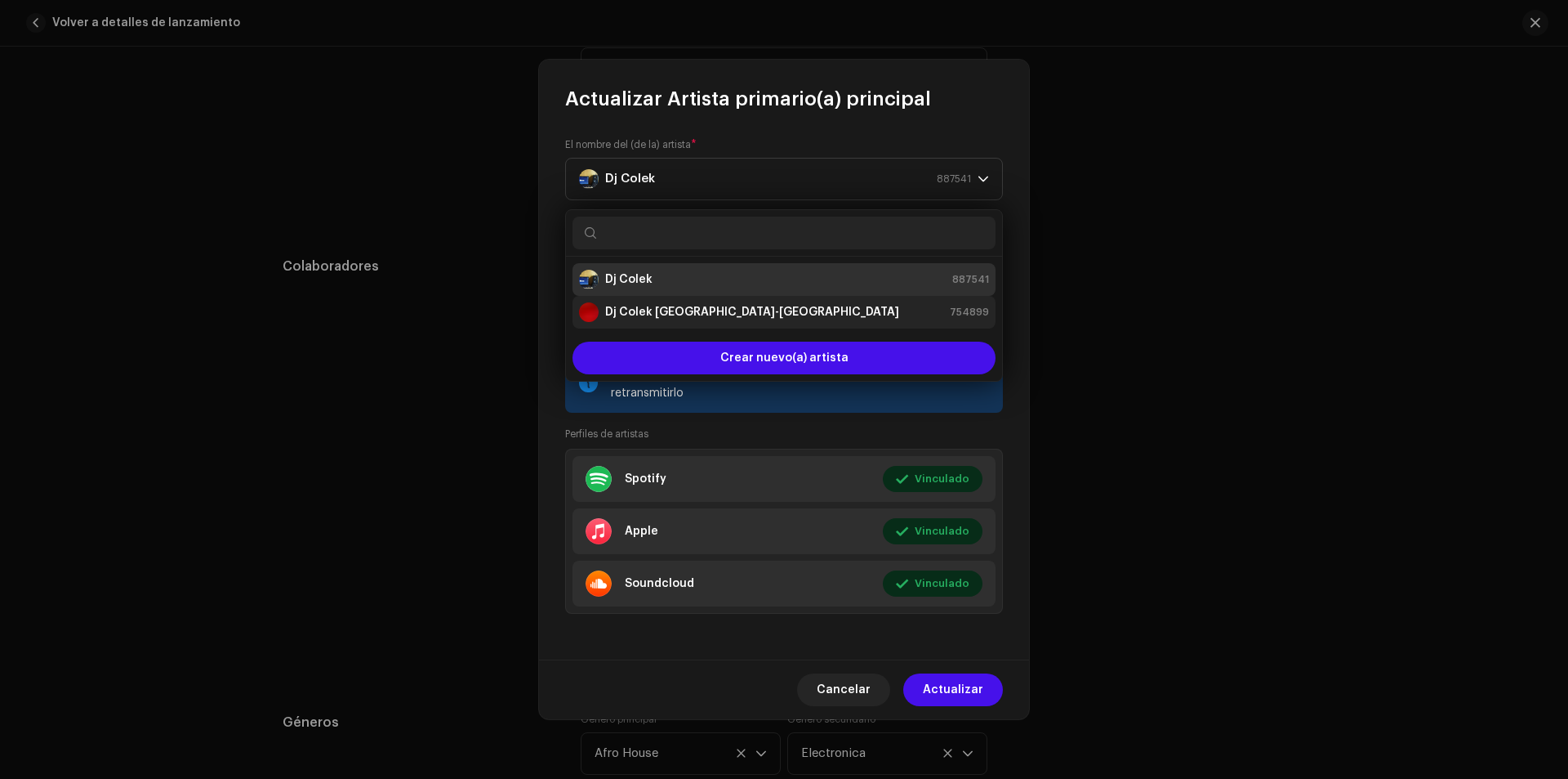
click at [611, 312] on strong "Dj Colek [GEOGRAPHIC_DATA]-[GEOGRAPHIC_DATA]" at bounding box center [752, 312] width 294 height 17
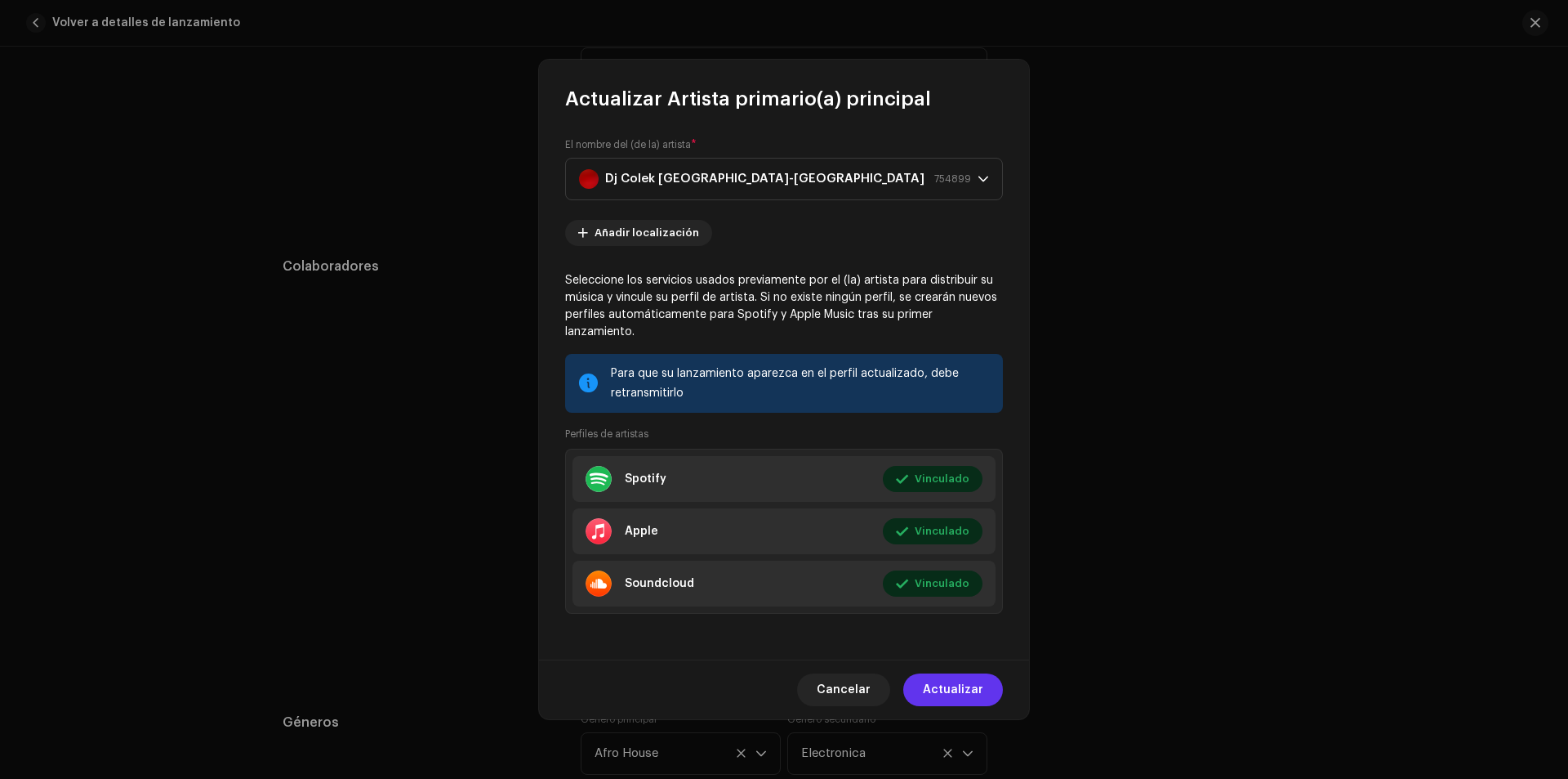
click at [942, 682] on span "Actualizar" at bounding box center [953, 690] width 60 height 33
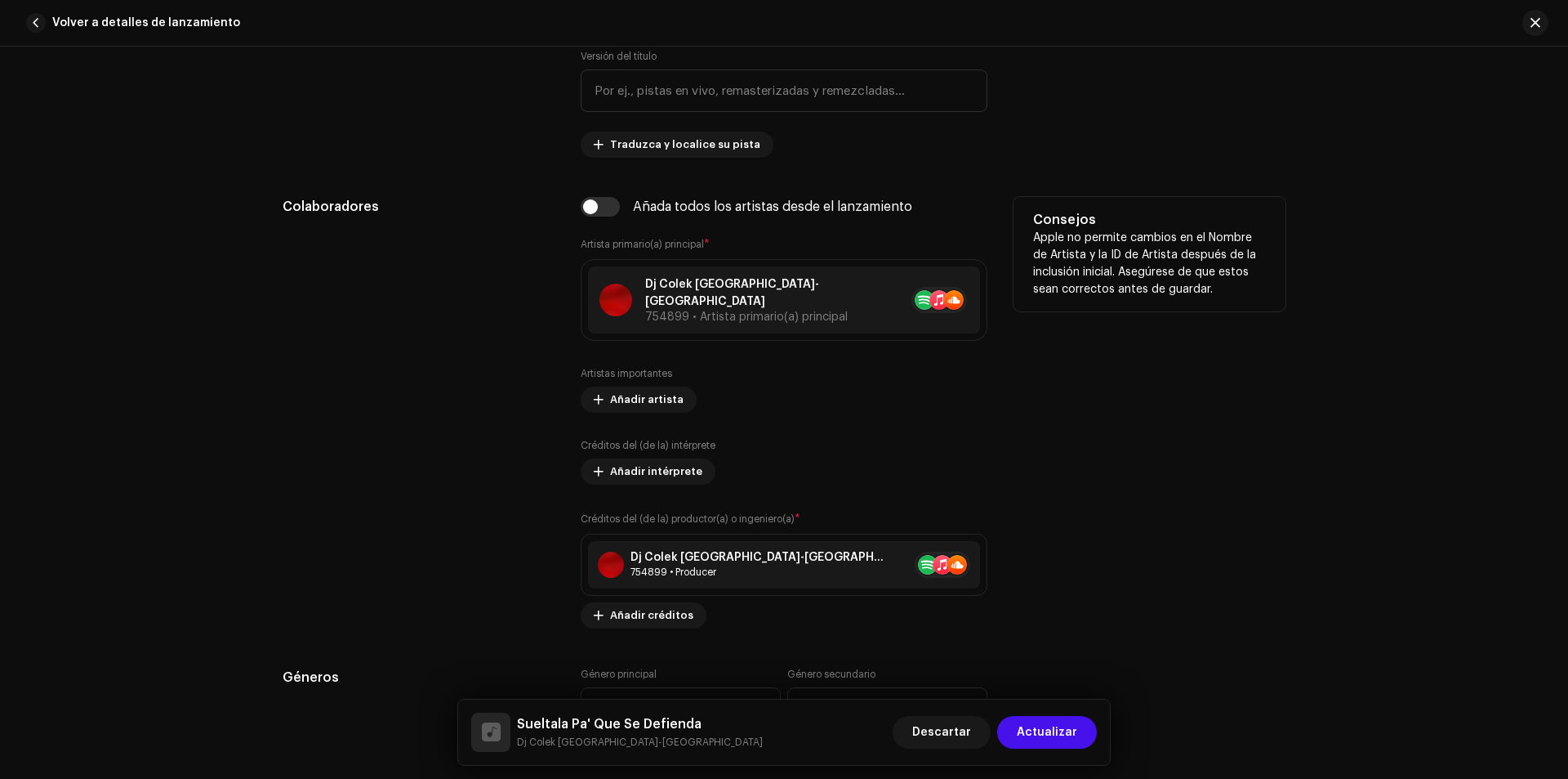
scroll to position [1062, 0]
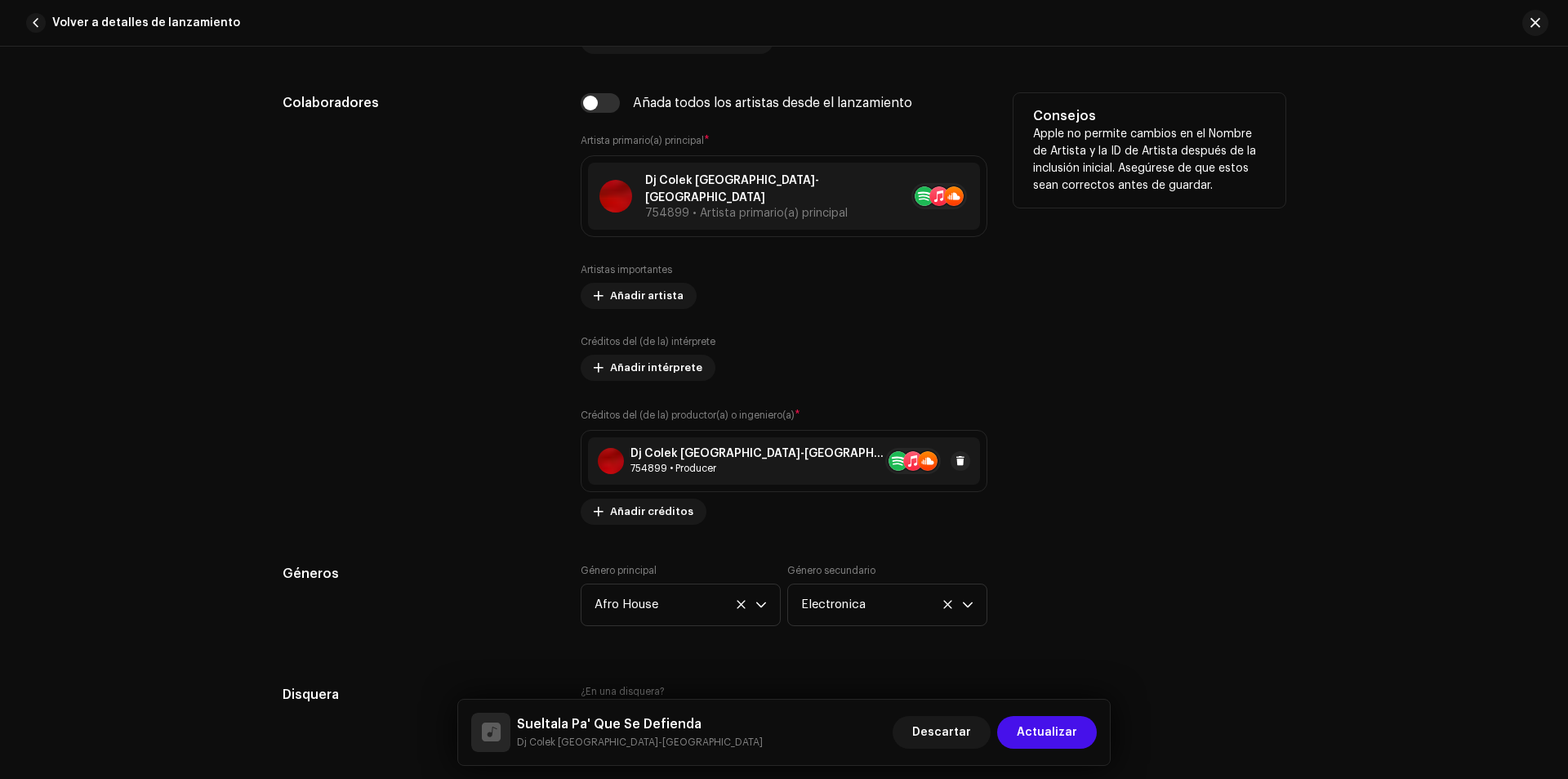
click at [687, 447] on div "Dj Colek Valencia-Venezuela 754899 • Producer" at bounding box center [758, 461] width 255 height 28
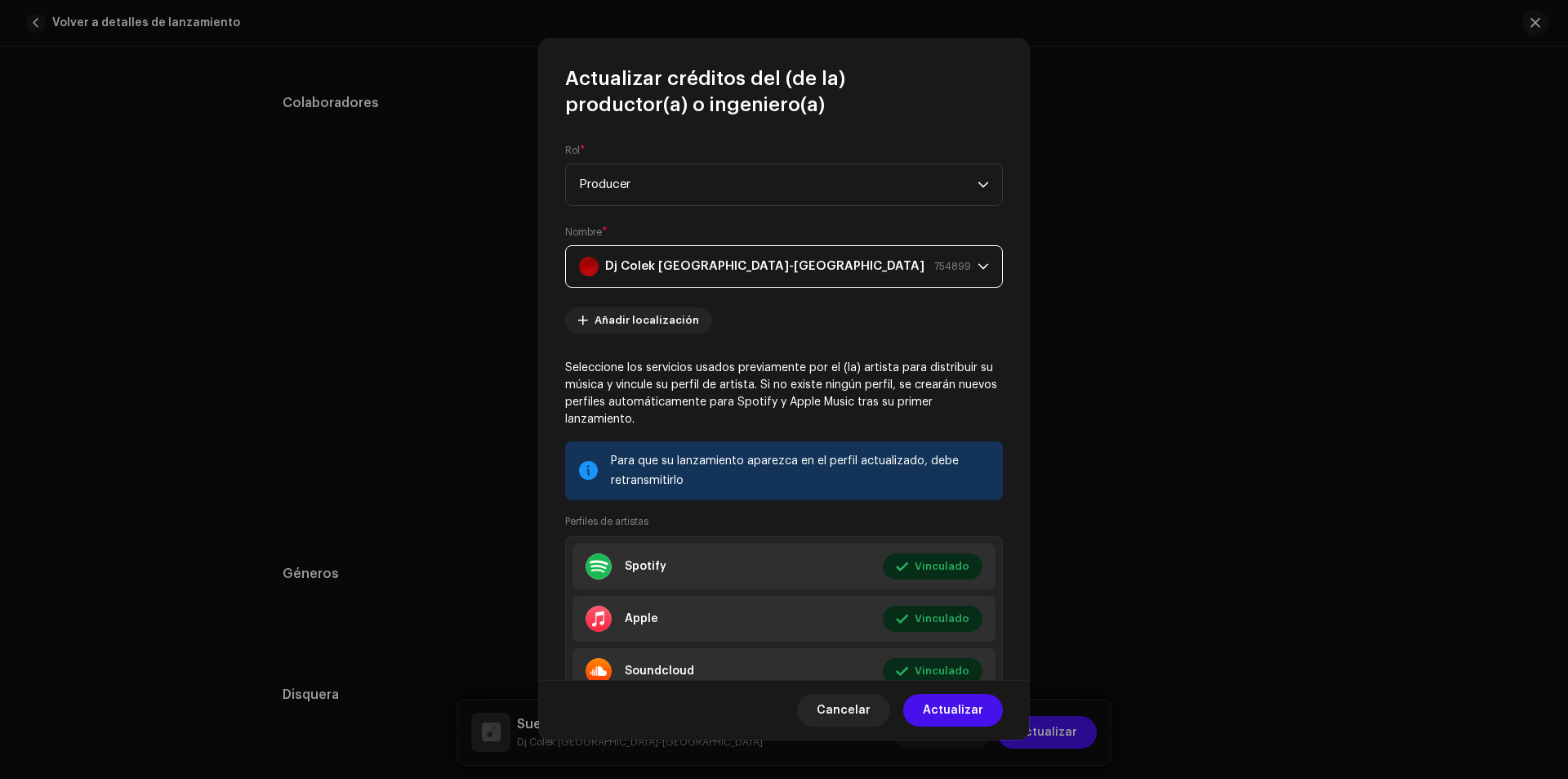
click at [640, 266] on strong "Dj Colek [GEOGRAPHIC_DATA]-[GEOGRAPHIC_DATA]" at bounding box center [765, 266] width 320 height 41
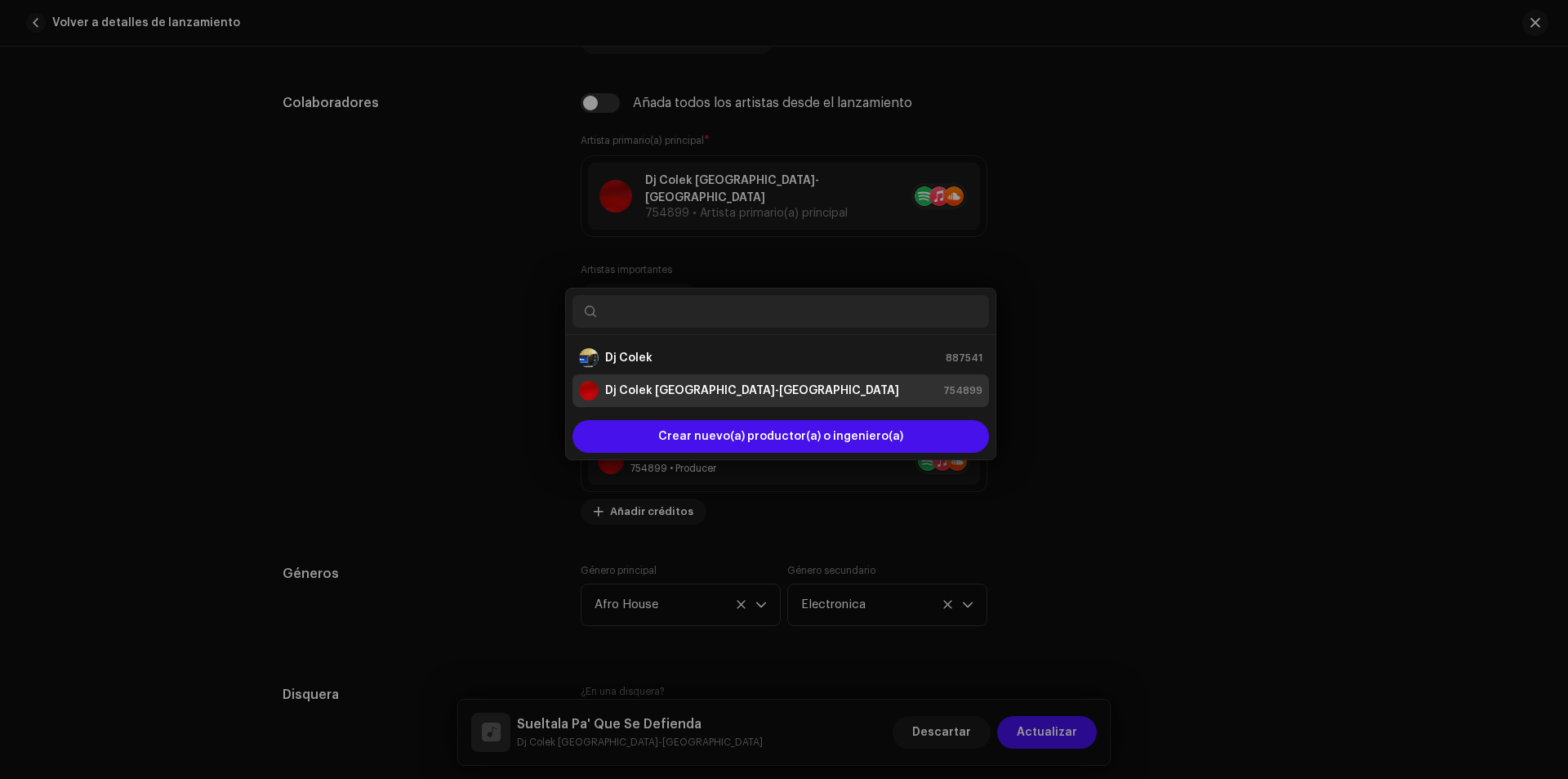
click at [492, 401] on div "Actualizar créditos del (de la) productor(a) o ingeniero(a) Rol * Producer Nomb…" at bounding box center [784, 389] width 1568 height 779
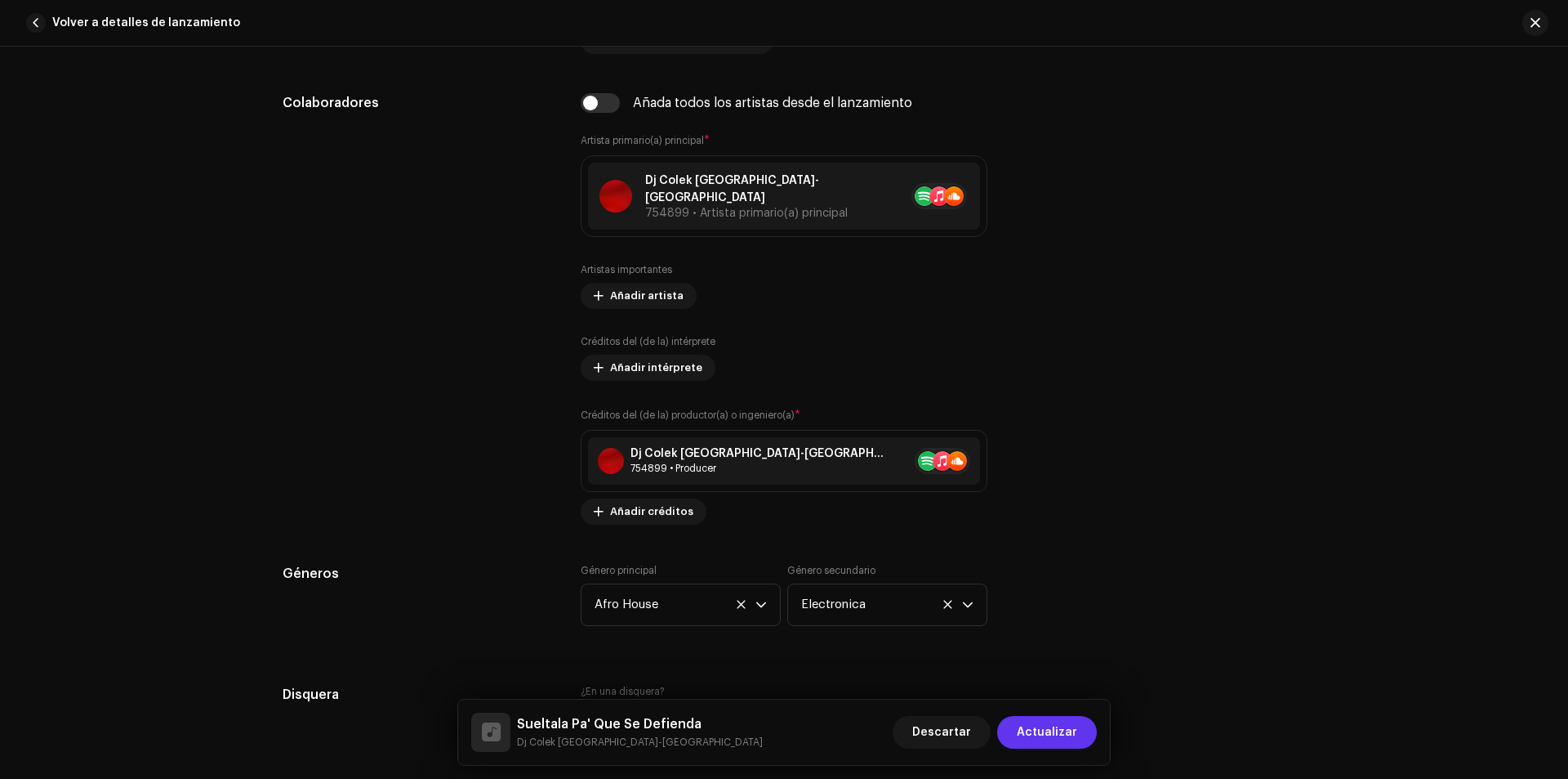
click at [1044, 730] on span "Actualizar" at bounding box center [1047, 732] width 60 height 33
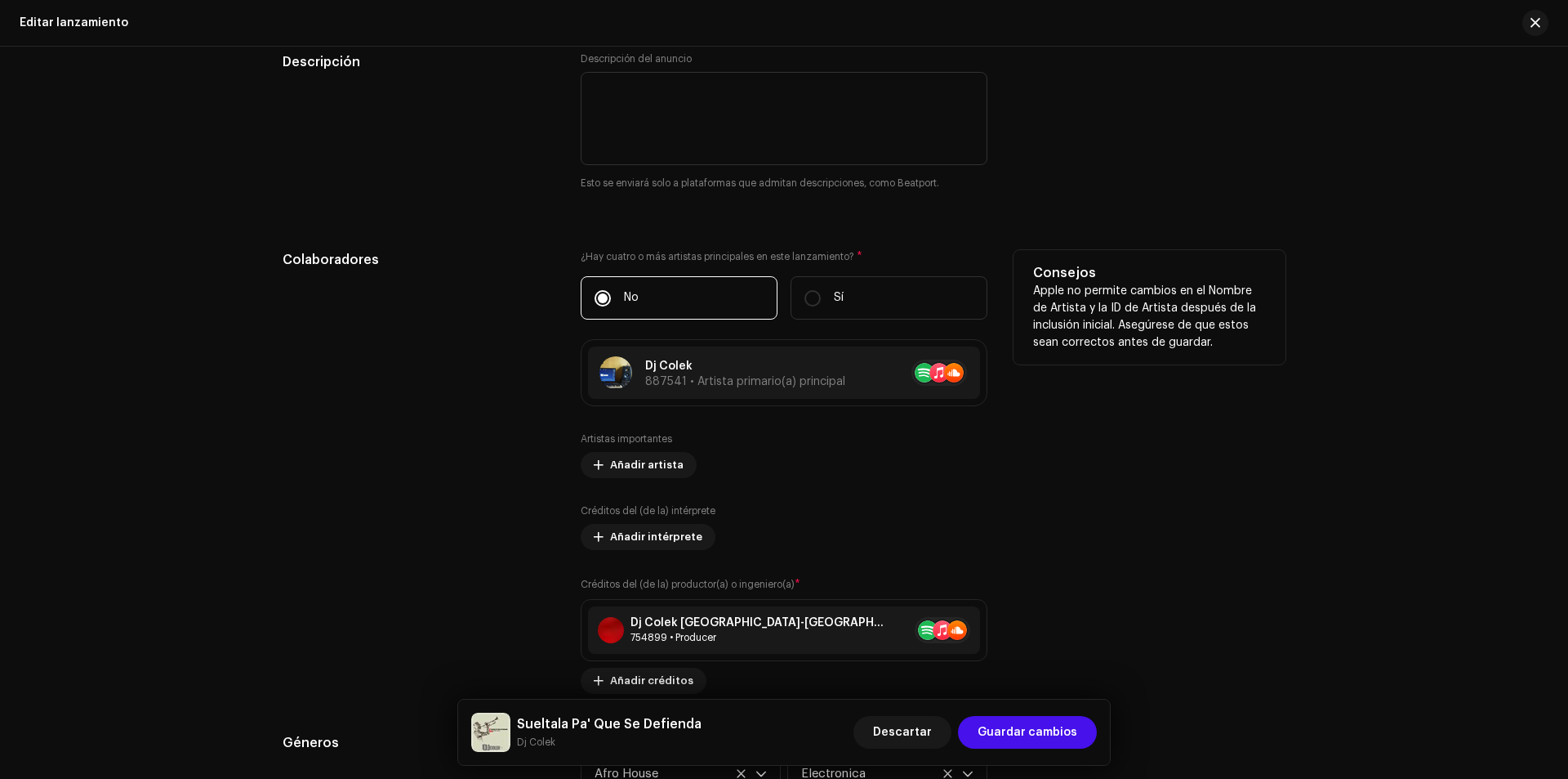
scroll to position [1470, 0]
click at [648, 365] on p "Dj Colek" at bounding box center [746, 365] width 200 height 18
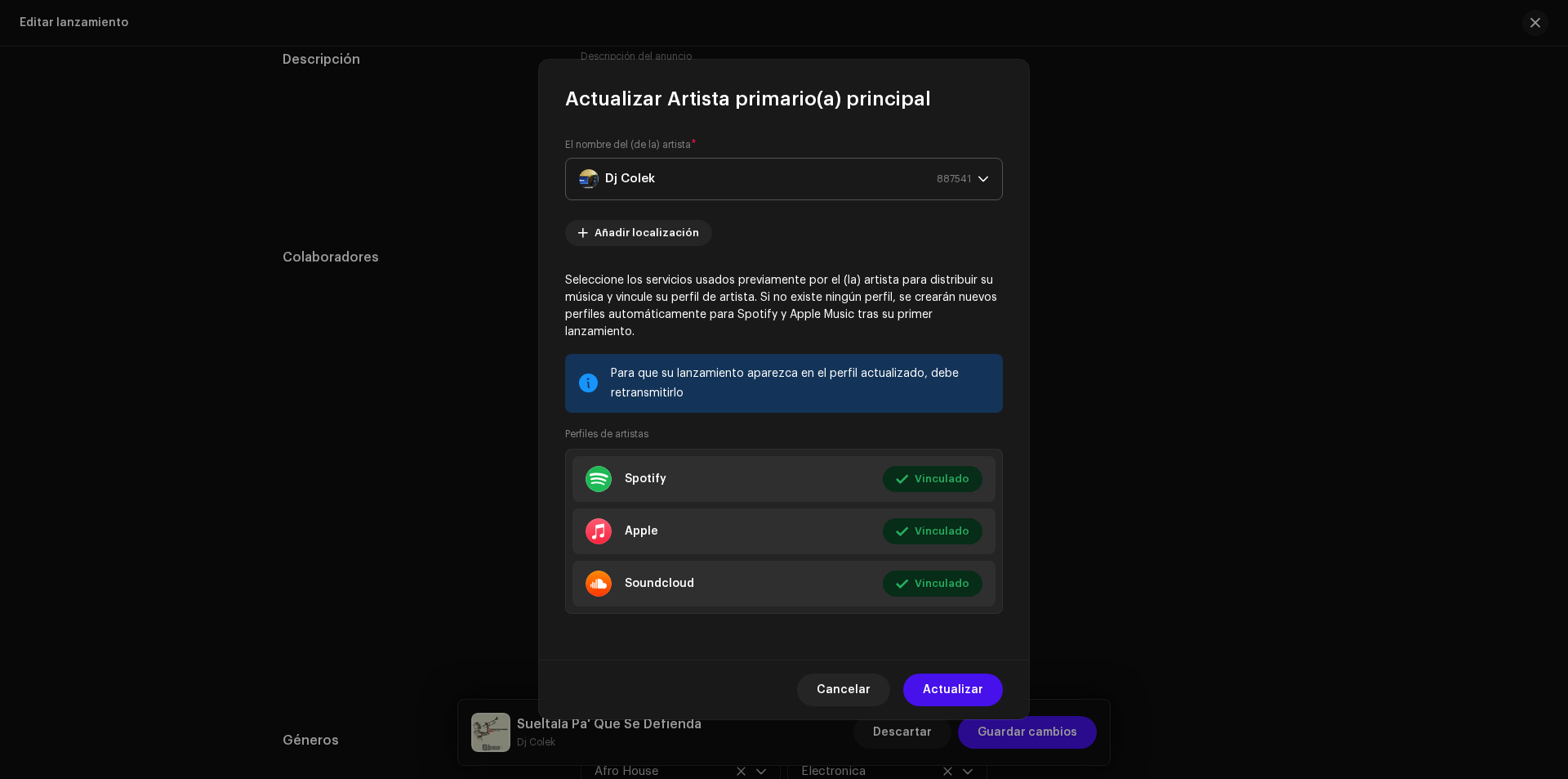
click at [622, 192] on strong "Dj Colek" at bounding box center [630, 179] width 50 height 41
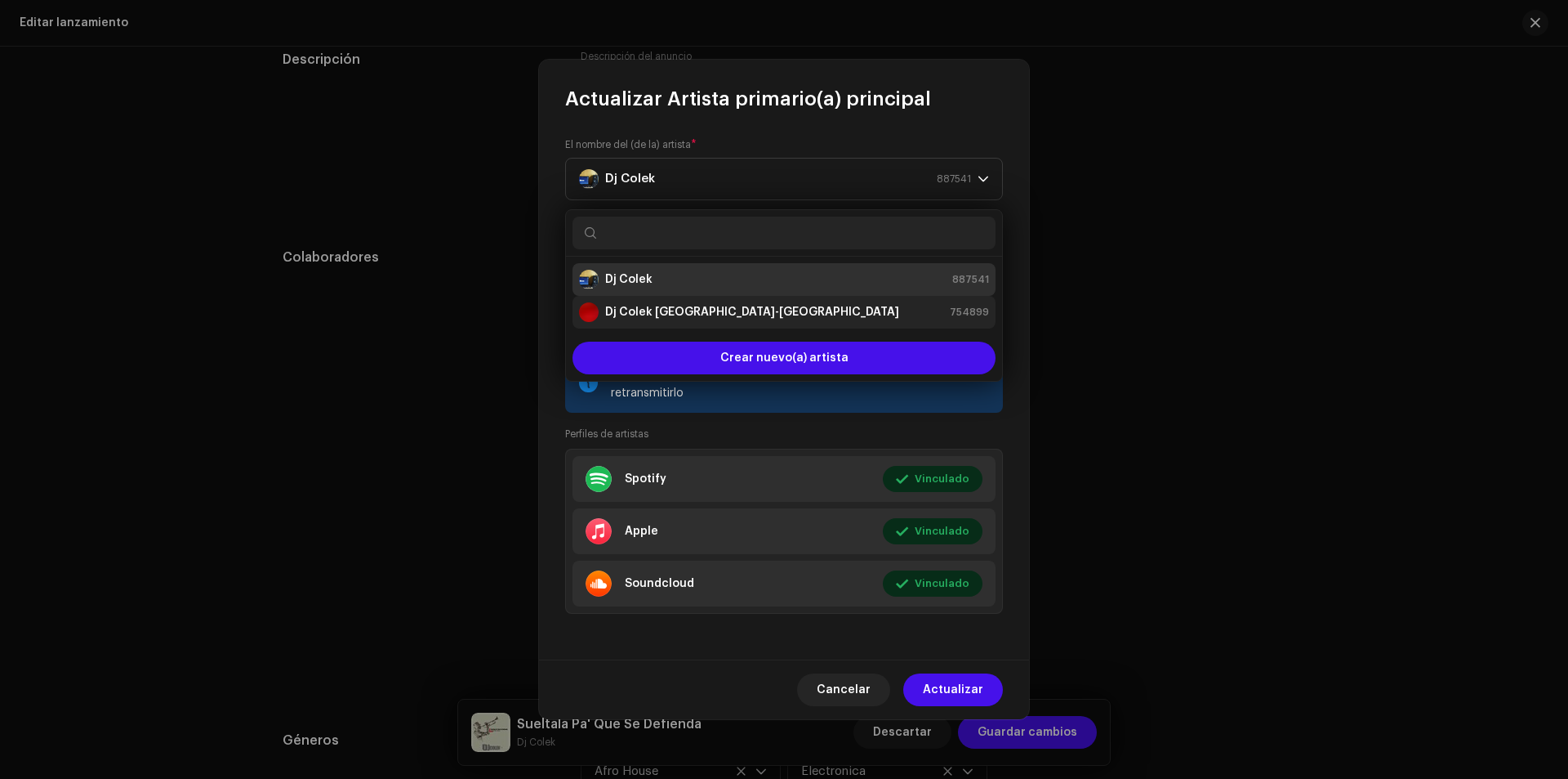
click at [610, 309] on strong "Dj Colek [GEOGRAPHIC_DATA]-[GEOGRAPHIC_DATA]" at bounding box center [752, 312] width 294 height 17
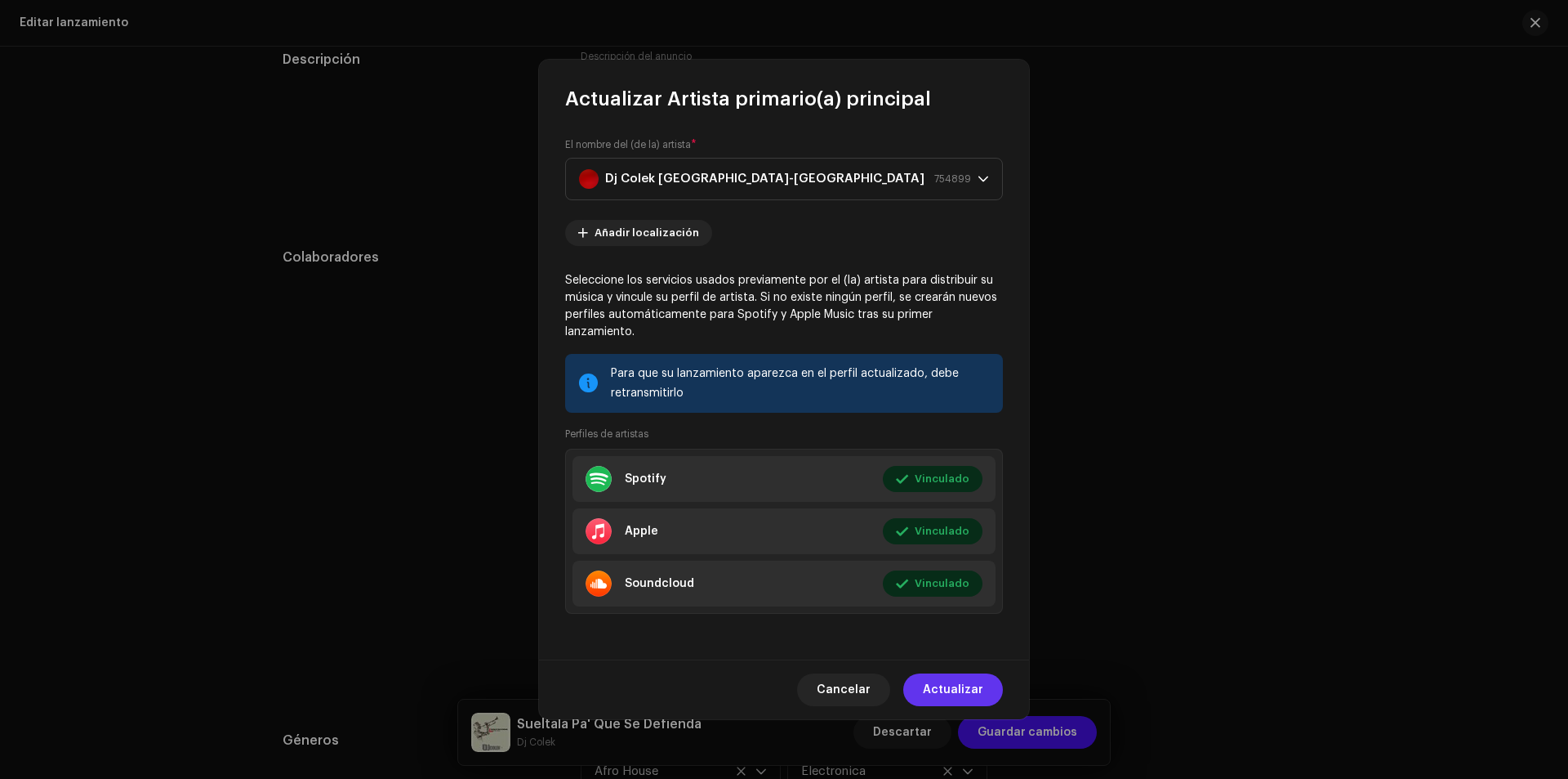
click at [946, 676] on span "Actualizar" at bounding box center [953, 690] width 60 height 33
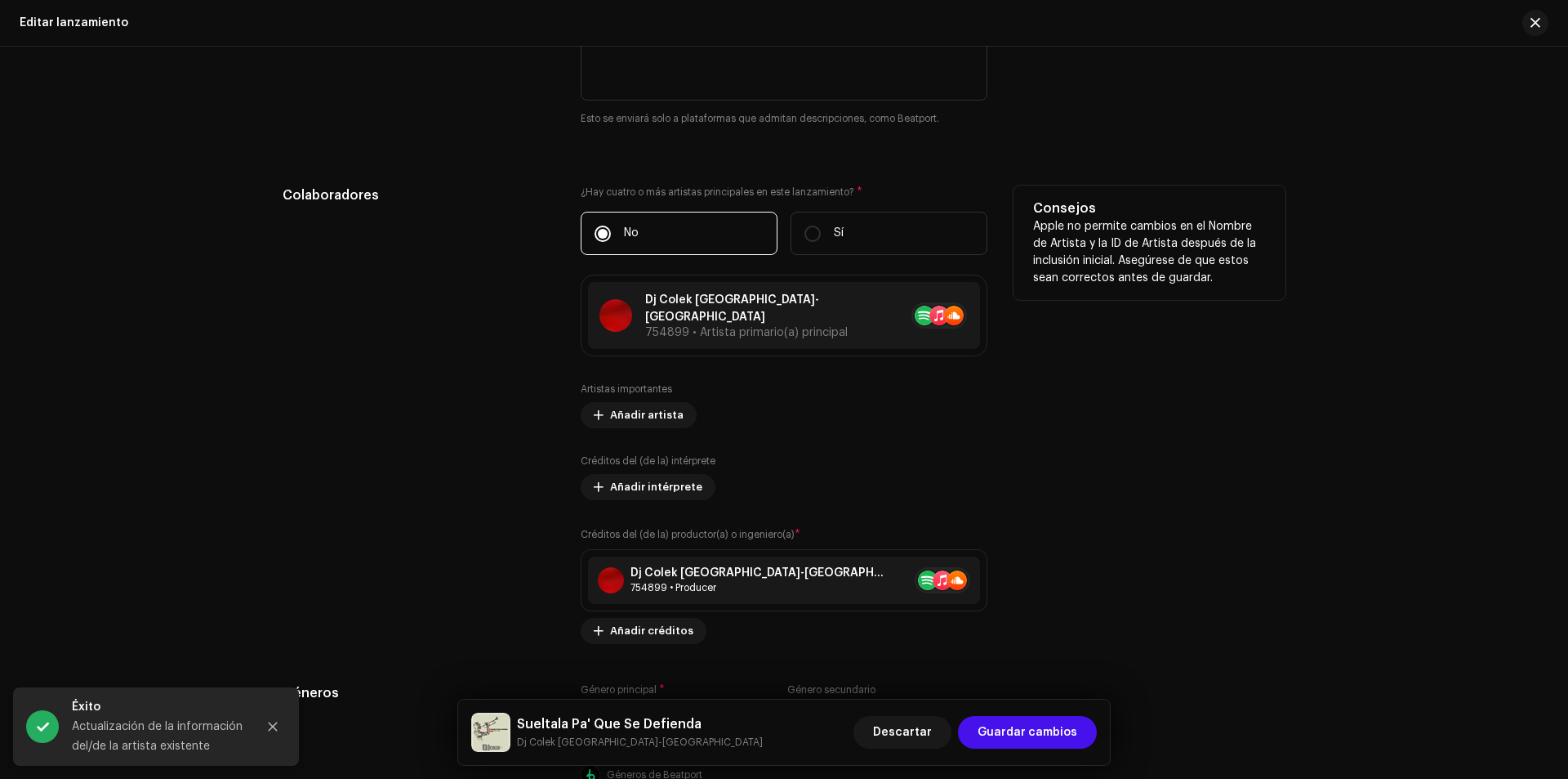
scroll to position [1635, 0]
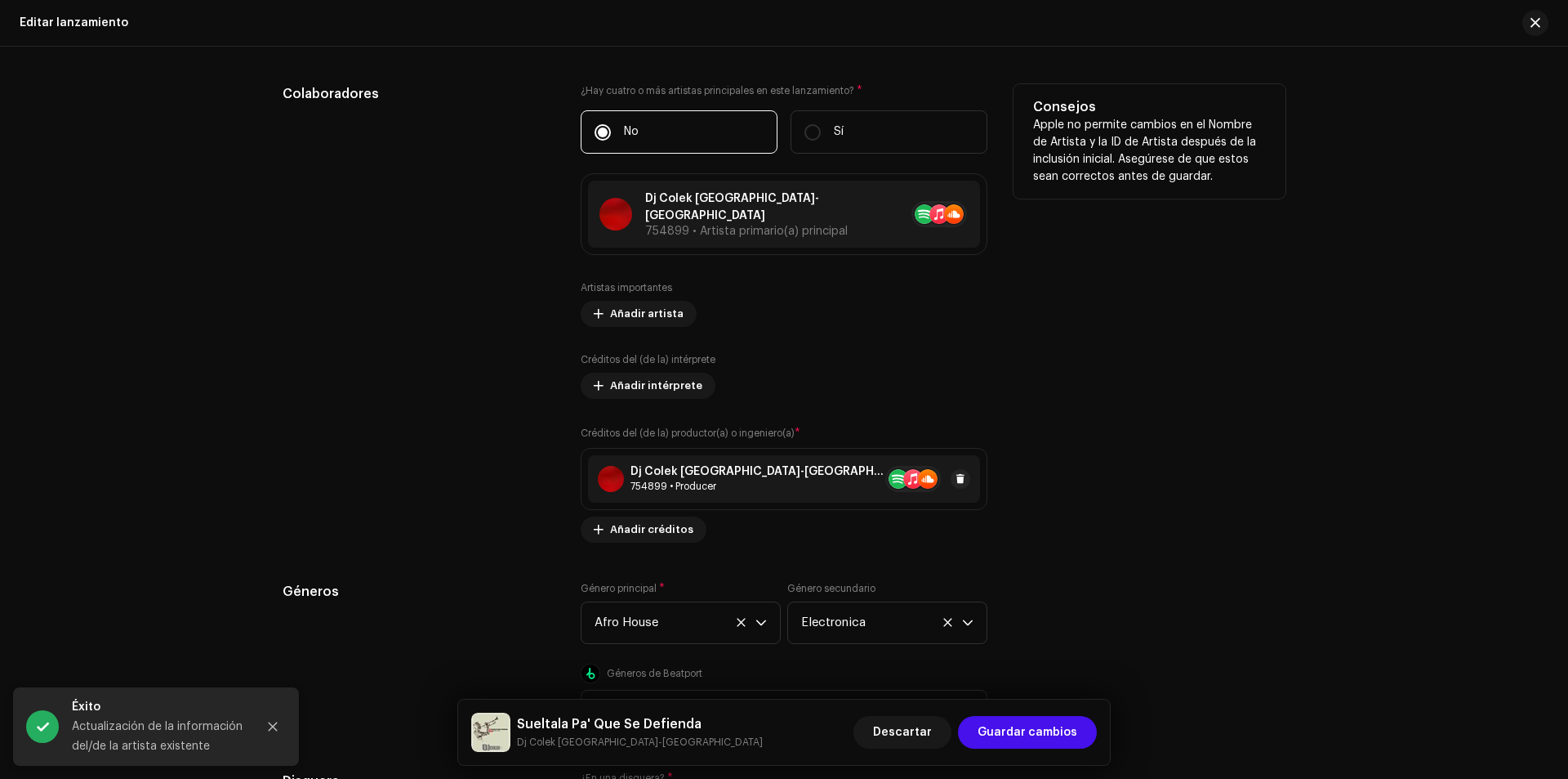
click at [675, 479] on div "754899 • Producer" at bounding box center [758, 485] width 255 height 13
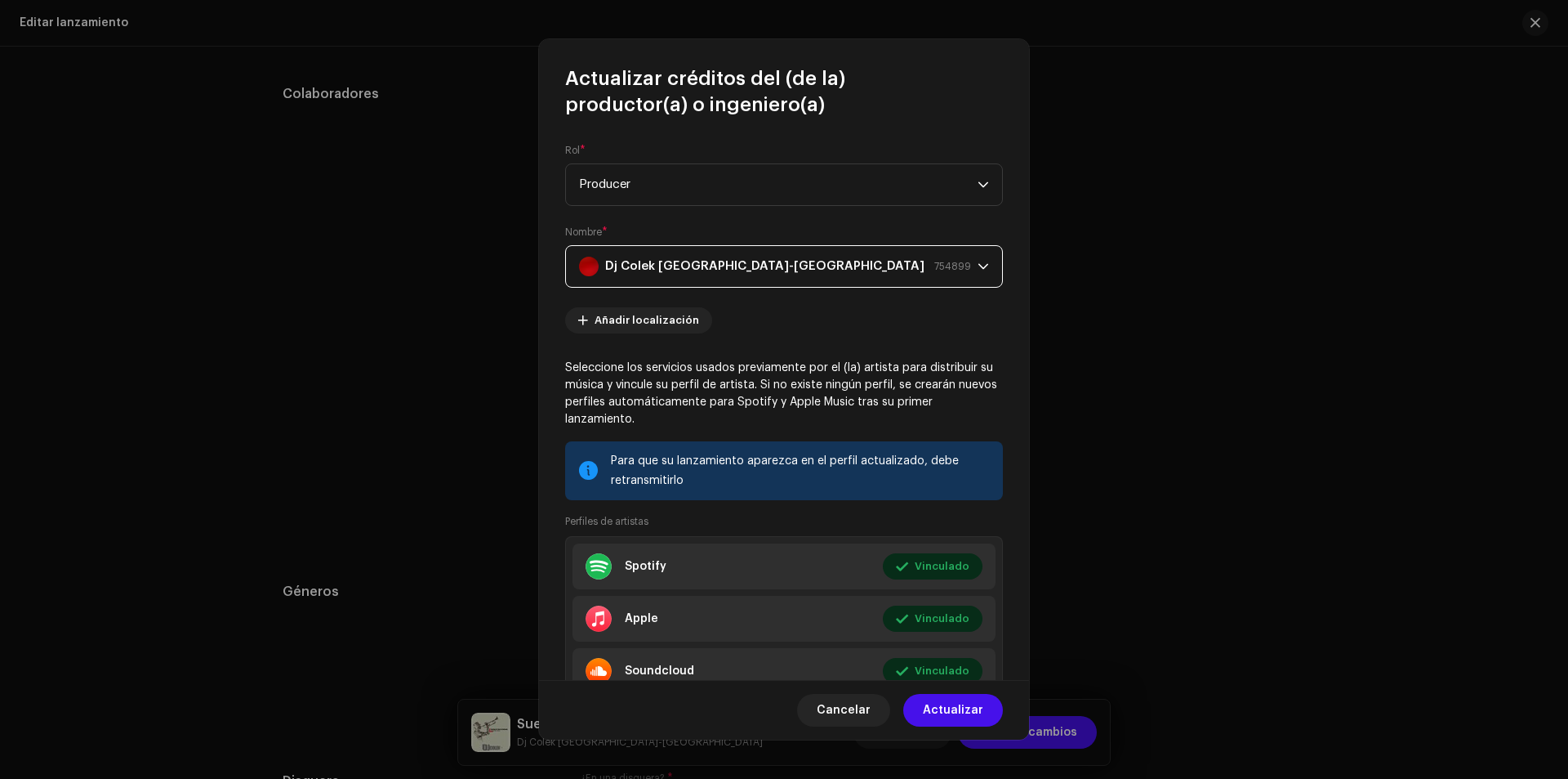
click at [621, 260] on strong "Dj Colek [GEOGRAPHIC_DATA]-[GEOGRAPHIC_DATA]" at bounding box center [765, 266] width 320 height 41
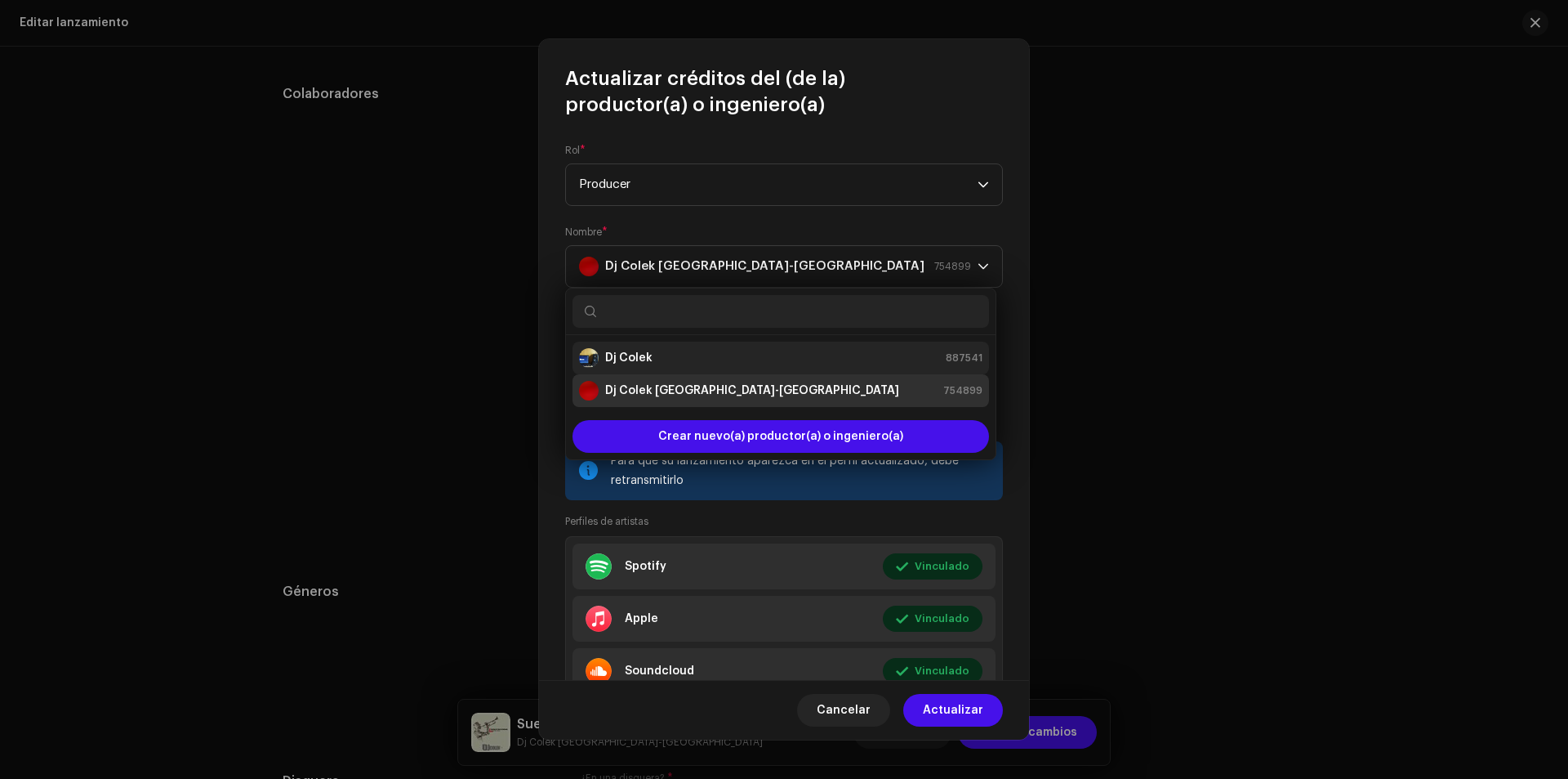
click at [610, 361] on strong "Dj Colek" at bounding box center [629, 358] width 48 height 17
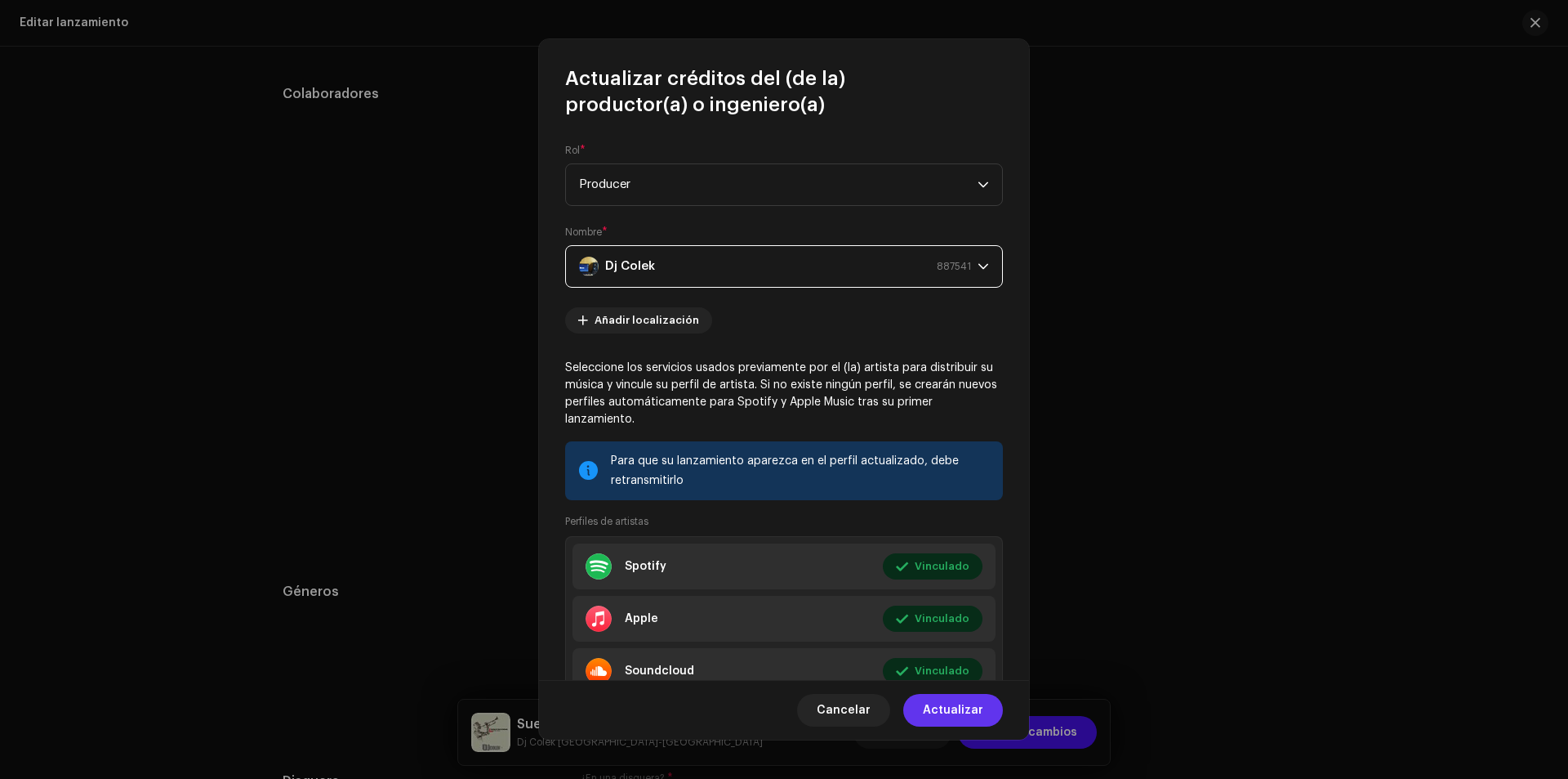
click at [933, 703] on span "Actualizar" at bounding box center [953, 710] width 60 height 33
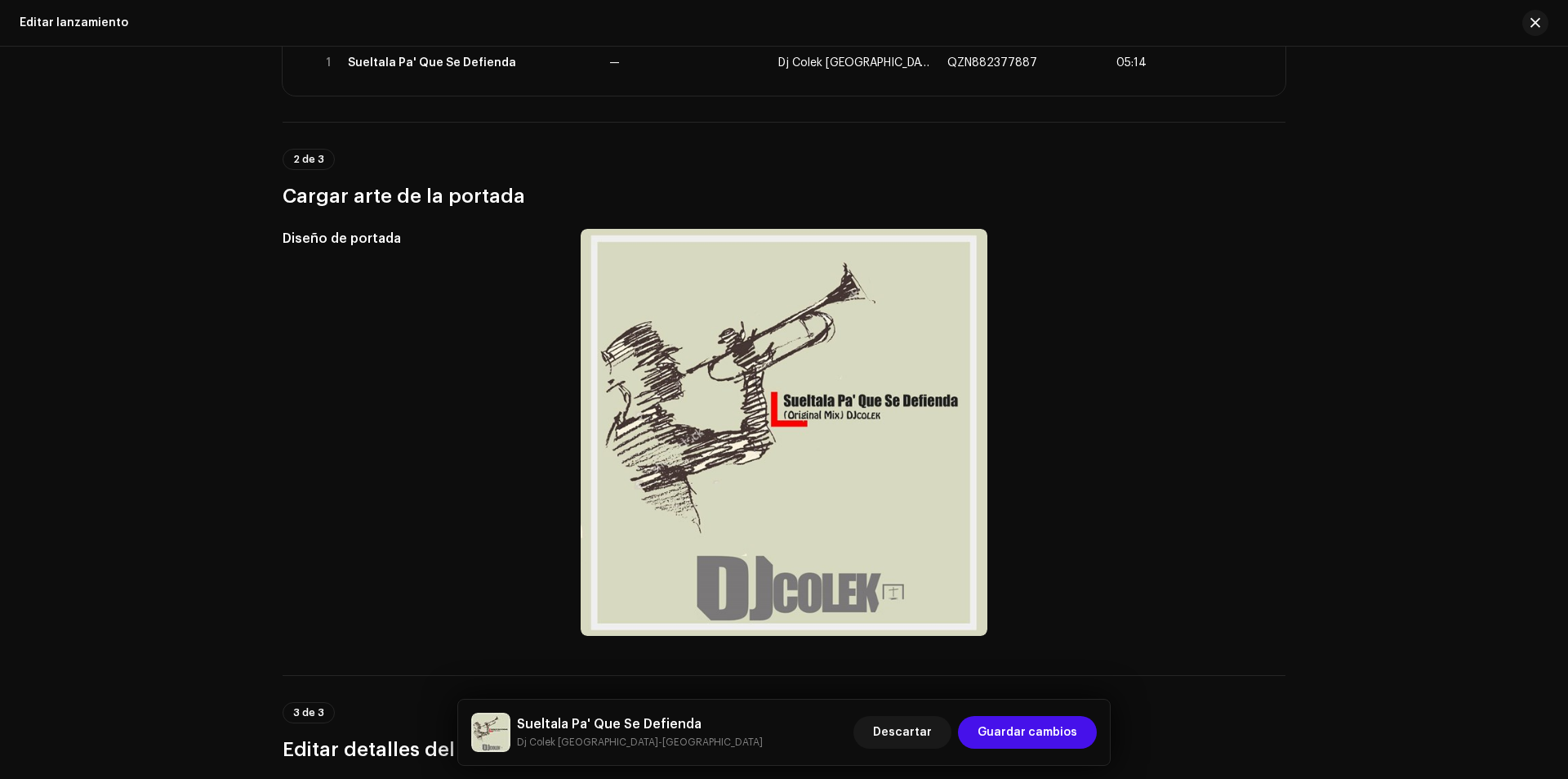
scroll to position [163, 0]
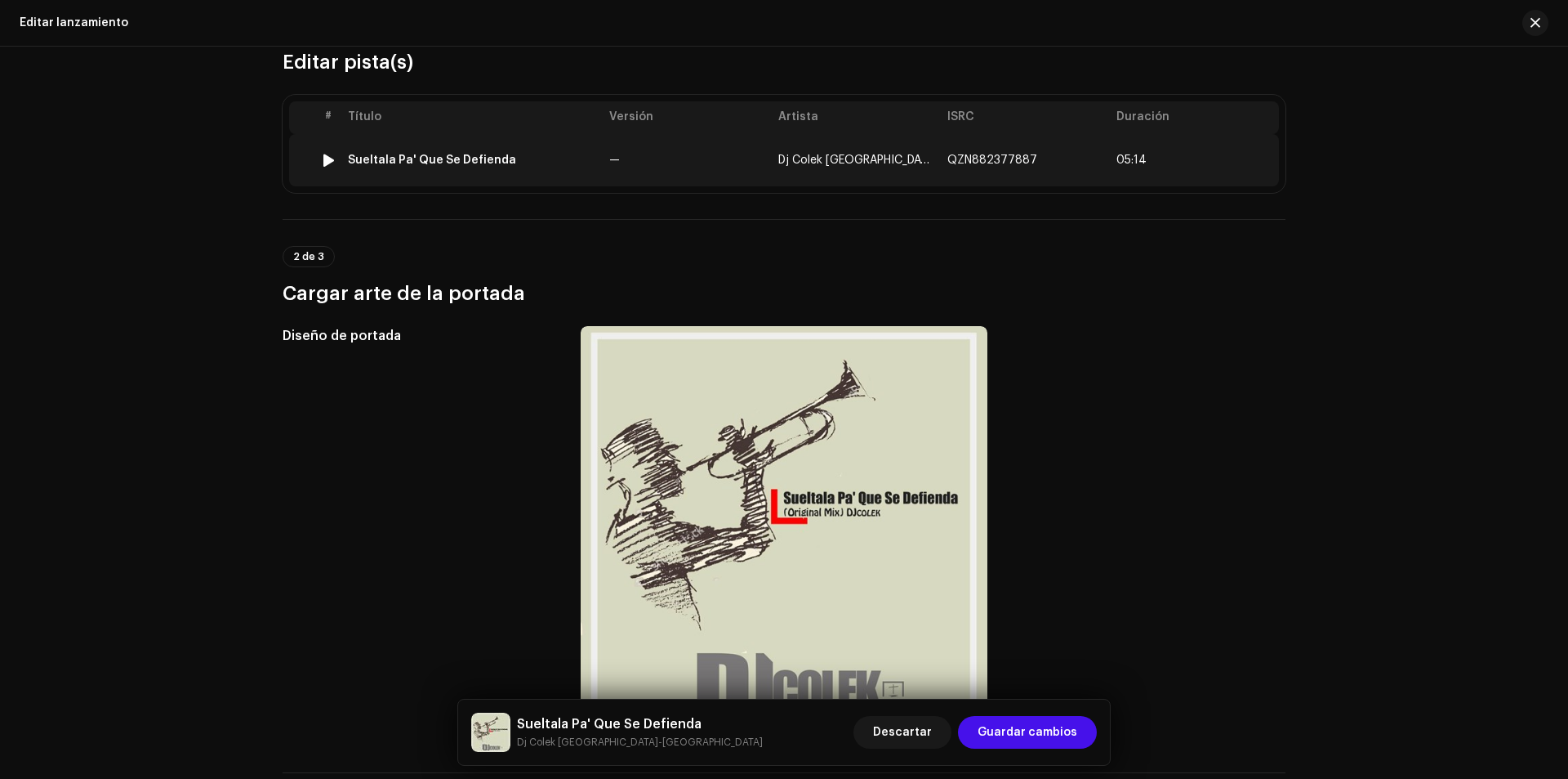
click at [357, 160] on div "Sueltala Pa' Que Se Defienda" at bounding box center [432, 159] width 168 height 13
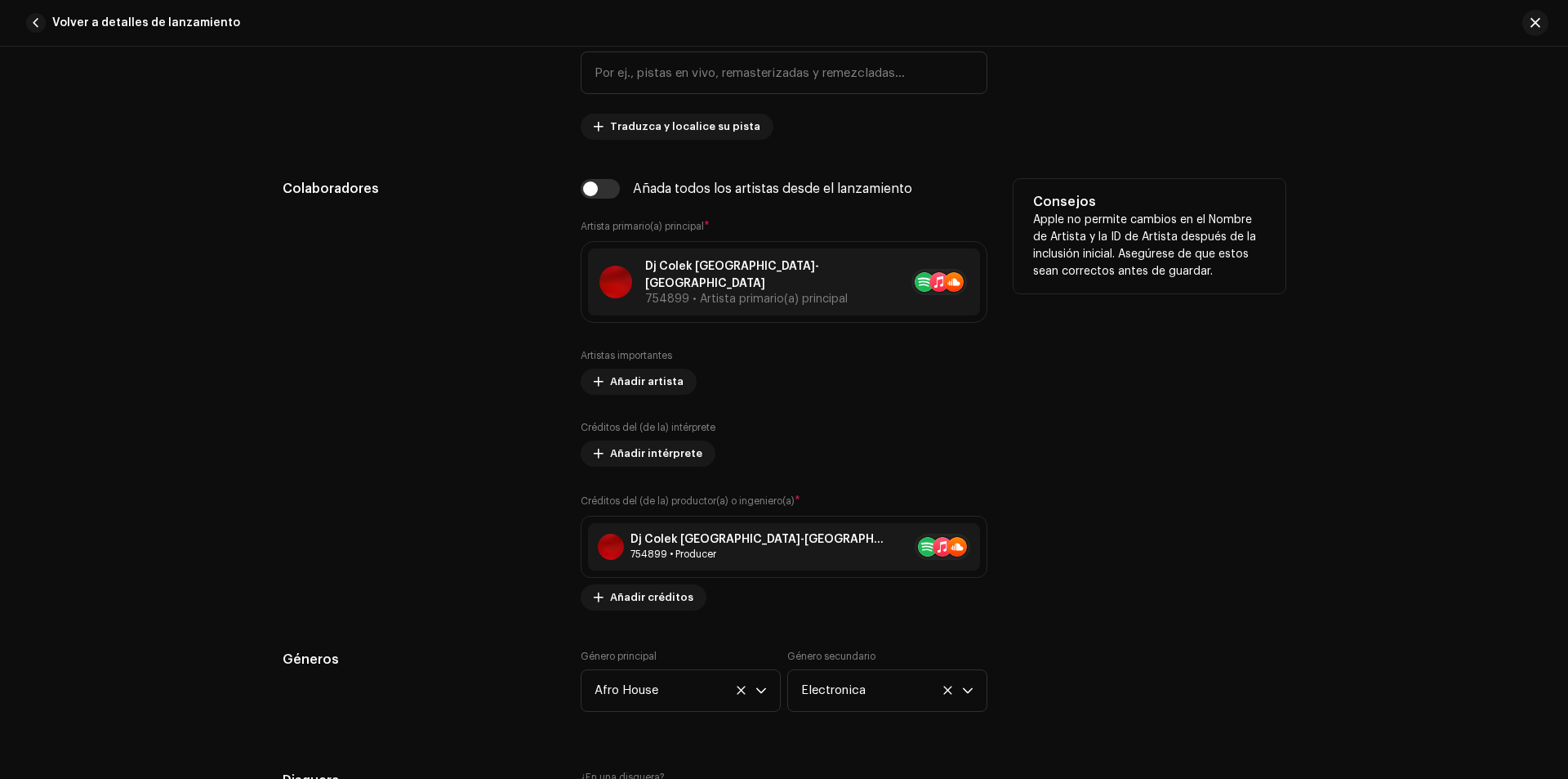
scroll to position [980, 0]
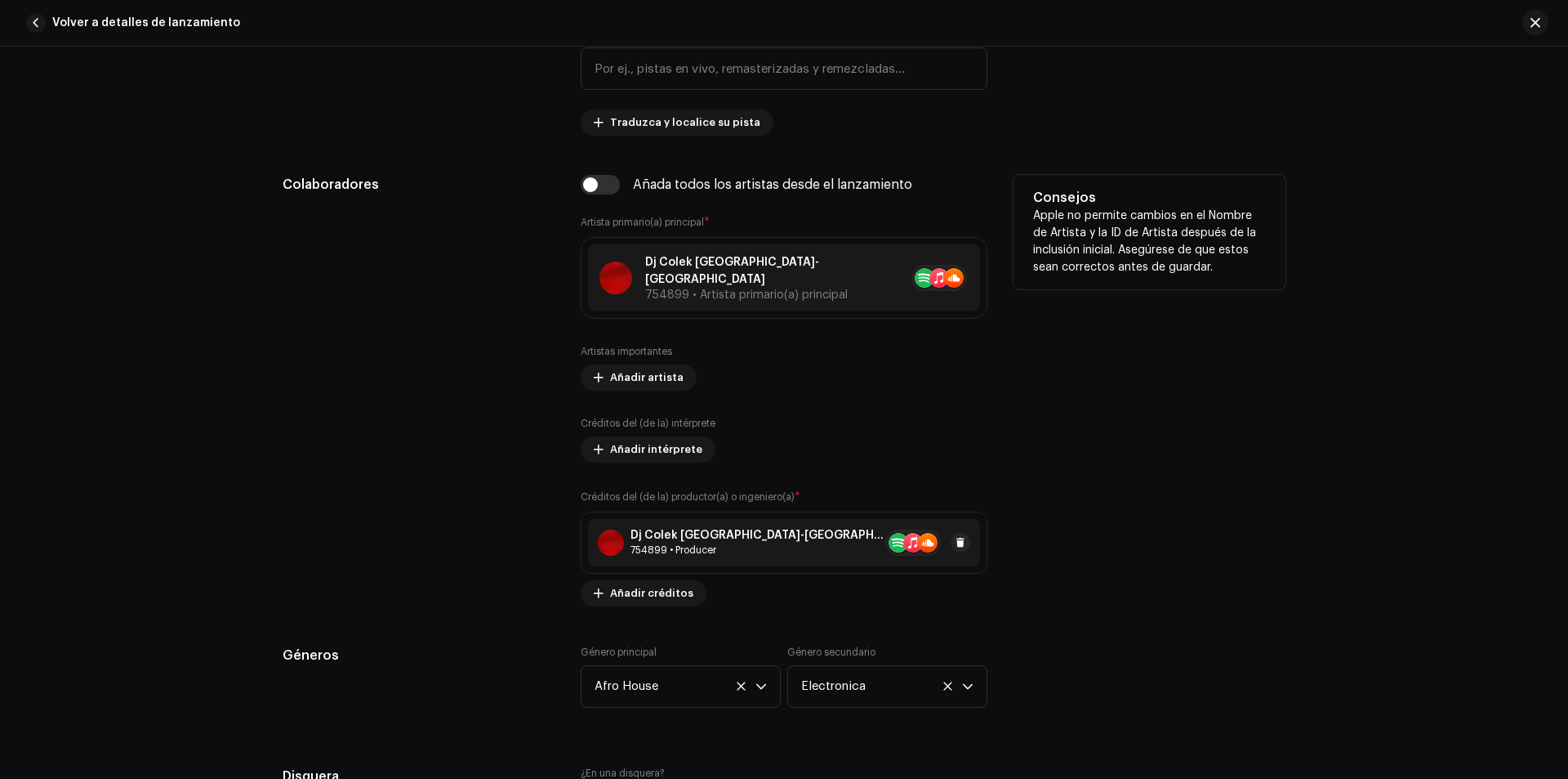
click at [652, 529] on div "Dj Colek [GEOGRAPHIC_DATA]-[GEOGRAPHIC_DATA]" at bounding box center [758, 535] width 255 height 13
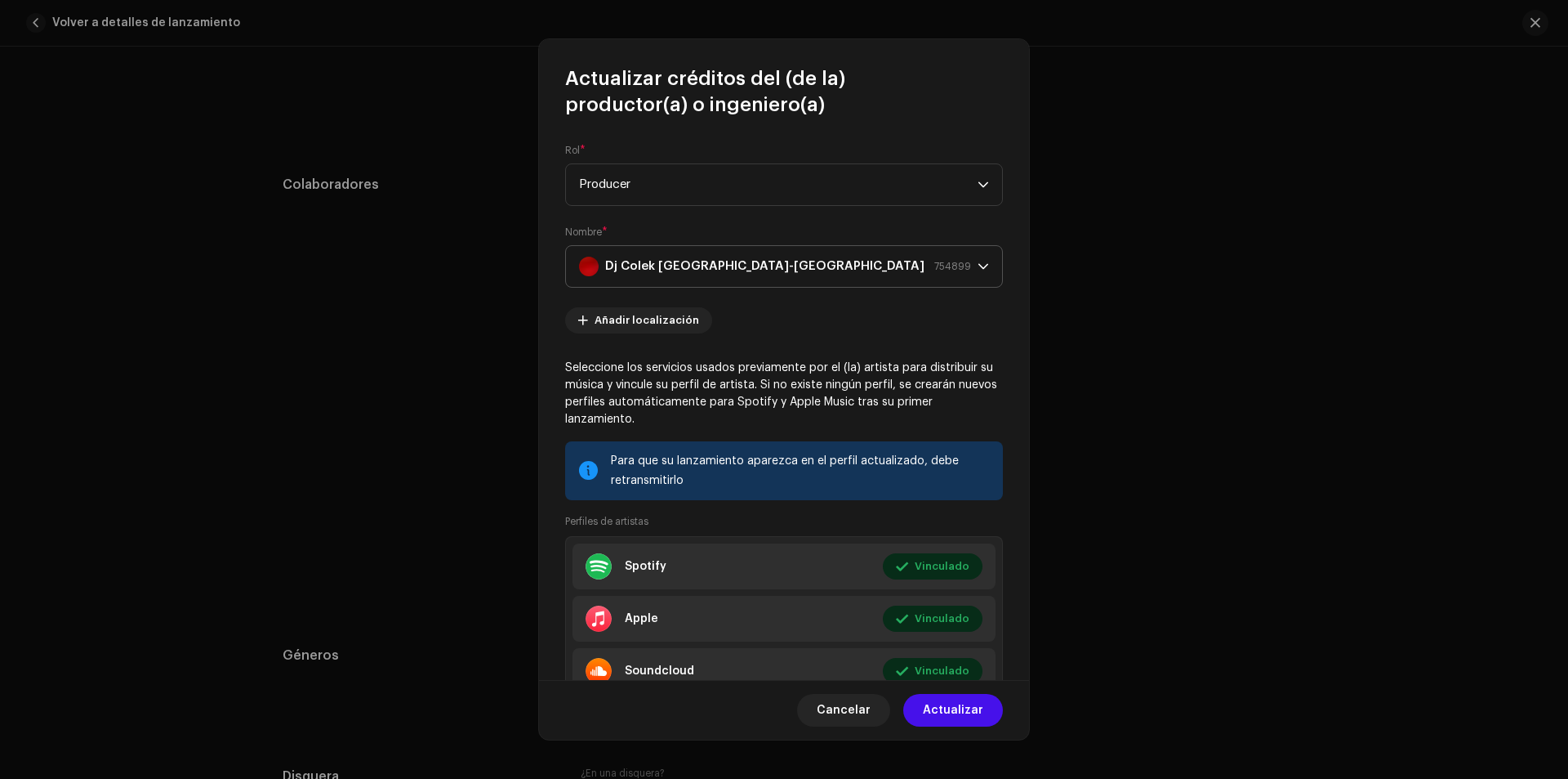
click at [616, 266] on strong "Dj Colek [GEOGRAPHIC_DATA]-[GEOGRAPHIC_DATA]" at bounding box center [765, 266] width 320 height 41
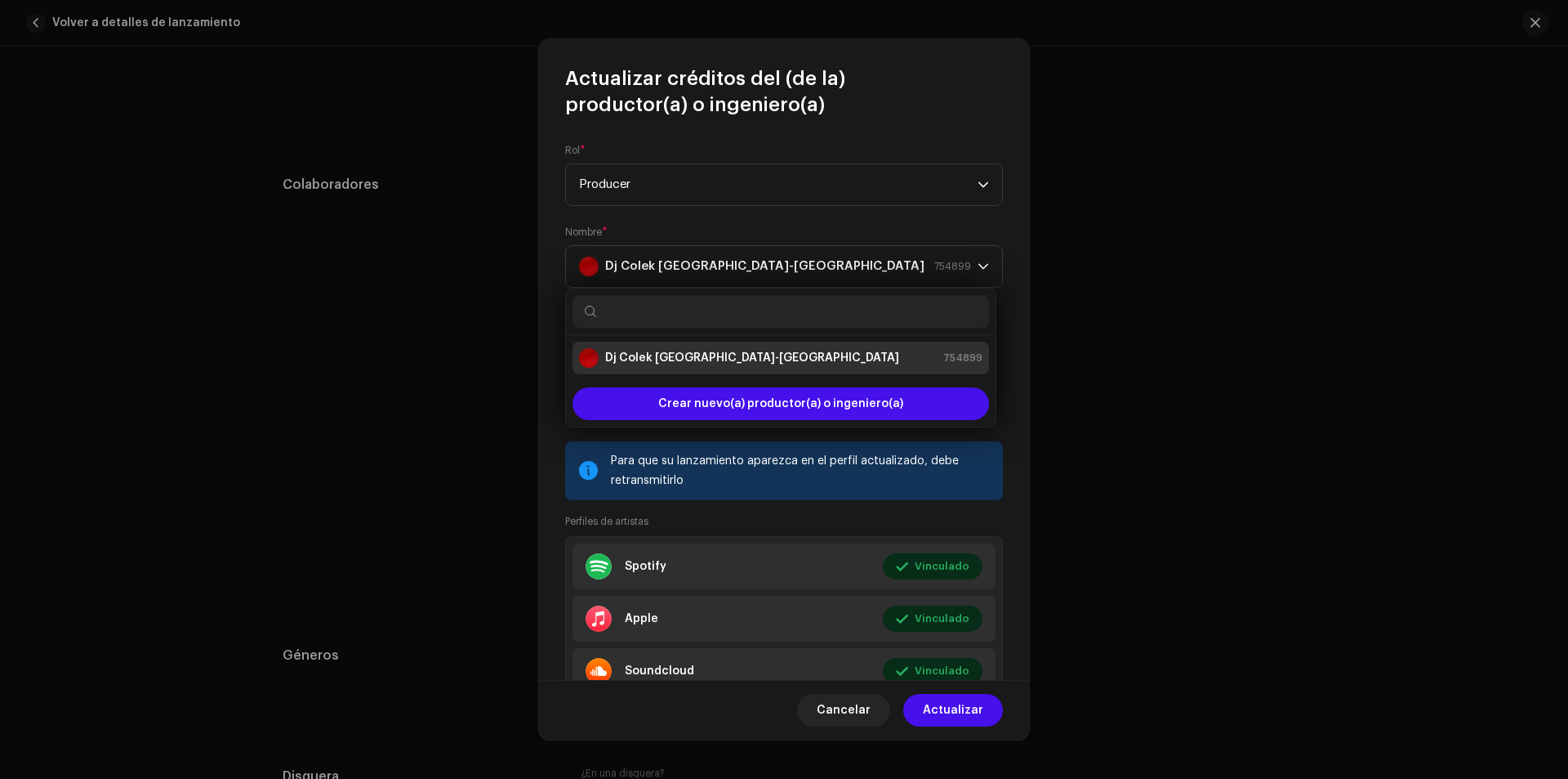
drag, startPoint x: 627, startPoint y: 314, endPoint x: 590, endPoint y: 303, distance: 38.6
click at [620, 313] on input "text" at bounding box center [781, 311] width 417 height 33
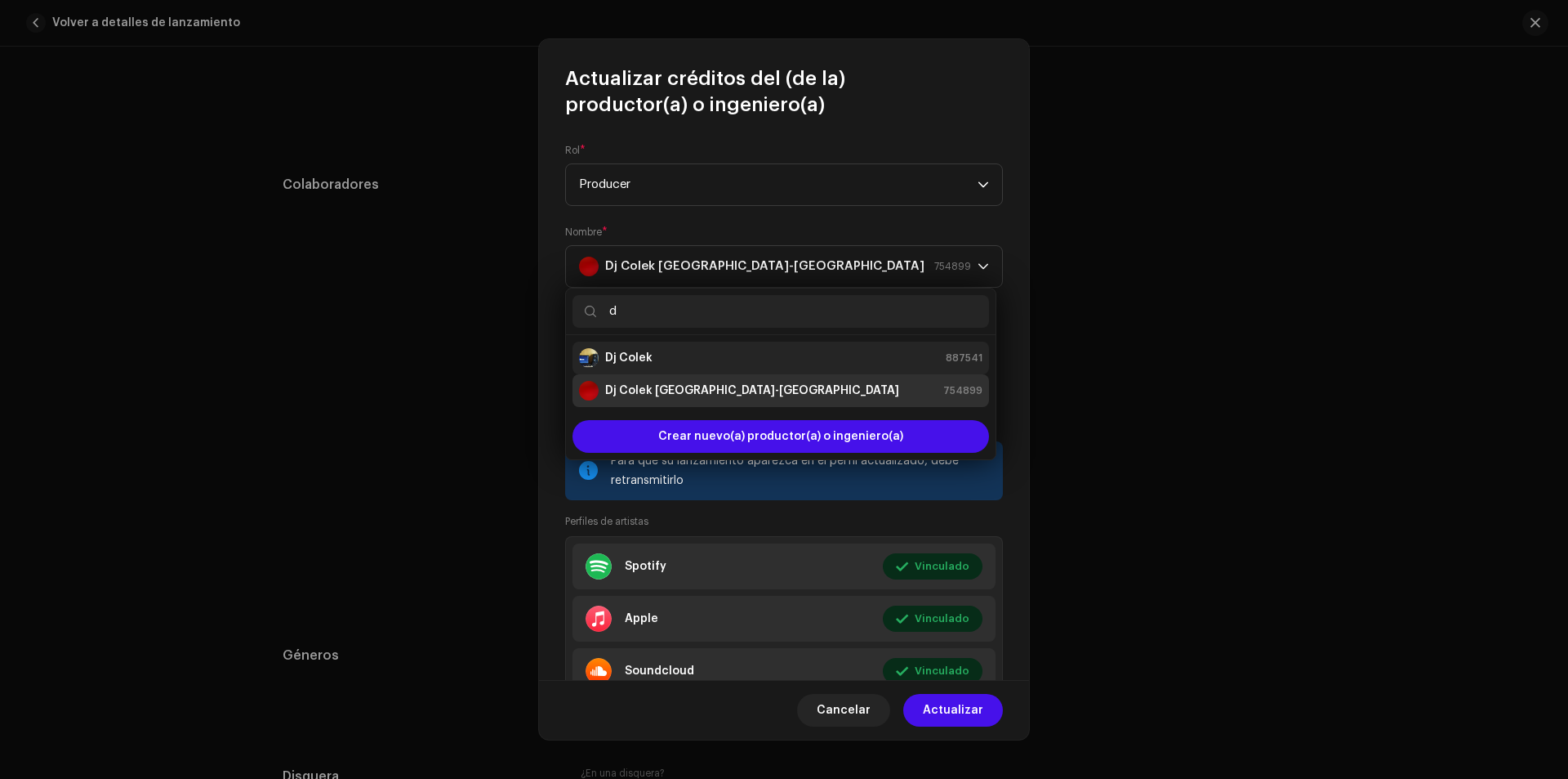
type input "d"
click at [606, 352] on strong "Dj Colek" at bounding box center [629, 358] width 48 height 17
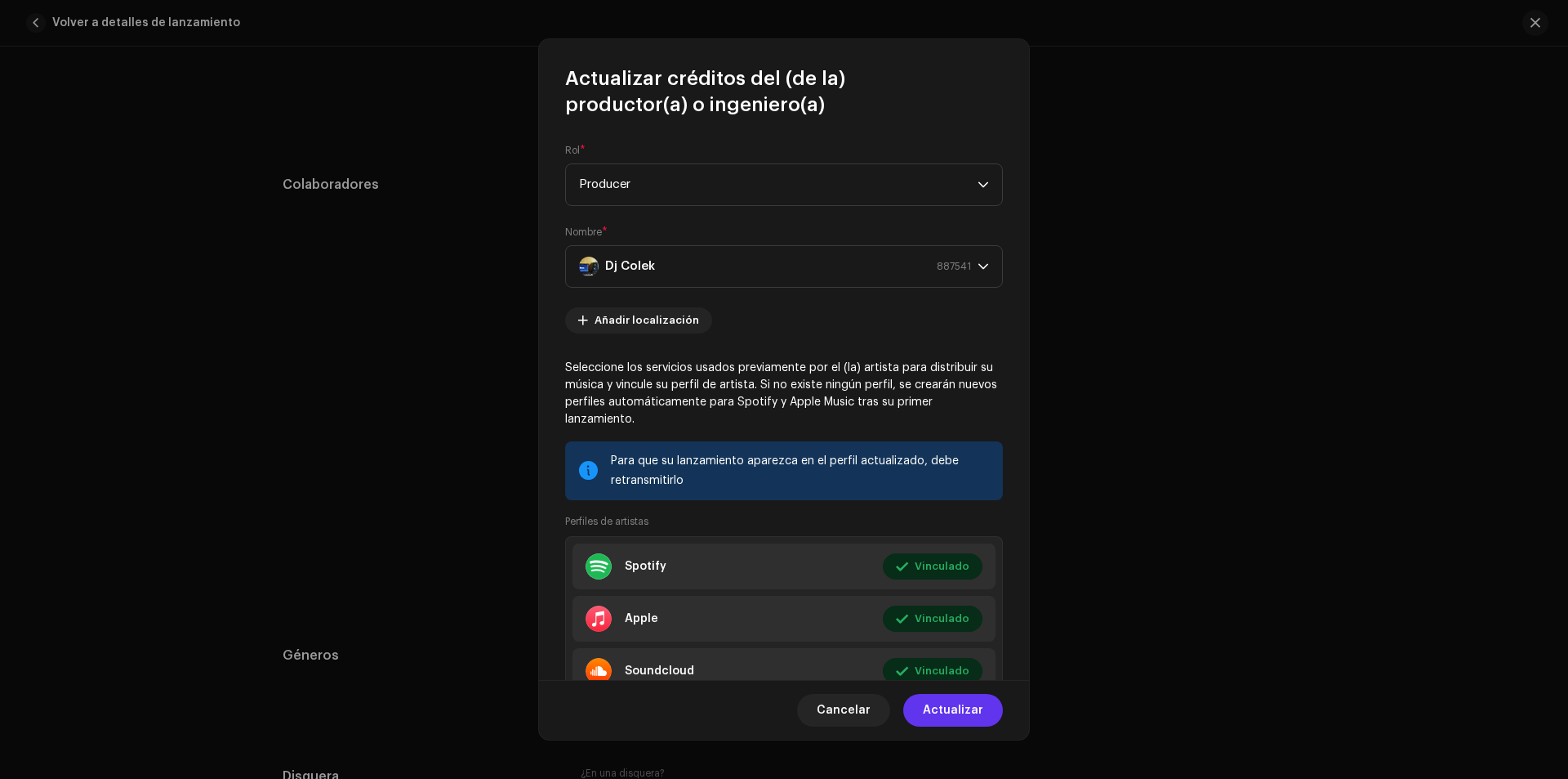
click at [943, 711] on span "Actualizar" at bounding box center [953, 710] width 60 height 33
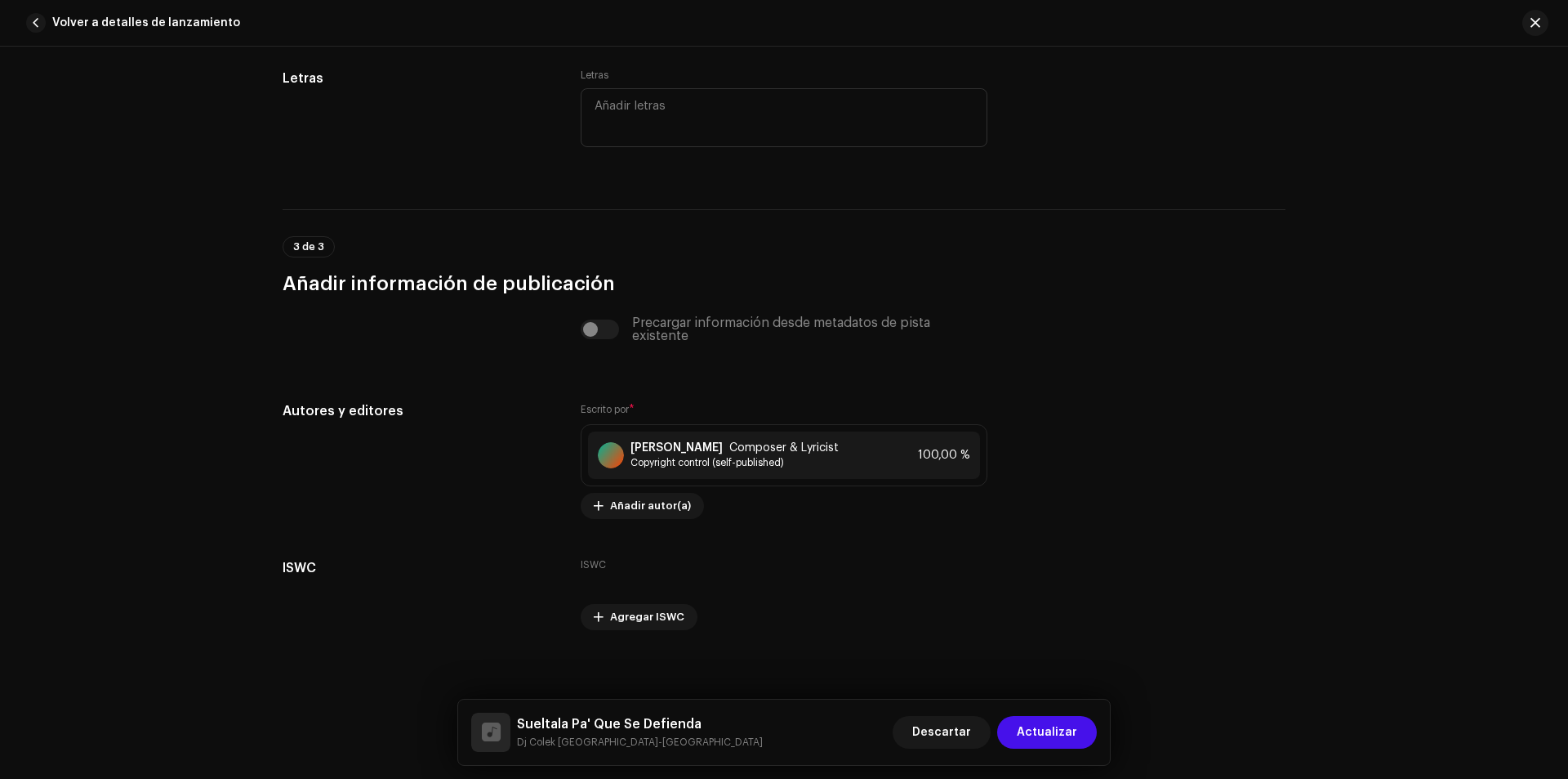
scroll to position [3251, 0]
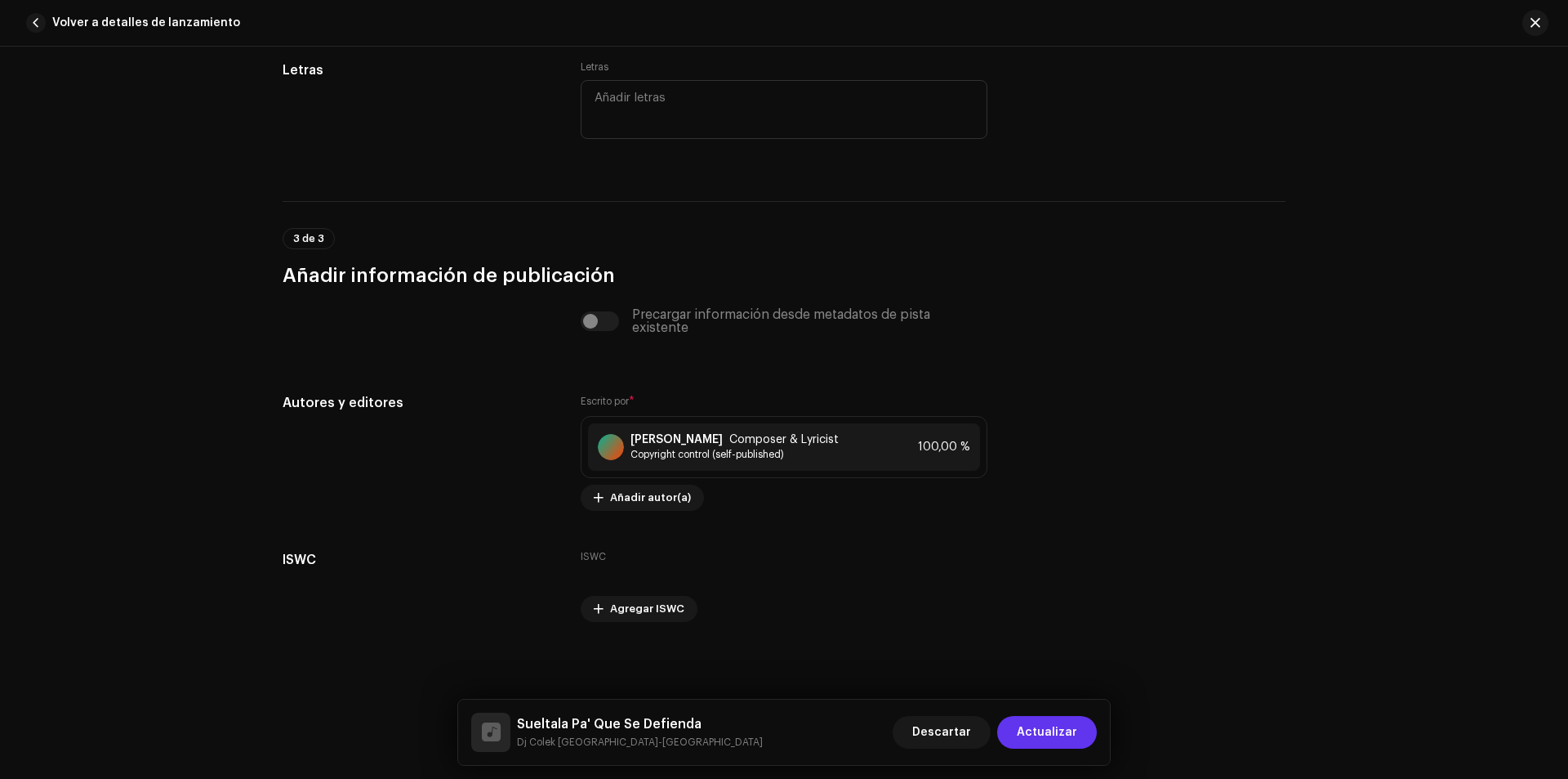
click at [1037, 727] on span "Actualizar" at bounding box center [1047, 732] width 60 height 33
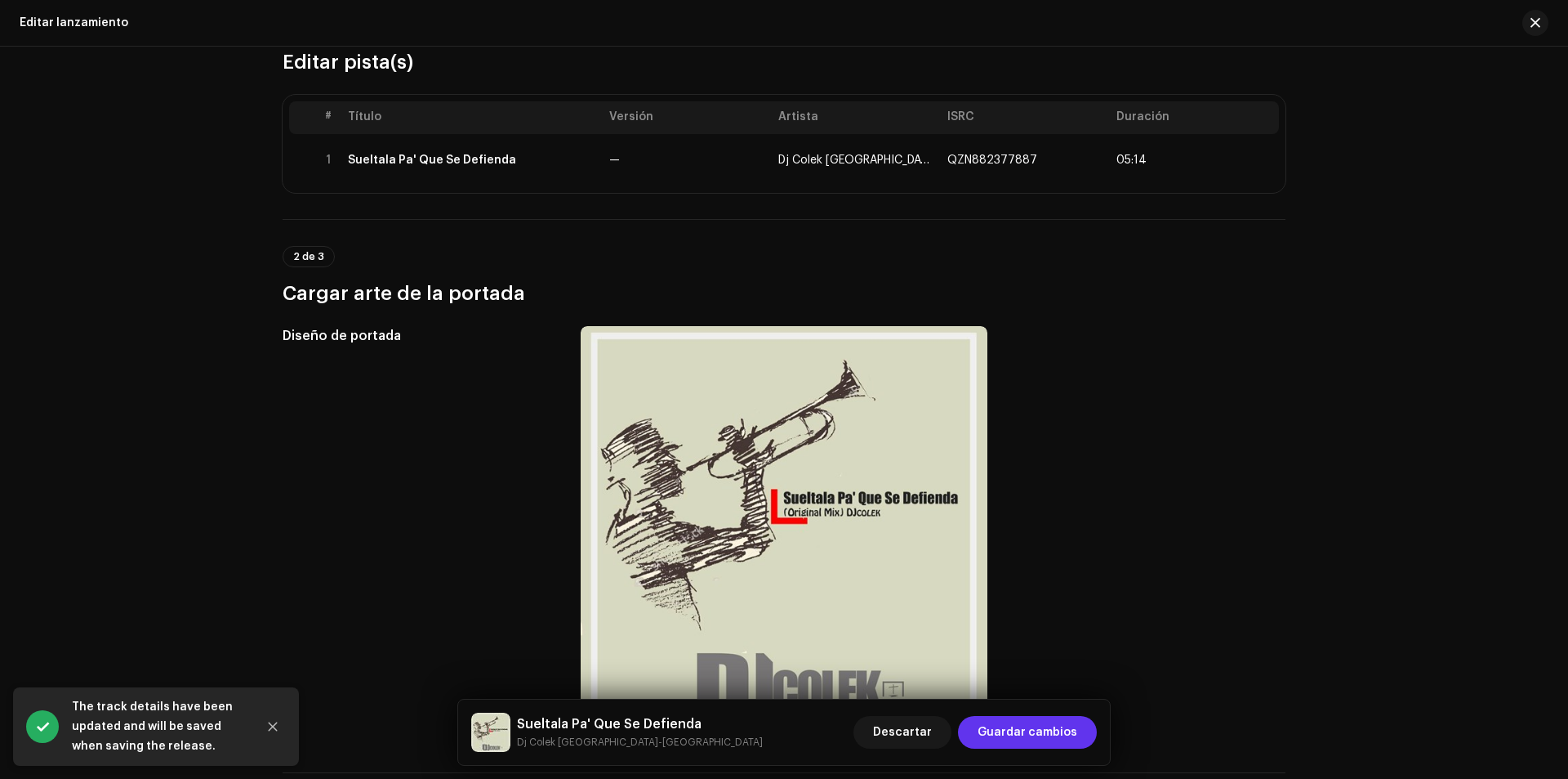
click at [998, 732] on span "Guardar cambios" at bounding box center [1028, 732] width 100 height 33
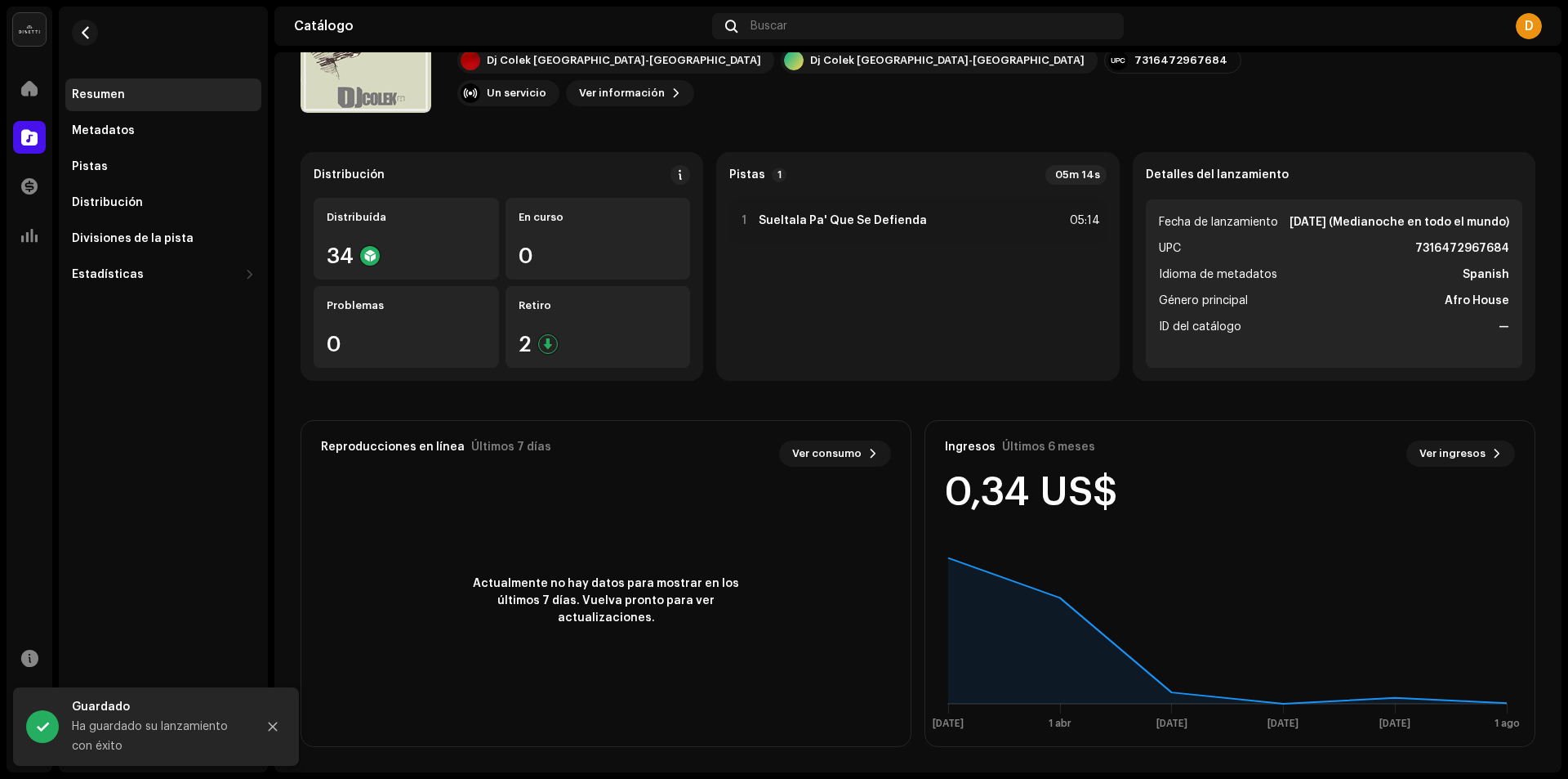
scroll to position [97, 0]
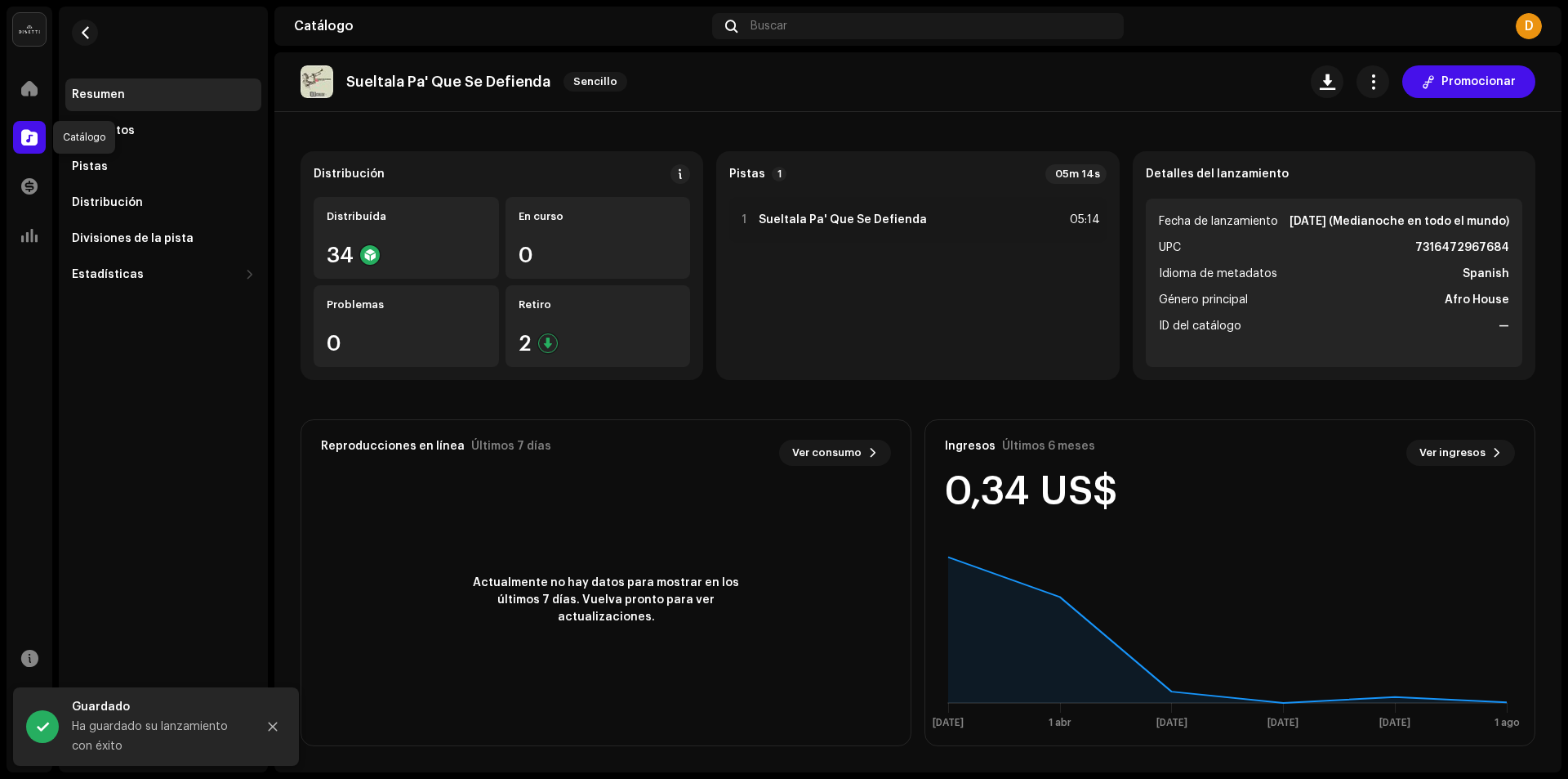
click at [29, 140] on span at bounding box center [29, 136] width 17 height 13
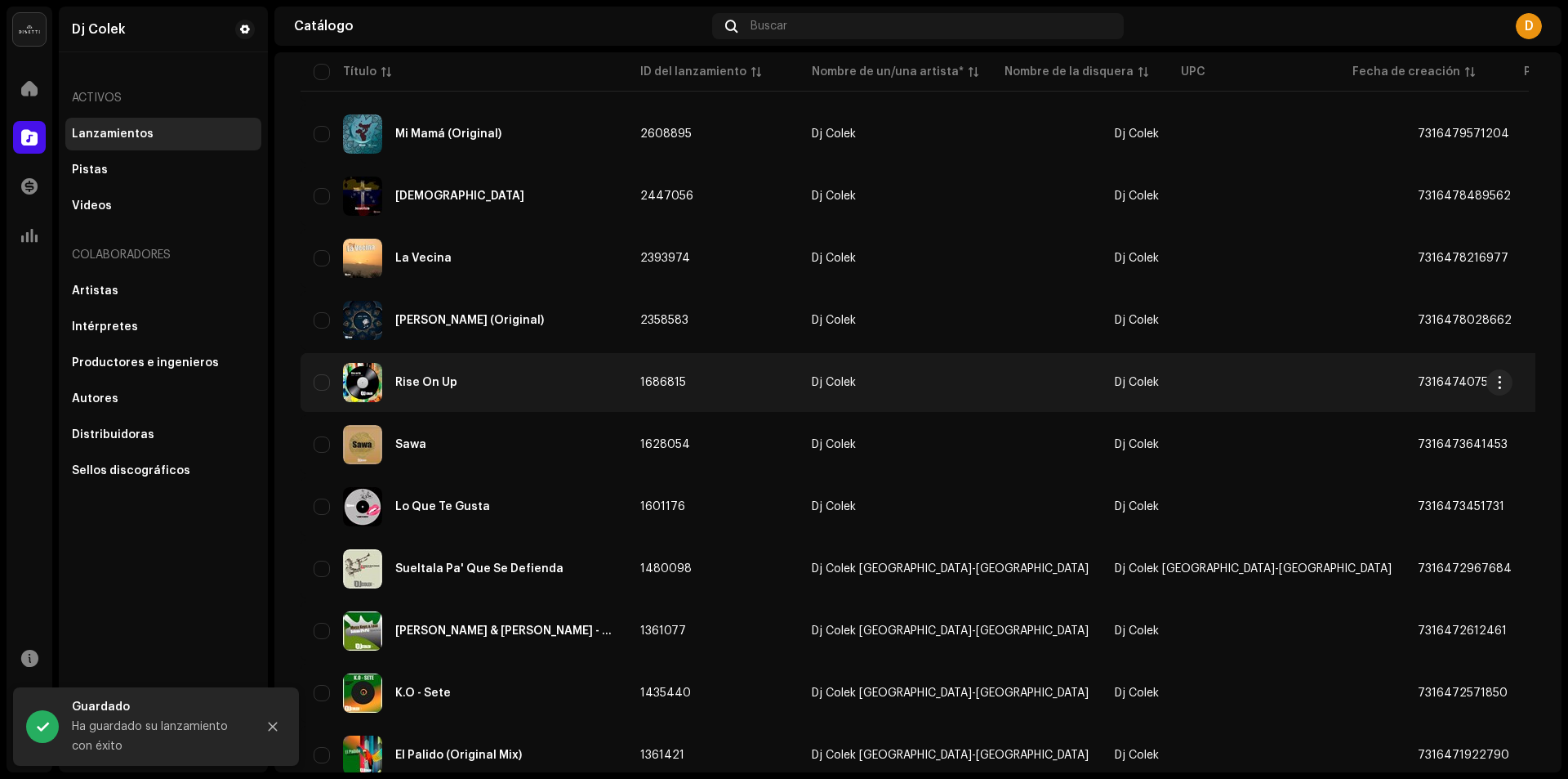
scroll to position [408, 0]
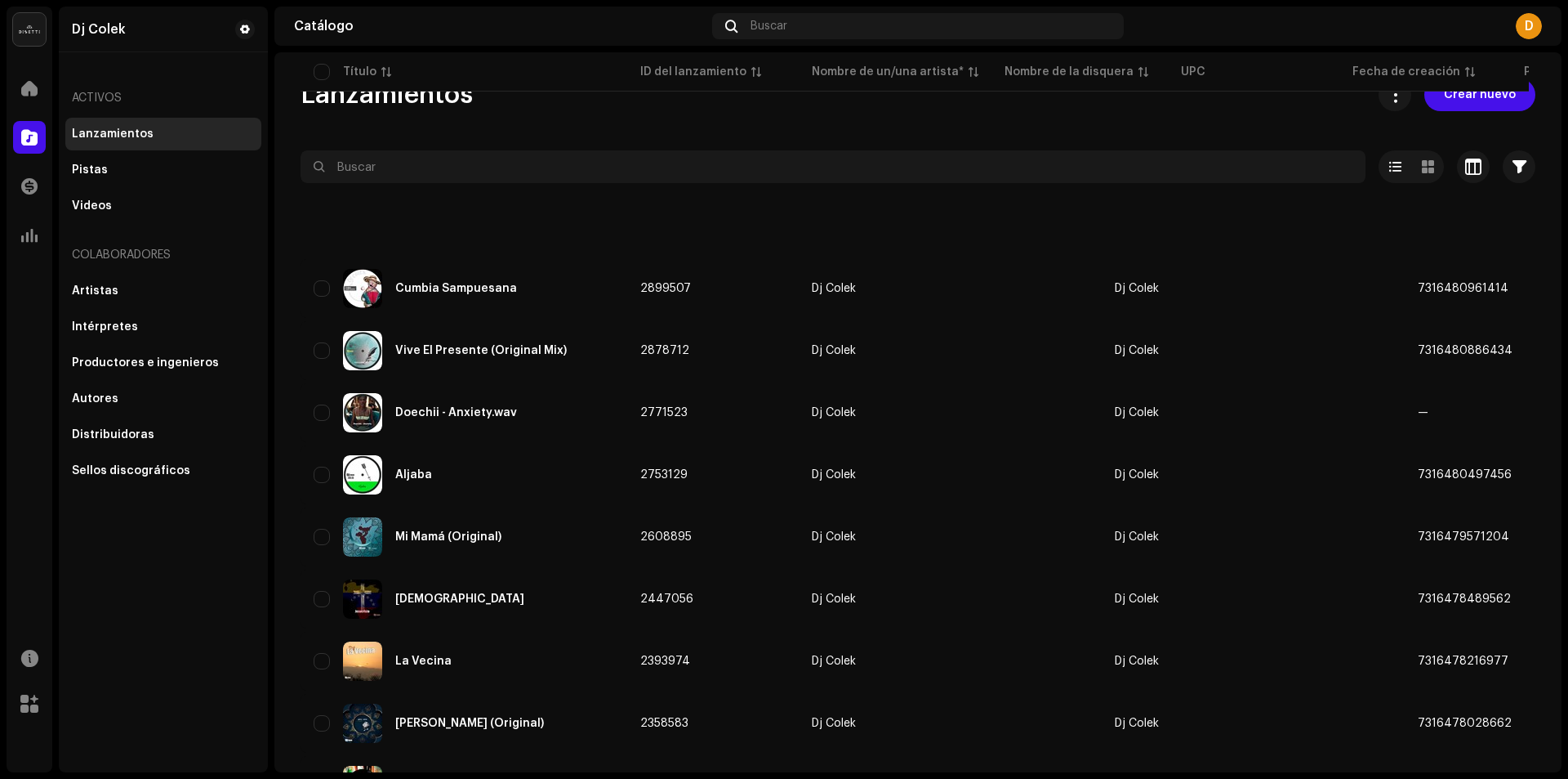
scroll to position [490, 0]
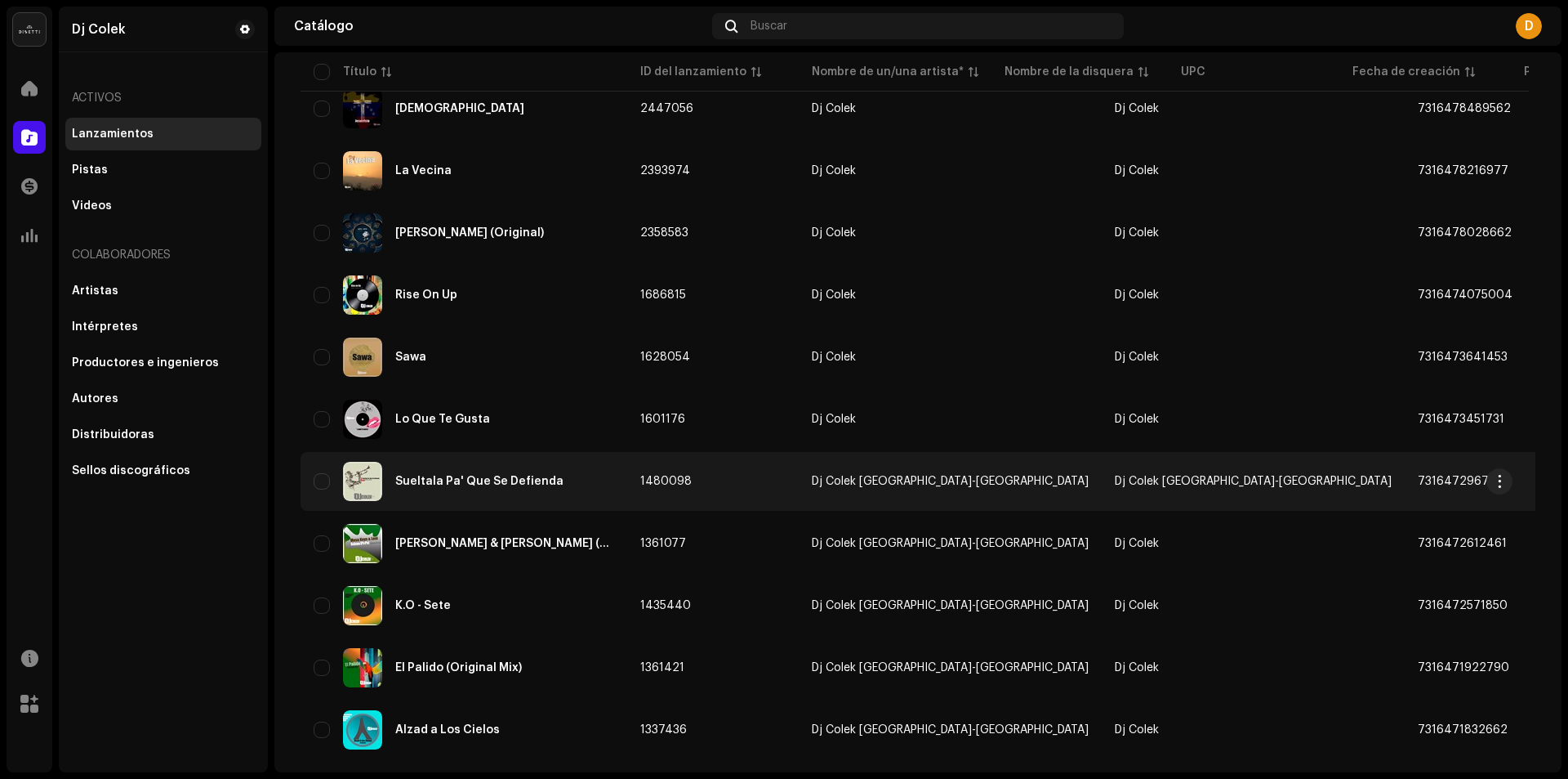
click at [1115, 480] on span "Dj Colek [GEOGRAPHIC_DATA]-[GEOGRAPHIC_DATA]" at bounding box center [1253, 481] width 277 height 12
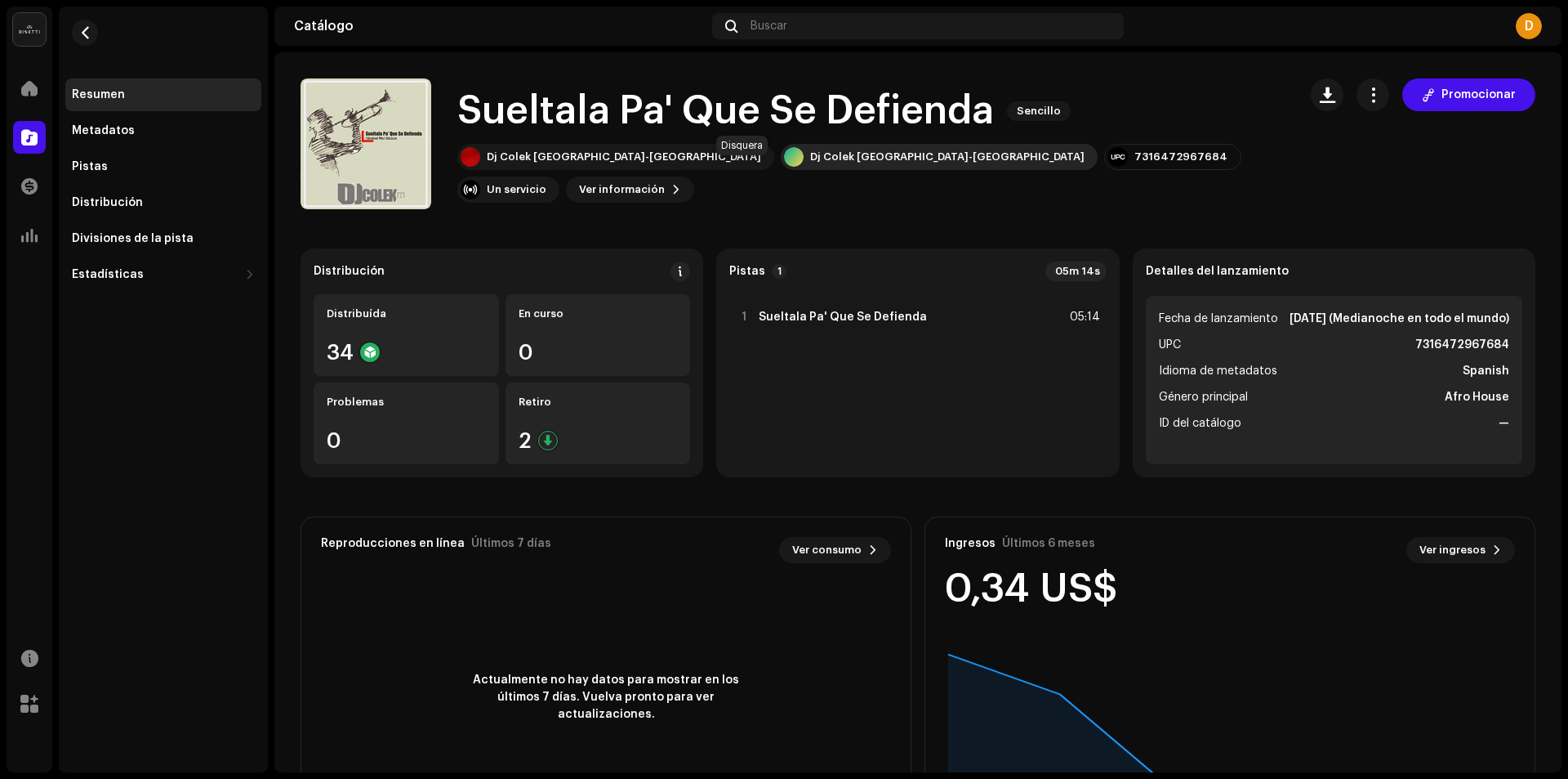
click at [811, 163] on div "Dj Colek [GEOGRAPHIC_DATA]-[GEOGRAPHIC_DATA]" at bounding box center [948, 157] width 274 height 13
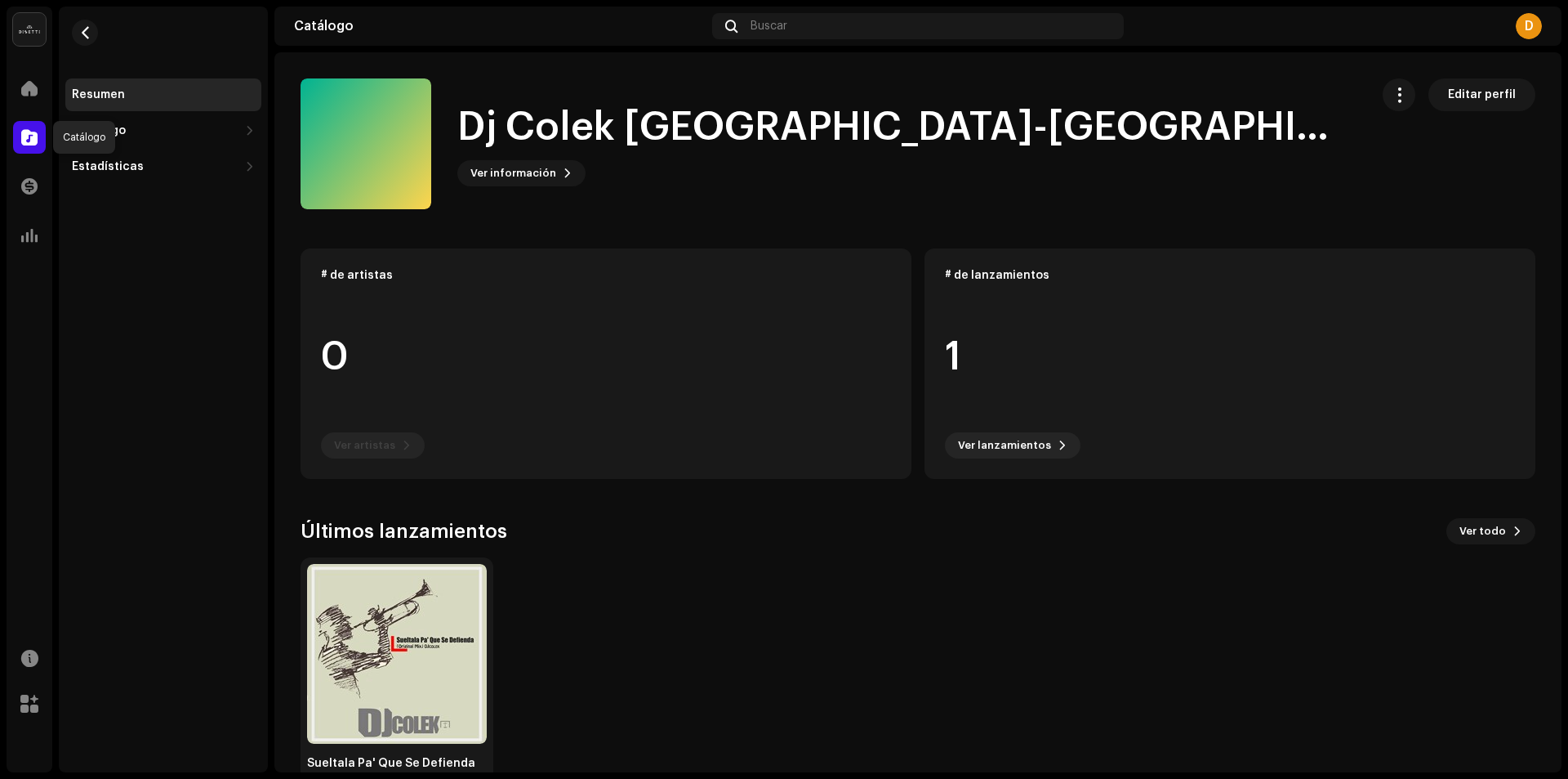
click at [25, 125] on div at bounding box center [29, 137] width 33 height 33
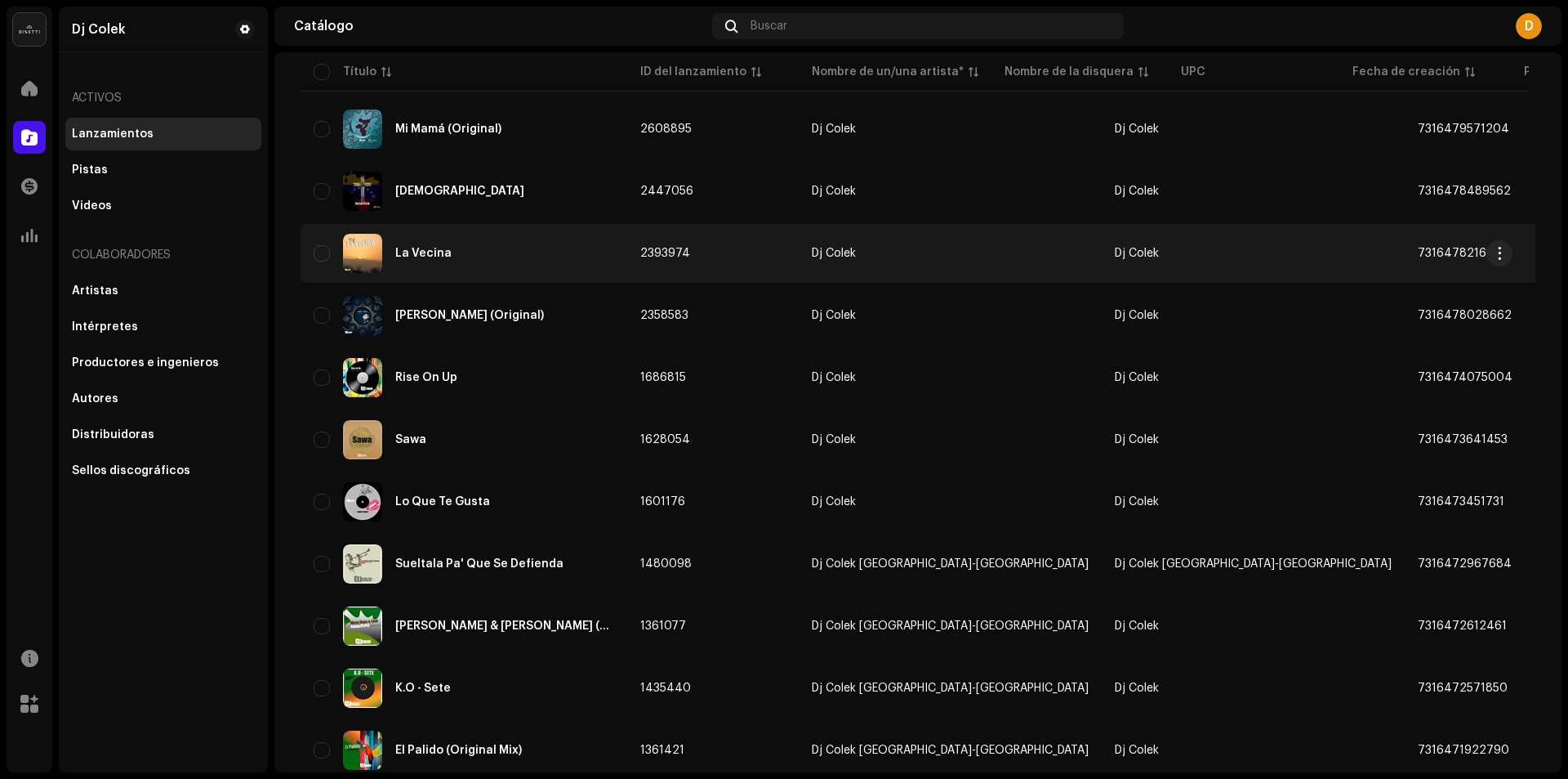
scroll to position [408, 0]
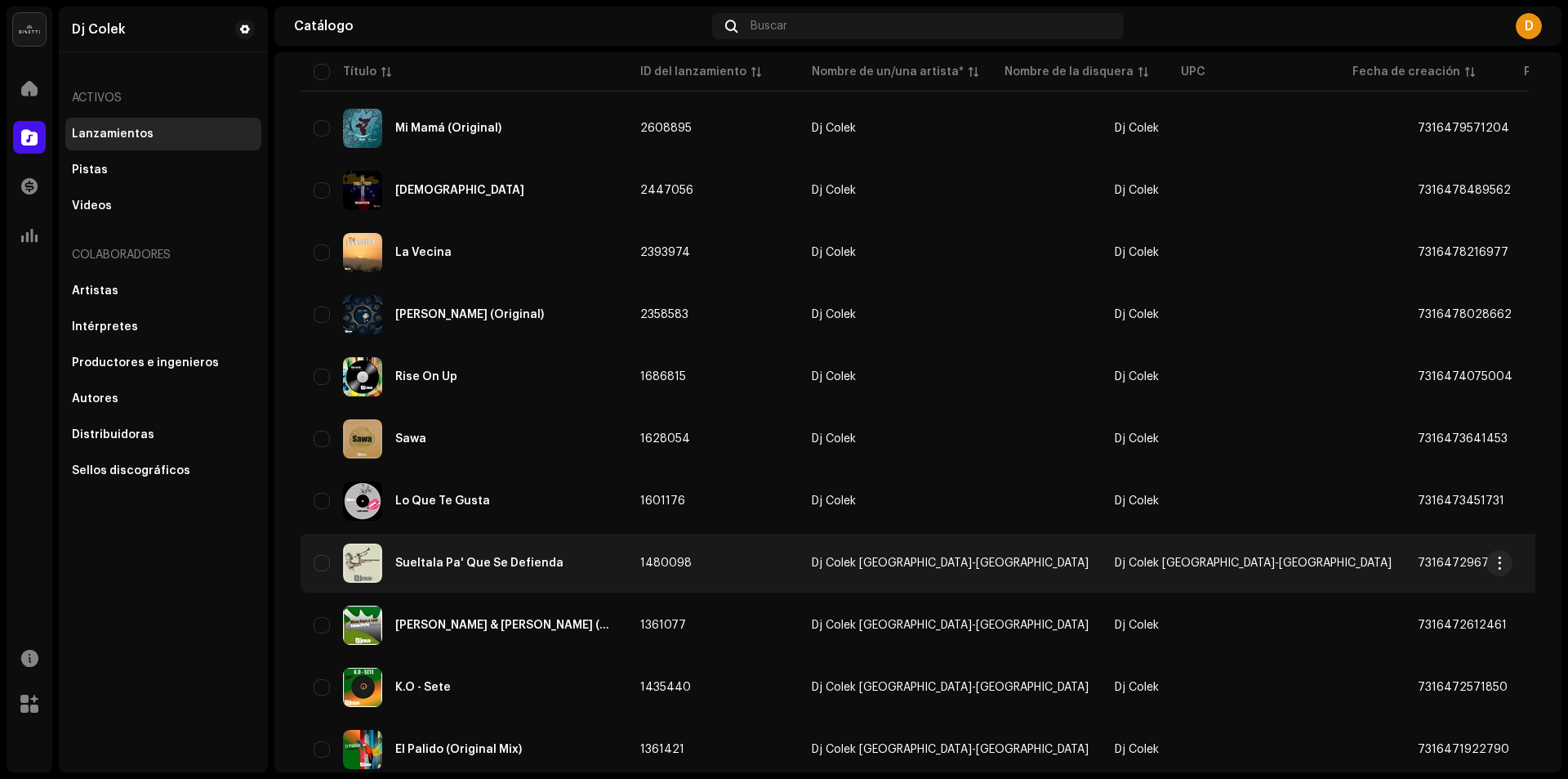
click at [1115, 560] on span "Dj Colek [GEOGRAPHIC_DATA]-[GEOGRAPHIC_DATA]" at bounding box center [1253, 563] width 277 height 12
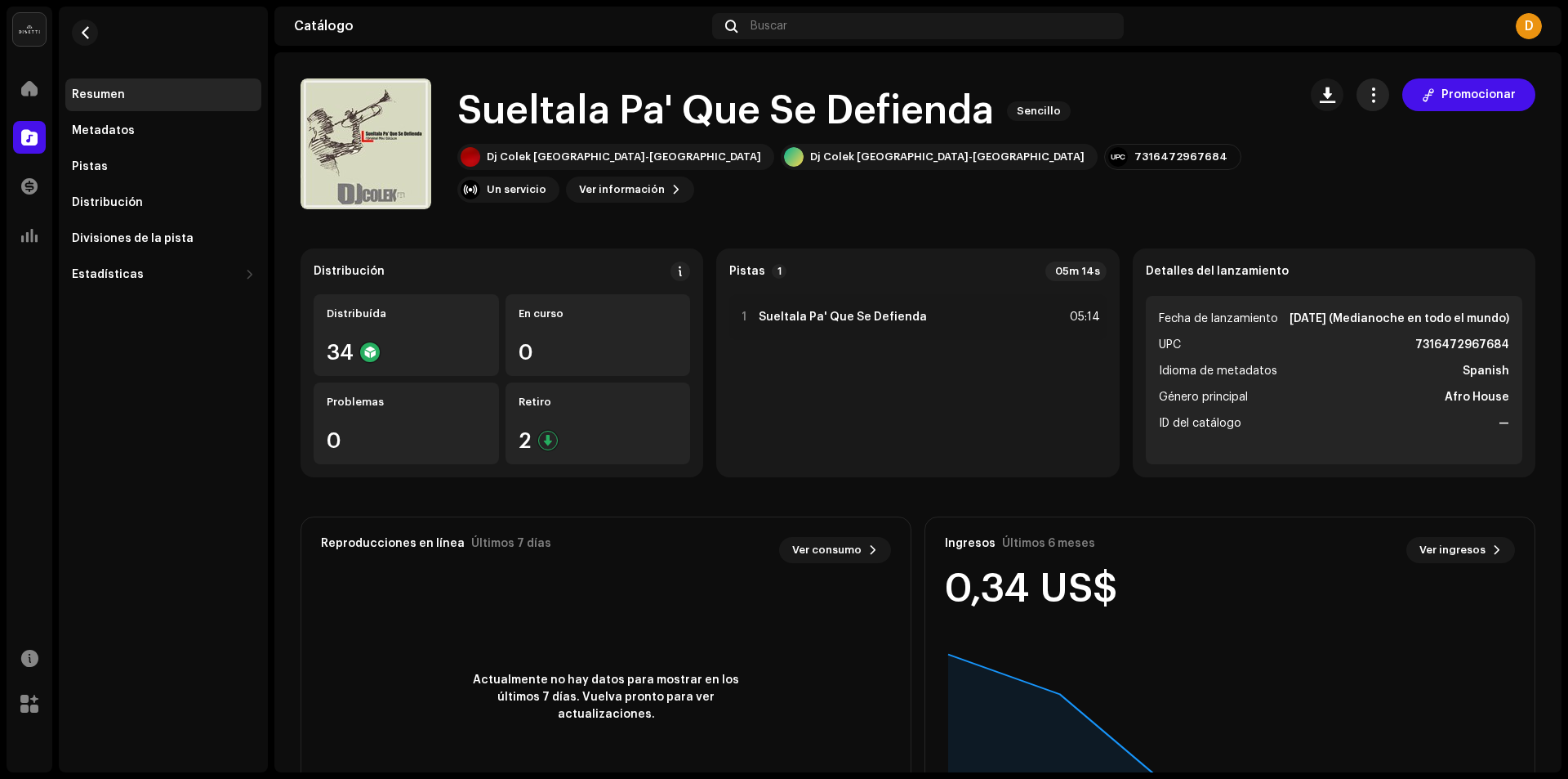
click at [1369, 95] on span "button" at bounding box center [1374, 94] width 16 height 13
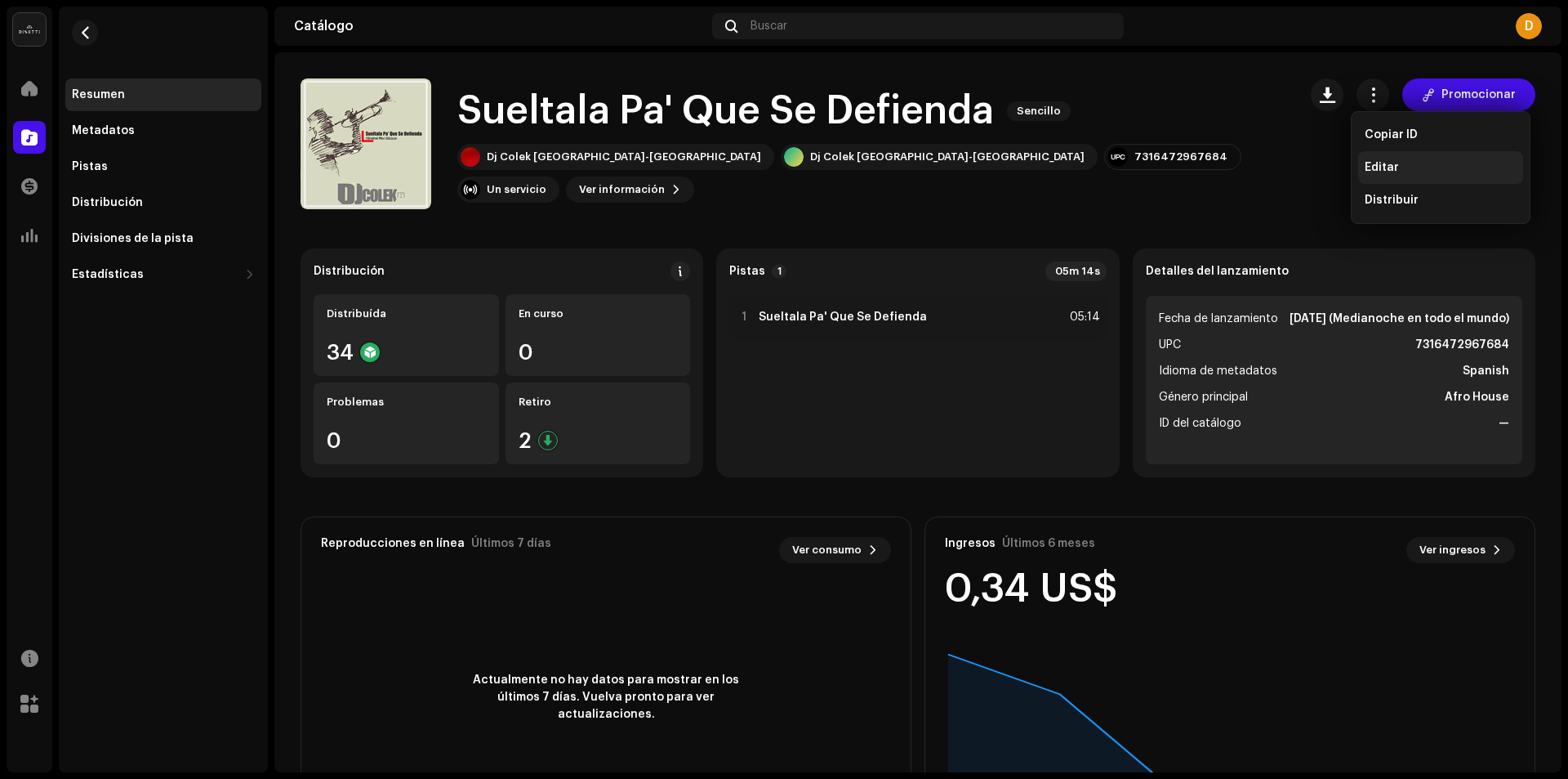
click at [1369, 166] on span "Editar" at bounding box center [1381, 167] width 34 height 13
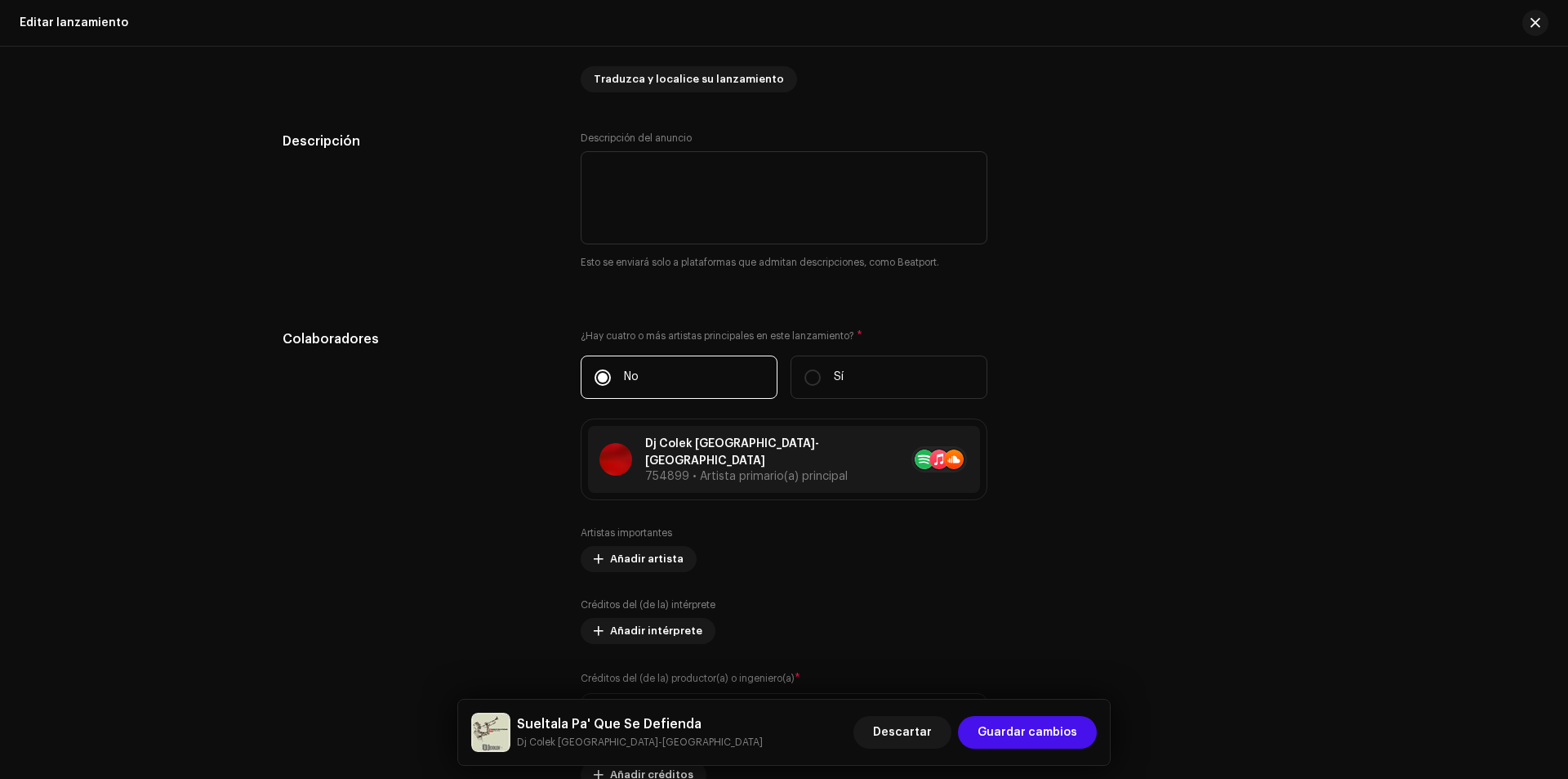
scroll to position [1552, 0]
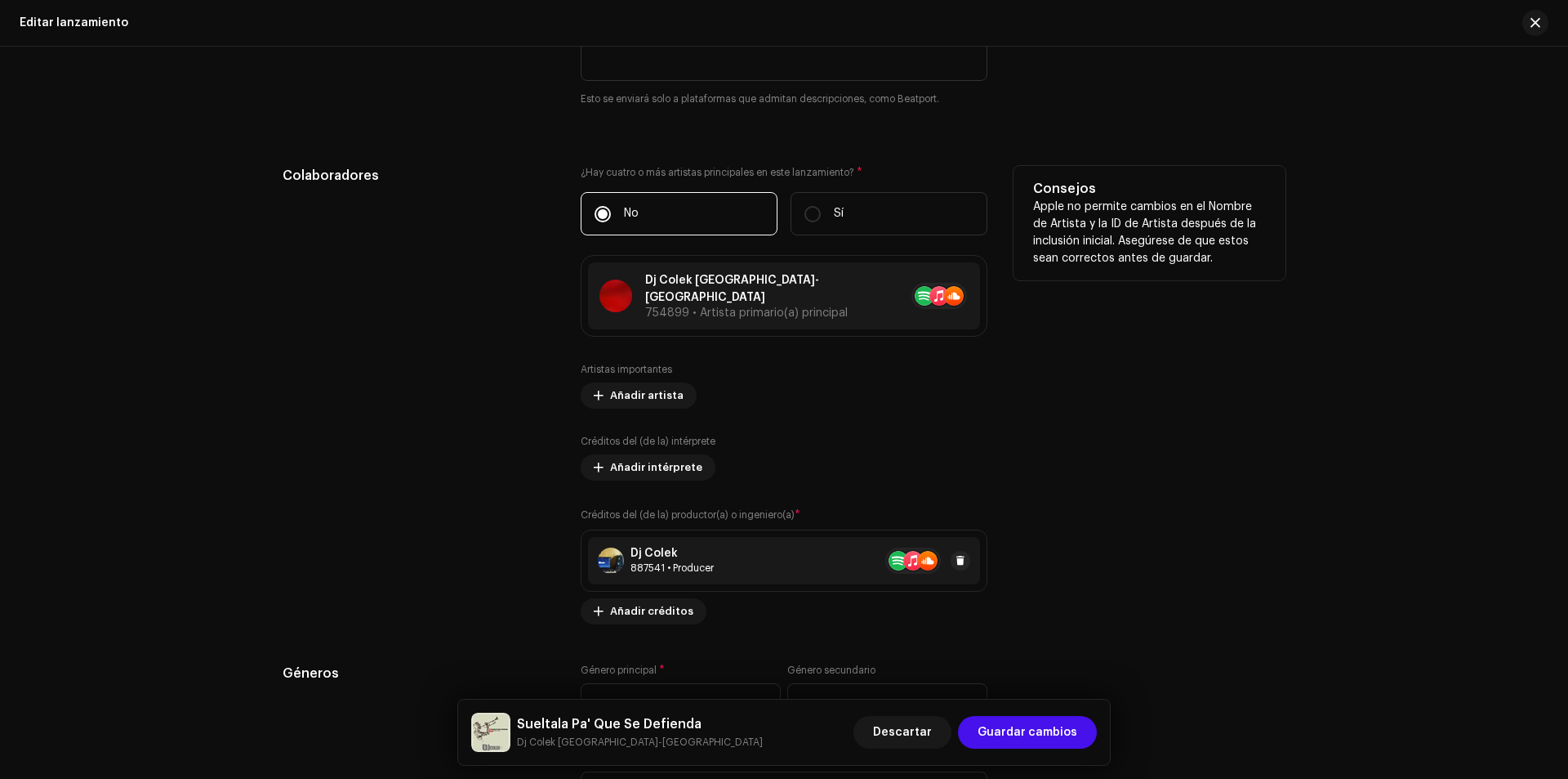
click at [639, 561] on div "887541 • Producer" at bounding box center [673, 567] width 84 height 13
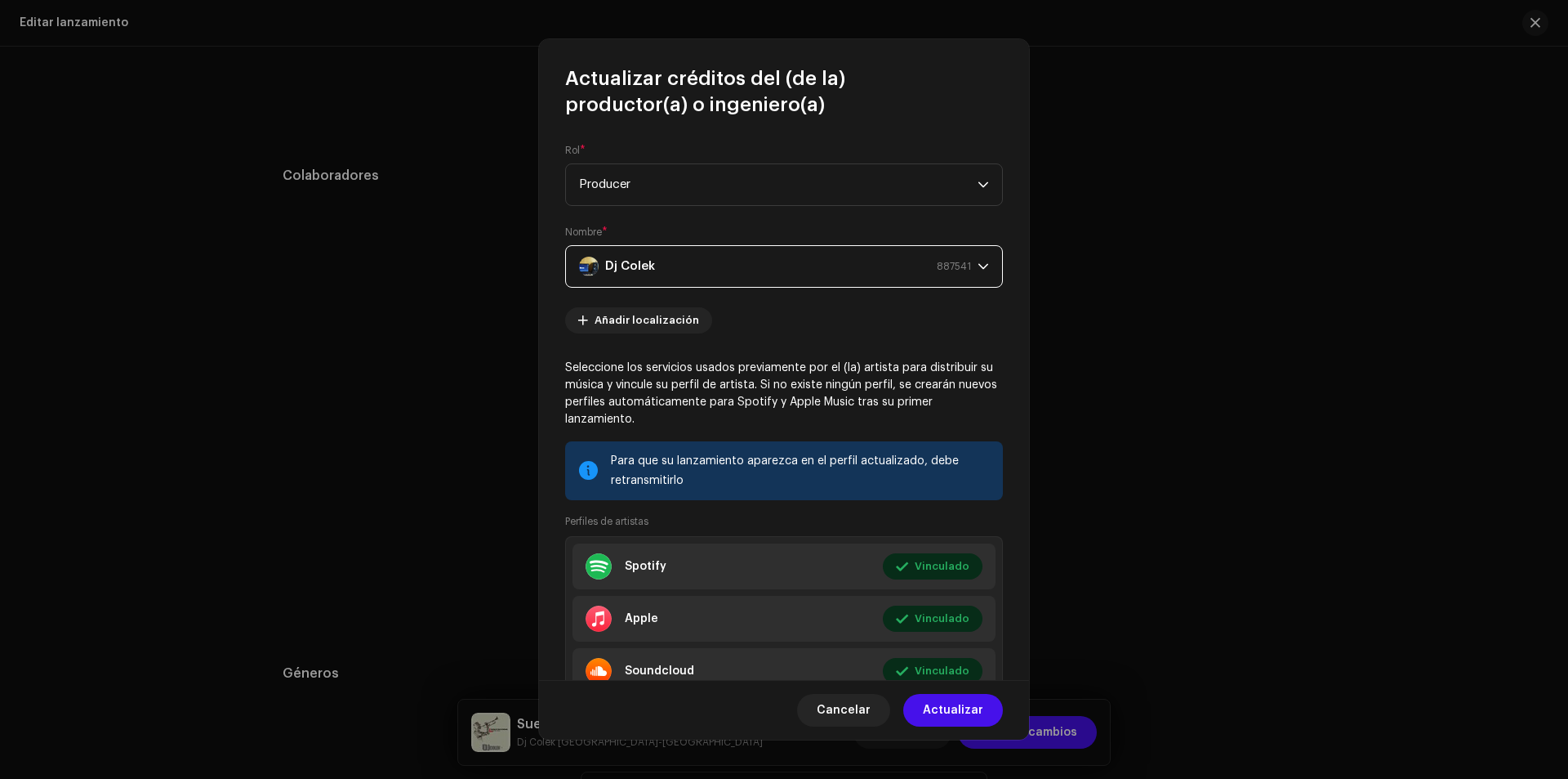
click at [642, 268] on strong "Dj Colek" at bounding box center [630, 266] width 50 height 41
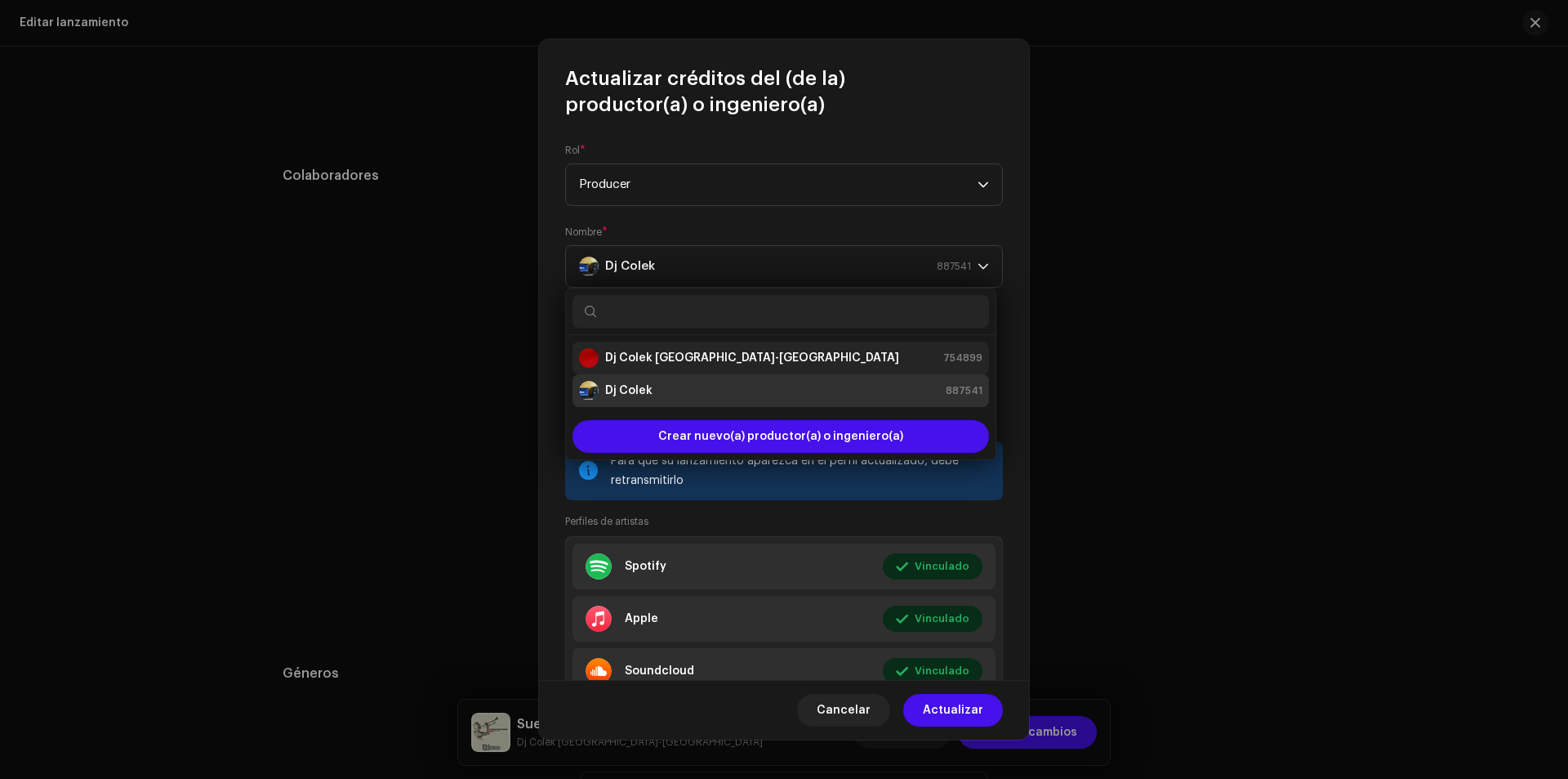
click at [605, 361] on div "Dj Colek [GEOGRAPHIC_DATA]-[GEOGRAPHIC_DATA]" at bounding box center [739, 358] width 320 height 19
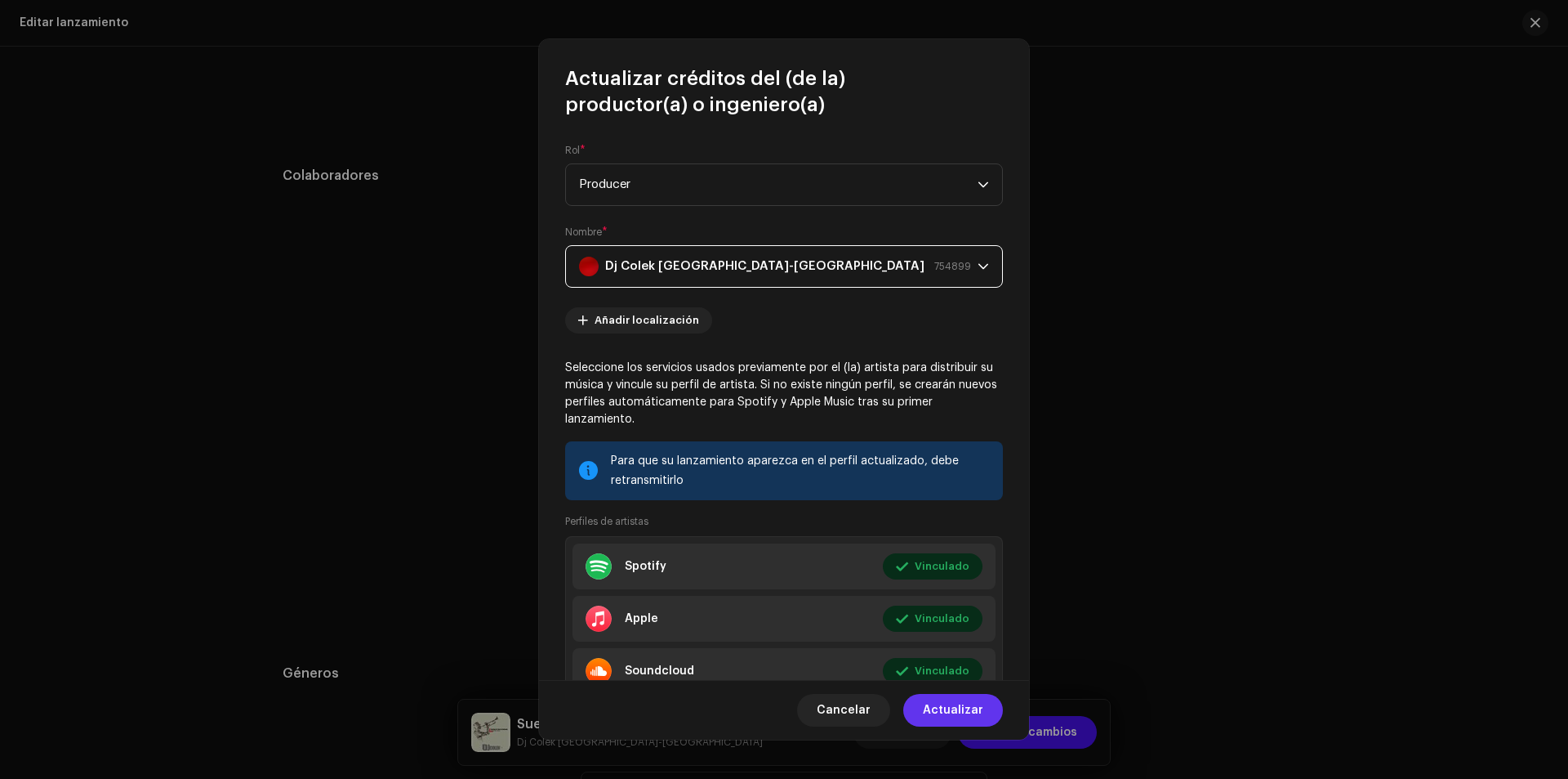
click at [928, 702] on span "Actualizar" at bounding box center [953, 710] width 60 height 33
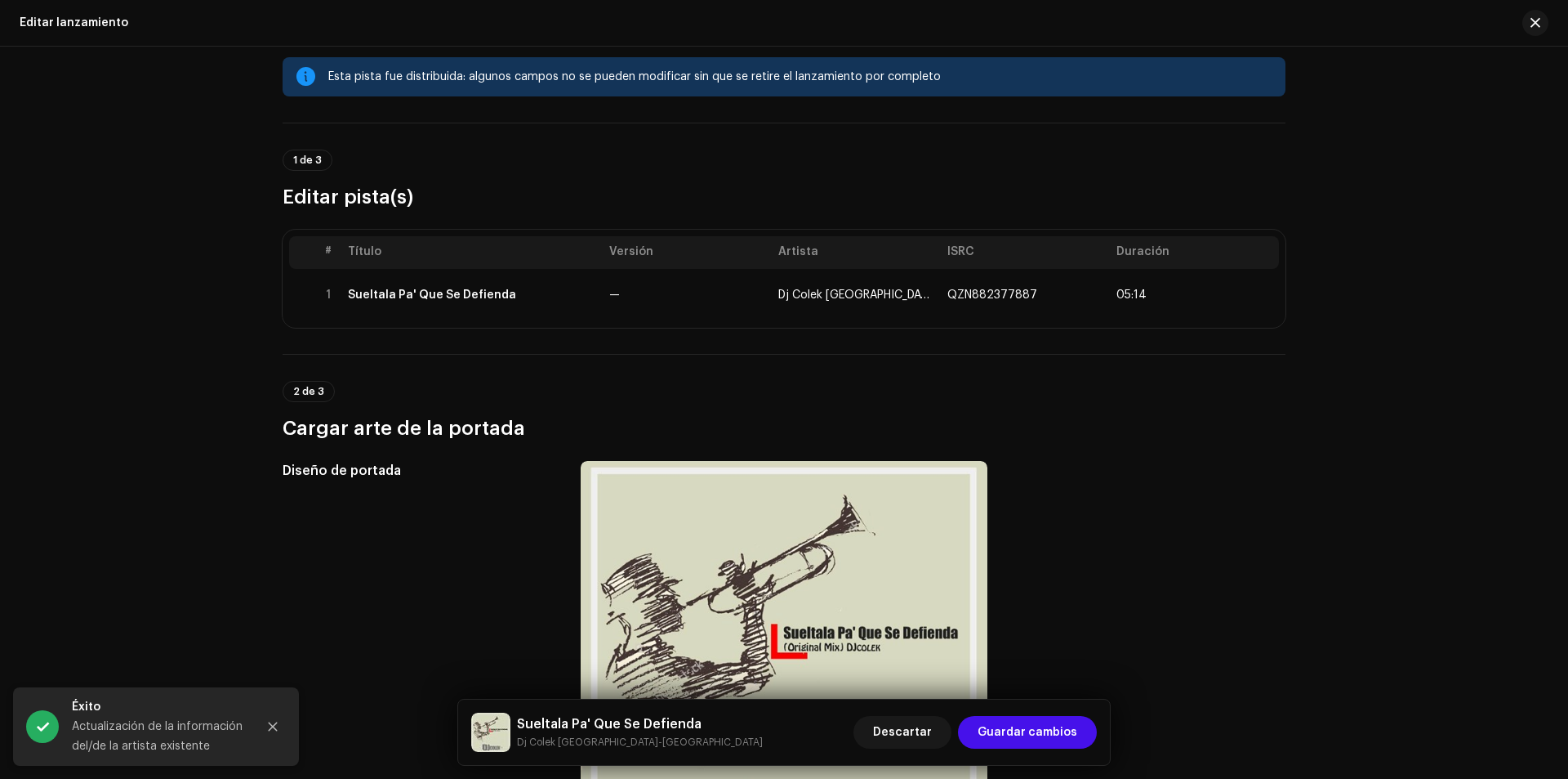
scroll to position [0, 0]
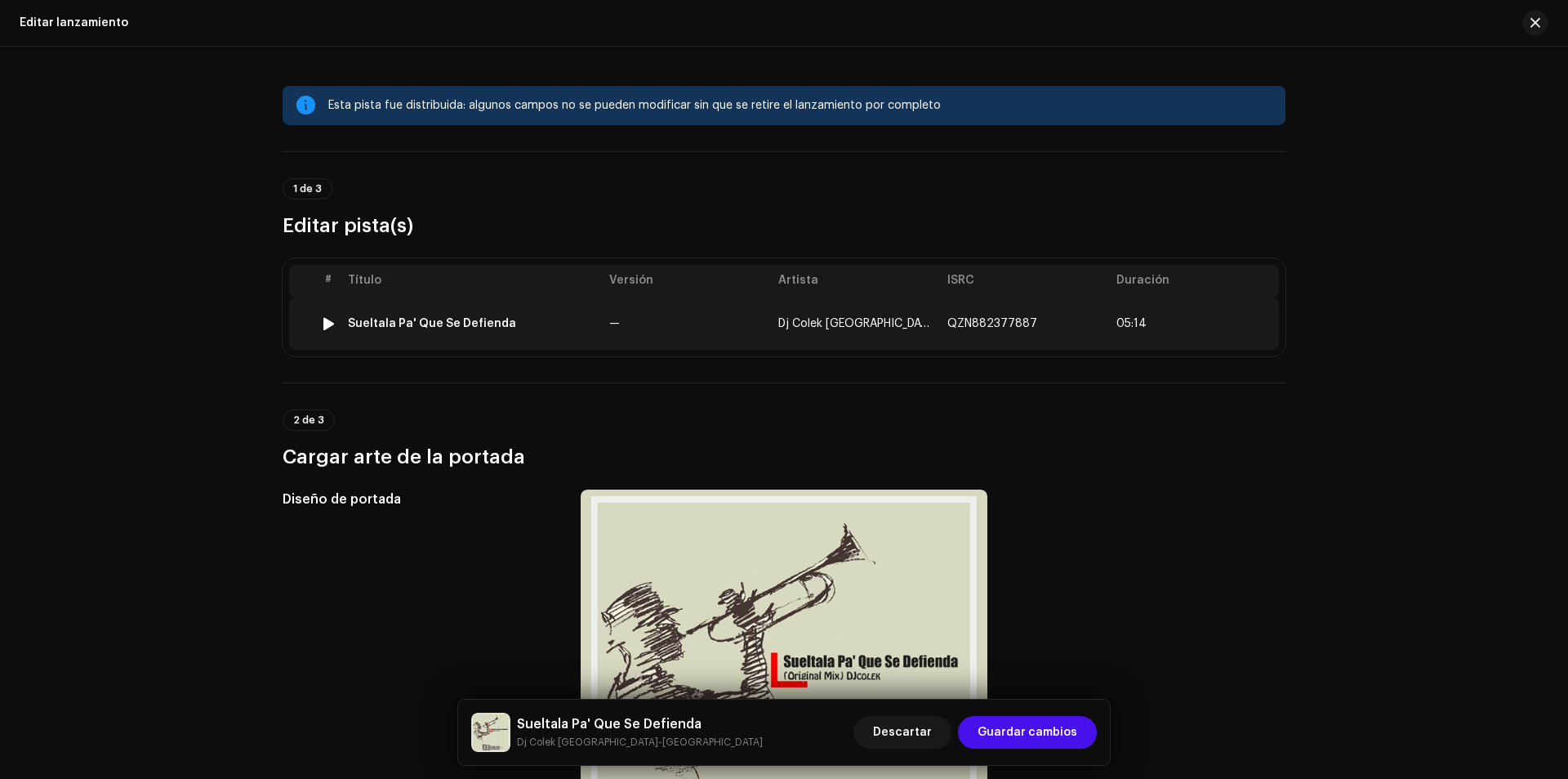
click at [369, 320] on div "Sueltala Pa' Que Se Defienda" at bounding box center [432, 323] width 168 height 13
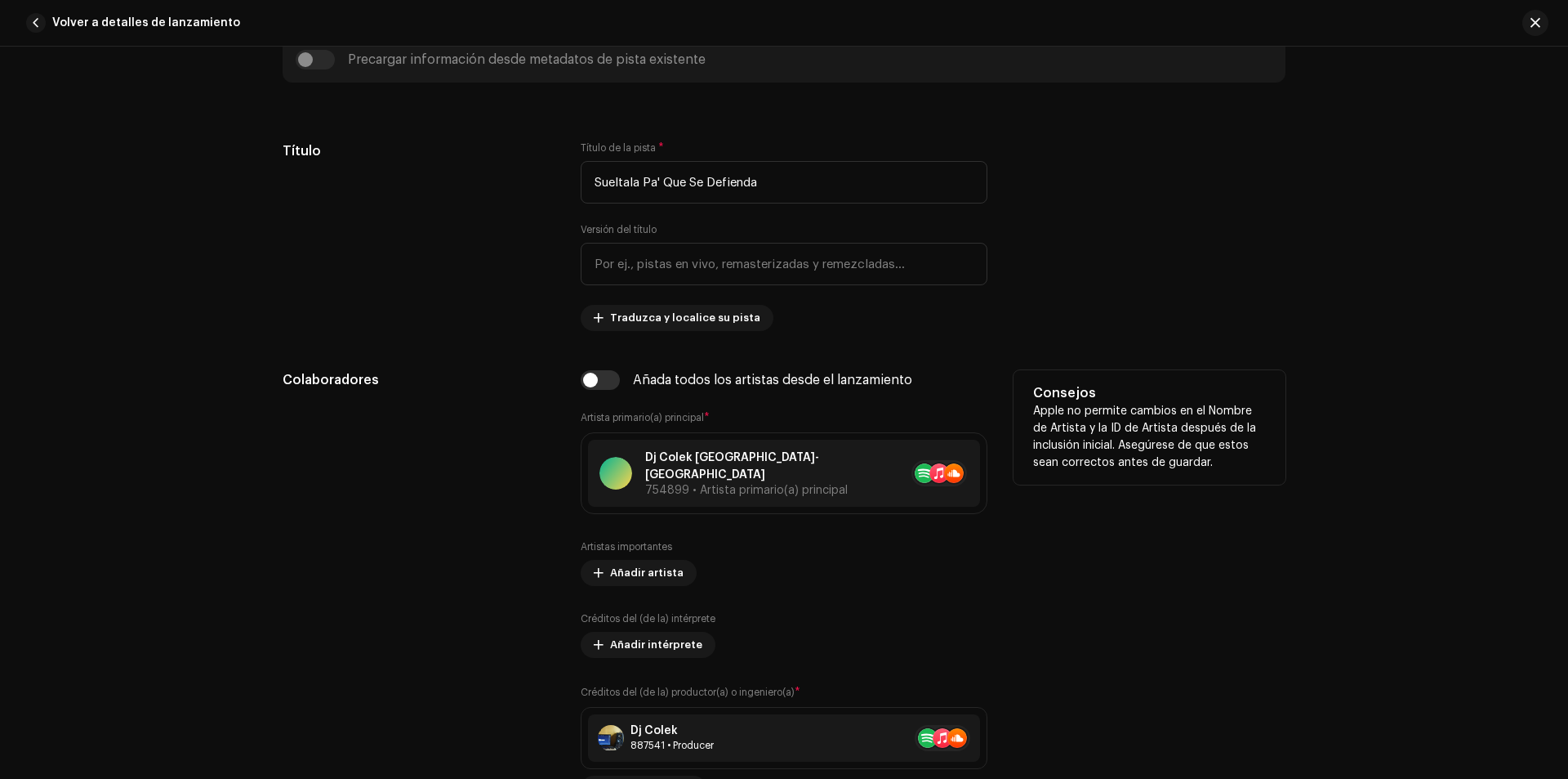
scroll to position [980, 0]
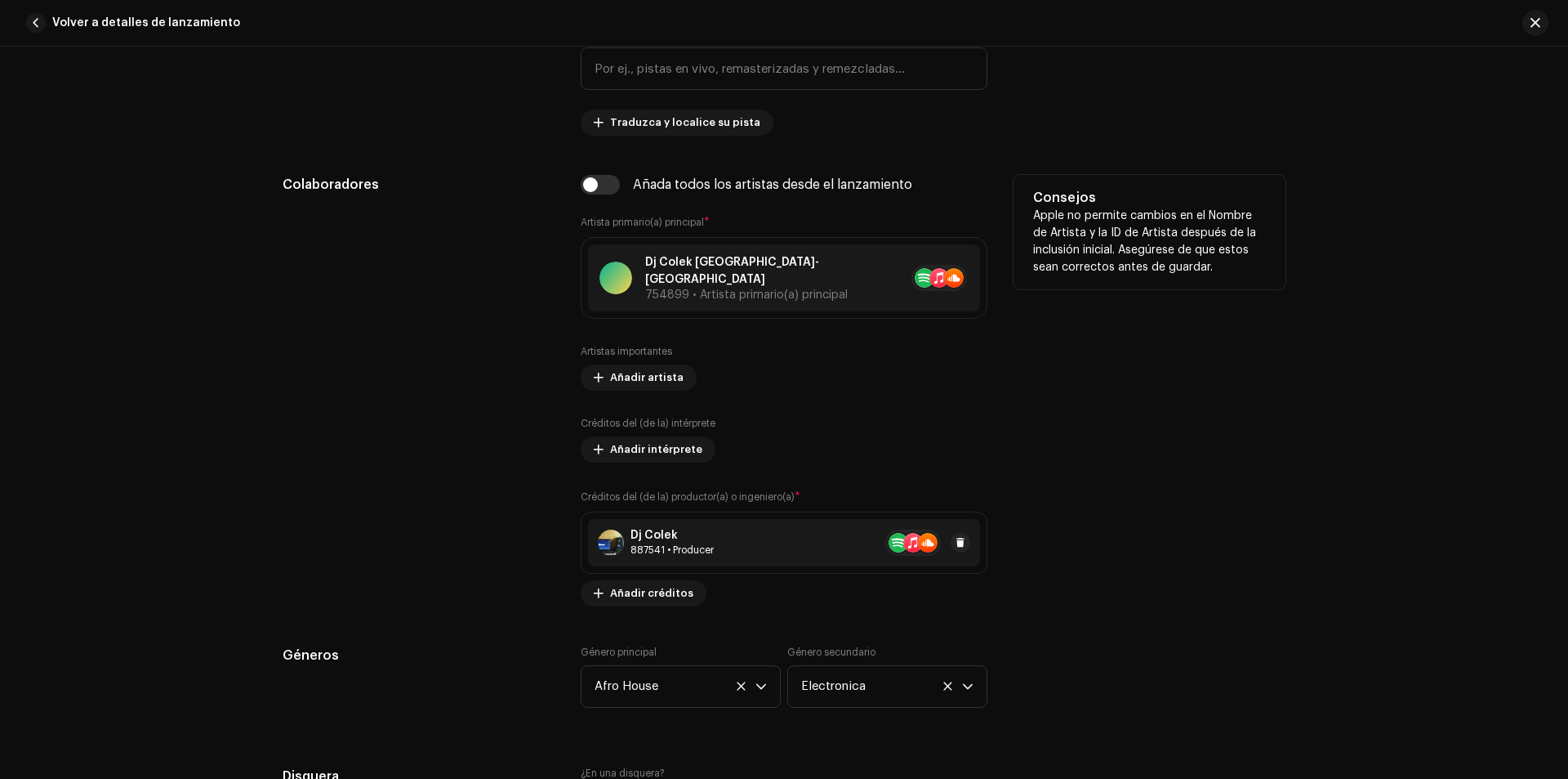
click at [642, 529] on div "Dj Colek" at bounding box center [673, 535] width 84 height 13
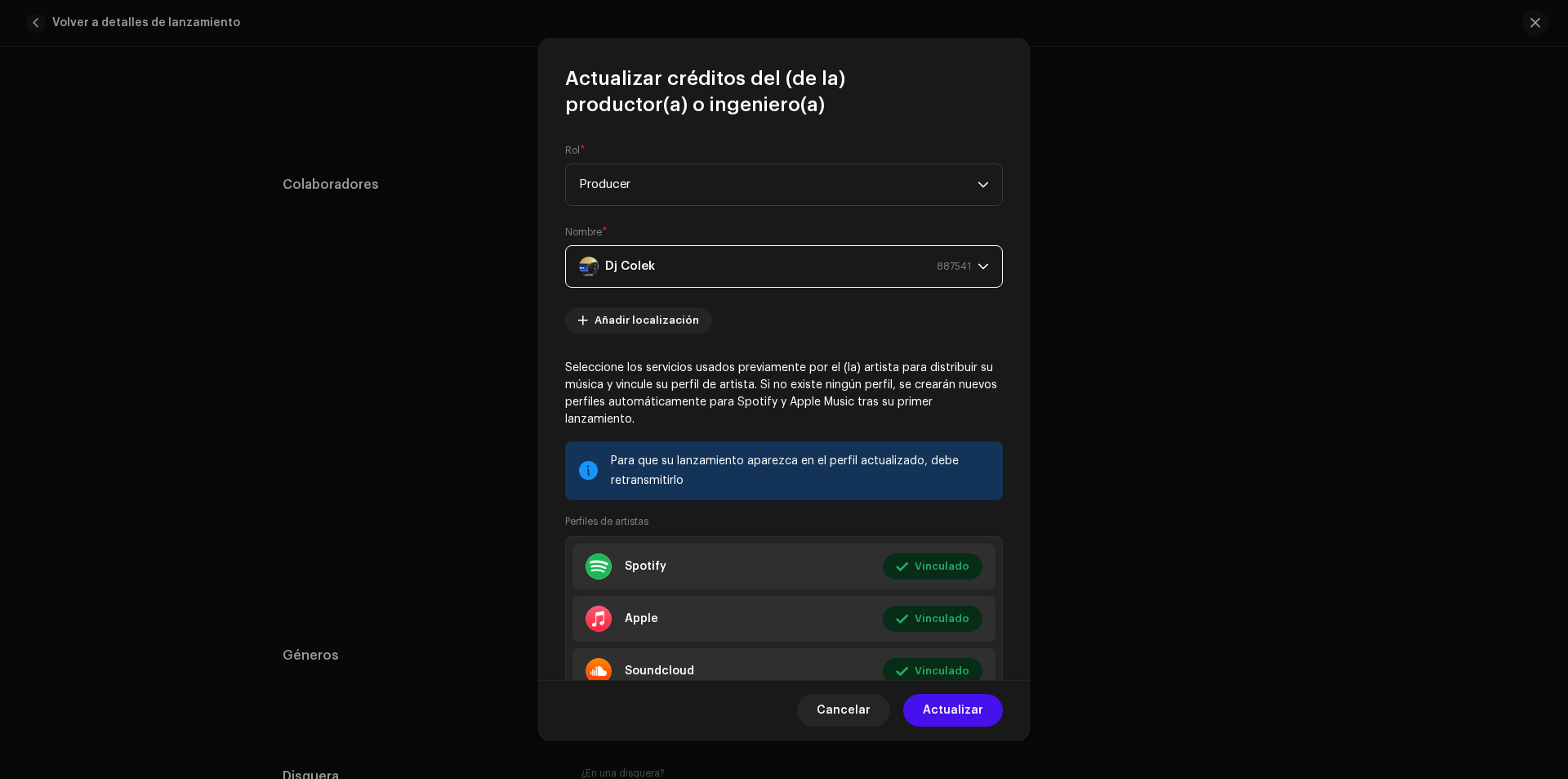
click at [637, 259] on strong "Dj Colek" at bounding box center [630, 266] width 50 height 41
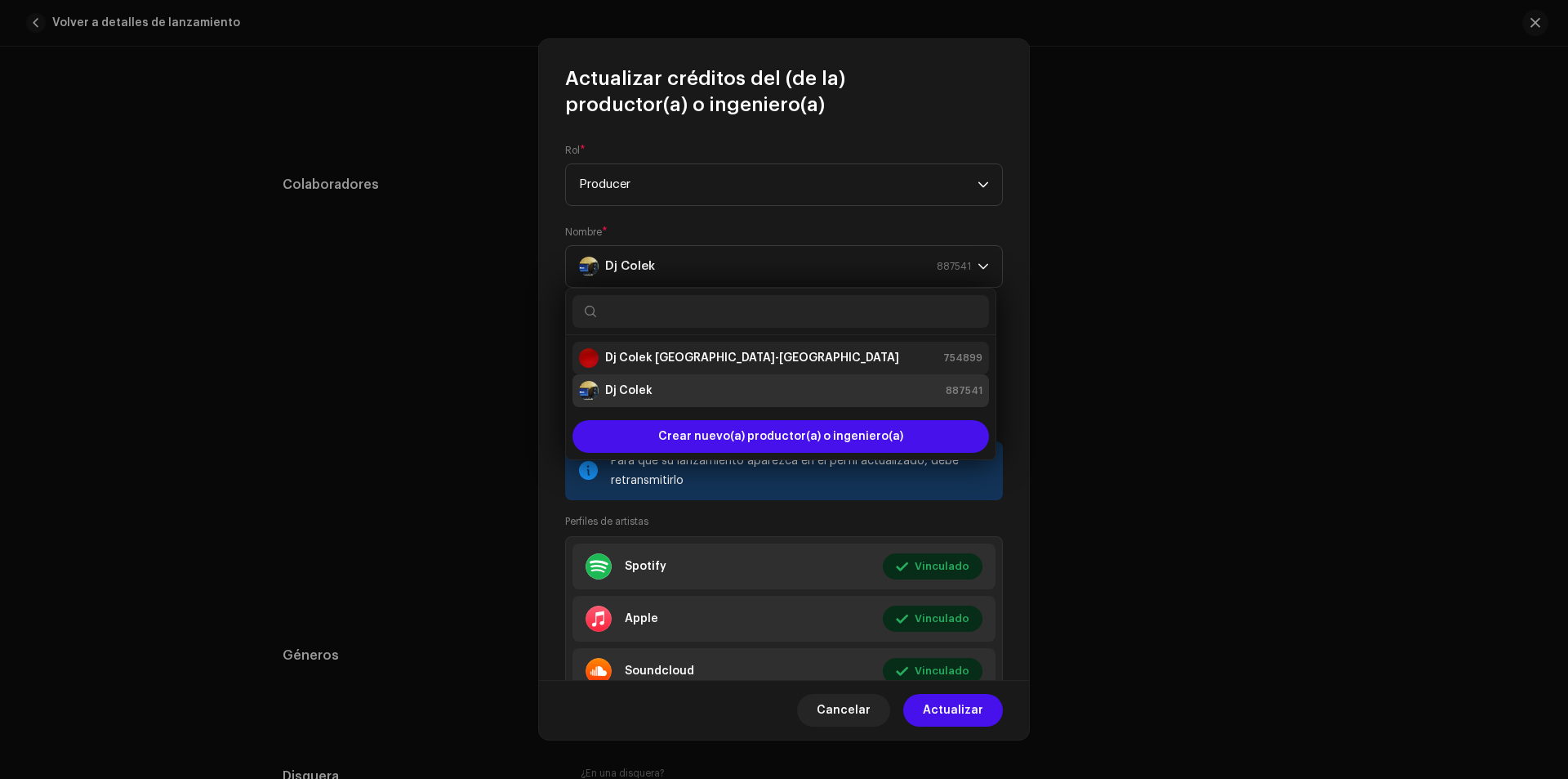
click at [624, 363] on strong "Dj Colek [GEOGRAPHIC_DATA]-[GEOGRAPHIC_DATA]" at bounding box center [752, 358] width 294 height 17
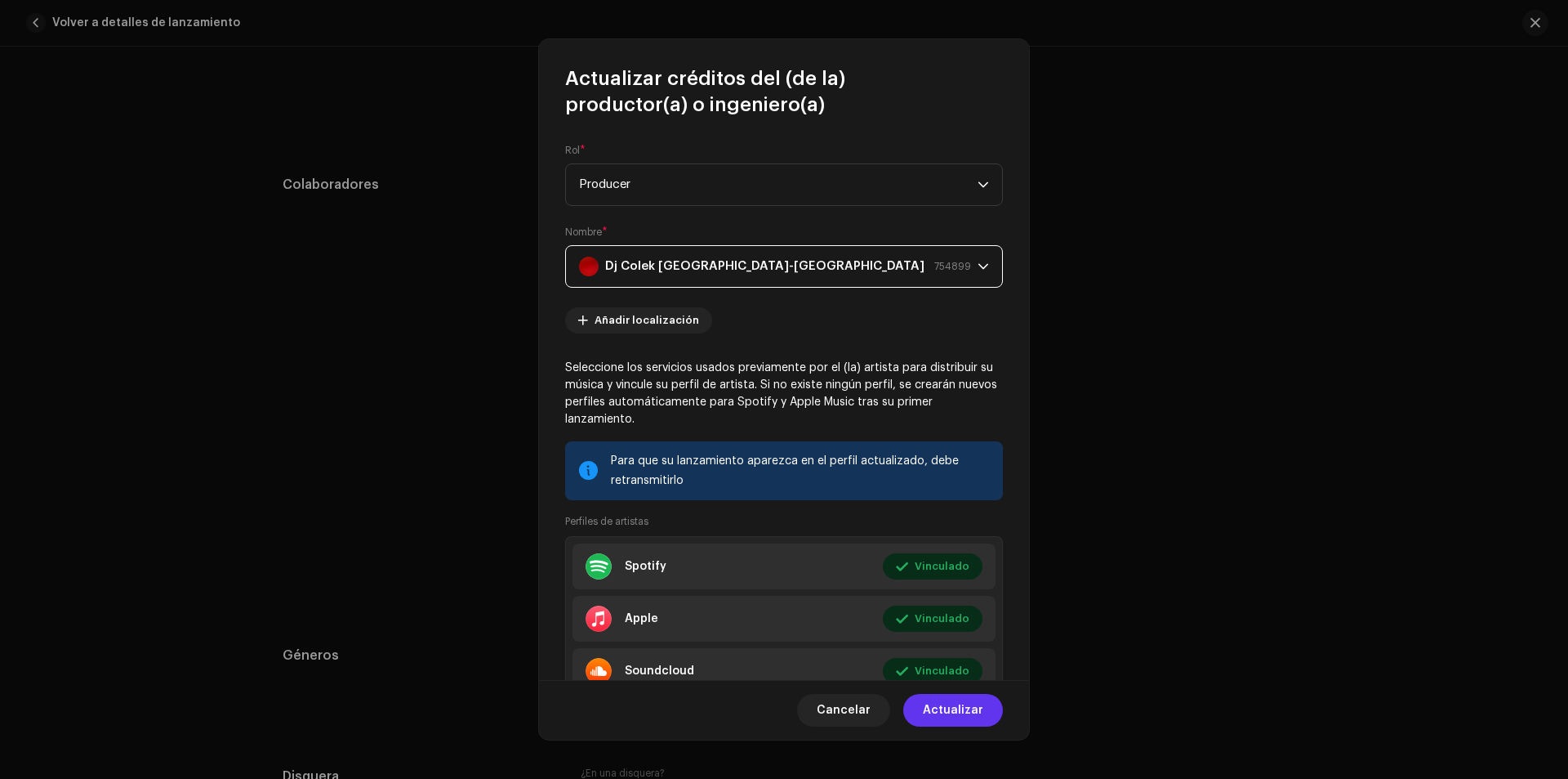
click at [941, 713] on span "Actualizar" at bounding box center [953, 710] width 60 height 33
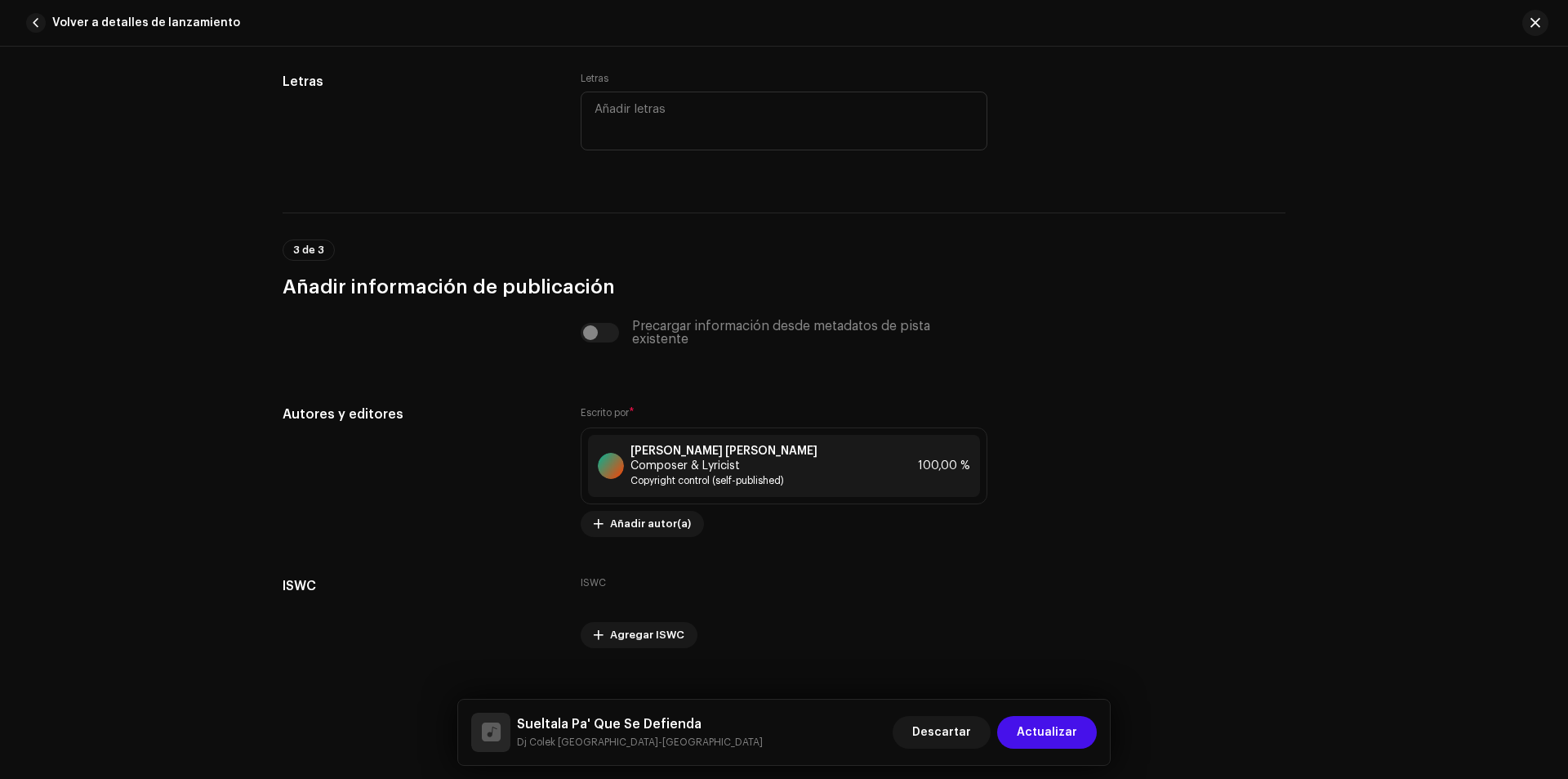
scroll to position [3251, 0]
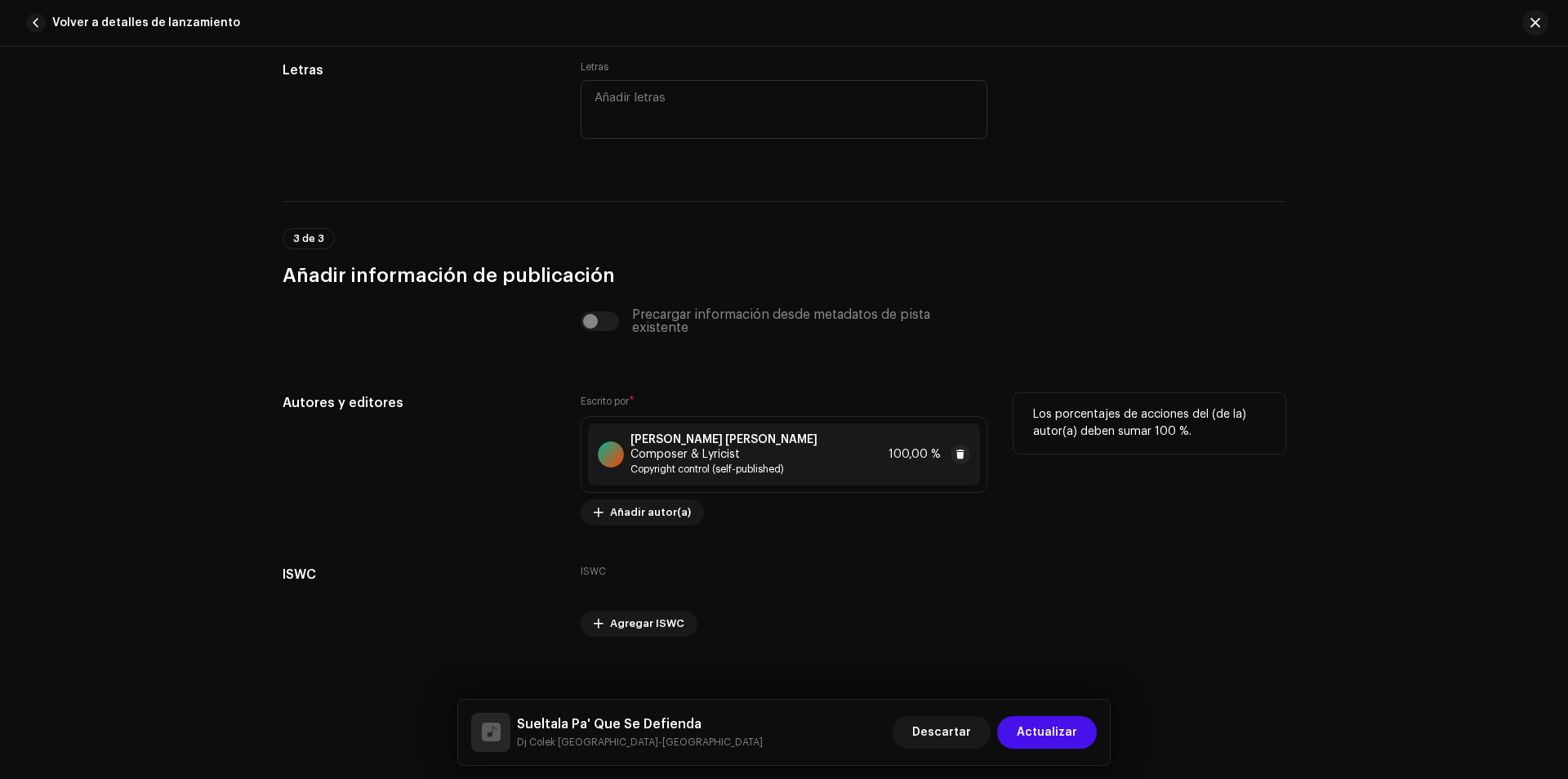
click at [669, 433] on strong "[PERSON_NAME] [PERSON_NAME]" at bounding box center [724, 439] width 187 height 13
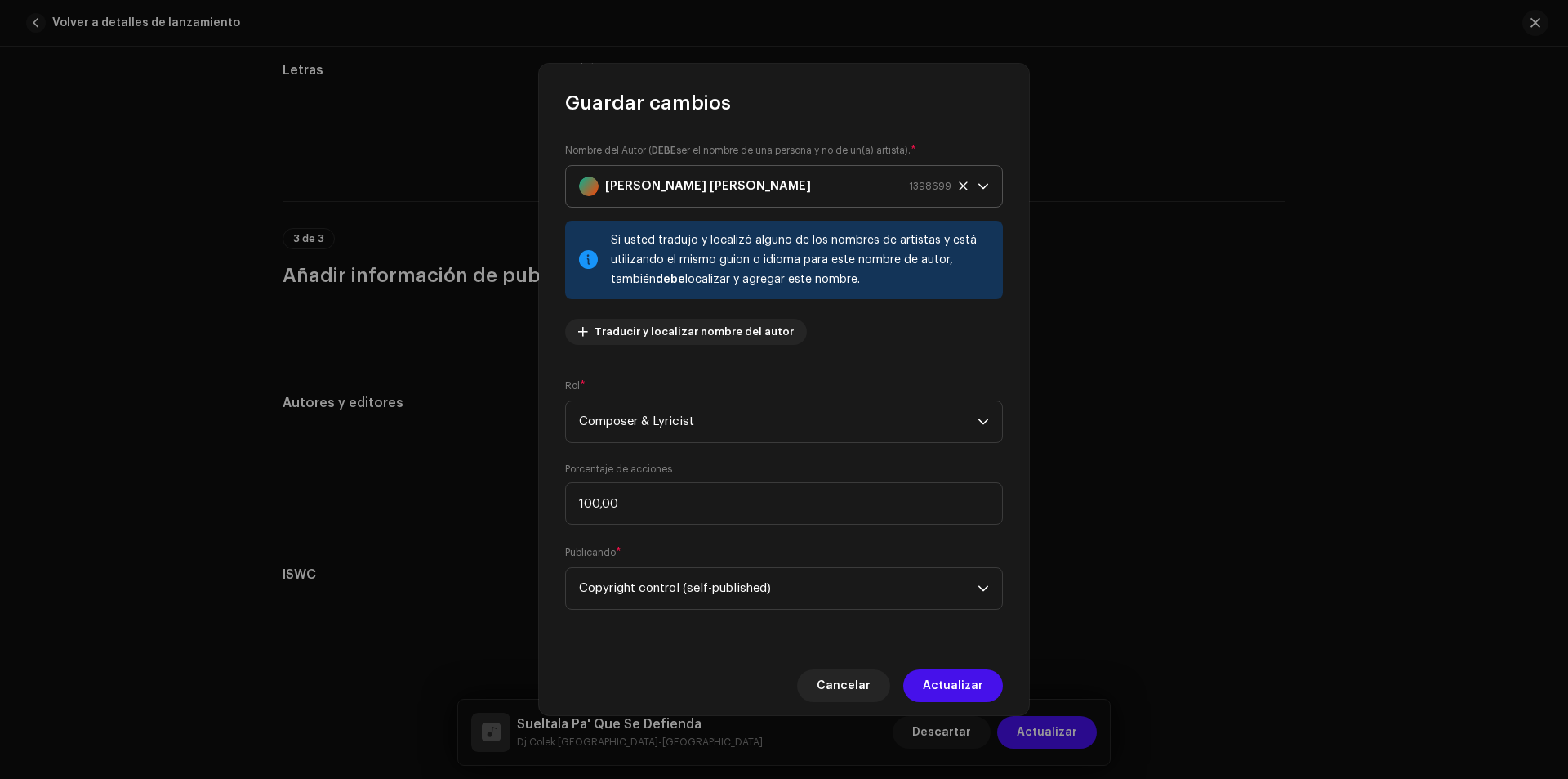
click at [667, 192] on strong "[PERSON_NAME] [PERSON_NAME]" at bounding box center [709, 187] width 206 height 41
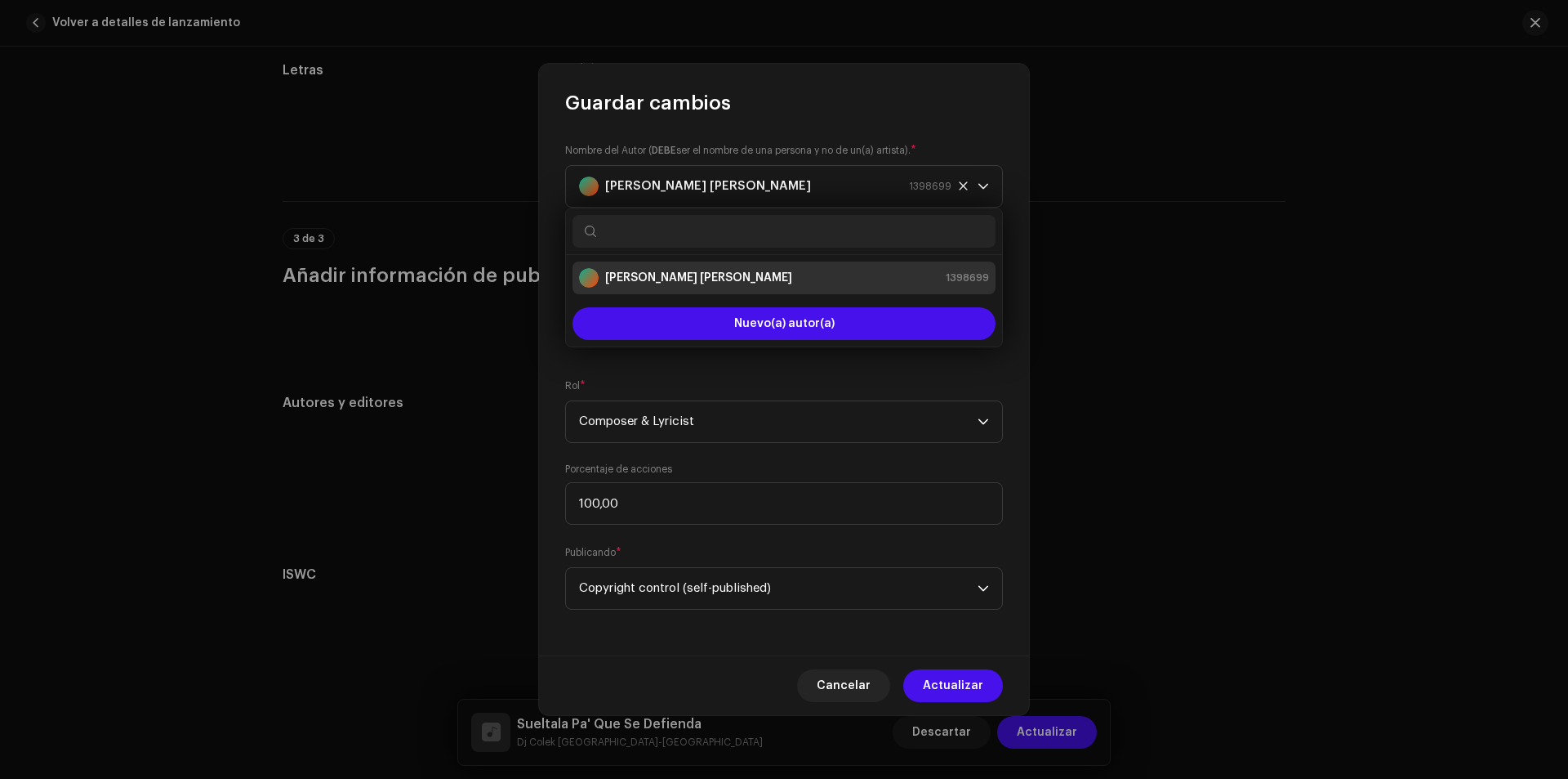
click at [612, 231] on input "text" at bounding box center [784, 231] width 423 height 33
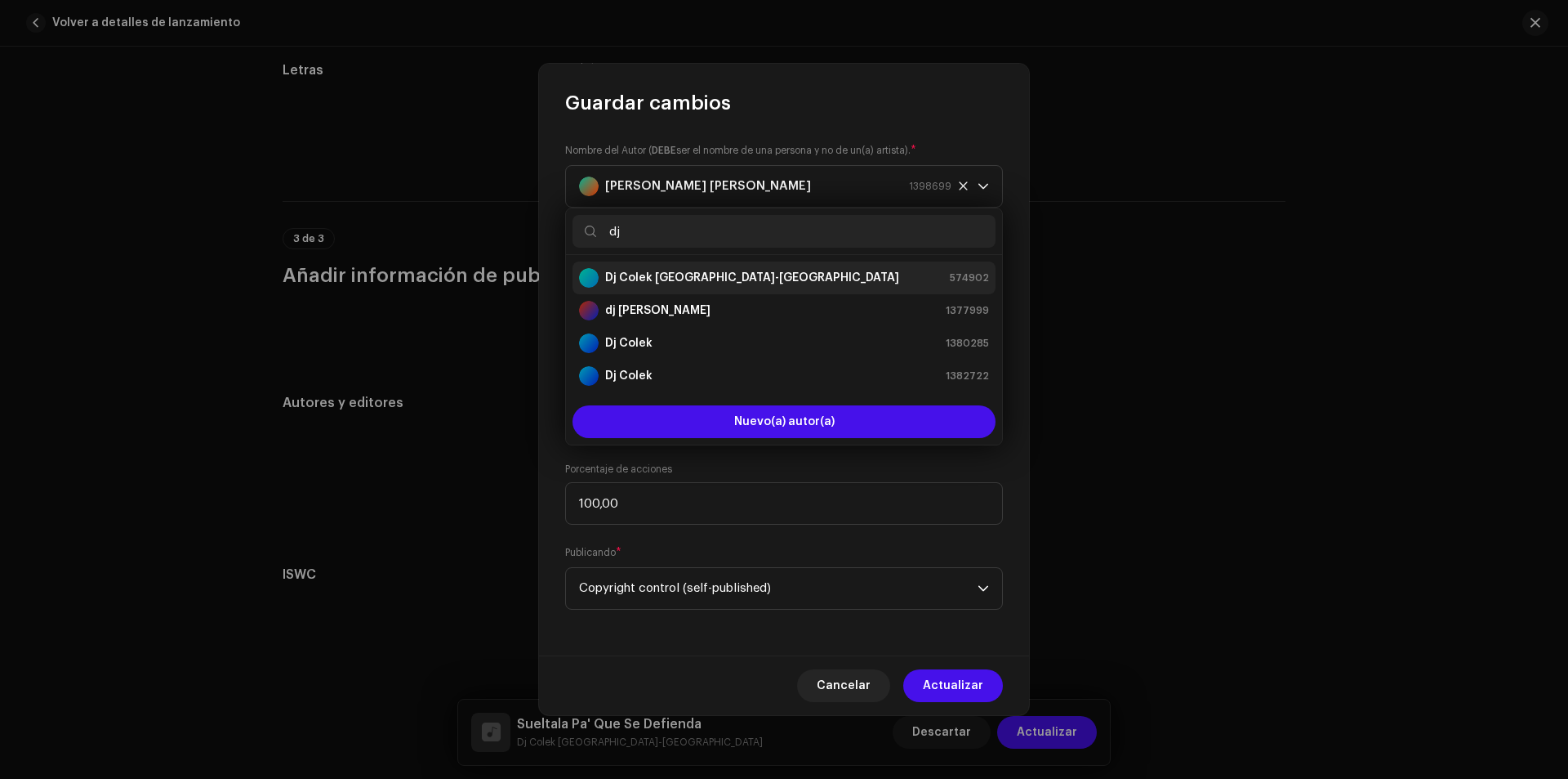
type input "dj"
click at [645, 275] on strong "Dj Colek [GEOGRAPHIC_DATA]-[GEOGRAPHIC_DATA]" at bounding box center [752, 277] width 294 height 17
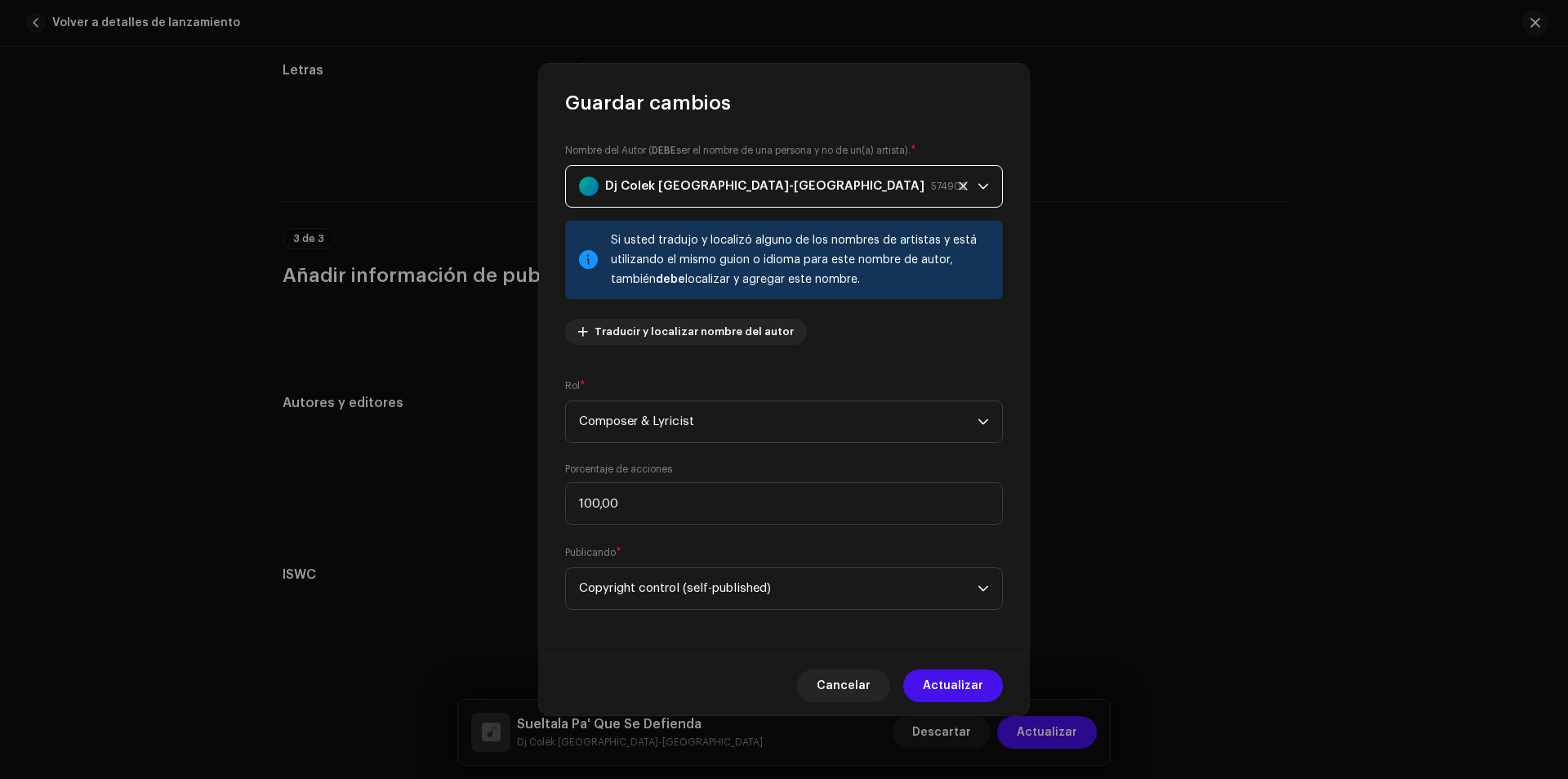
drag, startPoint x: 831, startPoint y: 180, endPoint x: 808, endPoint y: 182, distance: 23.1
click at [830, 181] on div "Dj Colek [GEOGRAPHIC_DATA]-[GEOGRAPHIC_DATA] 574902" at bounding box center [765, 187] width 372 height 41
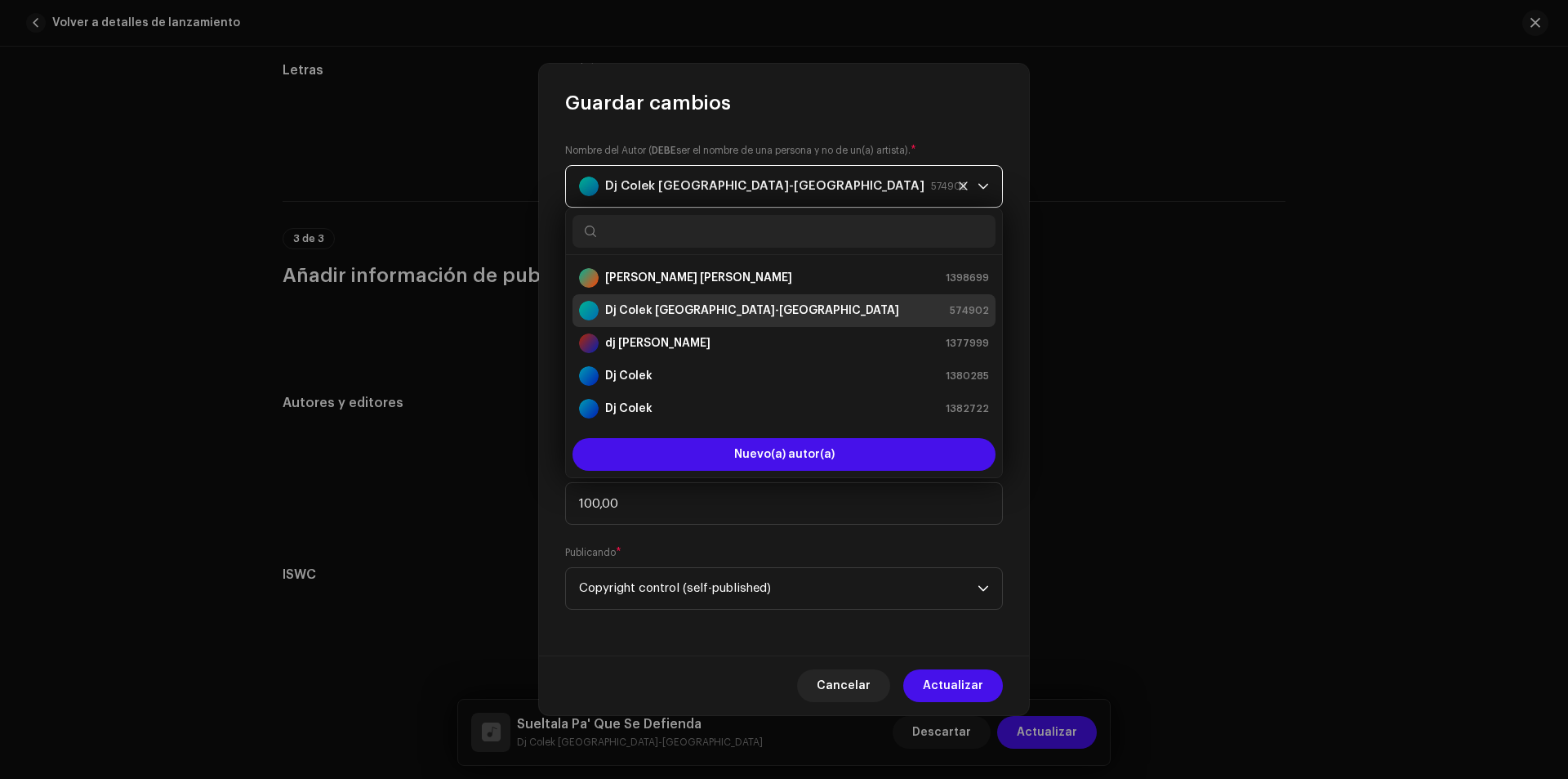
click at [785, 179] on div "Dj Colek [GEOGRAPHIC_DATA]-[GEOGRAPHIC_DATA] 574902" at bounding box center [765, 187] width 372 height 41
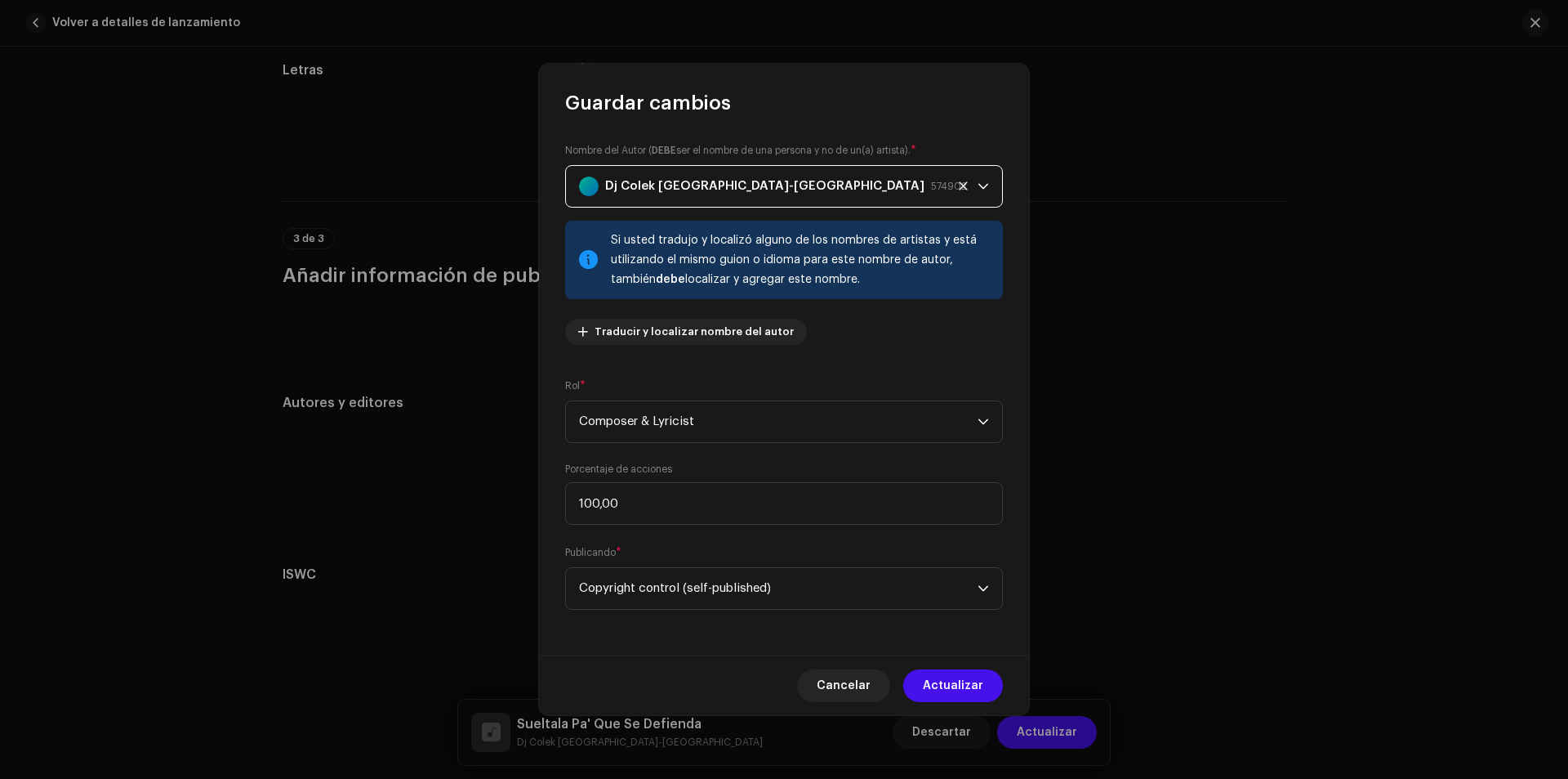
drag, startPoint x: 795, startPoint y: 177, endPoint x: 585, endPoint y: 179, distance: 210.0
click at [585, 179] on div "Dj Colek [GEOGRAPHIC_DATA]-[GEOGRAPHIC_DATA] 574902" at bounding box center [765, 187] width 372 height 41
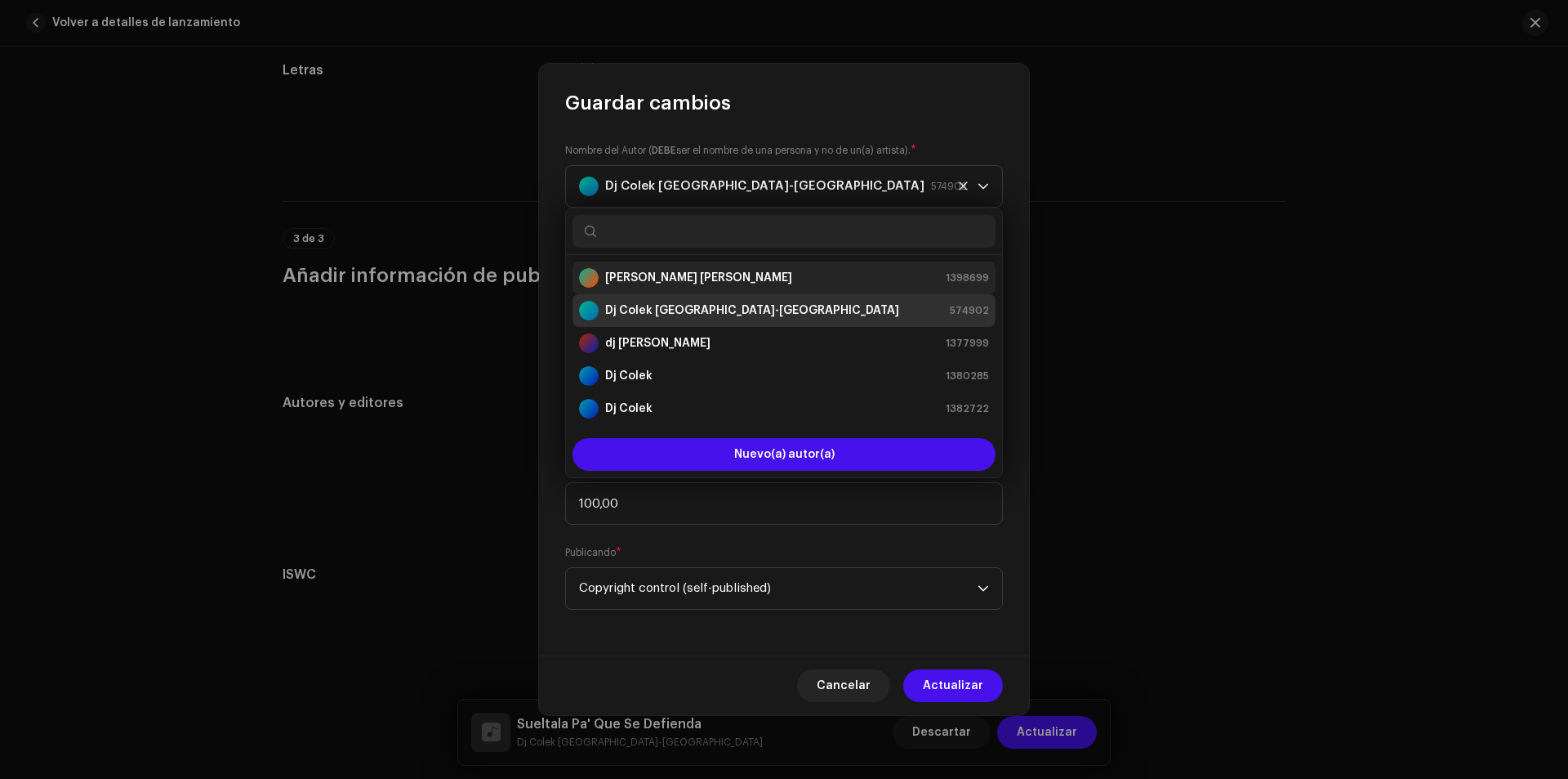
click at [612, 277] on strong "[PERSON_NAME] [PERSON_NAME]" at bounding box center [699, 277] width 187 height 17
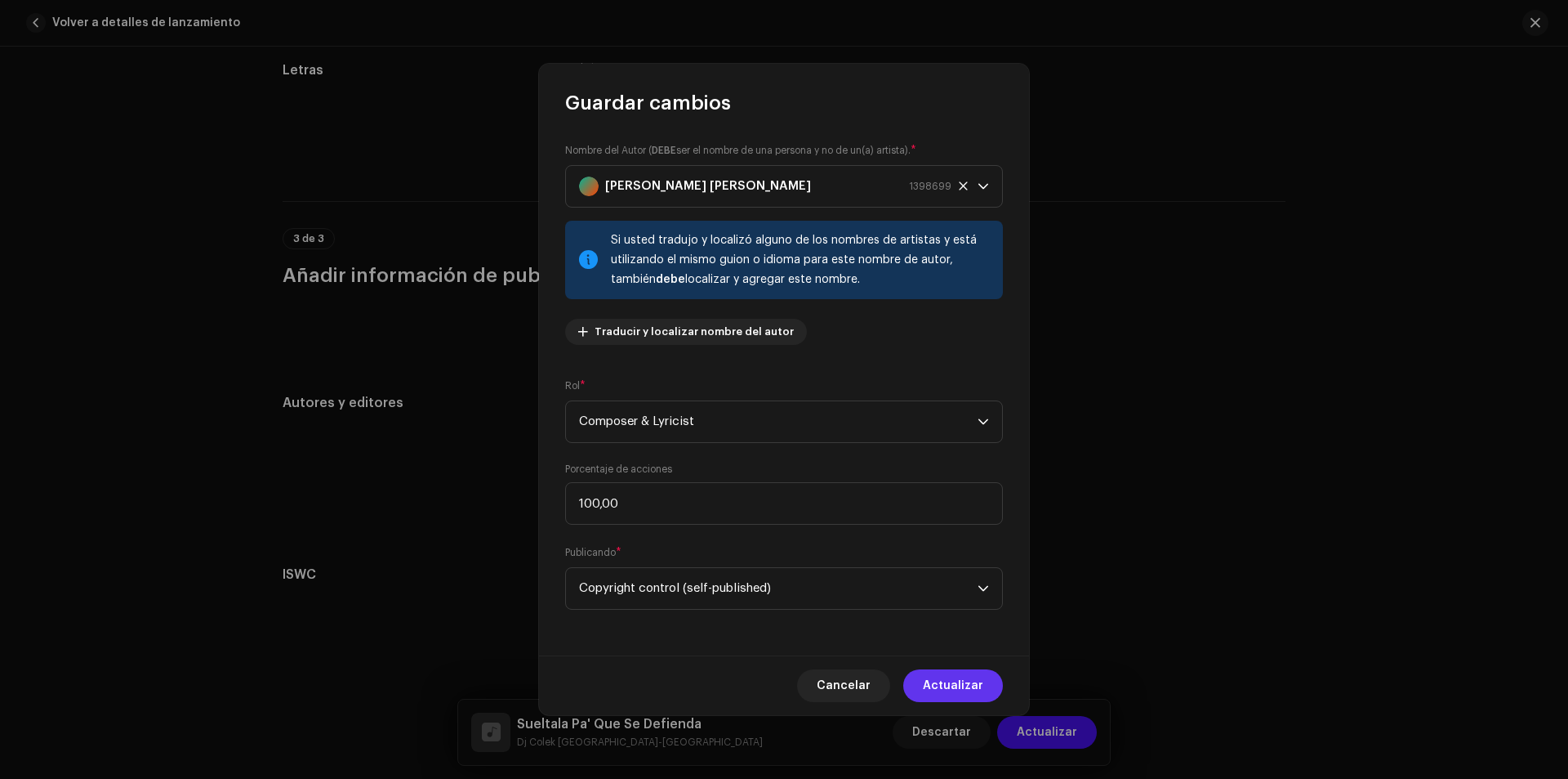
click at [937, 690] on span "Actualizar" at bounding box center [953, 686] width 60 height 33
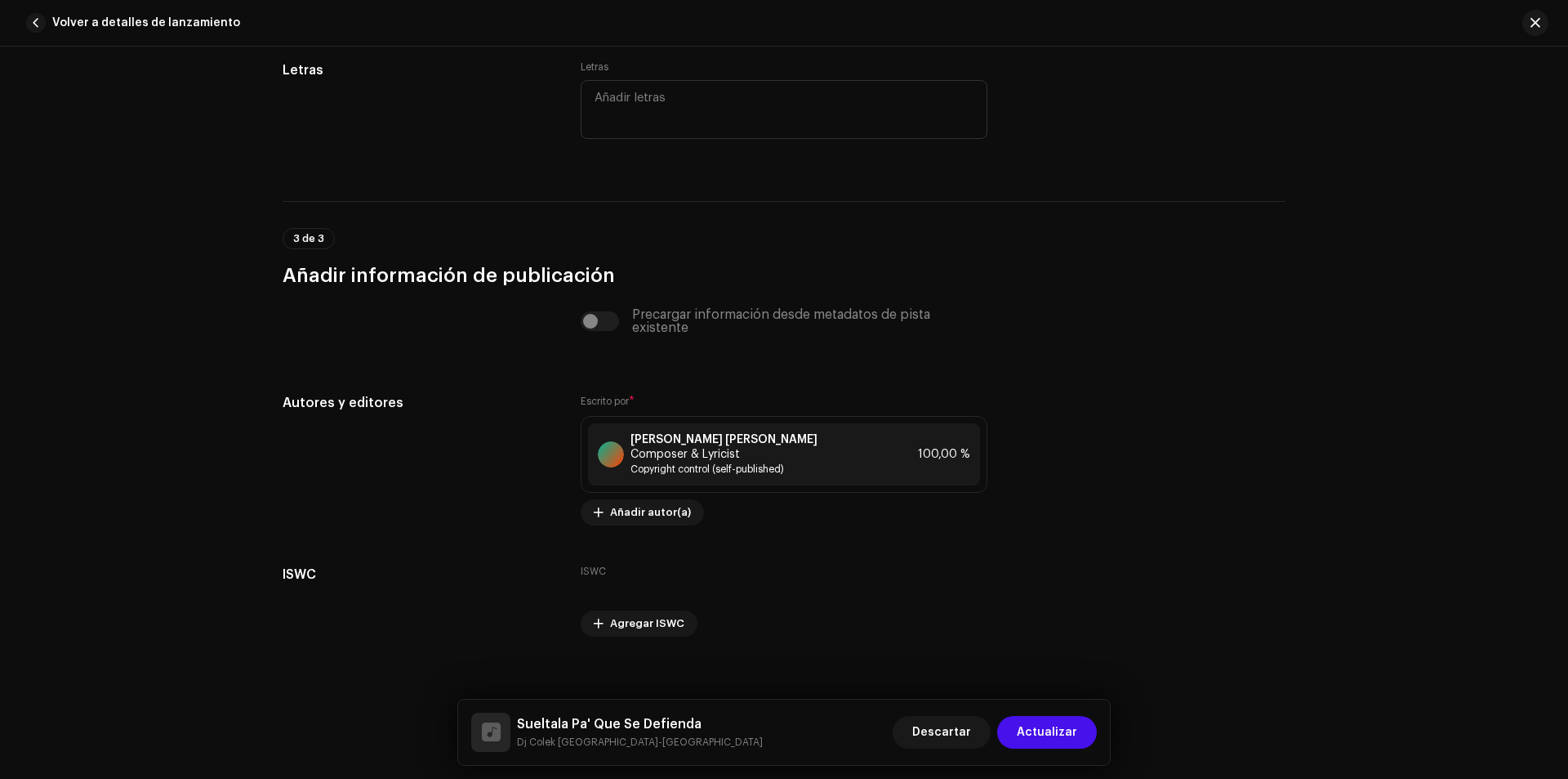
click at [1035, 738] on span "Actualizar" at bounding box center [1047, 732] width 60 height 33
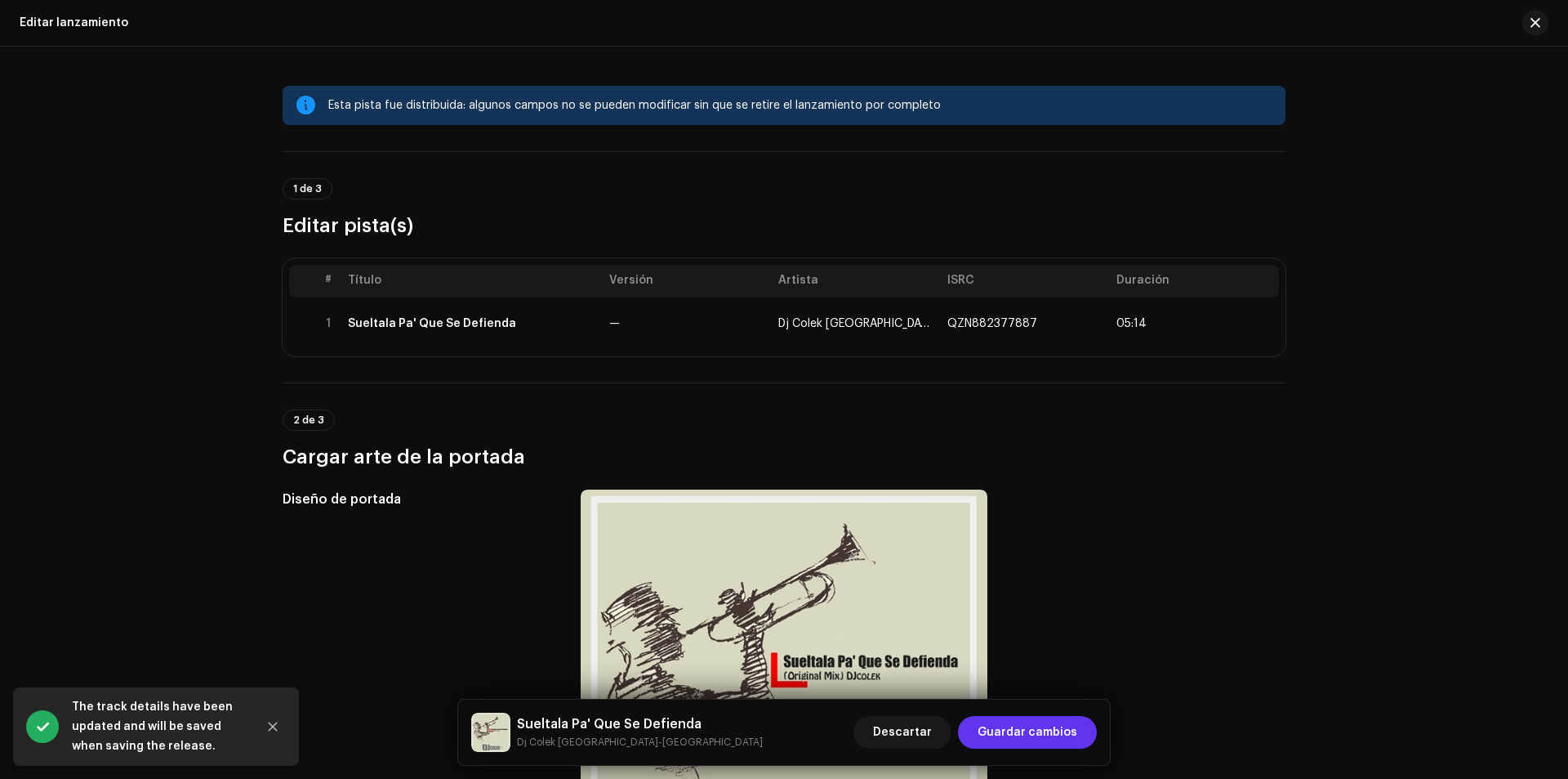
click at [982, 729] on button "Guardar cambios" at bounding box center [1028, 732] width 139 height 33
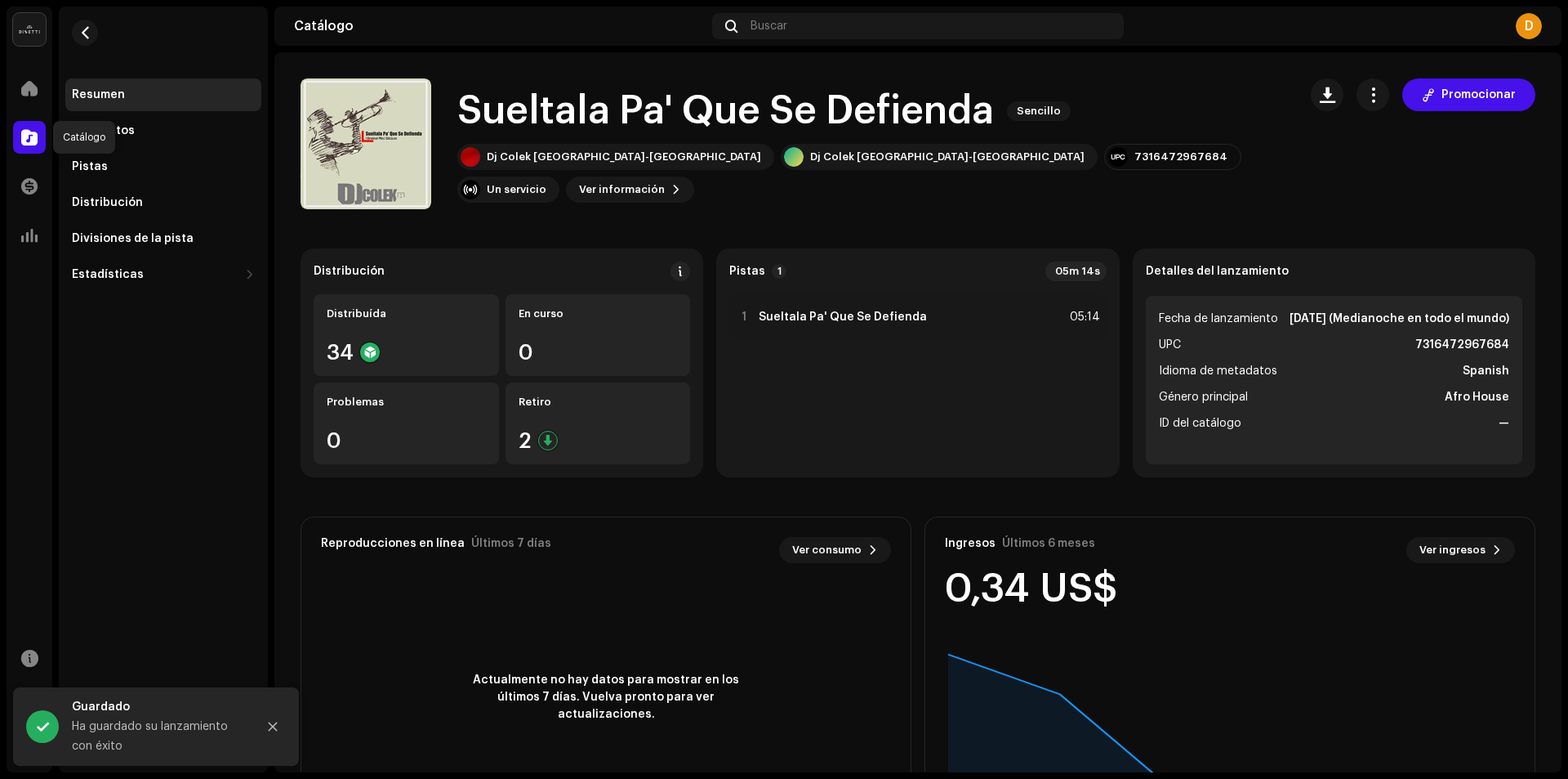
click at [26, 136] on span at bounding box center [29, 136] width 17 height 13
